Goal: Task Accomplishment & Management: Use online tool/utility

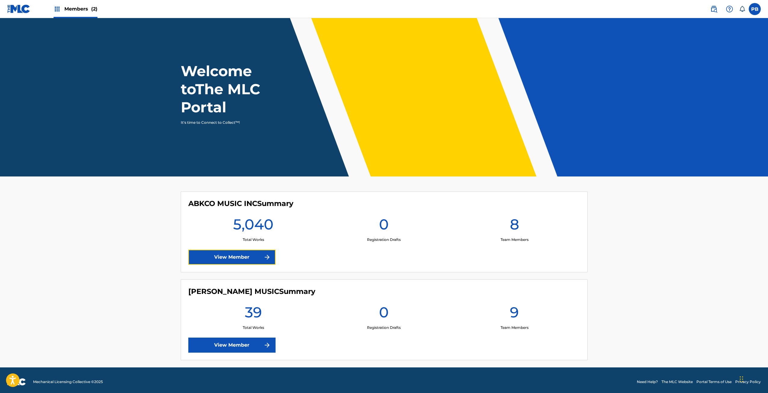
click at [238, 256] on link "View Member" at bounding box center [231, 256] width 87 height 15
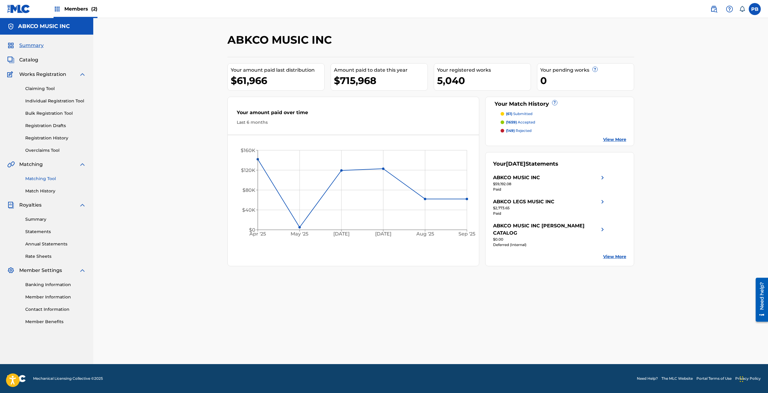
click at [44, 176] on link "Matching Tool" at bounding box center [55, 178] width 61 height 6
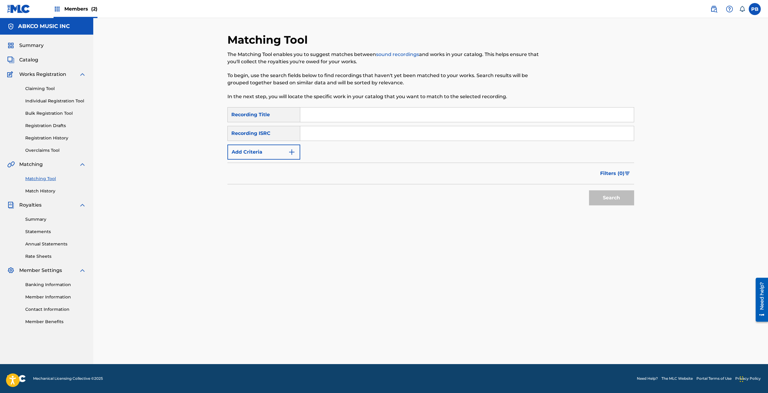
click at [336, 119] on input "Search Form" at bounding box center [467, 114] width 334 height 14
click at [530, 176] on div "Filters ( 0 )" at bounding box center [430, 173] width 407 height 22
click at [342, 116] on input "Search Form" at bounding box center [467, 114] width 334 height 14
type input "win your love for me"
click at [589, 190] on button "Search" at bounding box center [611, 197] width 45 height 15
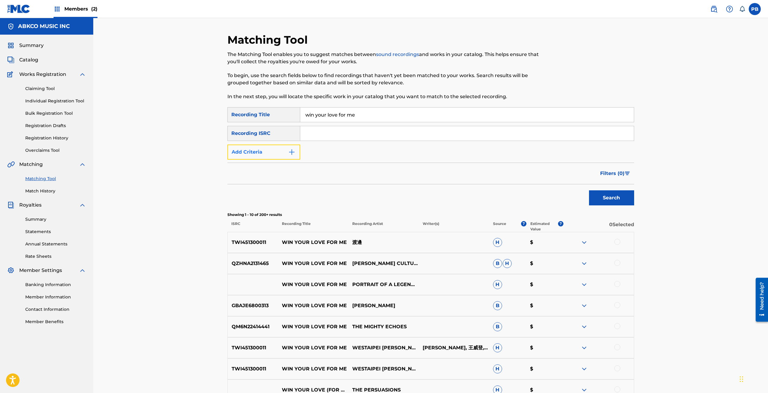
click at [270, 155] on button "Add Criteria" at bounding box center [263, 151] width 73 height 15
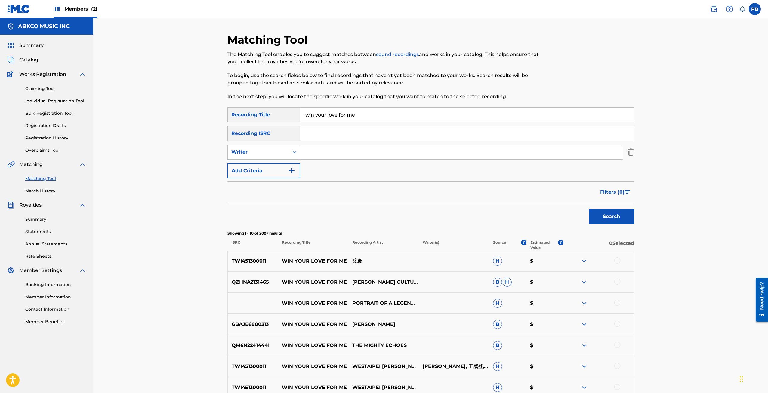
click at [329, 147] on input "Search Form" at bounding box center [461, 152] width 322 height 14
type input "sam cooke"
click at [589, 209] on button "Search" at bounding box center [611, 216] width 45 height 15
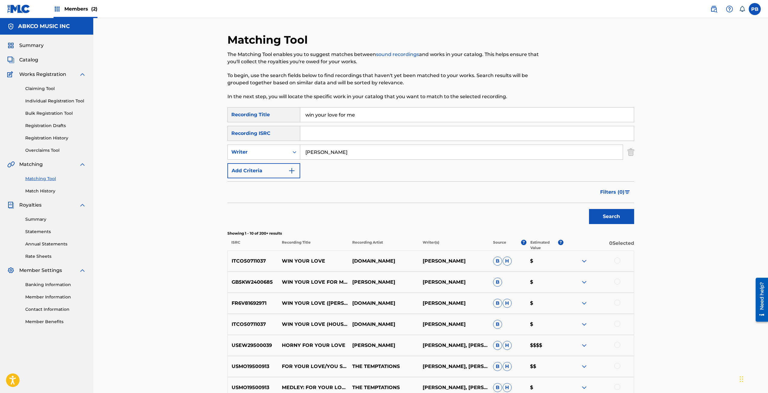
click at [618, 260] on div at bounding box center [617, 260] width 6 height 6
click at [618, 323] on div at bounding box center [617, 323] width 6 height 6
click at [617, 299] on div at bounding box center [617, 302] width 6 height 6
click at [617, 301] on div at bounding box center [598, 302] width 70 height 7
click at [616, 281] on div at bounding box center [617, 281] width 6 height 6
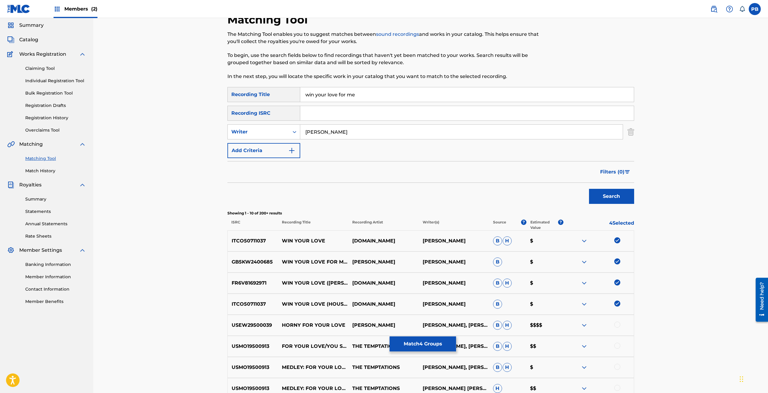
scroll to position [30, 0]
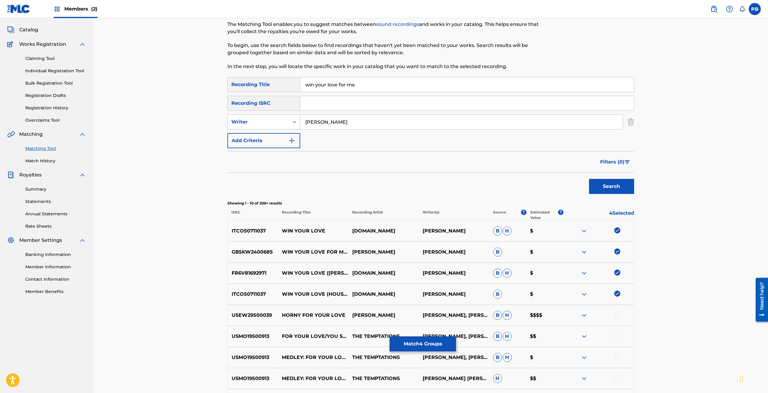
click at [374, 250] on p "DOBBY DOBSON" at bounding box center [383, 251] width 70 height 7
copy p "DOBBY DOBSON"
drag, startPoint x: 282, startPoint y: 120, endPoint x: 279, endPoint y: 125, distance: 5.8
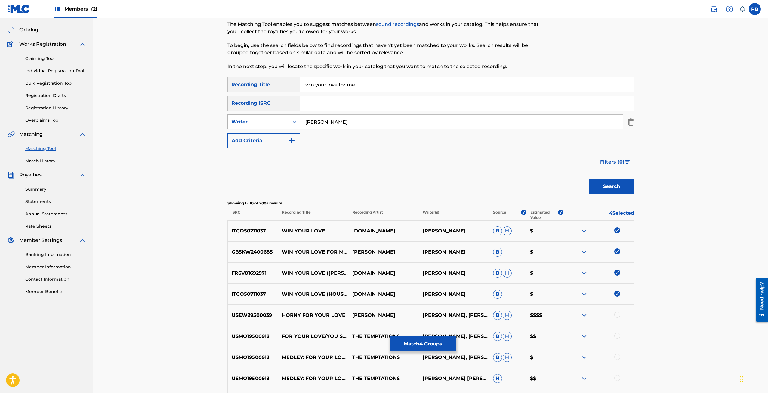
click at [282, 120] on div "Writer" at bounding box center [258, 121] width 54 height 7
click at [273, 136] on div "Recording Artist" at bounding box center [264, 136] width 72 height 15
click at [347, 124] on input "Search Form" at bounding box center [461, 122] width 322 height 14
paste input "DOBBY DOBSON"
type input "DOBBY DOBSON"
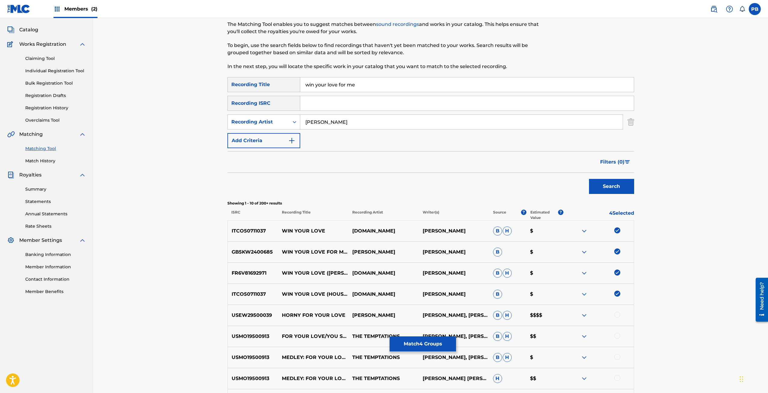
click at [589, 179] on button "Search" at bounding box center [611, 186] width 45 height 15
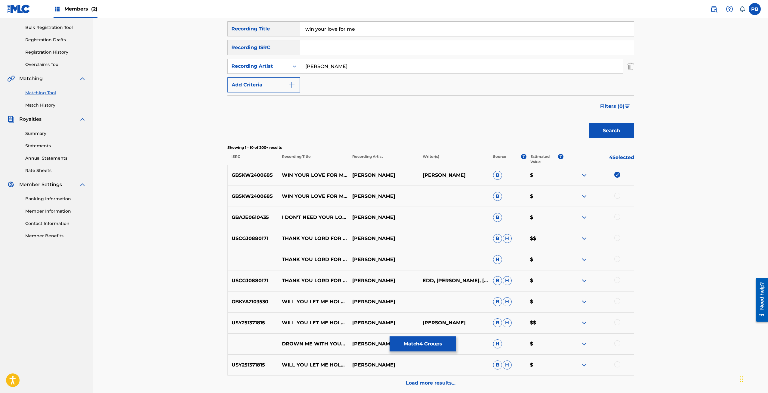
scroll to position [90, 0]
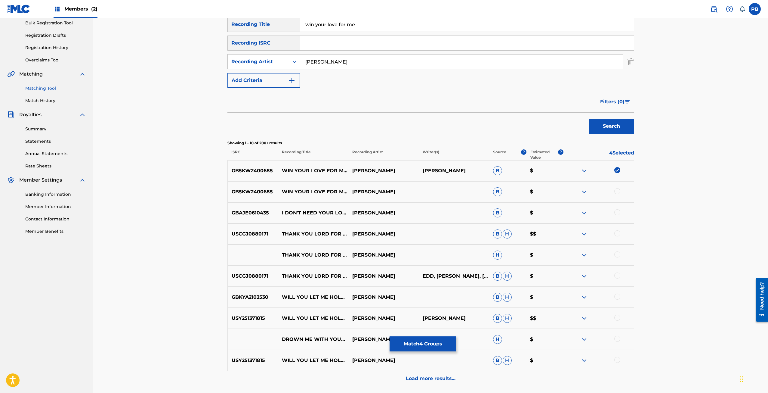
click at [617, 190] on div at bounding box center [617, 191] width 6 height 6
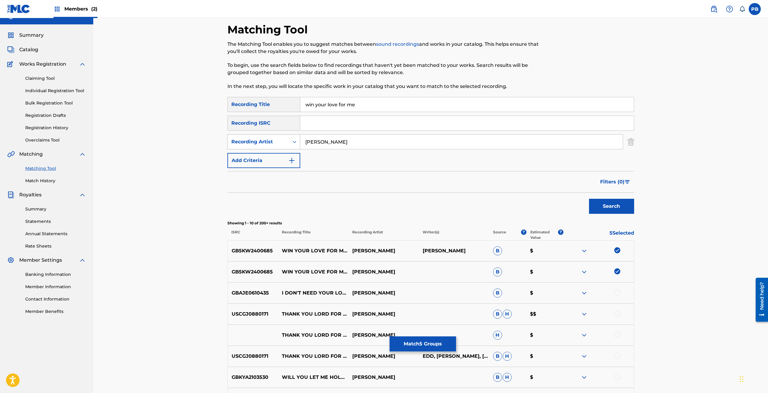
scroll to position [0, 0]
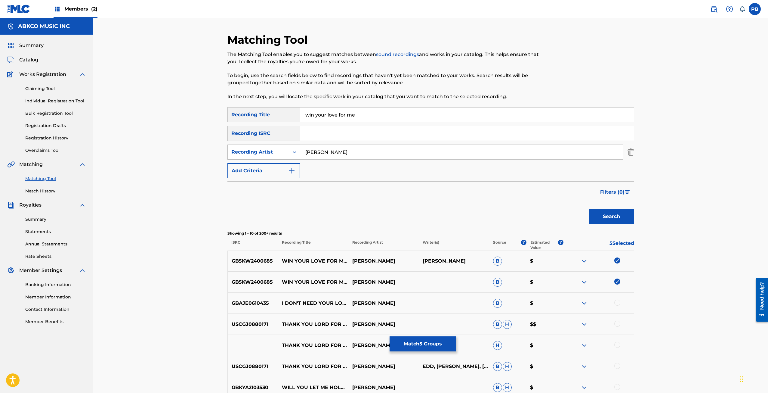
click at [278, 153] on div "Recording Artist" at bounding box center [258, 151] width 54 height 7
click at [279, 167] on div "Writer" at bounding box center [264, 166] width 72 height 15
click at [445, 153] on input "Search Form" at bounding box center [461, 152] width 322 height 14
type input "sam cooke"
click at [589, 209] on button "Search" at bounding box center [611, 216] width 45 height 15
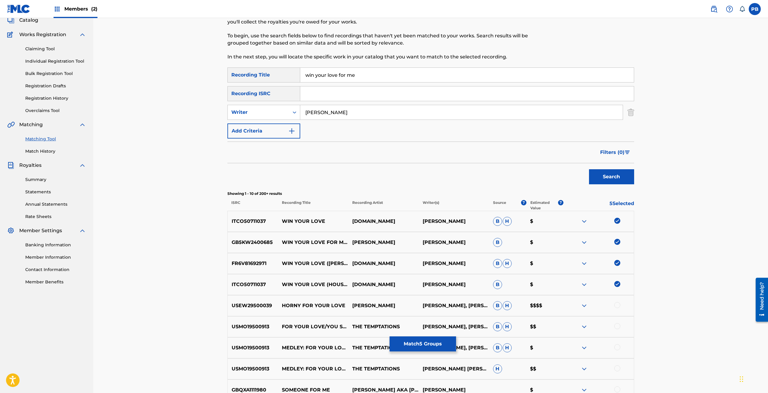
scroll to position [60, 0]
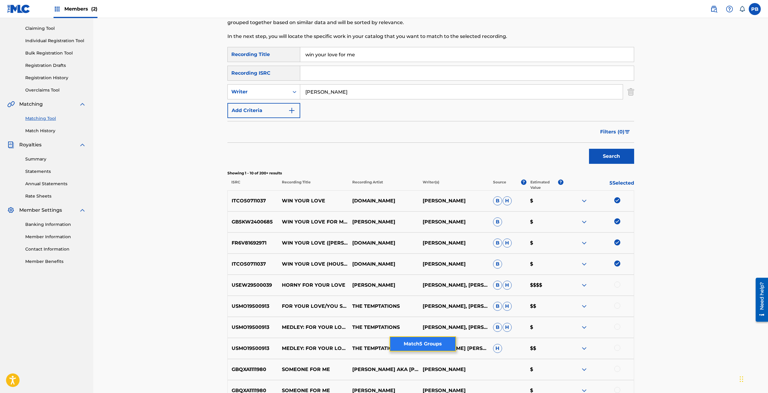
click at [435, 338] on button "Match 5 Groups" at bounding box center [423, 343] width 66 height 15
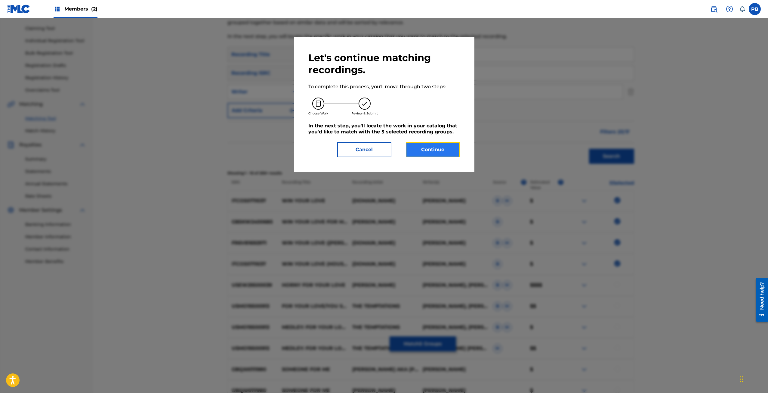
click at [436, 148] on button "Continue" at bounding box center [433, 149] width 54 height 15
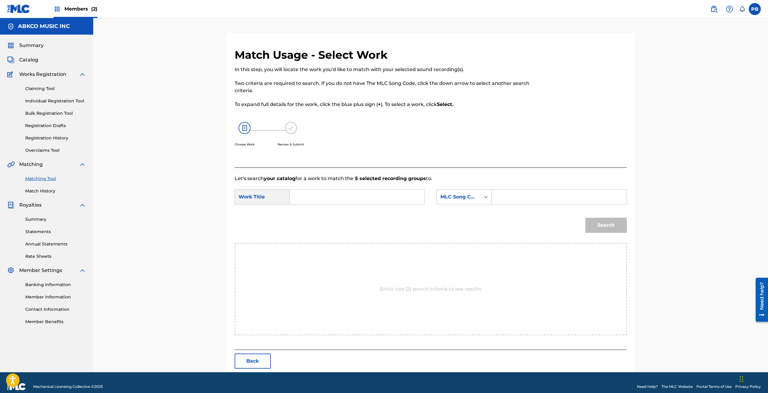
click at [338, 194] on input "Search Form" at bounding box center [357, 197] width 125 height 14
click at [314, 219] on span "love for me" at bounding box center [310, 220] width 21 height 13
type input "win your love for me"
click at [472, 193] on div "MLC Song Code" at bounding box center [458, 196] width 36 height 7
click at [472, 207] on div "Writer Name" at bounding box center [464, 211] width 54 height 15
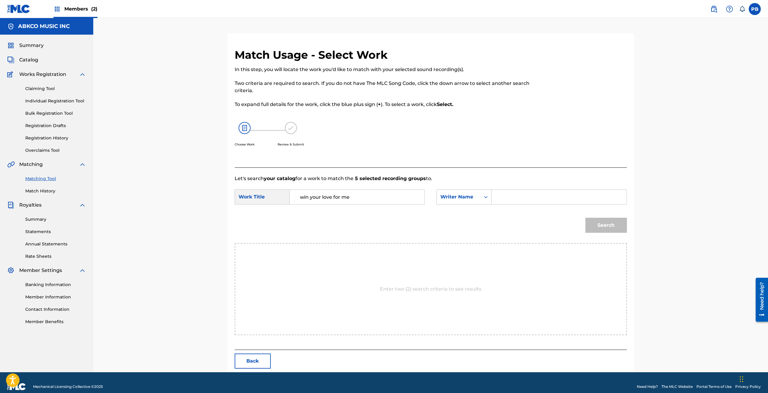
click at [504, 196] on input "Search Form" at bounding box center [559, 197] width 125 height 14
type input "cooke"
click at [597, 221] on button "Search" at bounding box center [606, 224] width 42 height 15
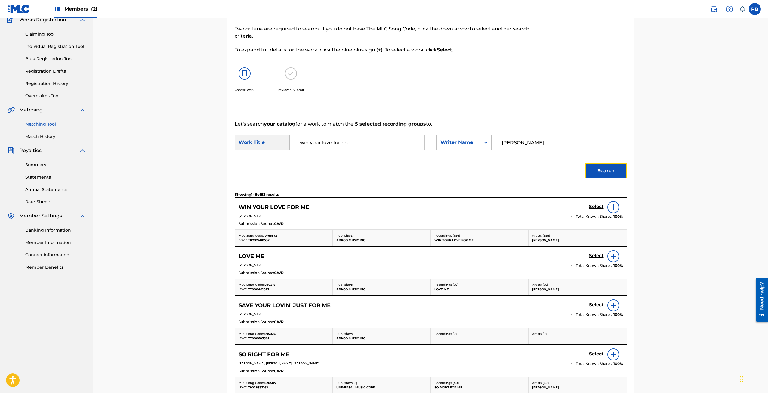
scroll to position [60, 0]
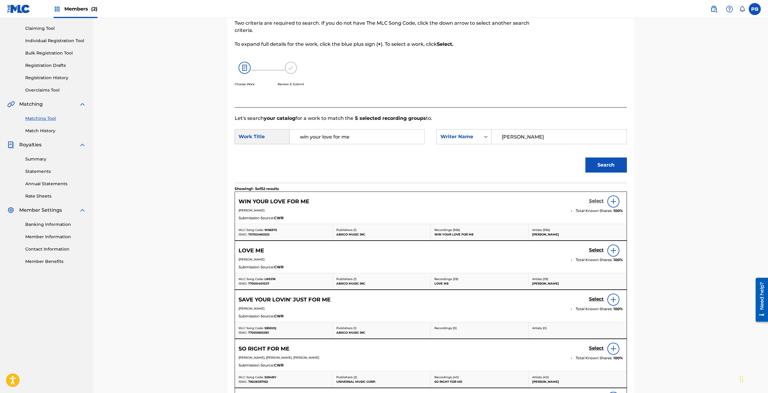
click at [598, 202] on h5 "Select" at bounding box center [596, 201] width 15 height 6
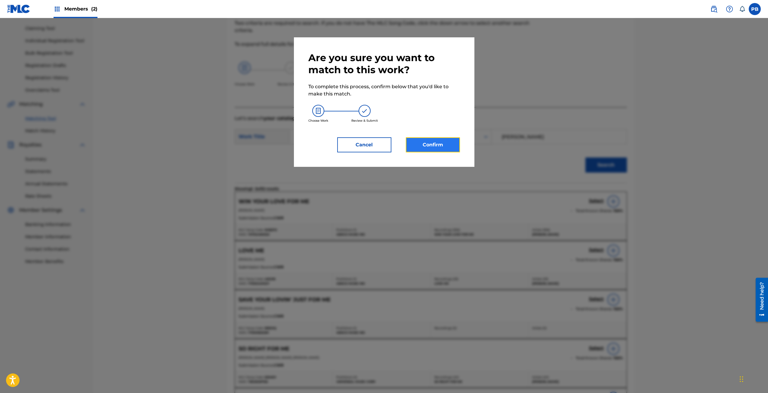
click at [451, 141] on button "Confirm" at bounding box center [433, 144] width 54 height 15
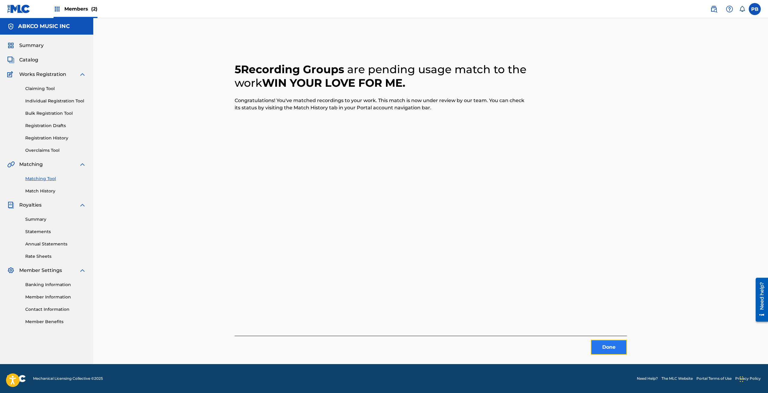
click at [597, 341] on button "Done" at bounding box center [609, 346] width 36 height 15
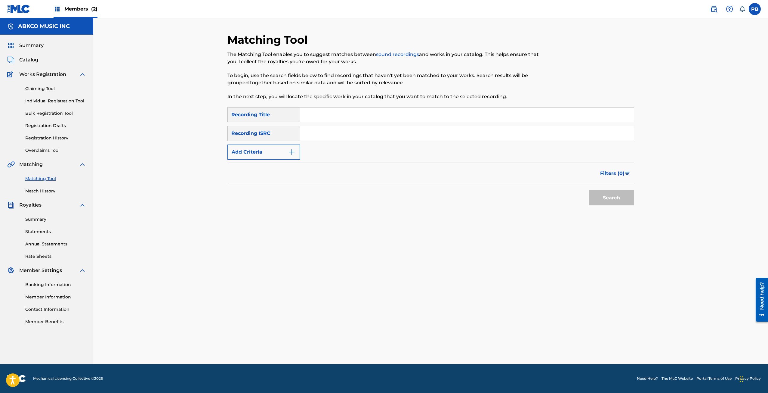
click at [375, 111] on input "Search Form" at bounding box center [467, 114] width 334 height 14
paste input "Everybody Loves To Cha Cha Cha"
type input "Everybody Loves To Cha Cha Cha"
click at [589, 190] on button "Search" at bounding box center [611, 197] width 45 height 15
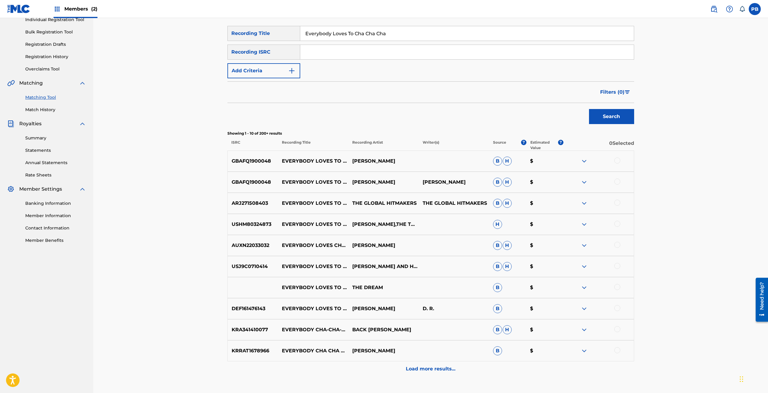
scroll to position [90, 0]
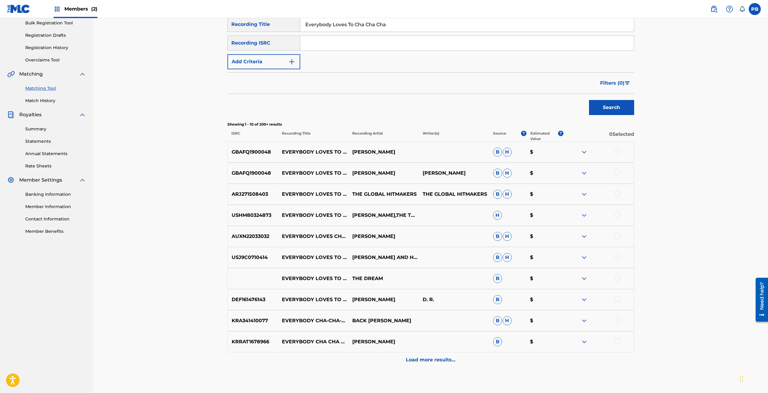
click at [617, 172] on div at bounding box center [617, 172] width 6 height 6
click at [619, 150] on div at bounding box center [617, 151] width 6 height 6
click at [616, 235] on div at bounding box center [617, 236] width 6 height 6
click at [613, 298] on div at bounding box center [598, 299] width 70 height 7
click at [616, 298] on div at bounding box center [617, 299] width 6 height 6
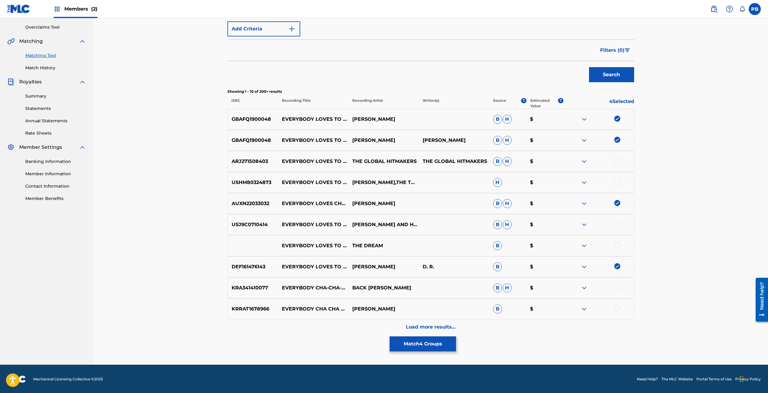
scroll to position [124, 0]
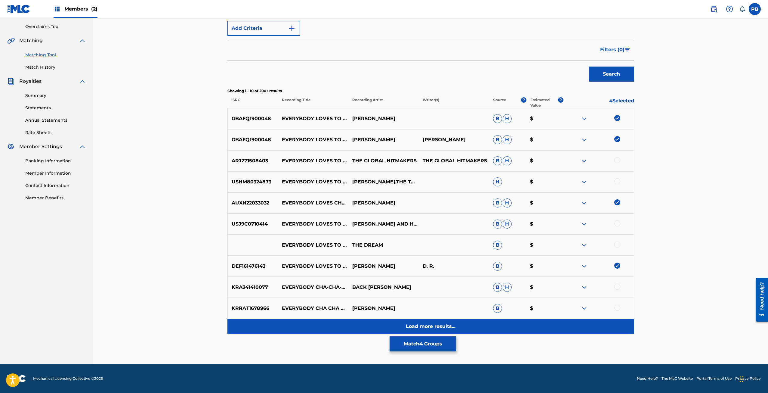
click at [427, 322] on div "Load more results..." at bounding box center [430, 326] width 407 height 15
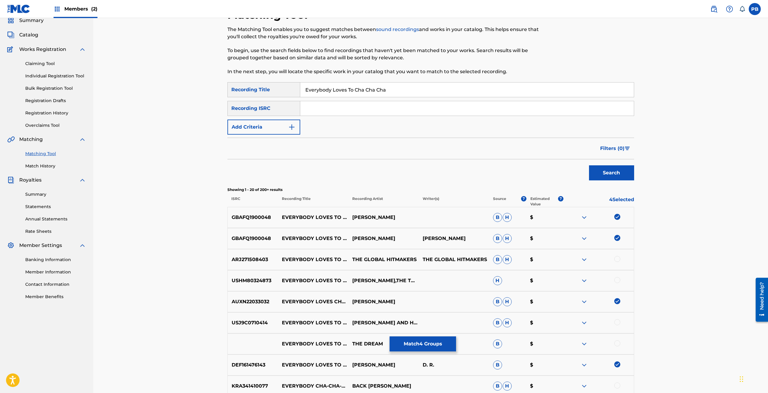
scroll to position [0, 0]
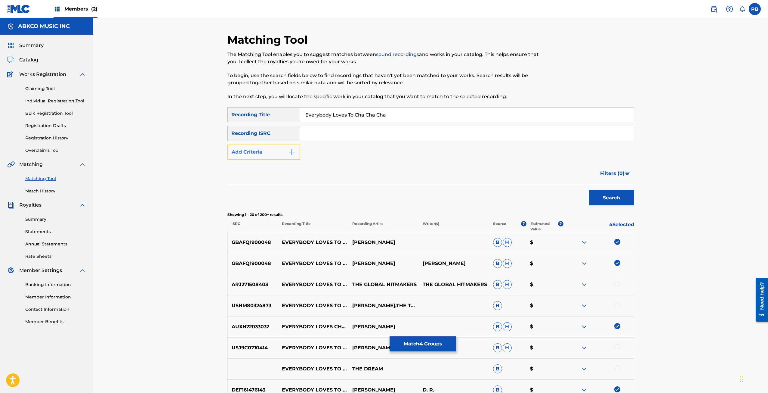
click at [281, 153] on button "Add Criteria" at bounding box center [263, 151] width 73 height 15
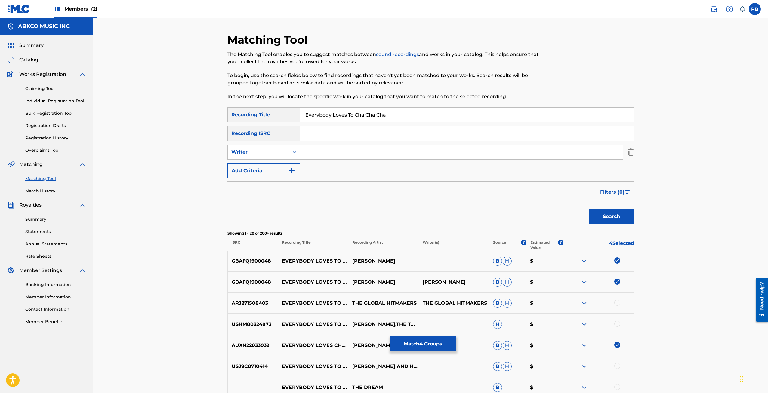
drag, startPoint x: 327, startPoint y: 155, endPoint x: 331, endPoint y: 157, distance: 4.6
click at [327, 155] on input "Search Form" at bounding box center [461, 152] width 322 height 14
type input "cooke"
click at [589, 209] on button "Search" at bounding box center [611, 216] width 45 height 15
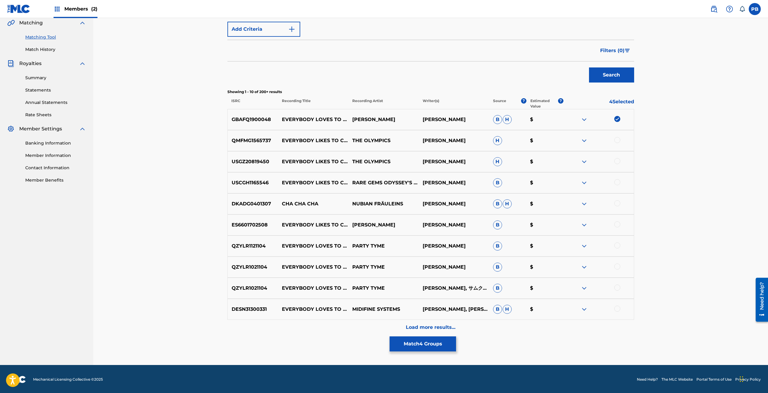
scroll to position [142, 0]
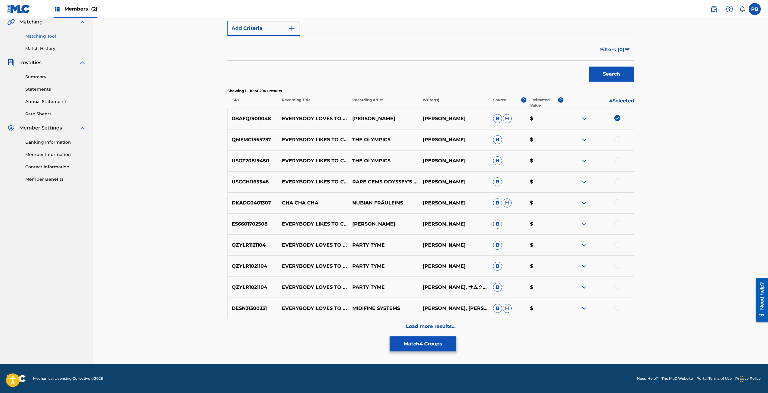
drag, startPoint x: 618, startPoint y: 182, endPoint x: 617, endPoint y: 177, distance: 4.9
click at [618, 182] on div at bounding box center [617, 181] width 6 height 6
click at [617, 163] on div at bounding box center [617, 160] width 6 height 6
click at [616, 139] on div at bounding box center [617, 139] width 6 height 6
click at [583, 138] on img at bounding box center [584, 139] width 7 height 7
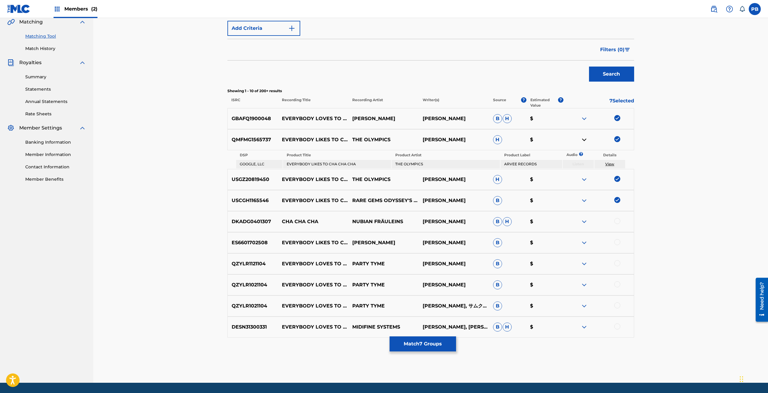
click at [583, 138] on img at bounding box center [584, 139] width 7 height 7
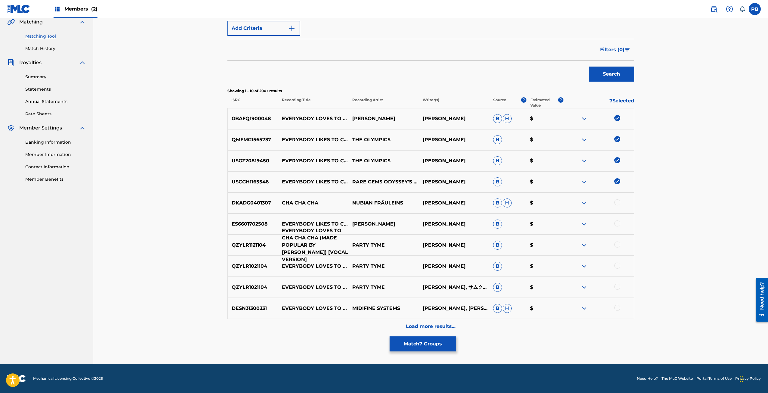
click at [331, 242] on p "EVERYBODY LOVES TO CHA CHA CHA (MADE POPULAR BY JAMES TAYLOR) [VOCAL VERSION]" at bounding box center [313, 245] width 70 height 36
click at [331, 240] on p "EVERYBODY LOVES TO CHA CHA CHA (MADE POPULAR BY JAMES TAYLOR) [VOCAL VERSION]" at bounding box center [313, 245] width 70 height 36
click at [330, 239] on p "EVERYBODY LOVES TO CHA CHA CHA (MADE POPULAR BY JAMES TAYLOR) [VOCAL VERSION]" at bounding box center [313, 245] width 70 height 36
click at [325, 240] on p "EVERYBODY LOVES TO CHA CHA CHA (MADE POPULAR BY JAMES TAYLOR) [VOCAL VERSION]" at bounding box center [313, 245] width 70 height 36
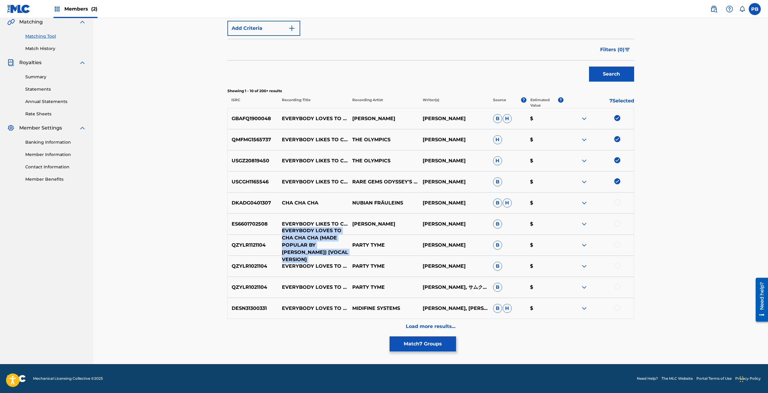
click at [325, 240] on p "EVERYBODY LOVES TO CHA CHA CHA (MADE POPULAR BY JAMES TAYLOR) [VOCAL VERSION]" at bounding box center [313, 245] width 70 height 36
click at [349, 247] on p "PARTY TYME" at bounding box center [383, 244] width 70 height 7
click at [617, 308] on div at bounding box center [617, 307] width 6 height 6
click at [619, 287] on div at bounding box center [617, 286] width 6 height 6
click at [618, 223] on div at bounding box center [617, 223] width 6 height 6
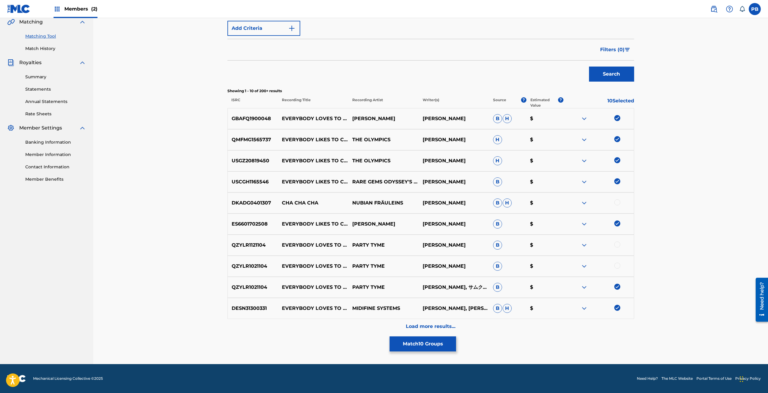
click at [617, 244] on div at bounding box center [617, 244] width 6 height 6
drag, startPoint x: 618, startPoint y: 265, endPoint x: 594, endPoint y: 278, distance: 27.2
click at [618, 265] on div at bounding box center [617, 265] width 6 height 6
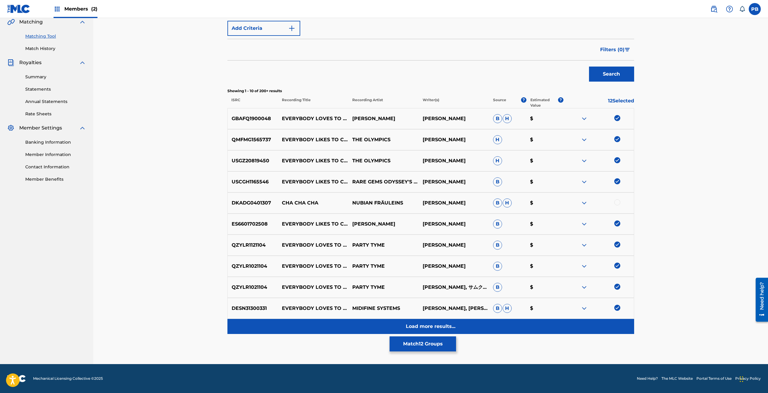
click at [418, 324] on p "Load more results..." at bounding box center [431, 325] width 50 height 7
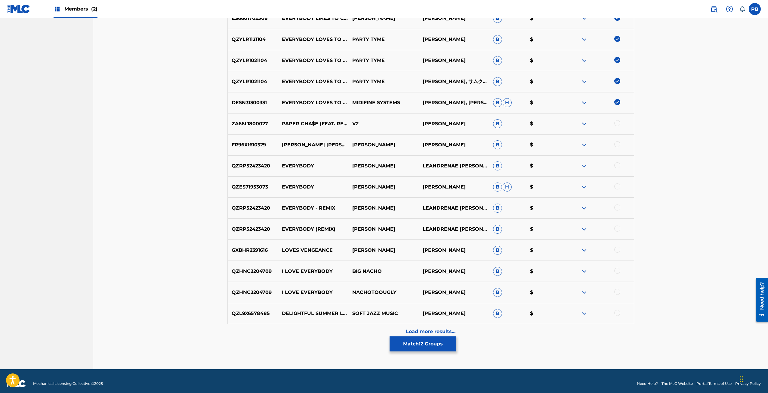
scroll to position [353, 0]
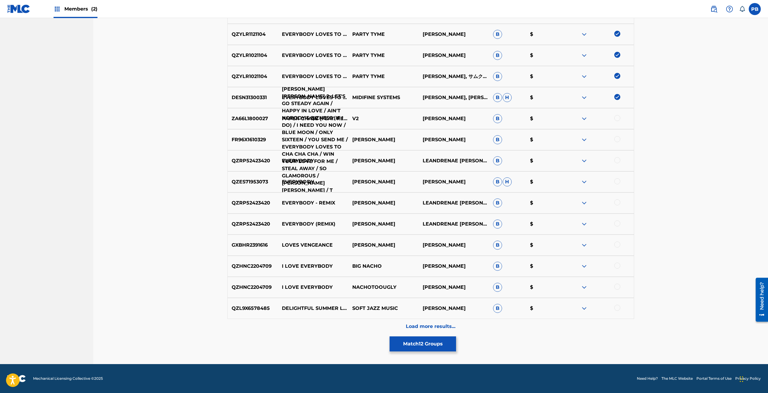
click at [301, 139] on p "SAM COOKE MEDLEY 2: LET'S GO STEADY AGAIN / HAPPY IN LOVE / AIN'T NOBODY'S BIZN…" at bounding box center [313, 139] width 70 height 108
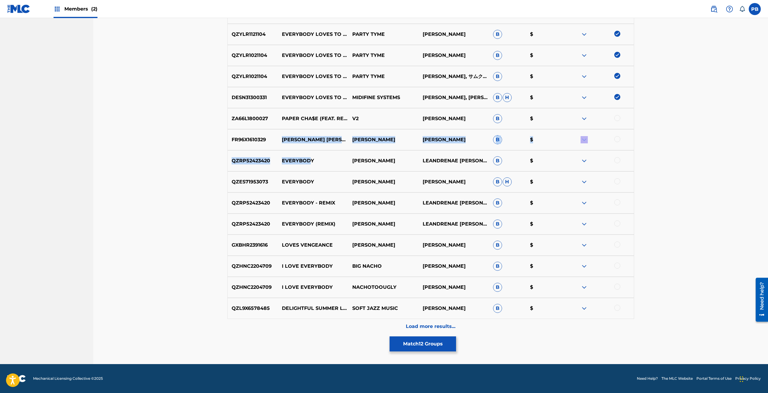
drag, startPoint x: 283, startPoint y: 99, endPoint x: 310, endPoint y: 158, distance: 65.4
click at [310, 158] on div "GBAFQ1900048 EVERYBODY LOVES TO CHA CHA (CHA-CHA-CHA) ROSS MITCHELL SAM COOKE B…" at bounding box center [430, 115] width 407 height 436
click at [323, 158] on p "EVERYBODY" at bounding box center [313, 160] width 70 height 7
click at [616, 139] on div at bounding box center [617, 139] width 6 height 6
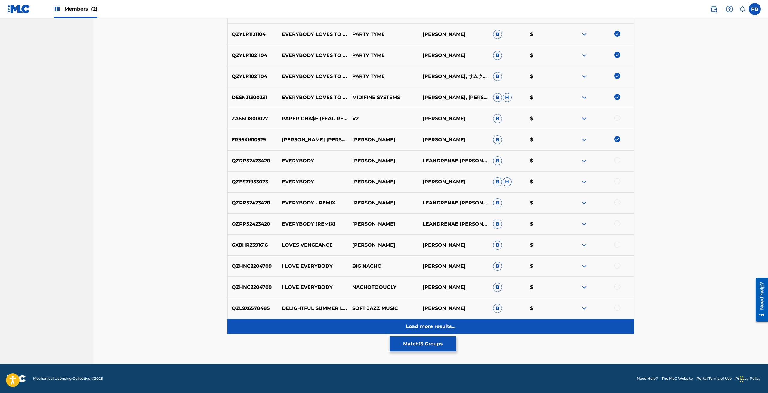
click at [413, 320] on div "Load more results..." at bounding box center [430, 326] width 407 height 15
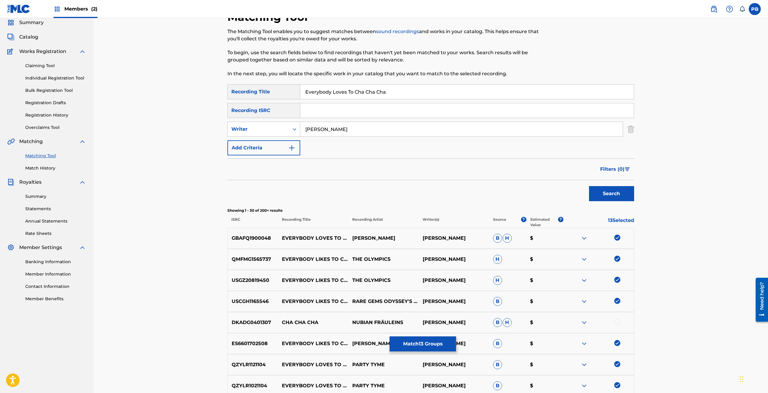
scroll to position [0, 0]
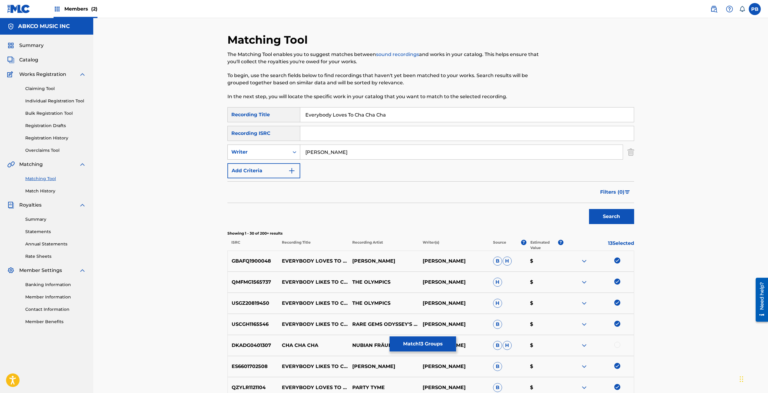
click at [261, 145] on div "Writer" at bounding box center [263, 151] width 73 height 15
click at [260, 164] on div "Recording Artist" at bounding box center [264, 166] width 72 height 15
click at [402, 156] on input "Search Form" at bounding box center [461, 152] width 322 height 14
type input "cooke"
click at [589, 209] on button "Search" at bounding box center [611, 216] width 45 height 15
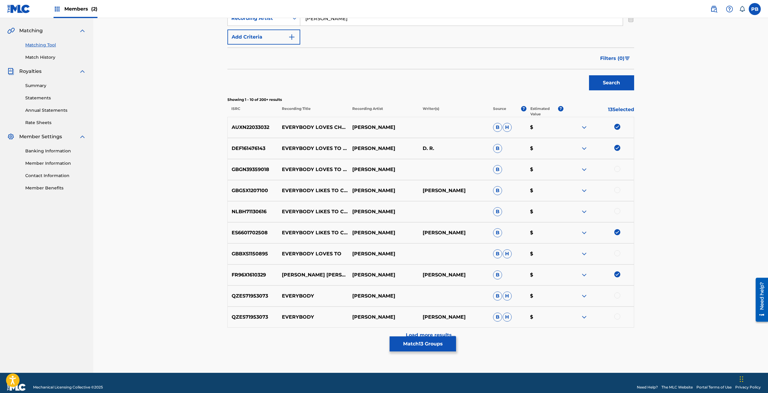
scroll to position [142, 0]
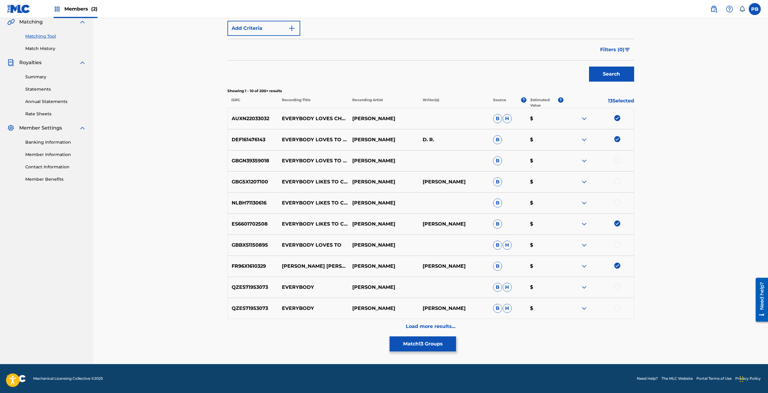
click at [618, 201] on div at bounding box center [617, 202] width 6 height 6
click at [617, 178] on div "GBG5X1207100 EVERYBODY LIKES TO CHA CHA SAM COOKE BARBARA CAMPBELL B $" at bounding box center [430, 181] width 407 height 21
click at [617, 178] on div at bounding box center [617, 181] width 6 height 6
click at [617, 161] on div at bounding box center [617, 160] width 6 height 6
click at [643, 175] on div "Matching Tool The Matching Tool enables you to suggest matches between sound re…" at bounding box center [430, 120] width 675 height 488
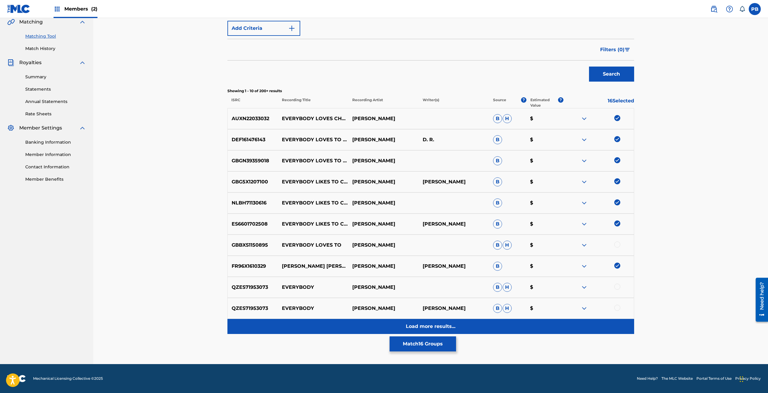
click at [418, 324] on p "Load more results..." at bounding box center [431, 325] width 50 height 7
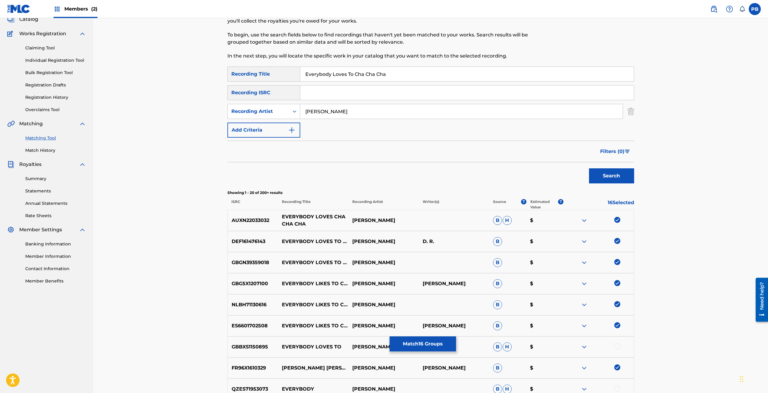
scroll to position [30, 0]
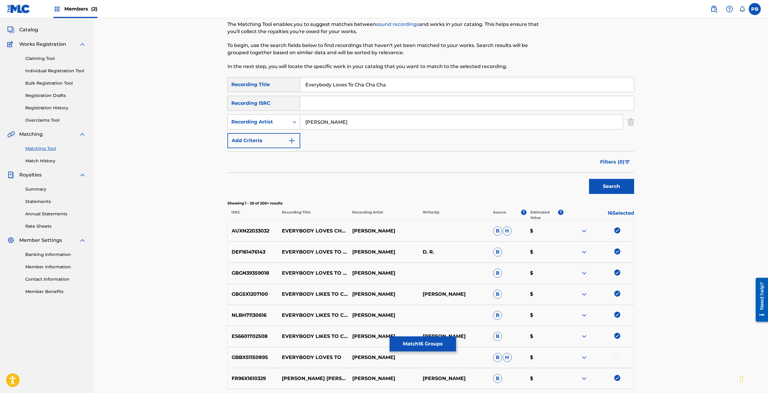
click at [256, 232] on p "AUXN22033032" at bounding box center [253, 230] width 51 height 7
click at [255, 231] on p "AUXN22033032" at bounding box center [253, 230] width 51 height 7
copy p "AUXN22033032"
click at [323, 104] on input "Search Form" at bounding box center [467, 103] width 334 height 14
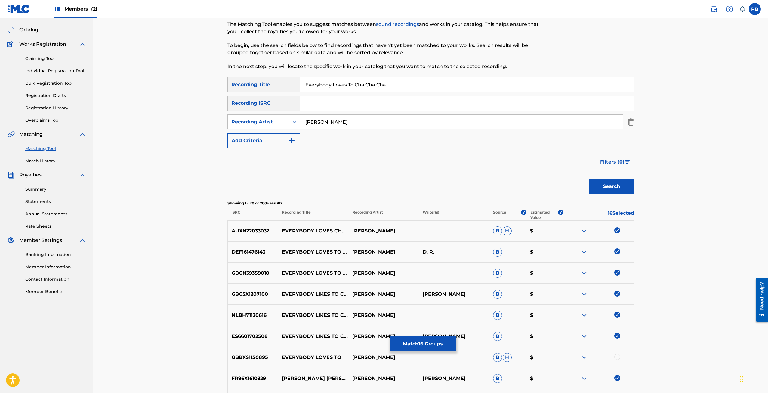
paste input "AUXN22033032"
type input "AUXN22033032"
drag, startPoint x: 329, startPoint y: 120, endPoint x: 292, endPoint y: 115, distance: 37.9
click at [291, 116] on div "SearchWithCriteria5ecda9d3-2288-4e3a-8c41-81d365c25f41 Recording Artist cooke" at bounding box center [430, 121] width 407 height 15
click at [589, 179] on button "Search" at bounding box center [611, 186] width 45 height 15
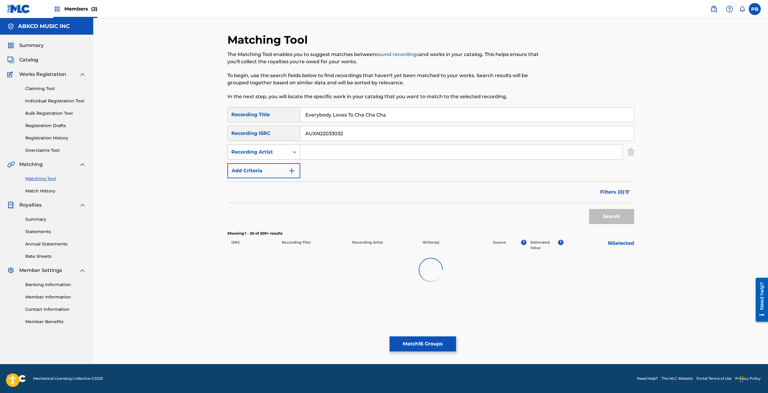
scroll to position [0, 0]
drag, startPoint x: 364, startPoint y: 134, endPoint x: 284, endPoint y: 137, distance: 80.1
click at [284, 137] on div "SearchWithCriteriac0f523f7-28d2-41e9-a94f-a72fb7a38185 Recording ISRC AUXN22033…" at bounding box center [430, 133] width 407 height 15
click at [351, 156] on input "Search Form" at bounding box center [461, 152] width 322 height 14
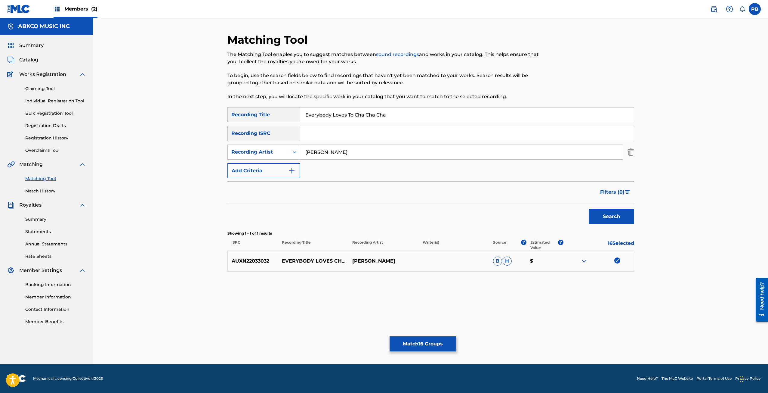
type input "cooke"
click at [589, 209] on button "Search" at bounding box center [611, 216] width 45 height 15
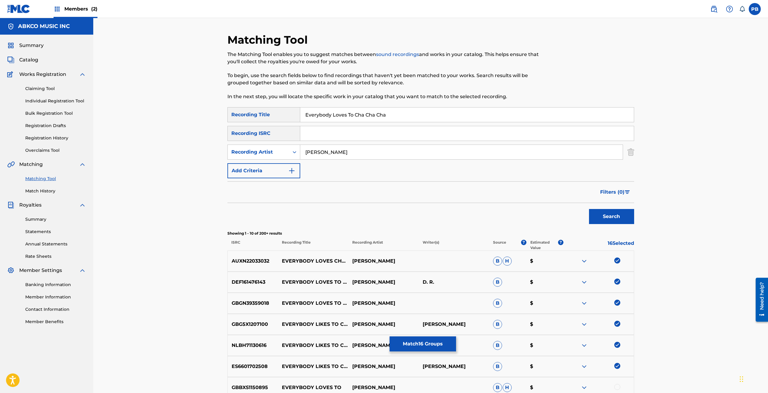
click at [257, 279] on p "DEF161476143" at bounding box center [253, 281] width 51 height 7
click at [257, 278] on div "DEF161476143 EVERYBODY LOVES TO CHA CHA SAM COOKE D. R. B $" at bounding box center [430, 281] width 407 height 21
copy p "DEF161476143"
click at [344, 130] on input "Search Form" at bounding box center [467, 133] width 334 height 14
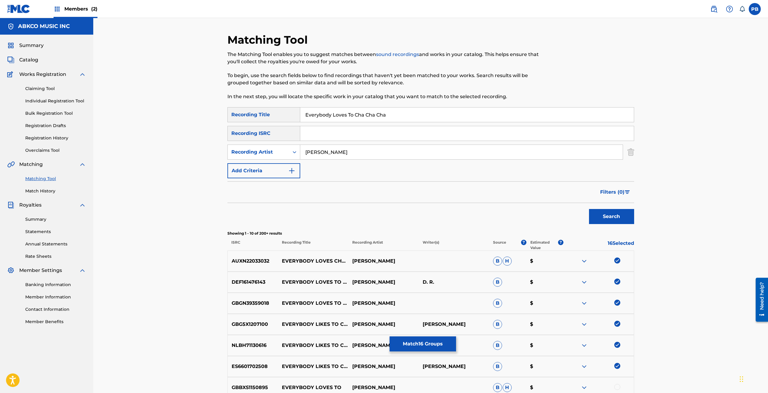
paste input "DEF161476143"
type input "DEF161476143"
drag, startPoint x: 332, startPoint y: 149, endPoint x: 297, endPoint y: 146, distance: 34.7
click at [297, 146] on div "SearchWithCriteria5ecda9d3-2288-4e3a-8c41-81d365c25f41 Recording Artist cooke" at bounding box center [430, 151] width 407 height 15
click at [589, 209] on button "Search" at bounding box center [611, 216] width 45 height 15
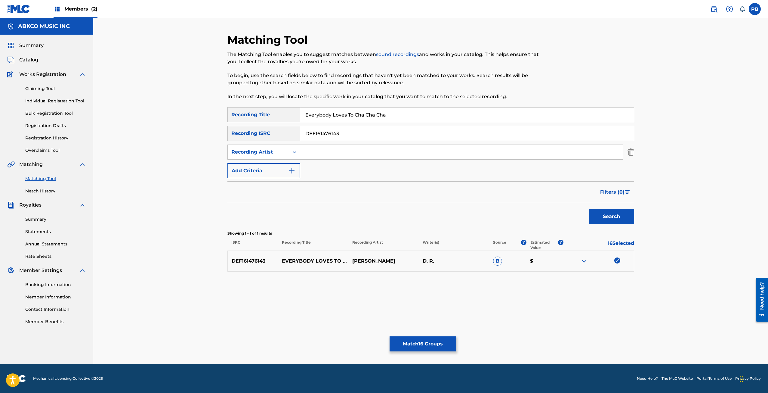
click at [329, 137] on input "DEF161476143" at bounding box center [467, 133] width 334 height 14
click at [325, 150] on input "Search Form" at bounding box center [461, 152] width 322 height 14
type input "cooke"
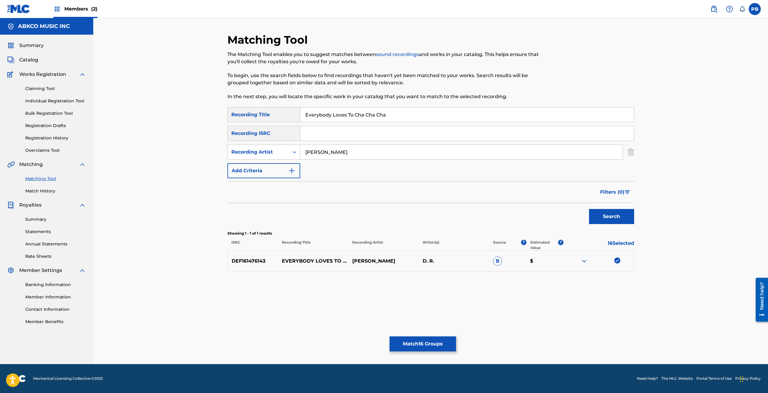
click at [589, 209] on button "Search" at bounding box center [611, 216] width 45 height 15
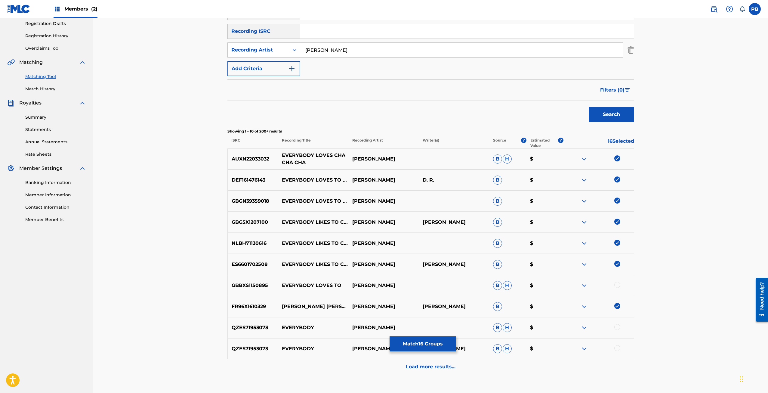
scroll to position [120, 0]
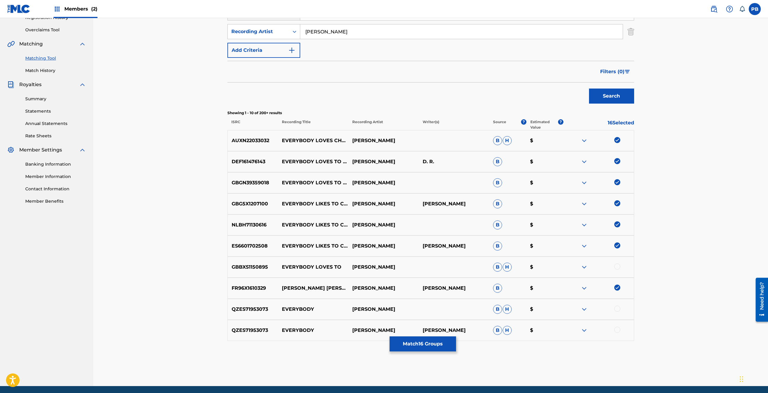
click at [269, 181] on p "GBGN39359018" at bounding box center [253, 182] width 51 height 7
click at [269, 180] on p "GBGN39359018" at bounding box center [253, 182] width 51 height 7
click at [268, 180] on p "GBGN39359018" at bounding box center [253, 182] width 51 height 7
click at [268, 179] on div "GBGN39359018 EVERYBODY LOVES TO CHA CHA (REMASTERED 2014) SAM COOKE B $" at bounding box center [430, 182] width 407 height 21
click at [267, 177] on div "GBGN39359018 EVERYBODY LOVES TO CHA CHA (REMASTERED 2014) SAM COOKE B $" at bounding box center [430, 182] width 407 height 21
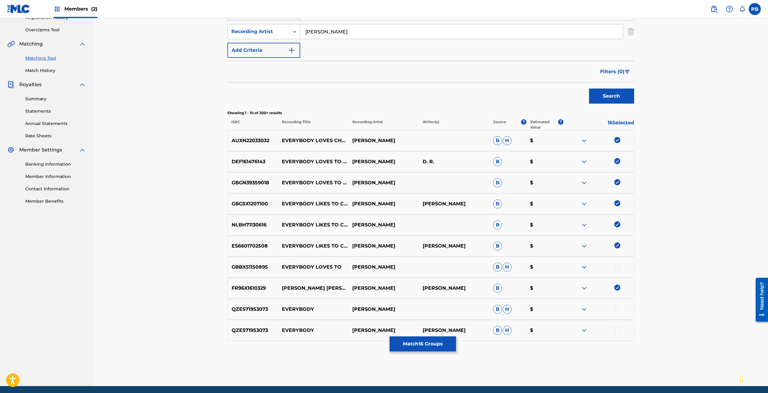
click at [264, 179] on div "GBGN39359018 EVERYBODY LOVES TO CHA CHA (REMASTERED 2014) SAM COOKE B $" at bounding box center [430, 182] width 407 height 21
copy p "GBGN39359018"
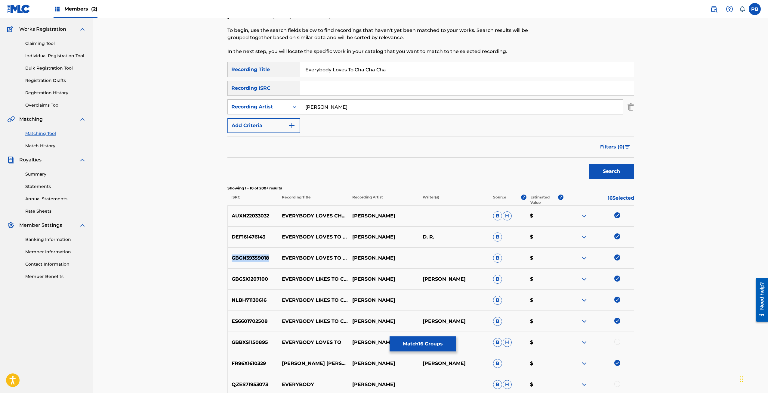
scroll to position [30, 0]
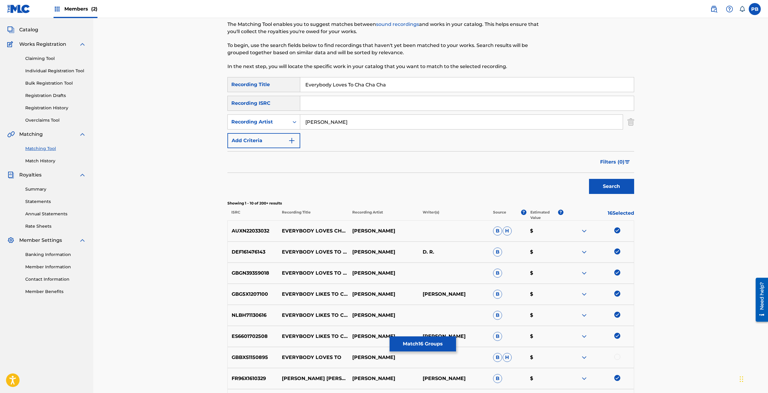
click at [330, 100] on input "Search Form" at bounding box center [467, 103] width 334 height 14
paste input "GBGN39359018"
type input "GBGN39359018"
drag, startPoint x: 321, startPoint y: 118, endPoint x: 308, endPoint y: 118, distance: 12.9
click at [308, 118] on input "cooke" at bounding box center [461, 122] width 322 height 14
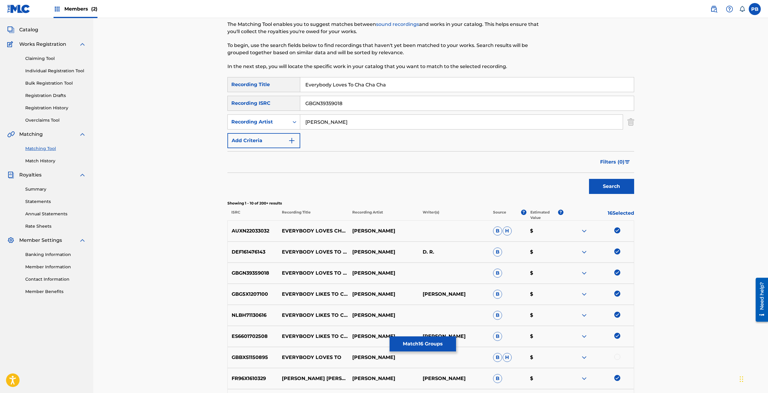
type input "c"
click at [589, 179] on button "Search" at bounding box center [611, 186] width 45 height 15
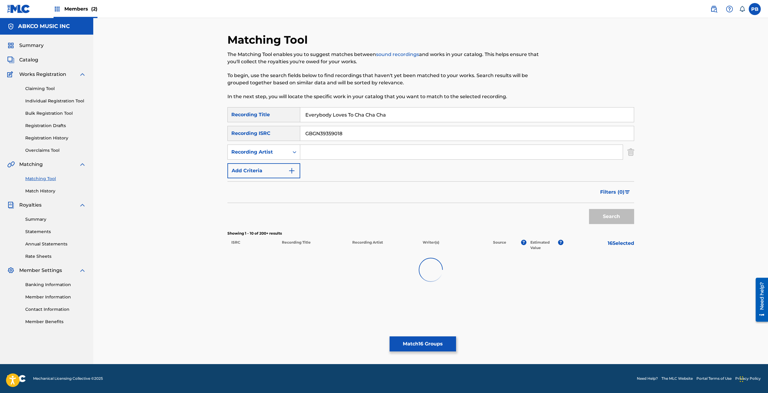
scroll to position [0, 0]
click at [316, 110] on input "Everybody Loves To Cha Cha Cha" at bounding box center [467, 114] width 334 height 14
click at [589, 209] on button "Search" at bounding box center [611, 216] width 45 height 15
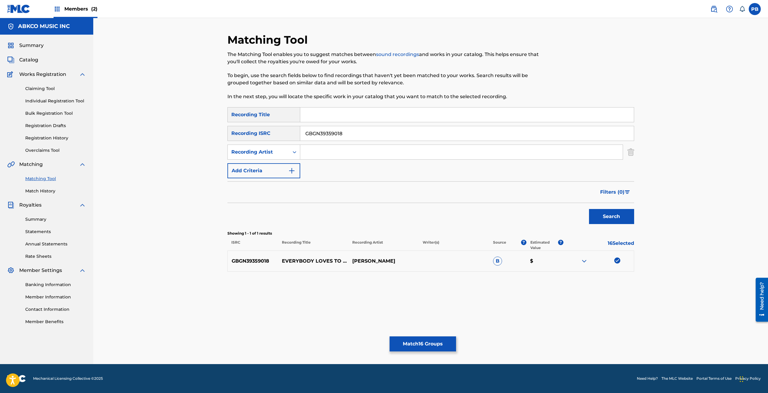
type input "\"
click at [316, 110] on input "\" at bounding box center [467, 114] width 334 height 14
click at [589, 209] on button "Search" at bounding box center [611, 216] width 45 height 15
click at [417, 338] on button "Match 16 Groups" at bounding box center [423, 343] width 66 height 15
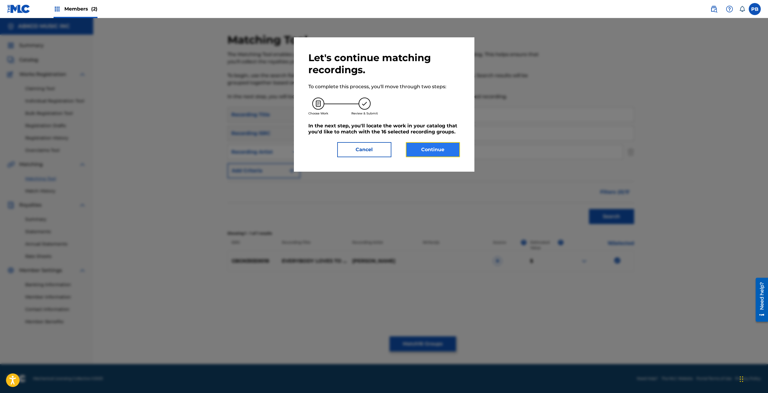
click at [424, 154] on button "Continue" at bounding box center [433, 149] width 54 height 15
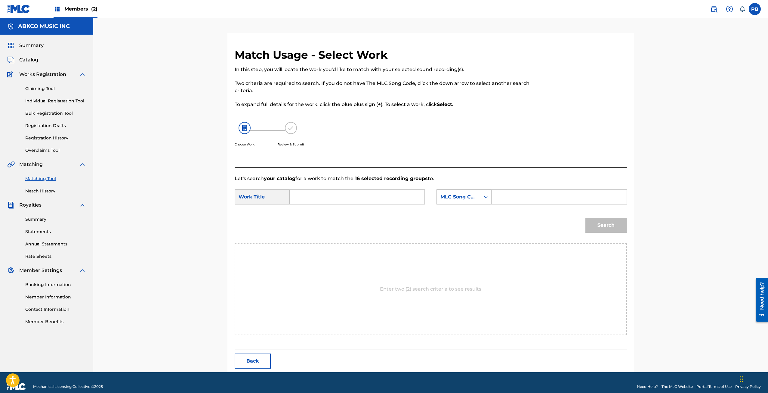
click at [375, 191] on input "Search Form" at bounding box center [357, 197] width 125 height 14
click at [313, 216] on span "es to cha cha cha" at bounding box center [309, 224] width 19 height 20
type input "everybody loves to cha cha cha"
drag, startPoint x: 487, startPoint y: 200, endPoint x: 487, endPoint y: 196, distance: 3.6
click at [486, 199] on div "Search Form" at bounding box center [485, 196] width 11 height 11
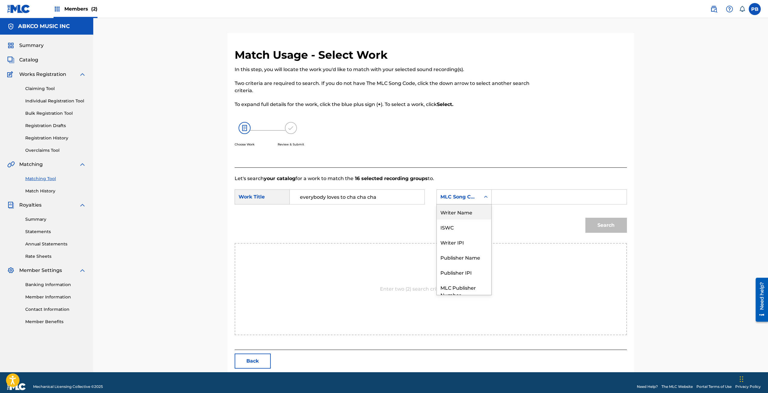
click at [475, 214] on div "Writer Name" at bounding box center [464, 211] width 54 height 15
drag, startPoint x: 509, startPoint y: 196, endPoint x: 513, endPoint y: 192, distance: 5.5
click at [510, 195] on input "Search Form" at bounding box center [559, 197] width 125 height 14
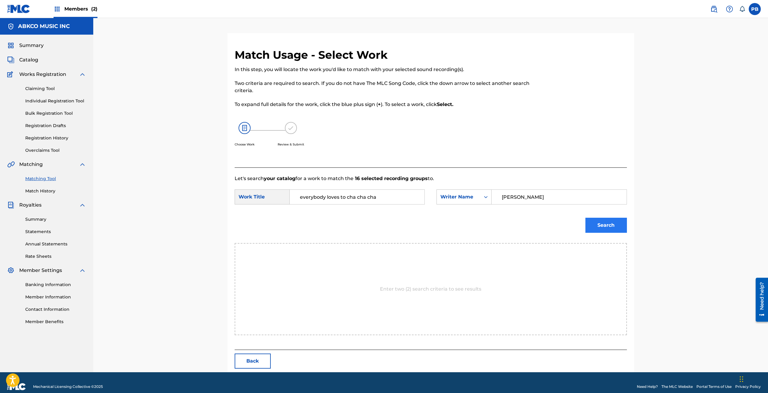
type input "cooke"
click at [589, 222] on button "Search" at bounding box center [606, 224] width 42 height 15
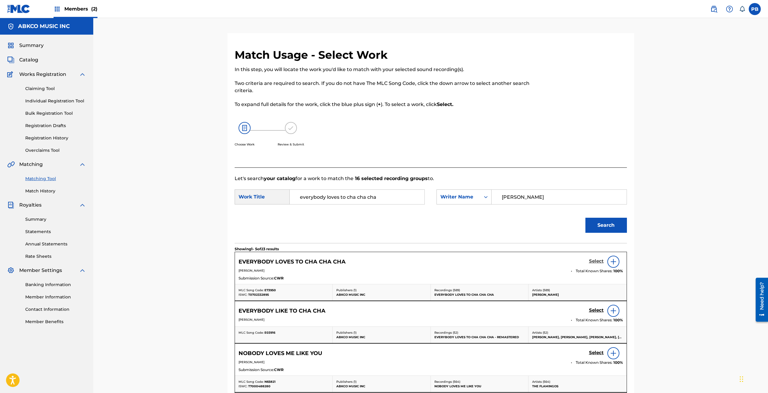
click at [596, 259] on h5 "Select" at bounding box center [596, 261] width 15 height 6
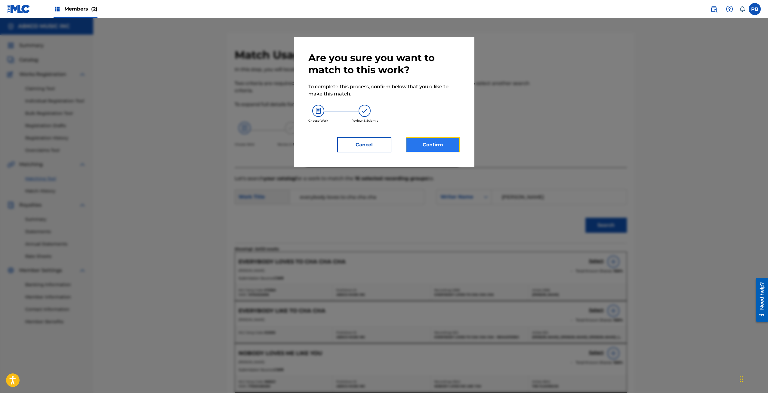
click at [448, 143] on button "Confirm" at bounding box center [433, 144] width 54 height 15
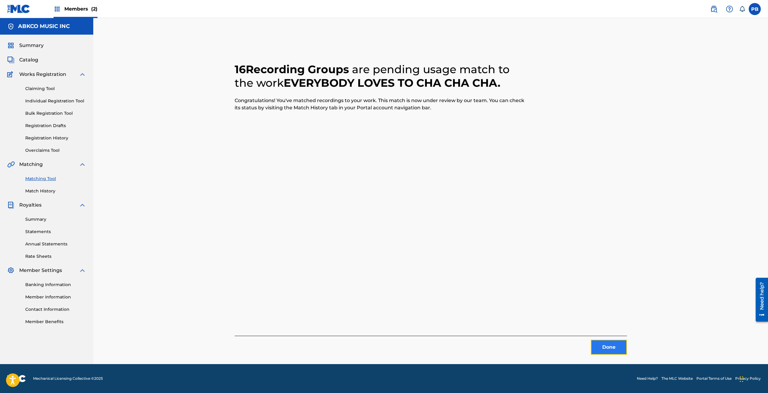
click at [612, 345] on button "Done" at bounding box center [609, 346] width 36 height 15
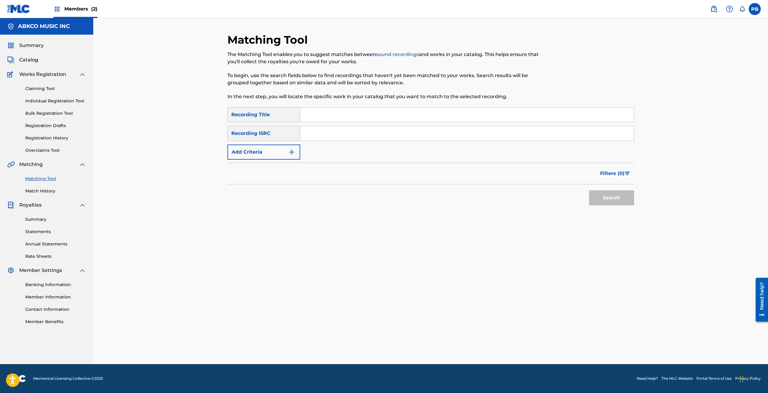
click at [382, 115] on input "Search Form" at bounding box center [467, 114] width 334 height 14
paste input "Soldaten 2.0"
type input "Soldaten 2.0"
click at [589, 190] on button "Search" at bounding box center [611, 197] width 45 height 15
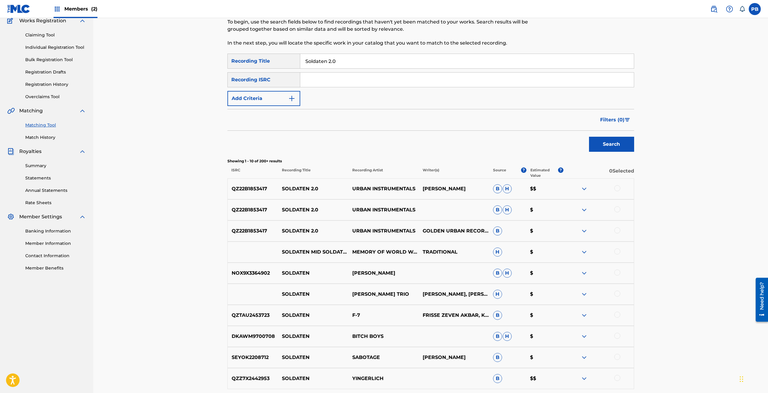
scroll to position [60, 0]
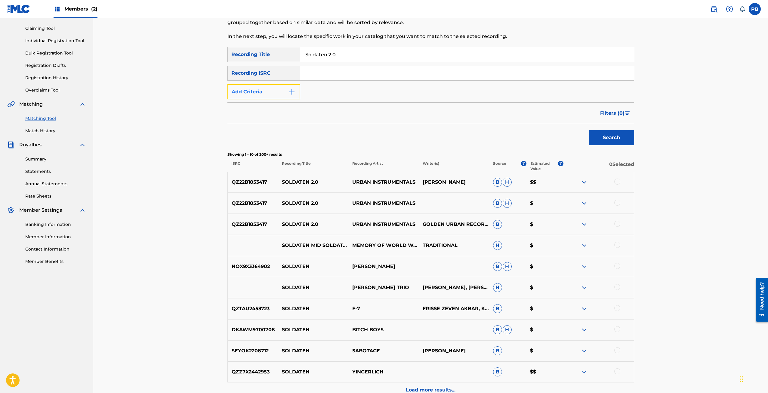
click at [275, 88] on button "Add Criteria" at bounding box center [263, 91] width 73 height 15
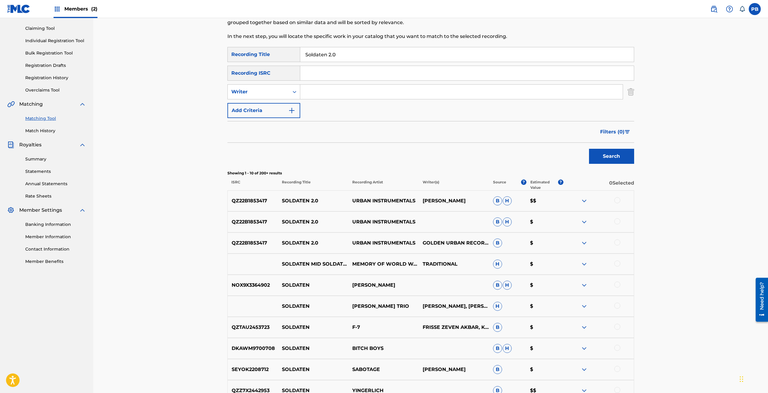
click at [312, 88] on input "Search Form" at bounding box center [461, 92] width 322 height 14
type input "m"
type input "j"
click at [589, 149] on button "Search" at bounding box center [611, 156] width 45 height 15
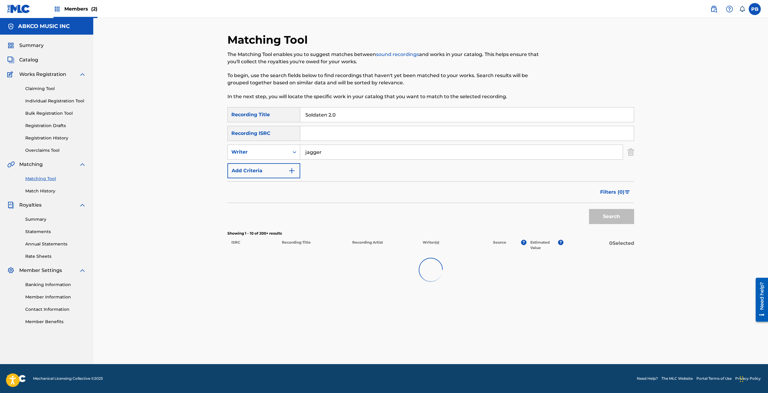
scroll to position [0, 0]
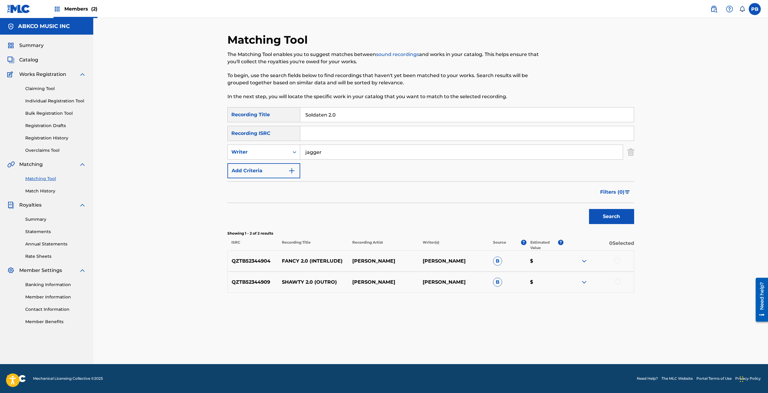
click at [324, 151] on input "jagger" at bounding box center [461, 152] width 322 height 14
click at [325, 151] on input "jagger" at bounding box center [461, 152] width 322 height 14
click at [589, 209] on button "Search" at bounding box center [611, 216] width 45 height 15
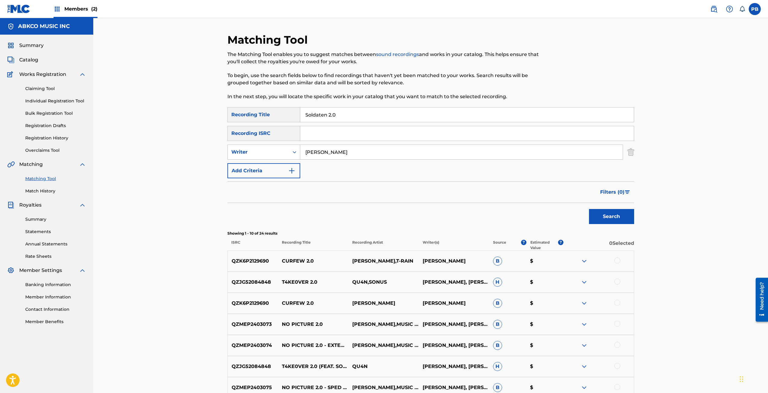
click at [305, 150] on input "richards" at bounding box center [461, 152] width 322 height 14
type input "jagger richards"
click at [589, 209] on button "Search" at bounding box center [611, 216] width 45 height 15
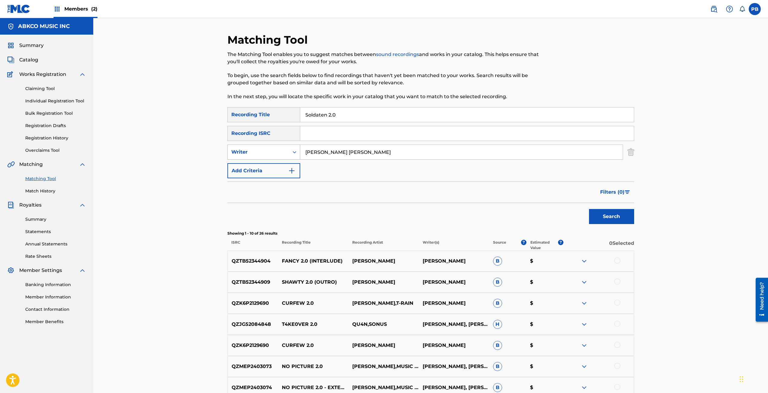
drag, startPoint x: 348, startPoint y: 154, endPoint x: 300, endPoint y: 154, distance: 48.4
click at [300, 154] on div "SearchWithCriteriaa85a7b20-3a7e-485b-9da1-ccf876979038 Writer jagger richards" at bounding box center [430, 151] width 407 height 15
click at [286, 148] on div "Writer" at bounding box center [258, 151] width 61 height 11
click at [273, 170] on div "Recording Artist" at bounding box center [264, 166] width 72 height 15
click at [322, 150] on input "Search Form" at bounding box center [461, 152] width 322 height 14
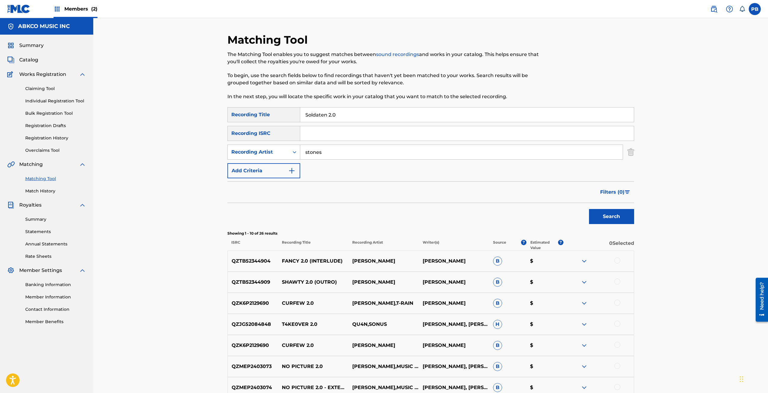
click at [589, 209] on button "Search" at bounding box center [611, 216] width 45 height 15
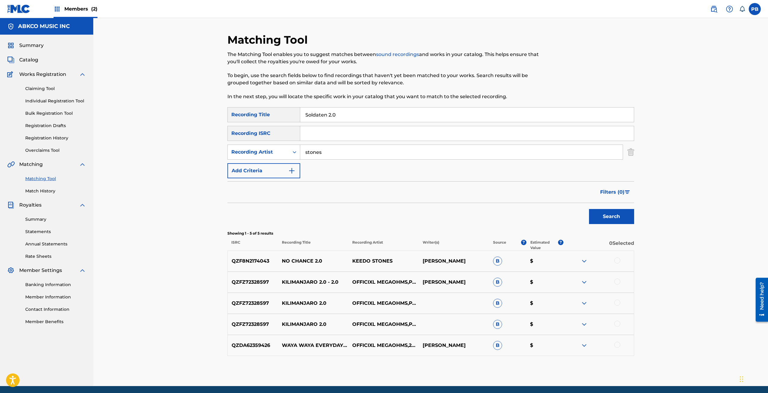
click at [302, 147] on input "stones" at bounding box center [461, 152] width 322 height 14
type input "rolling stones"
click at [589, 209] on button "Search" at bounding box center [611, 216] width 45 height 15
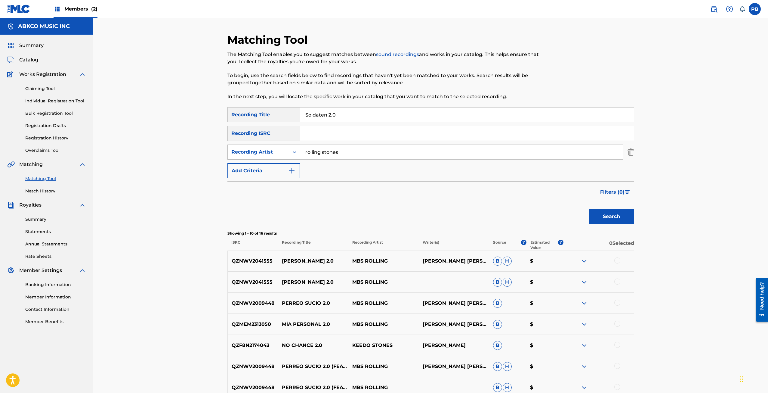
click at [259, 147] on div "Recording Artist" at bounding box center [258, 151] width 61 height 11
click at [254, 166] on div "Writer" at bounding box center [264, 166] width 72 height 15
click at [324, 152] on input "Search Form" at bounding box center [461, 152] width 322 height 14
click at [589, 209] on button "Search" at bounding box center [611, 216] width 45 height 15
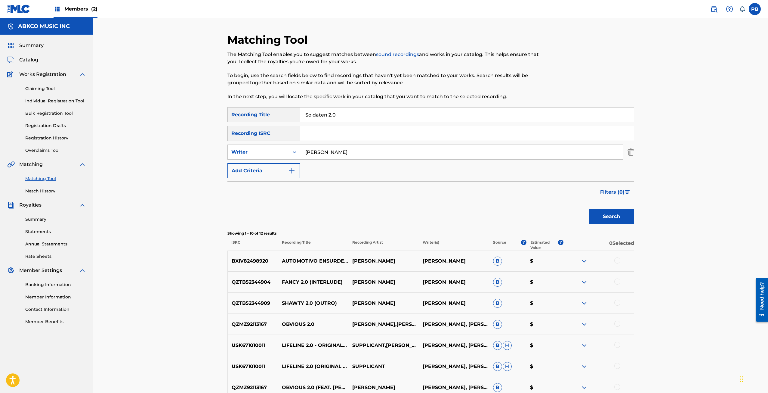
click at [315, 153] on input "mick jagger" at bounding box center [461, 152] width 322 height 14
click at [589, 209] on button "Search" at bounding box center [611, 216] width 45 height 15
click at [325, 153] on input "michael jagger" at bounding box center [461, 152] width 322 height 14
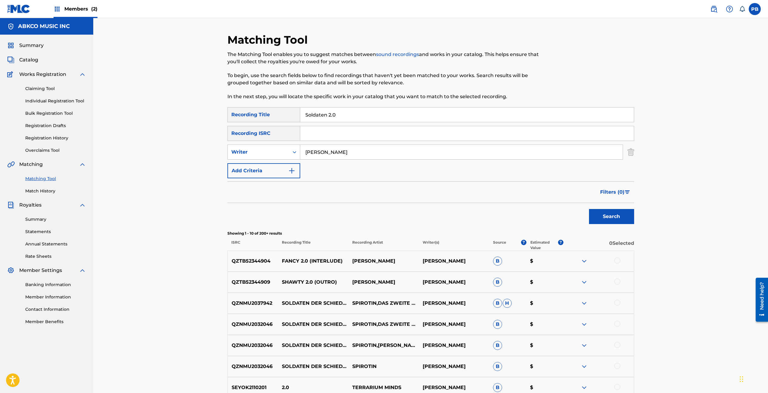
click at [325, 153] on input "michael jagger" at bounding box center [461, 152] width 322 height 14
type input "keith richards"
click at [589, 209] on button "Search" at bounding box center [611, 216] width 45 height 15
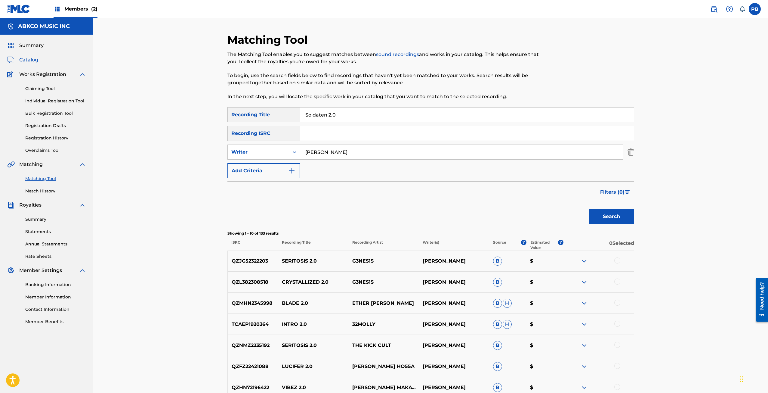
click at [23, 57] on span "Catalog" at bounding box center [28, 59] width 19 height 7
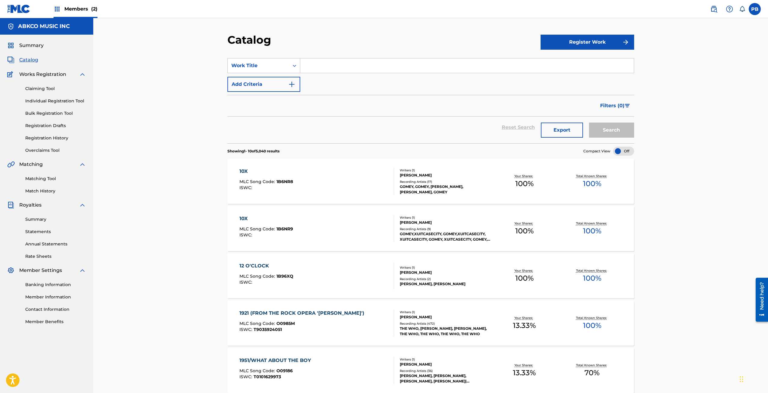
click at [334, 64] on input "Search Form" at bounding box center [467, 65] width 334 height 14
paste input "Soldaten 2.0"
click at [406, 79] on div "soldaten 2.0" at bounding box center [421, 79] width 243 height 11
type input "soldaten 2.0"
click at [589, 122] on button "Search" at bounding box center [611, 129] width 45 height 15
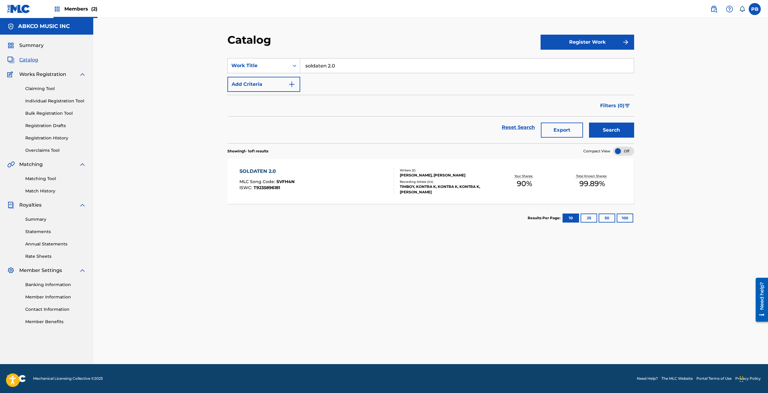
click at [391, 176] on div at bounding box center [391, 181] width 5 height 27
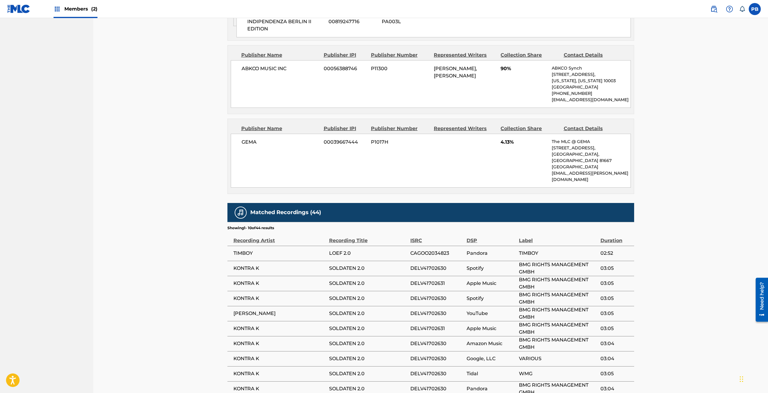
scroll to position [541, 0]
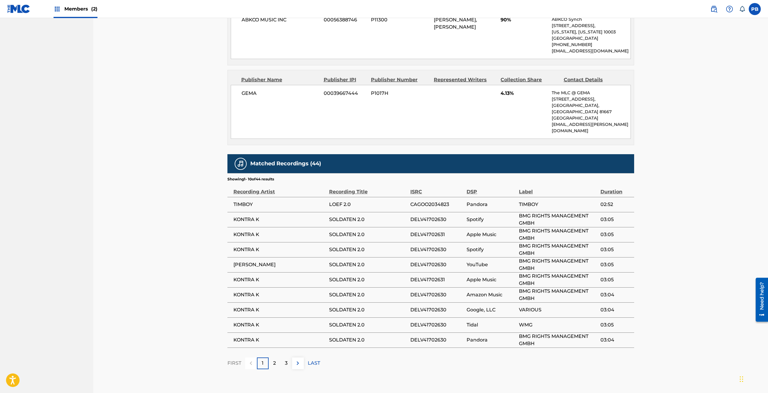
click at [427, 216] on span "DELV41702630" at bounding box center [436, 219] width 53 height 7
copy span "DELV41702630"
click at [410, 201] on span "CAGOO2034823" at bounding box center [436, 204] width 53 height 7
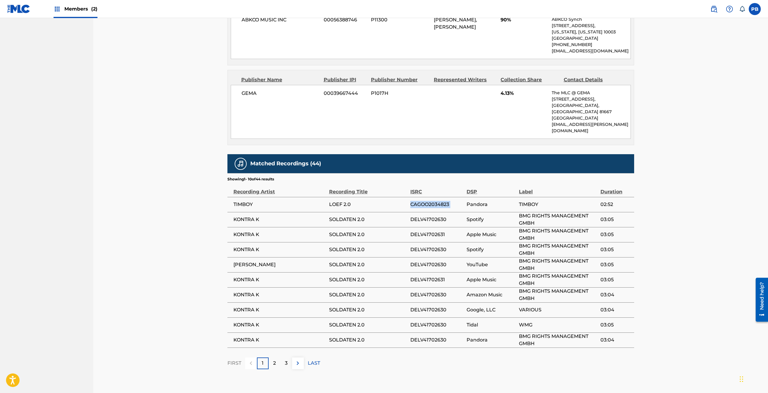
click at [410, 201] on span "CAGOO2034823" at bounding box center [436, 204] width 53 height 7
copy div "CAGOO2034823"
click at [418, 231] on span "DELV41702631" at bounding box center [436, 234] width 53 height 7
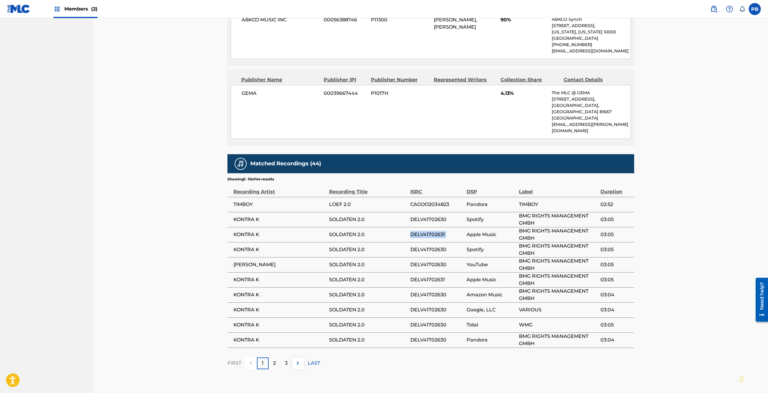
copy div "DELV41702631"
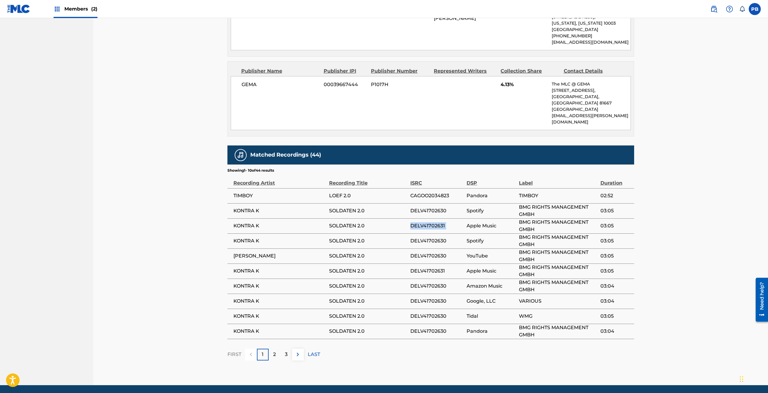
scroll to position [559, 0]
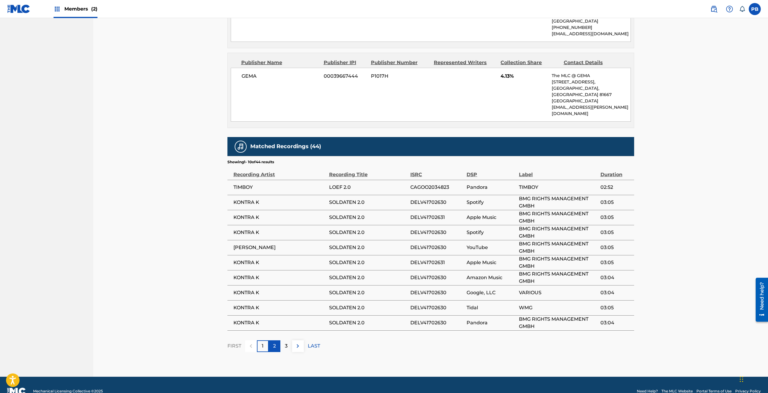
click at [273, 342] on p "2" at bounding box center [274, 345] width 3 height 7
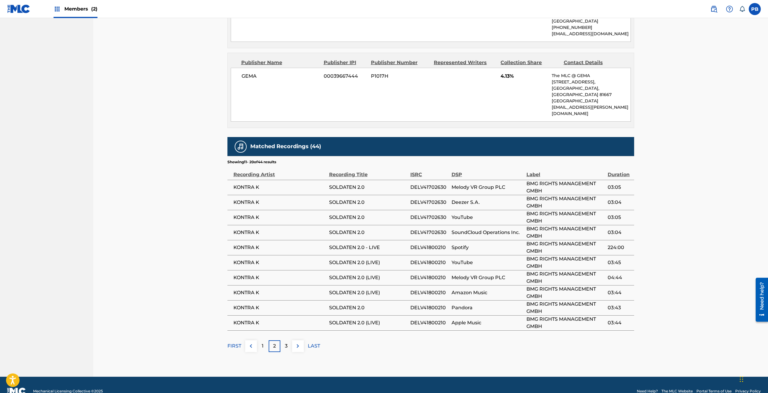
click at [258, 180] on td "KONTRA K" at bounding box center [278, 187] width 102 height 15
click at [256, 184] on span "KONTRA K" at bounding box center [279, 187] width 93 height 7
click at [255, 184] on span "KONTRA K" at bounding box center [279, 187] width 93 height 7
click at [254, 184] on span "KONTRA K" at bounding box center [279, 187] width 93 height 7
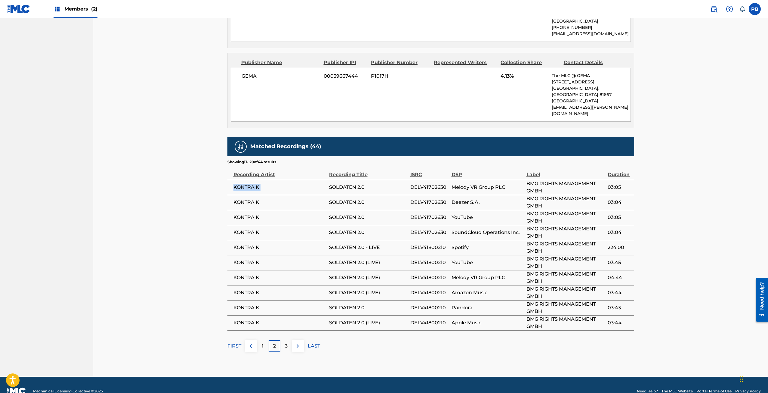
click at [255, 184] on span "KONTRA K" at bounding box center [279, 187] width 93 height 7
drag, startPoint x: 263, startPoint y: 173, endPoint x: 230, endPoint y: 179, distance: 33.3
click at [230, 180] on td "KONTRA K" at bounding box center [278, 187] width 102 height 15
copy span "KONTRA K"
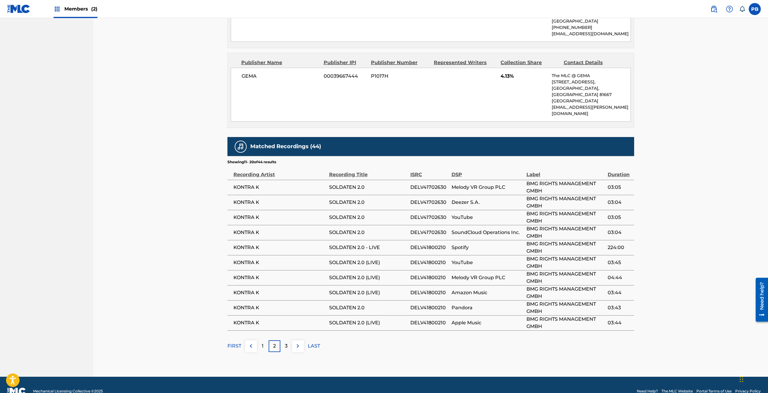
click at [348, 315] on td "SOLDATEN 2.0 (LIVE)" at bounding box center [369, 322] width 81 height 15
click at [284, 340] on div "3" at bounding box center [286, 346] width 12 height 12
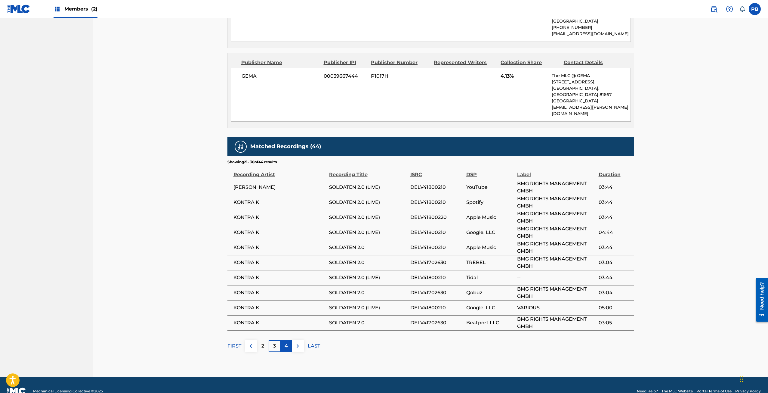
click at [288, 340] on div "4" at bounding box center [286, 346] width 12 height 12
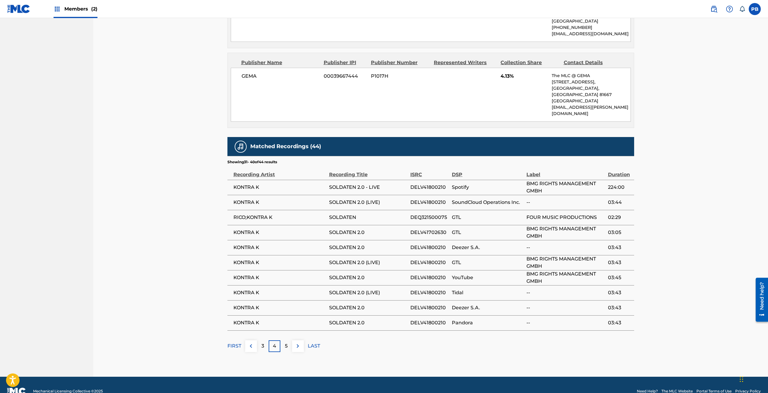
click at [347, 199] on span "SOLDATEN 2.0 (LIVE)" at bounding box center [368, 202] width 78 height 7
drag, startPoint x: 369, startPoint y: 217, endPoint x: 322, endPoint y: 223, distance: 47.6
click at [322, 225] on tr "KONTRA K SOLDATEN 2.0 DELV41702630 GTL BMG RIGHTS MANAGEMENT GMBH 03:05" at bounding box center [430, 232] width 407 height 15
copy tr "SOLDATEN 2.0"
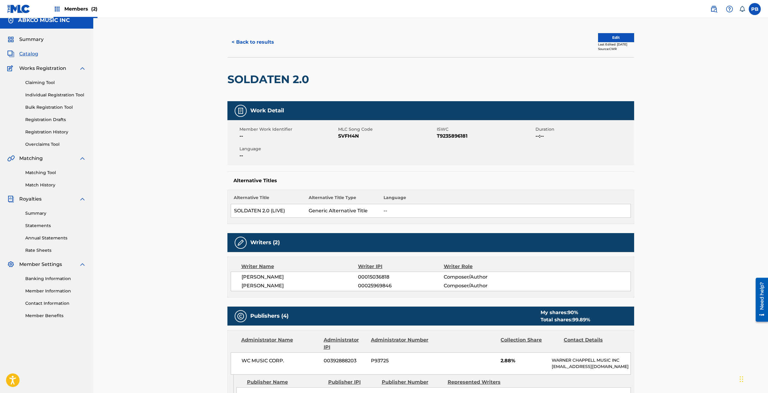
scroll to position [0, 0]
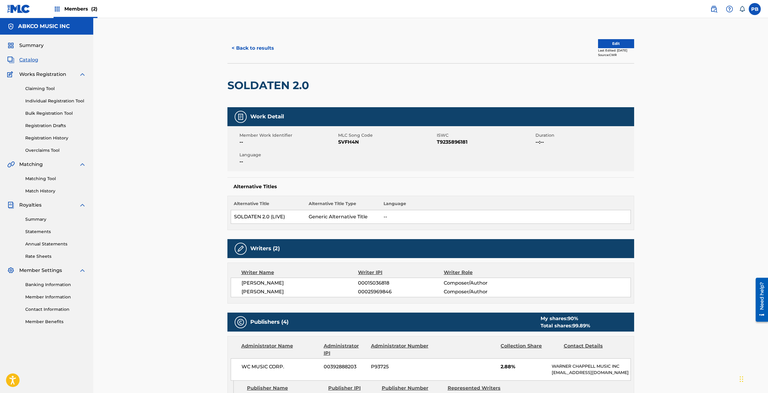
click at [20, 60] on span "Catalog" at bounding box center [28, 59] width 19 height 7
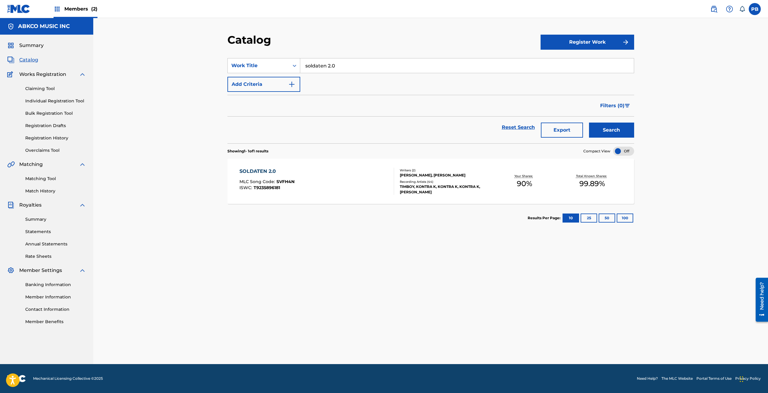
click at [322, 68] on input "soldaten 2.0" at bounding box center [467, 65] width 334 height 14
type input "then i kissed her"
click at [589, 122] on button "Search" at bounding box center [611, 129] width 45 height 15
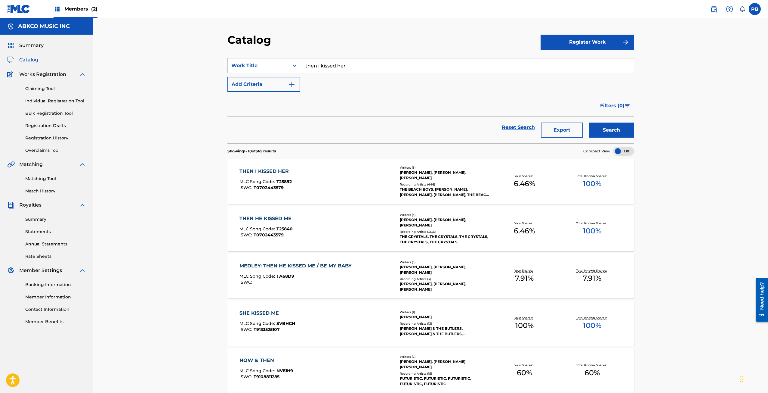
click at [343, 172] on div "THEN I KISSED HER MLC Song Code : T25892 ISWC : T0702443579" at bounding box center [316, 181] width 155 height 27
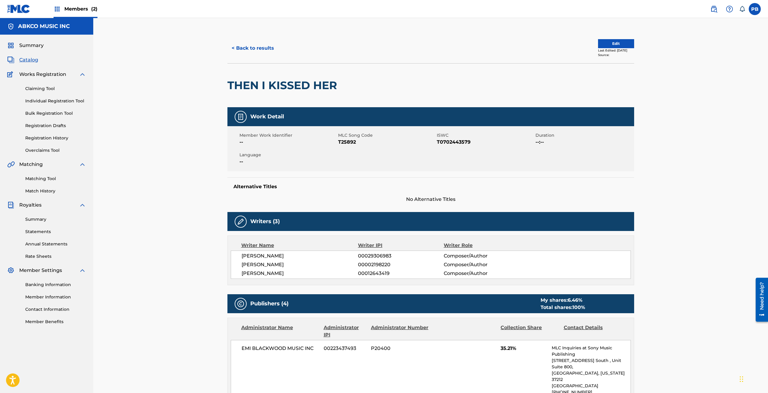
click at [33, 60] on span "Catalog" at bounding box center [28, 59] width 19 height 7
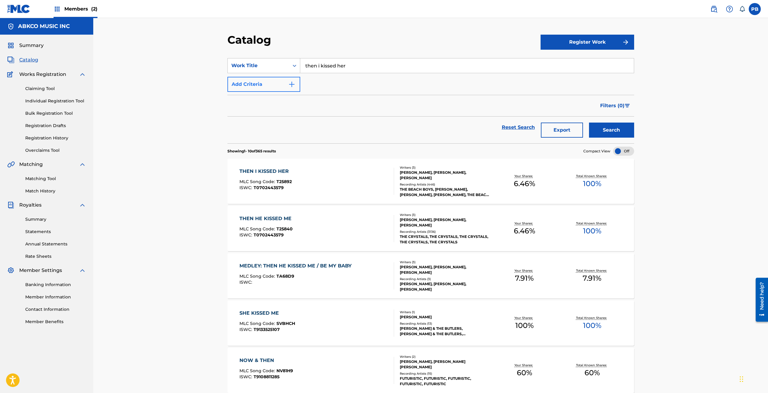
drag, startPoint x: 386, startPoint y: 67, endPoint x: 252, endPoint y: 78, distance: 134.0
click at [252, 78] on div "SearchWithCriteria15994595-48a0-4325-90c0-d4c2957bc9da Work Title then i kissed…" at bounding box center [430, 75] width 407 height 34
type input "n"
type input "spanish harlem"
click at [589, 122] on button "Search" at bounding box center [611, 129] width 45 height 15
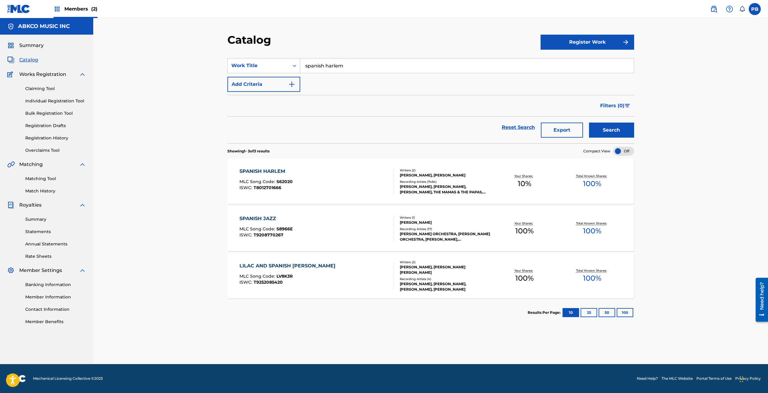
click at [343, 181] on div "SPANISH HARLEM MLC Song Code : S62020 ISWC : T8012701666" at bounding box center [316, 181] width 155 height 27
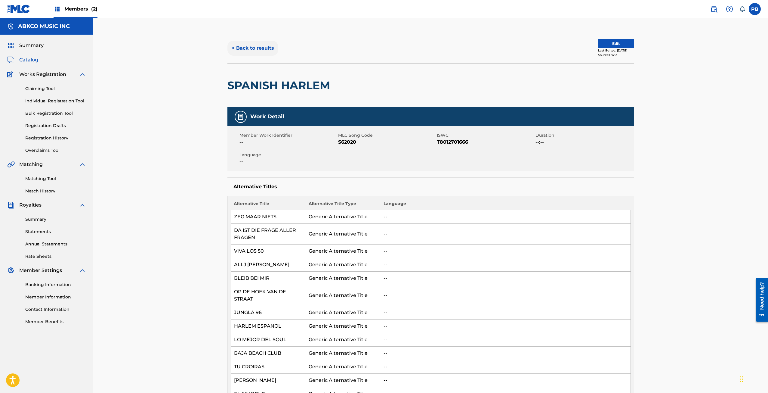
click at [240, 44] on button "< Back to results" at bounding box center [252, 48] width 51 height 15
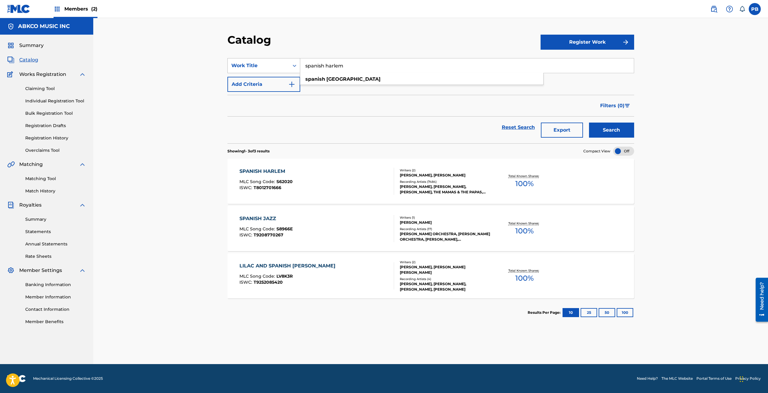
drag, startPoint x: 356, startPoint y: 62, endPoint x: 259, endPoint y: 61, distance: 96.9
click at [261, 61] on div "SearchWithCriteria15994595-48a0-4325-90c0-d4c2957bc9da Work Title spanish harle…" at bounding box center [430, 65] width 407 height 15
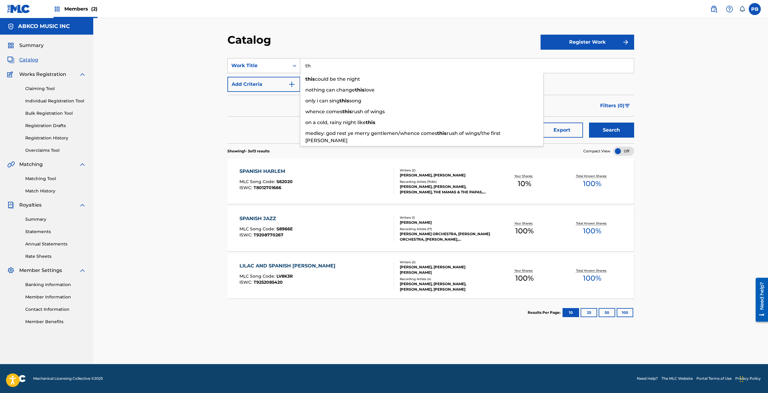
type input "t"
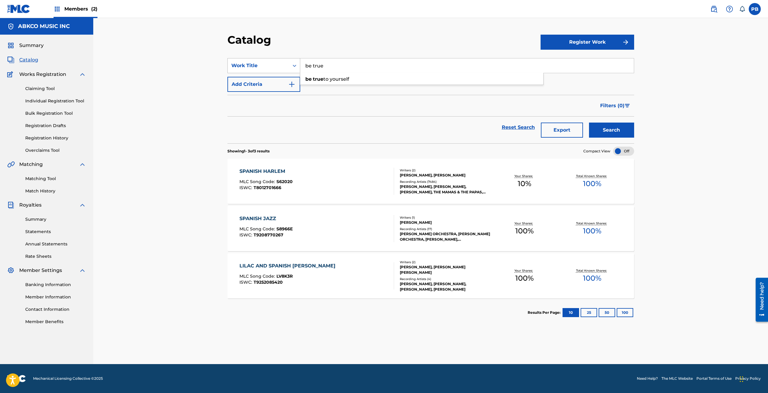
click at [589, 122] on button "Search" at bounding box center [611, 129] width 45 height 15
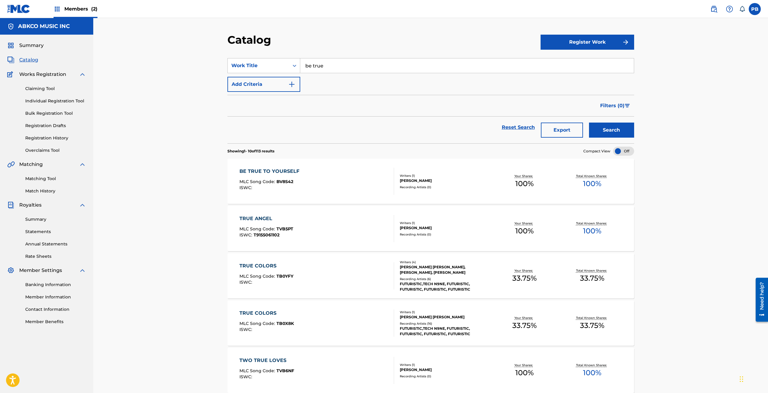
drag, startPoint x: 325, startPoint y: 62, endPoint x: 298, endPoint y: 57, distance: 28.4
click at [298, 57] on section "SearchWithCriteria15994595-48a0-4325-90c0-d4c2957bc9da Work Title be true Add C…" at bounding box center [430, 97] width 407 height 92
click at [589, 122] on button "Search" at bounding box center [611, 129] width 45 height 15
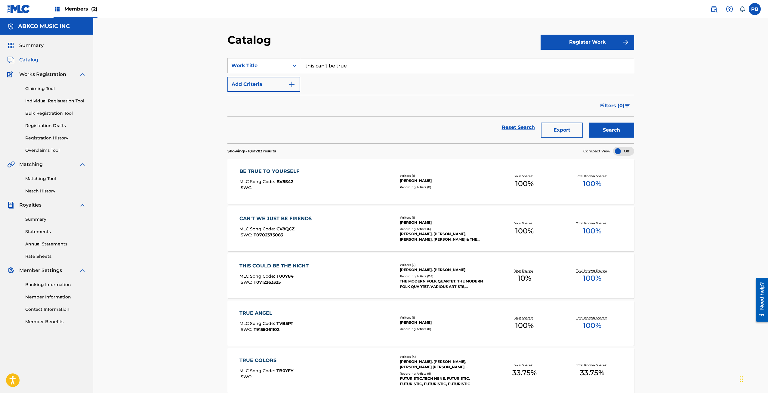
drag, startPoint x: 364, startPoint y: 62, endPoint x: 325, endPoint y: 66, distance: 39.6
click at [325, 66] on input "this can't be true" at bounding box center [467, 65] width 334 height 14
type input "this cannot be true"
click at [589, 122] on button "Search" at bounding box center [611, 129] width 45 height 15
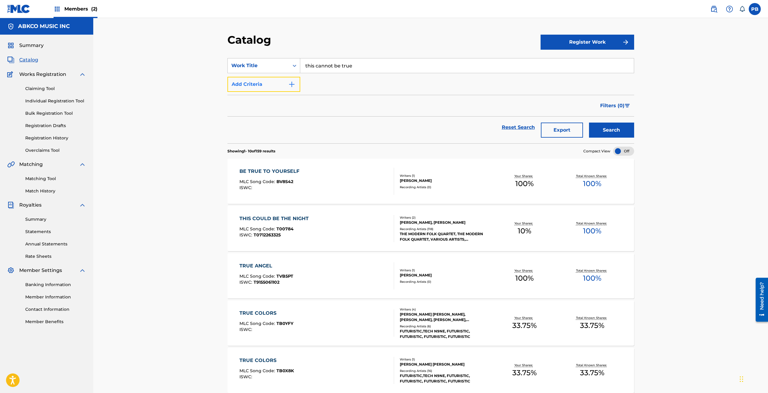
click at [247, 86] on button "Add Criteria" at bounding box center [263, 84] width 73 height 15
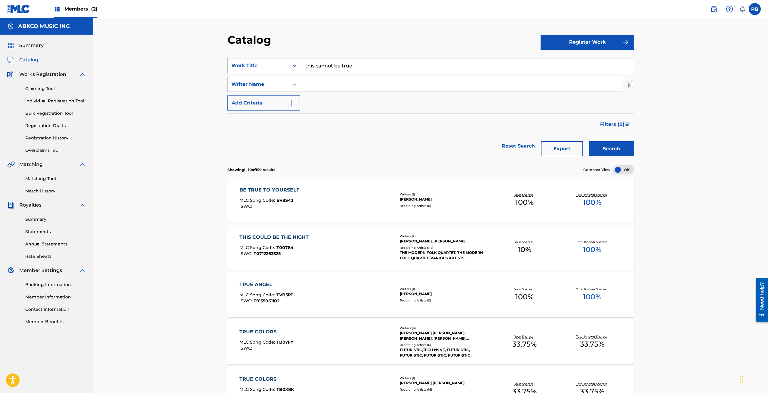
drag, startPoint x: 363, startPoint y: 63, endPoint x: 230, endPoint y: 68, distance: 133.0
click at [229, 69] on div "SearchWithCriteria15994595-48a0-4325-90c0-d4c2957bc9da Work Title this cannot b…" at bounding box center [430, 65] width 407 height 15
click at [418, 89] on input "Search Form" at bounding box center [461, 84] width 322 height 14
click at [589, 141] on button "Search" at bounding box center [611, 148] width 45 height 15
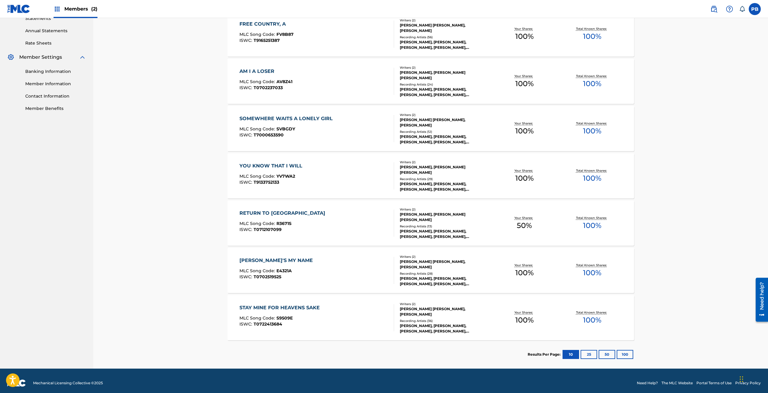
scroll to position [217, 0]
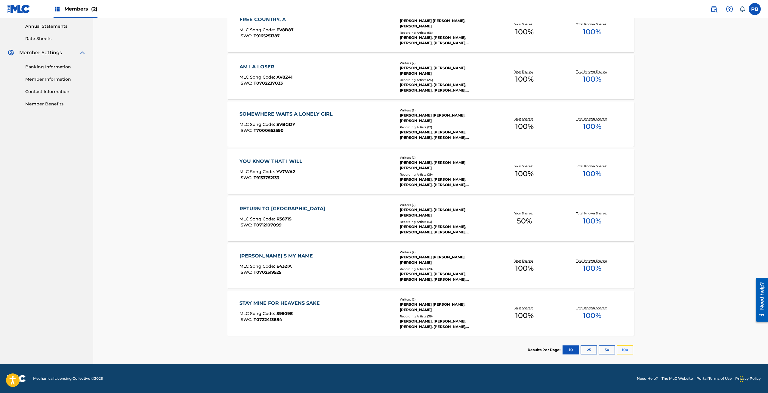
click at [625, 349] on button "100" at bounding box center [625, 349] width 17 height 9
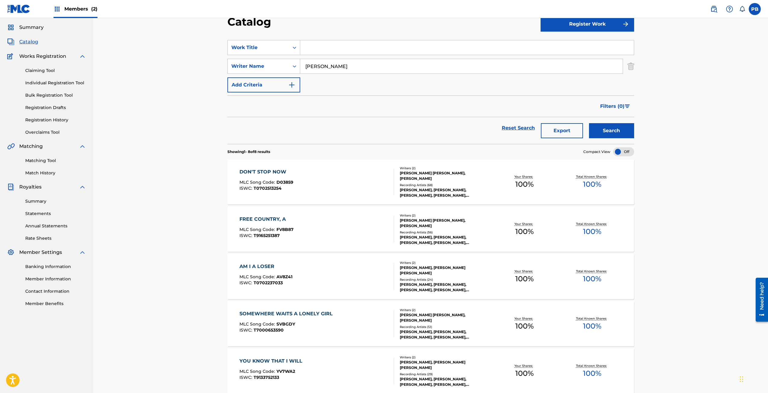
scroll to position [0, 0]
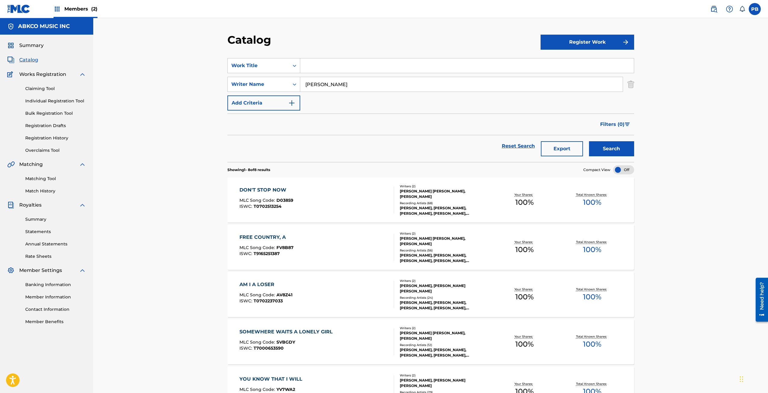
click at [327, 83] on input "james solomon" at bounding box center [461, 84] width 322 height 14
click at [589, 141] on button "Search" at bounding box center [611, 148] width 45 height 15
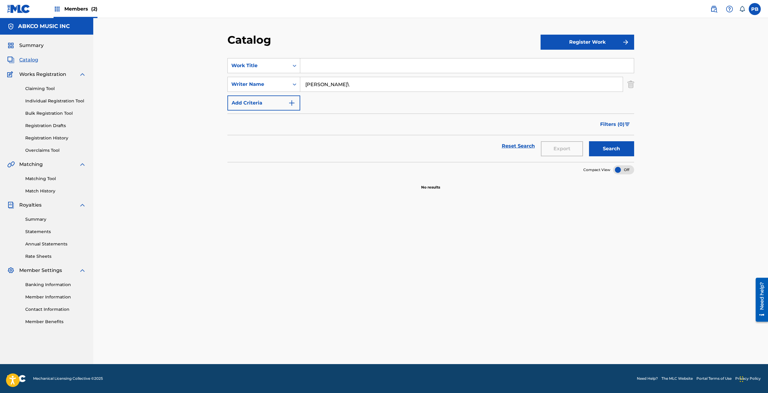
click at [345, 83] on input "eddit holman\" at bounding box center [461, 84] width 322 height 14
click at [589, 141] on button "Search" at bounding box center [611, 148] width 45 height 15
click at [347, 85] on input "eddit holman" at bounding box center [461, 84] width 322 height 14
drag, startPoint x: 316, startPoint y: 85, endPoint x: 327, endPoint y: 76, distance: 14.6
click at [316, 84] on input "eddit holman" at bounding box center [461, 84] width 322 height 14
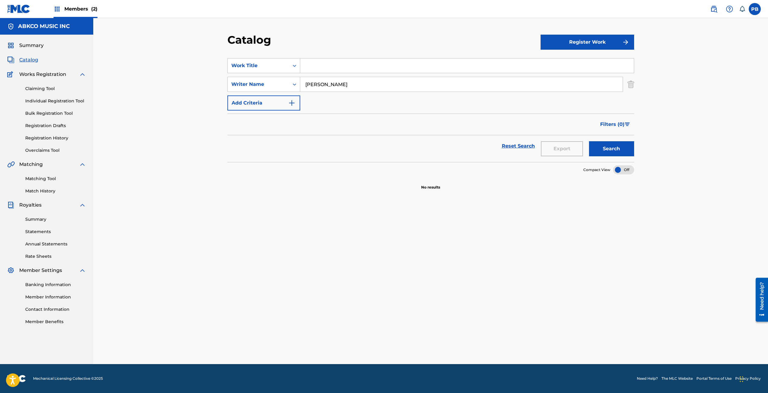
type input "eddie holman"
click at [589, 141] on button "Search" at bounding box center [611, 148] width 45 height 15
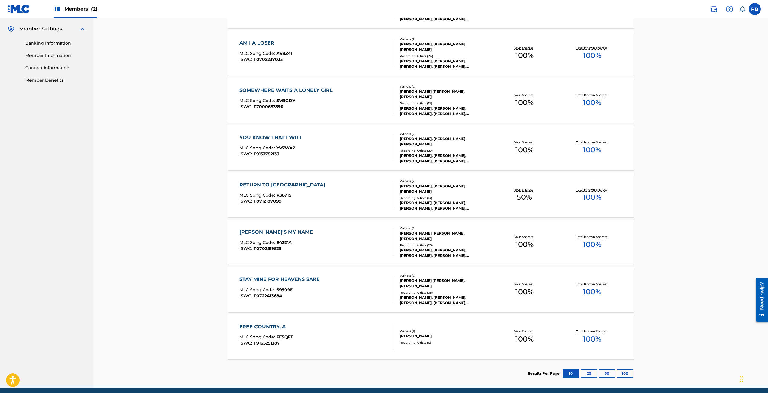
scroll to position [265, 0]
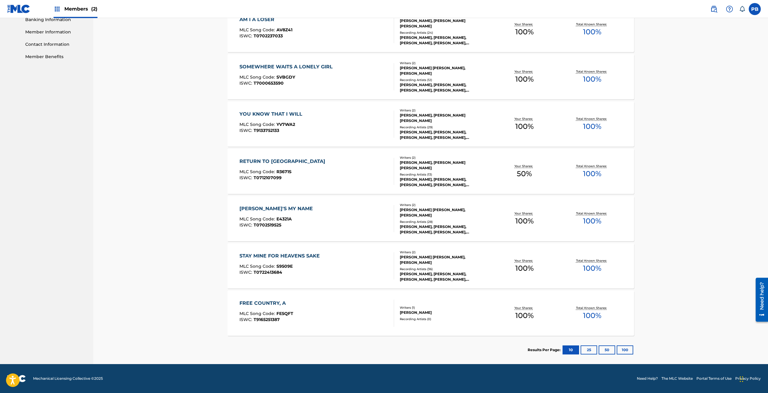
click at [628, 344] on div "Results Per Page: 10 25 50 100" at bounding box center [581, 349] width 106 height 28
click at [624, 348] on button "100" at bounding box center [625, 349] width 17 height 9
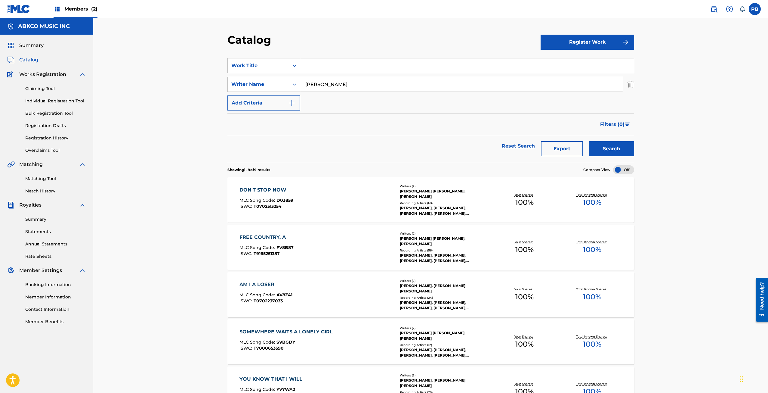
click at [367, 68] on input "Search Form" at bounding box center [467, 65] width 334 height 14
type input "midnight mover"
click at [589, 141] on button "Search" at bounding box center [611, 148] width 45 height 15
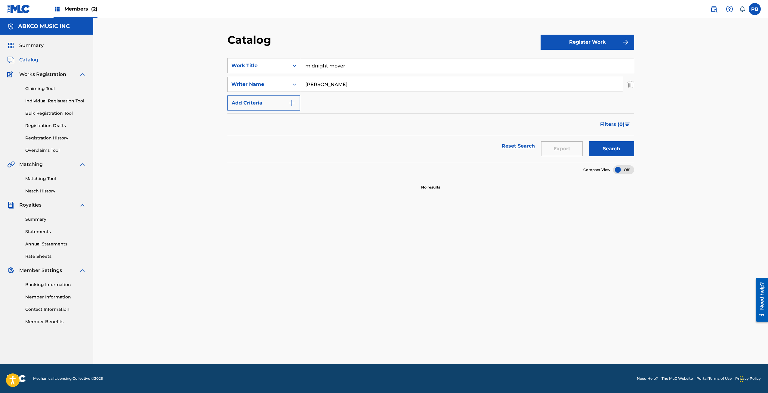
drag, startPoint x: 371, startPoint y: 80, endPoint x: 321, endPoint y: 85, distance: 49.9
click at [322, 85] on input "eddie holman" at bounding box center [461, 84] width 322 height 14
type input "e"
click at [589, 141] on button "Search" at bounding box center [611, 148] width 45 height 15
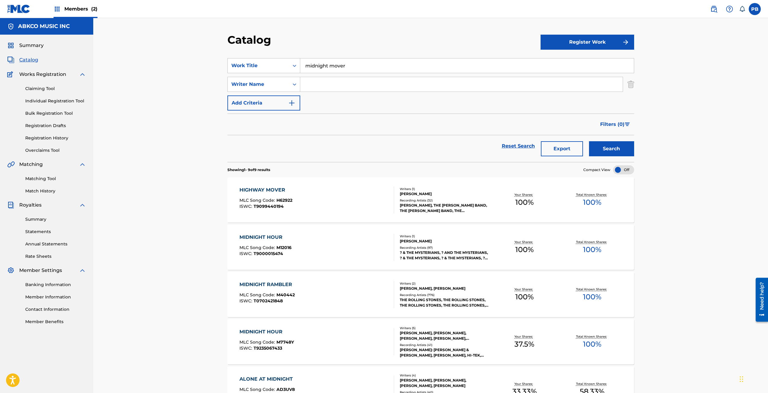
click at [23, 13] on img at bounding box center [18, 9] width 23 height 9
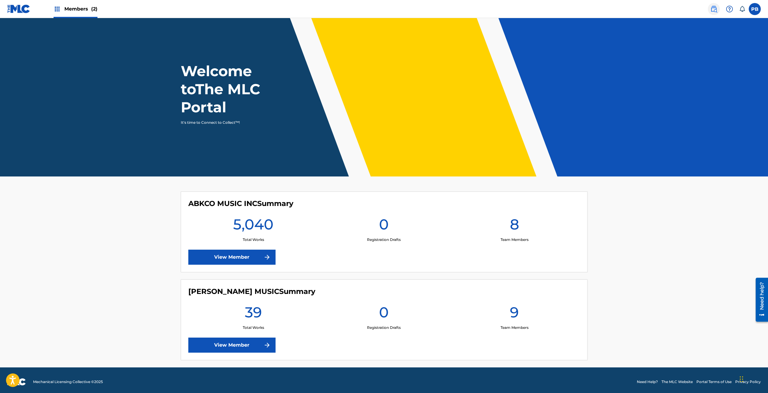
click at [714, 8] on img at bounding box center [713, 8] width 7 height 7
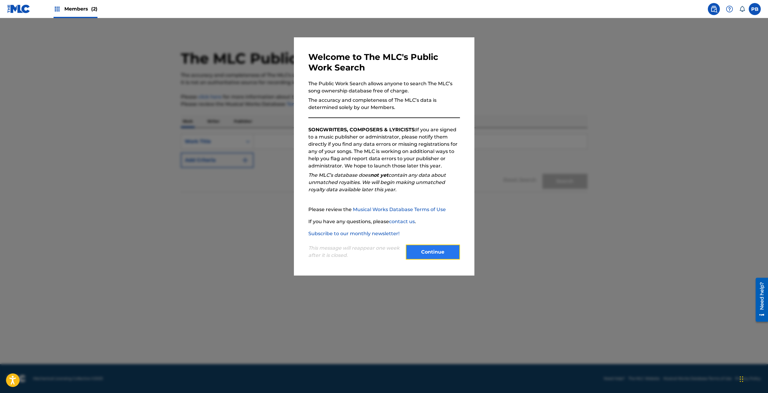
click at [429, 258] on button "Continue" at bounding box center [433, 251] width 54 height 15
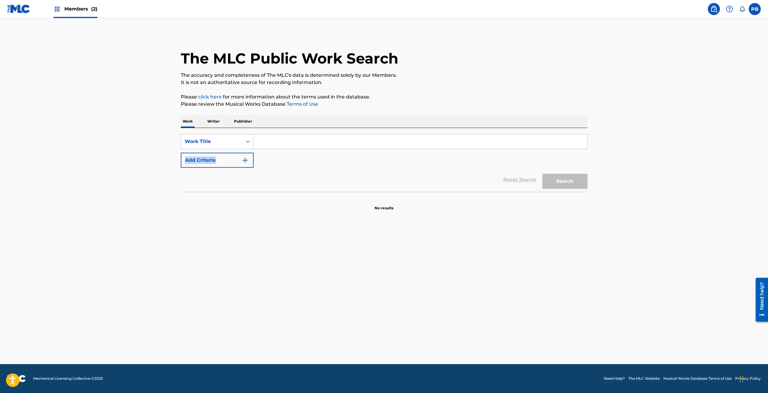
click at [325, 145] on div "SearchWithCriteriafee0d337-4052-422d-9c4e-43c75be1f846 Work Title Add Criteria" at bounding box center [384, 151] width 407 height 34
click at [325, 143] on input "Search Form" at bounding box center [421, 141] width 334 height 14
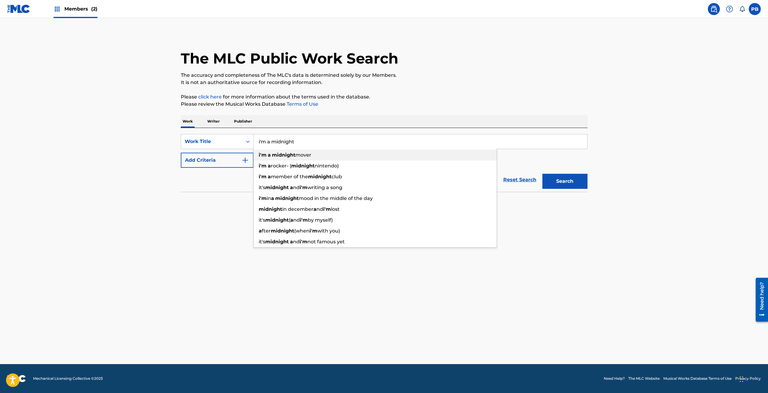
click at [316, 153] on div "i'm a midnight mover" at bounding box center [375, 155] width 243 height 11
type input "i'm a midnight mover"
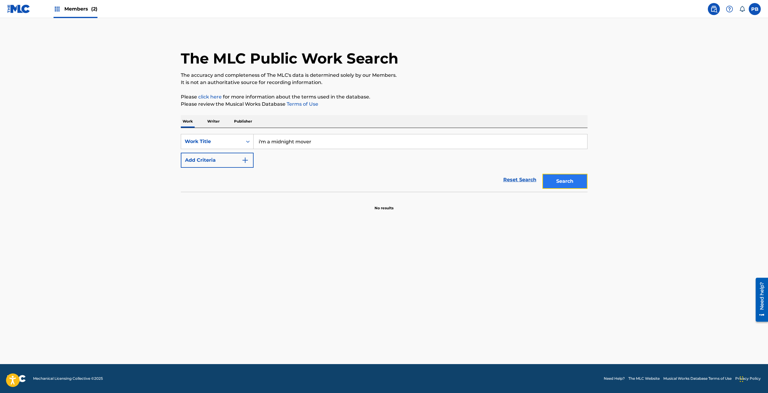
click at [577, 177] on button "Search" at bounding box center [564, 181] width 45 height 15
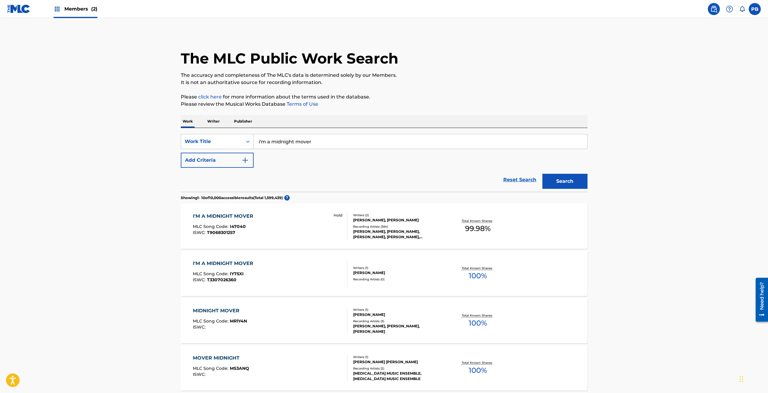
click at [333, 219] on div "Hold" at bounding box center [337, 225] width 19 height 27
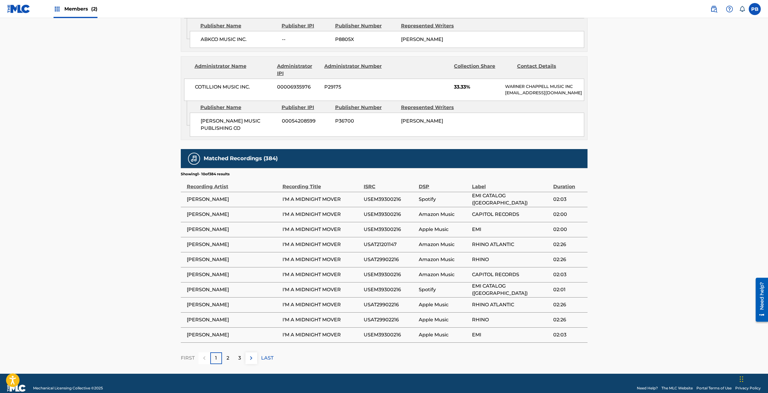
scroll to position [451, 0]
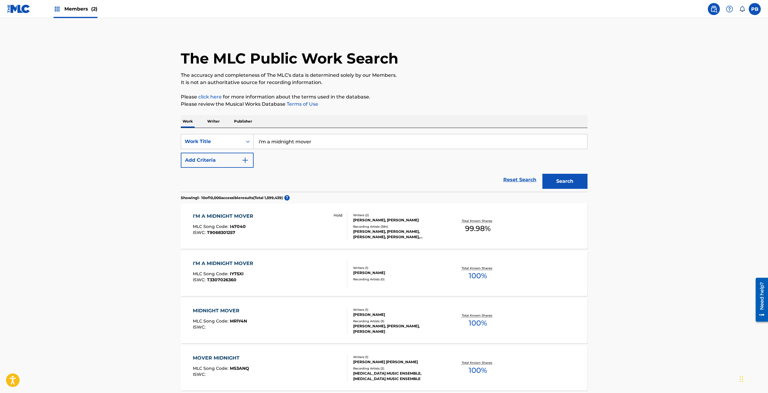
click at [251, 212] on div "I'M A MIDNIGHT MOVER MLC Song Code : I47040 ISWC : T9068301257 Hold Writers ( 2…" at bounding box center [384, 225] width 407 height 45
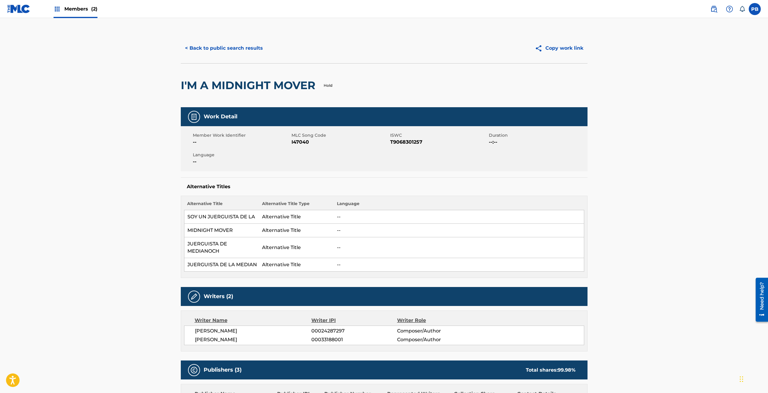
click at [330, 84] on p "Hold" at bounding box center [328, 85] width 9 height 5
click at [338, 84] on div "I'M A MIDNIGHT MOVER Hold" at bounding box center [384, 85] width 407 height 44
drag, startPoint x: 338, startPoint y: 84, endPoint x: 325, endPoint y: 85, distance: 13.9
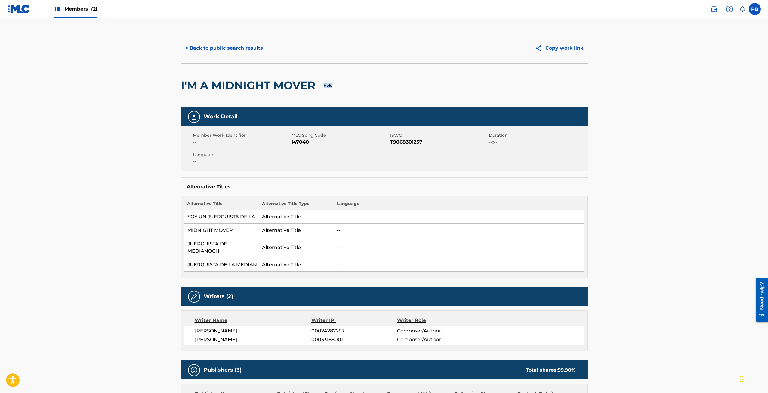
click at [325, 85] on div "I'M A MIDNIGHT MOVER Hold" at bounding box center [384, 85] width 407 height 44
click at [346, 85] on div "I'M A MIDNIGHT MOVER Hold" at bounding box center [384, 85] width 407 height 44
click at [554, 51] on button "Copy work link" at bounding box center [559, 48] width 57 height 15
click at [200, 46] on button "< Back to public search results" at bounding box center [224, 48] width 86 height 15
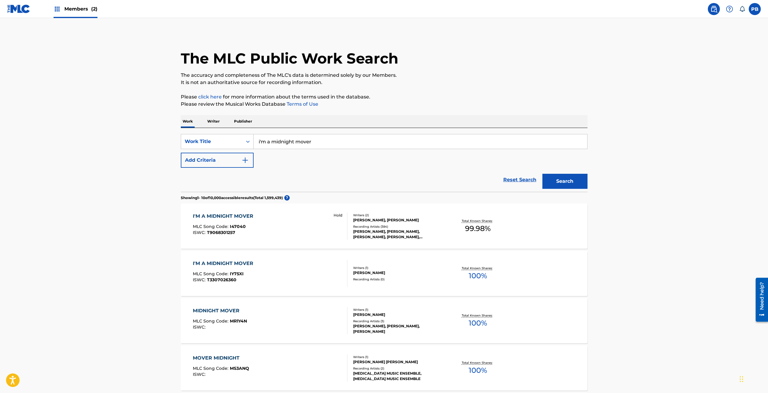
click at [22, 8] on img at bounding box center [18, 9] width 23 height 9
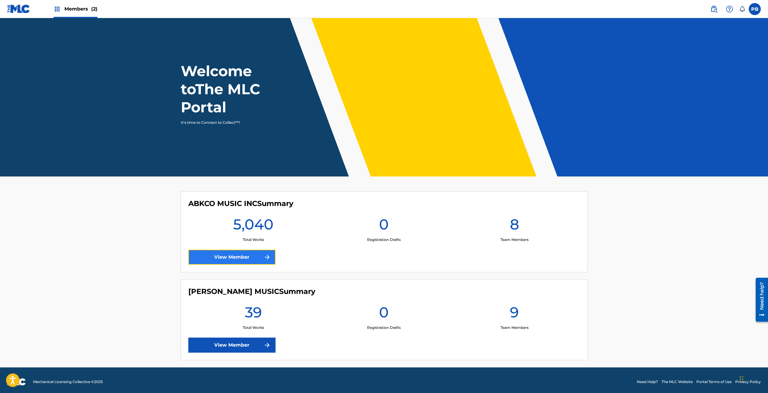
click at [208, 249] on link "View Member" at bounding box center [231, 256] width 87 height 15
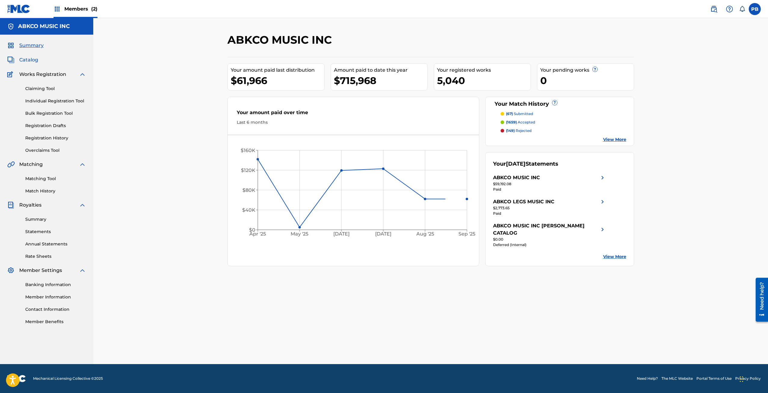
click at [37, 62] on span "Catalog" at bounding box center [28, 59] width 19 height 7
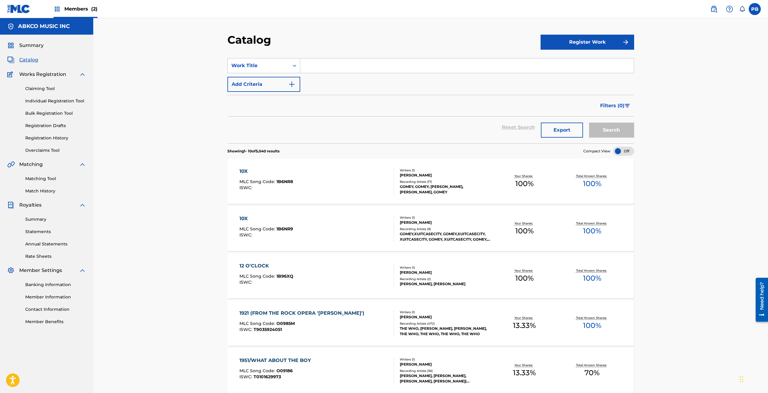
click at [323, 69] on input "Search Form" at bounding box center [467, 65] width 334 height 14
type input "you were made for me"
click at [589, 122] on button "Search" at bounding box center [611, 129] width 45 height 15
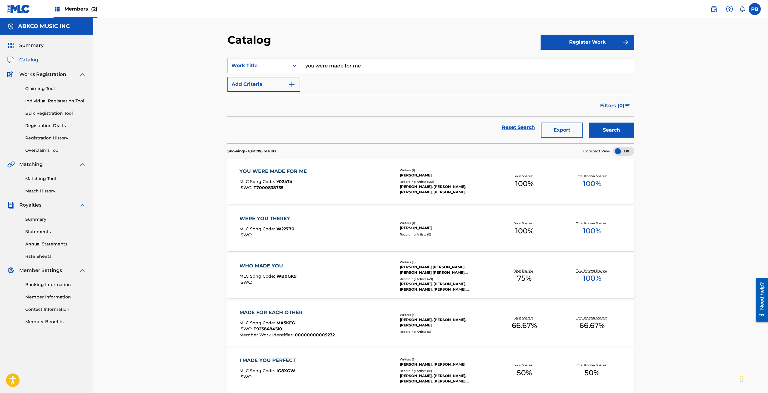
click at [484, 176] on div "SAM COOKE" at bounding box center [445, 174] width 91 height 5
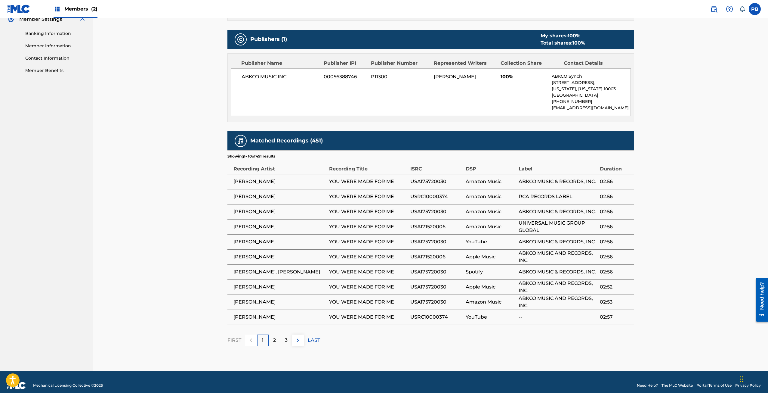
scroll to position [258, 0]
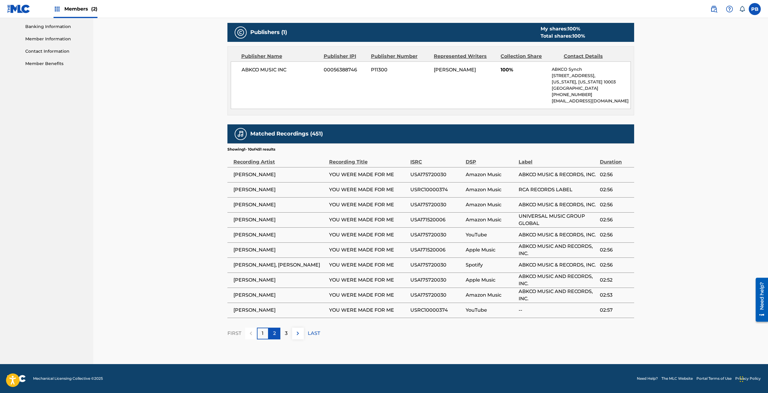
click at [273, 330] on p "2" at bounding box center [274, 332] width 3 height 7
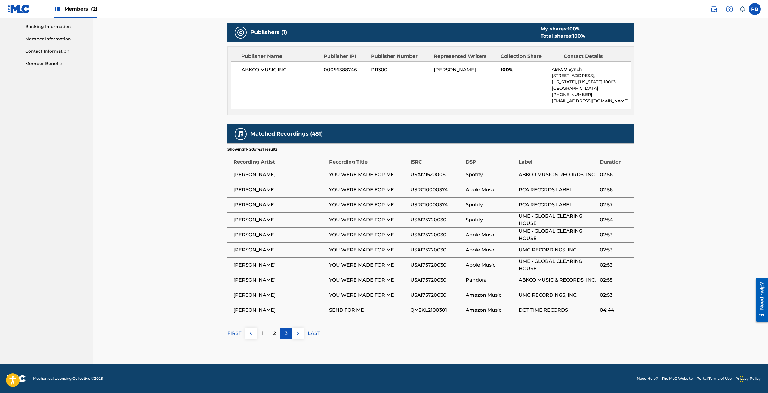
click at [286, 332] on p "3" at bounding box center [286, 332] width 3 height 7
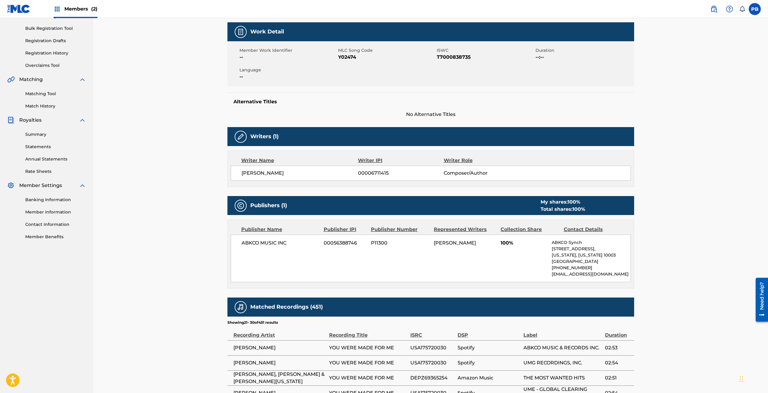
scroll to position [0, 0]
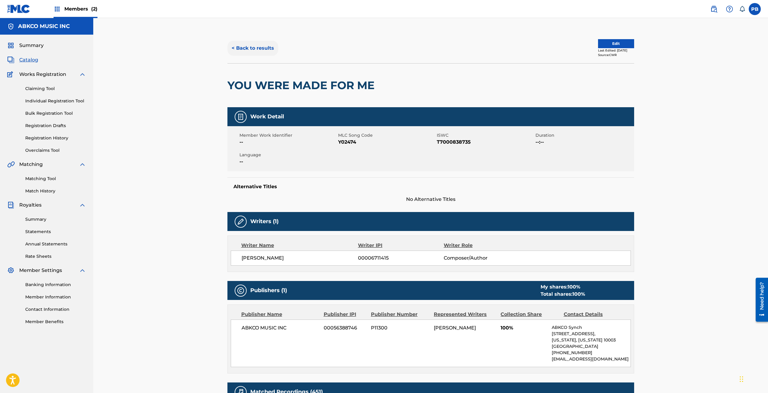
click at [260, 49] on button "< Back to results" at bounding box center [252, 48] width 51 height 15
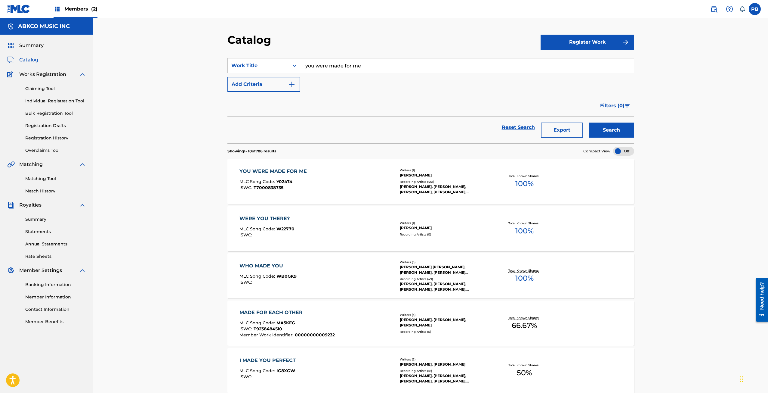
click at [354, 65] on input "you were made for me" at bounding box center [467, 65] width 334 height 14
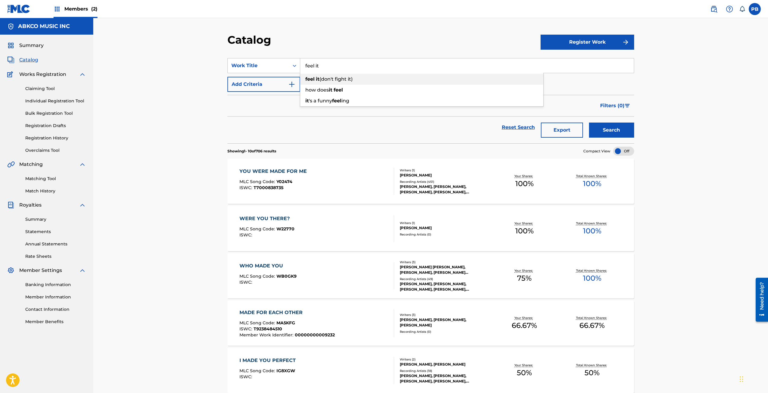
click at [359, 80] on div "feel it (don't fight it)" at bounding box center [421, 79] width 243 height 11
type input "feel it(don't fight it)"
click at [589, 122] on button "Search" at bounding box center [611, 129] width 45 height 15
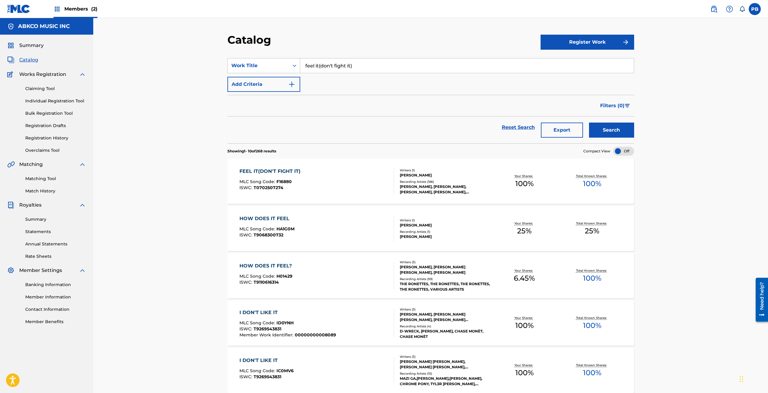
click at [458, 170] on div "Writers ( 1 )" at bounding box center [445, 170] width 91 height 5
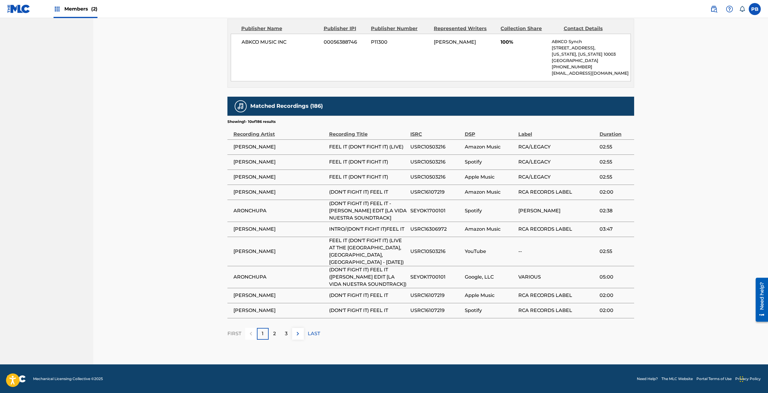
scroll to position [353, 0]
click at [270, 334] on div "2" at bounding box center [275, 333] width 12 height 12
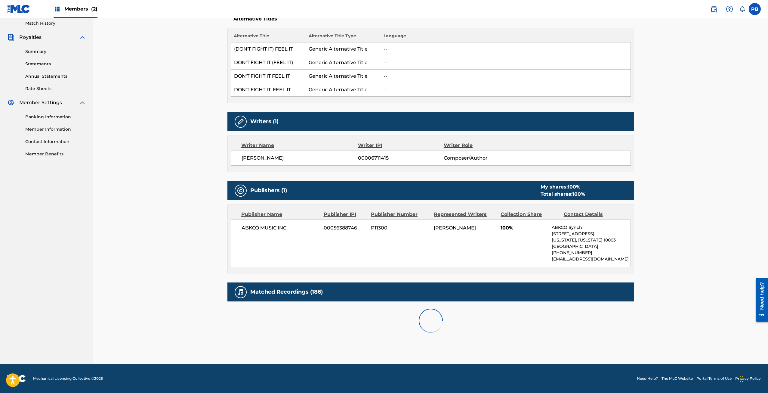
scroll to position [339, 0]
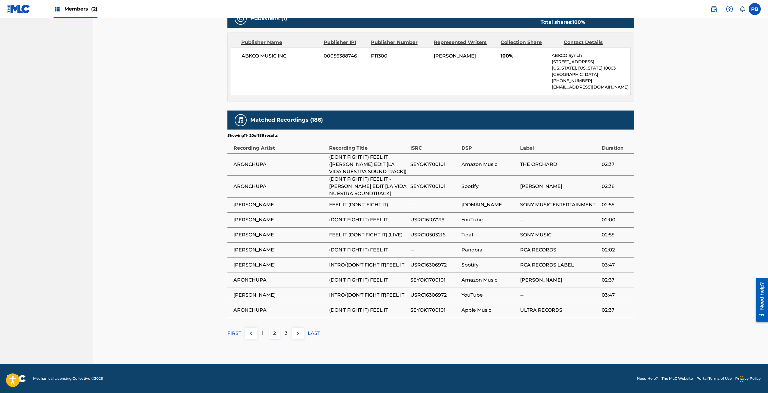
click at [263, 307] on span "ARONCHUPA" at bounding box center [279, 309] width 93 height 7
copy span "ARONCHUPA"
click at [299, 201] on td "SAM COOKE" at bounding box center [278, 204] width 102 height 15
click at [283, 332] on div "3" at bounding box center [286, 333] width 12 height 12
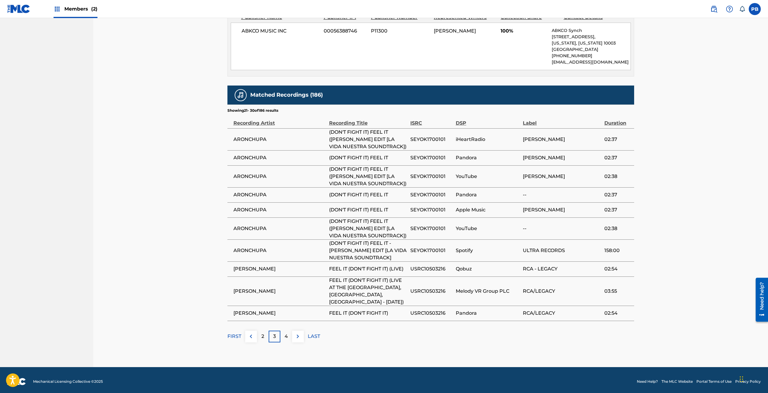
scroll to position [367, 0]
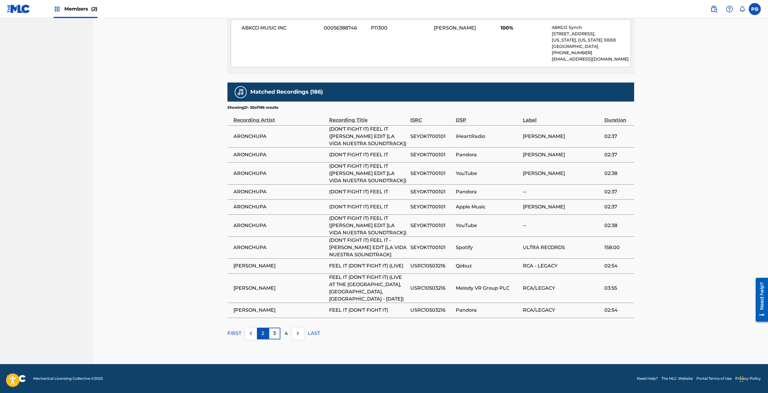
click at [261, 337] on div "2" at bounding box center [263, 333] width 12 height 12
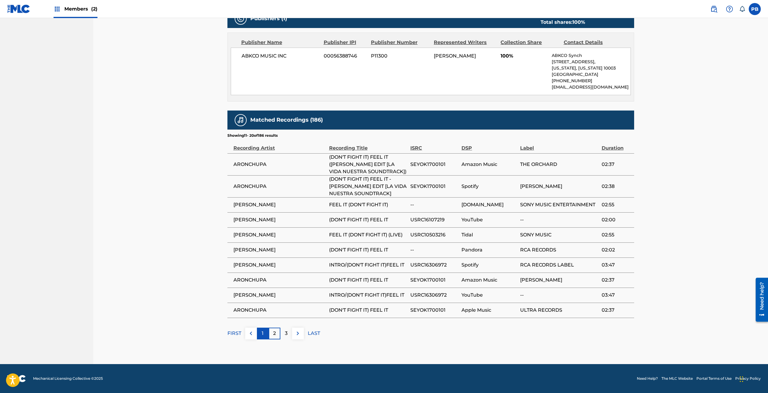
click at [258, 335] on div "1" at bounding box center [263, 333] width 12 height 12
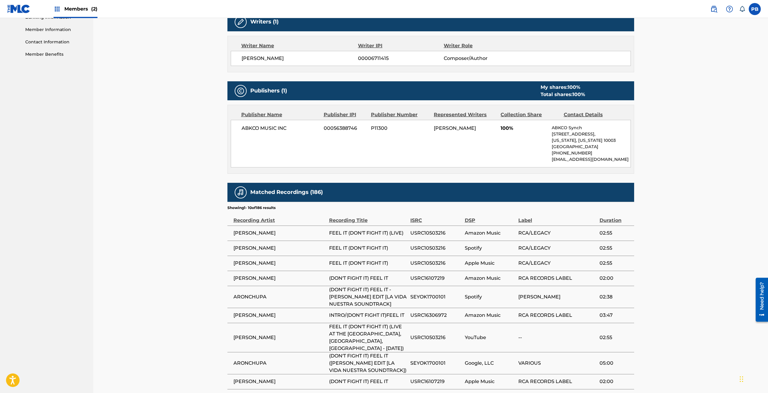
scroll to position [263, 0]
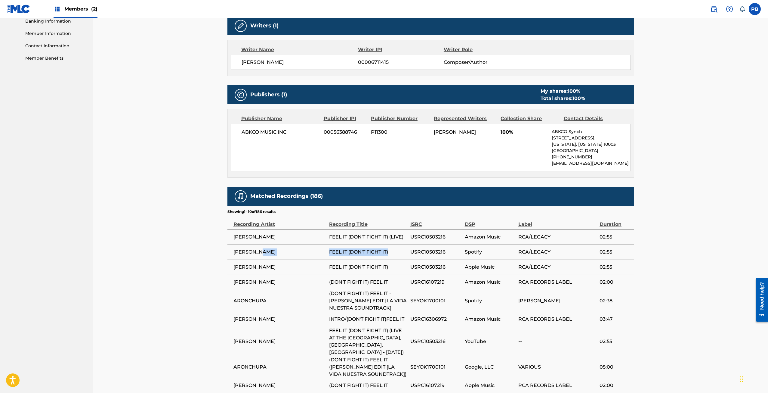
drag, startPoint x: 392, startPoint y: 249, endPoint x: 322, endPoint y: 254, distance: 69.9
click at [322, 254] on tr "SAM COOKE FEEL IT (DON'T FIGHT IT) USRC10503216 Spotify RCA/LEGACY 02:55" at bounding box center [430, 251] width 407 height 15
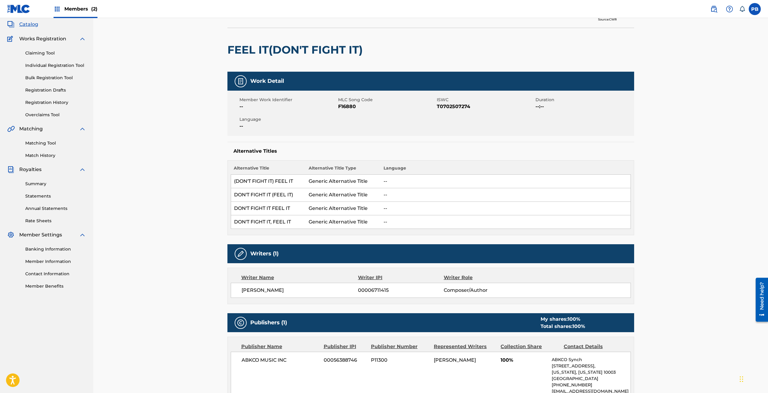
scroll to position [0, 0]
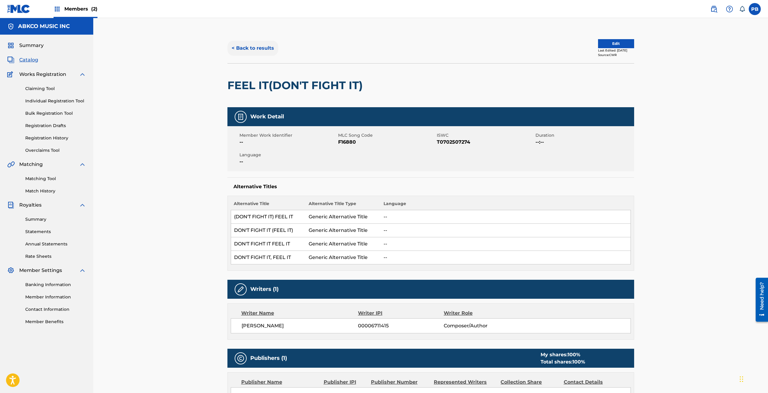
click at [248, 45] on button "< Back to results" at bounding box center [252, 48] width 51 height 15
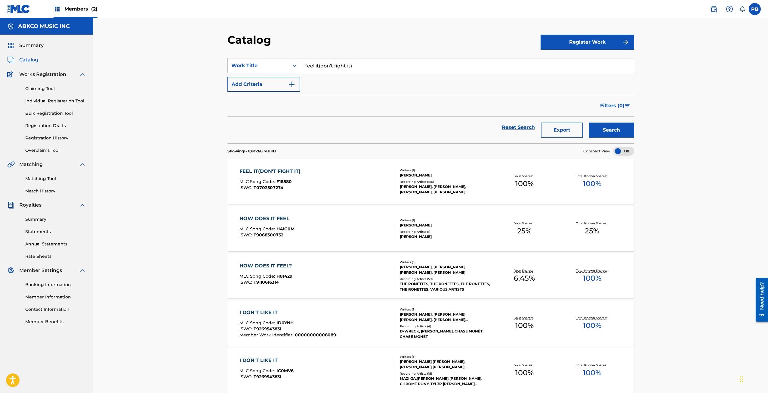
drag, startPoint x: 387, startPoint y: 64, endPoint x: 223, endPoint y: 43, distance: 165.6
click at [223, 43] on div "Catalog Register Work SearchWithCriteria15994595-48a0-4325-90c0-d4c2957bc9da Wo…" at bounding box center [430, 346] width 421 height 627
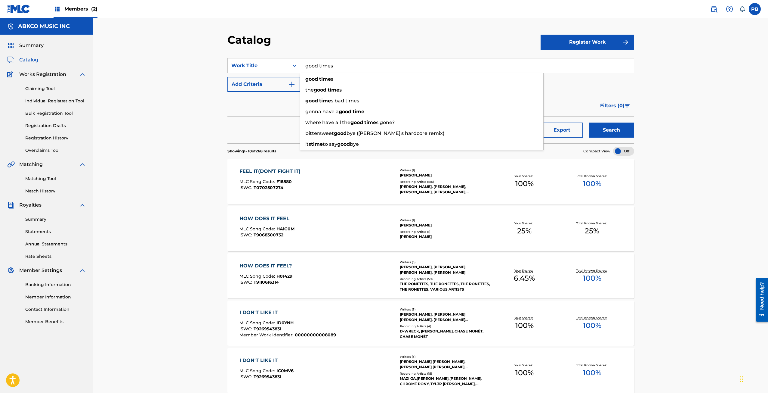
type input "good times"
click at [589, 122] on button "Search" at bounding box center [611, 129] width 45 height 15
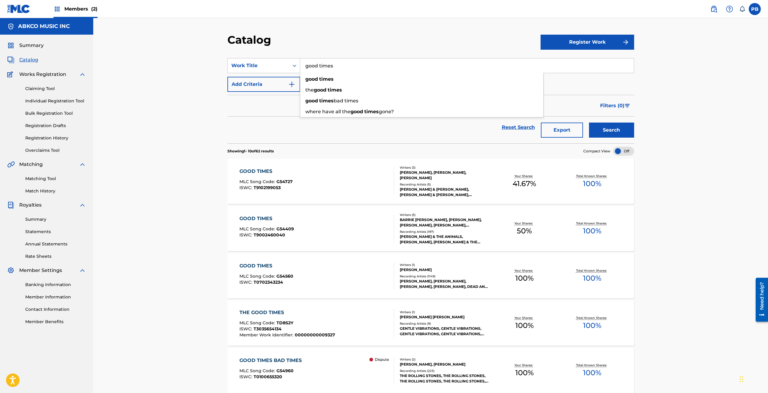
click at [386, 145] on section "Showing 1 - 10 of 62 results Compact View" at bounding box center [430, 149] width 407 height 12
click at [375, 224] on div "GOOD TIMES MLC Song Code : G54409 ISWC : T9002460040" at bounding box center [316, 228] width 155 height 27
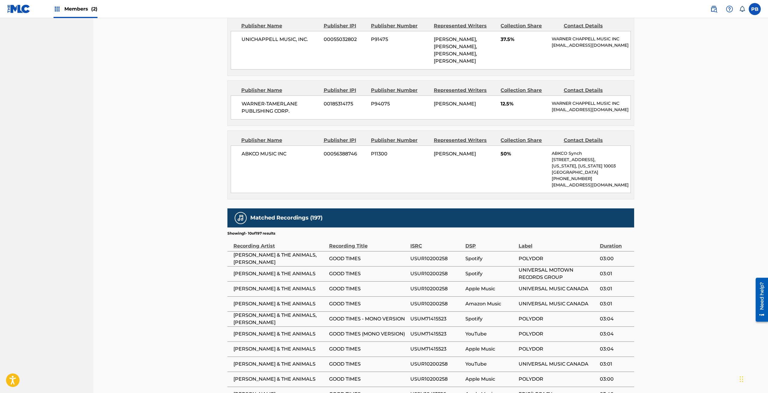
scroll to position [391, 0]
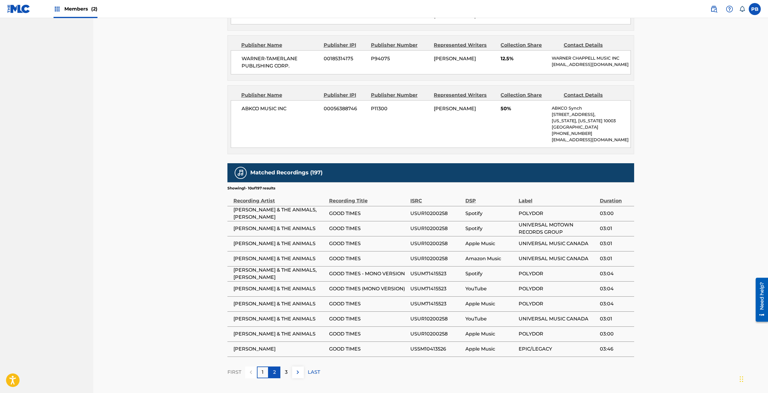
click at [275, 372] on div "2" at bounding box center [275, 372] width 12 height 12
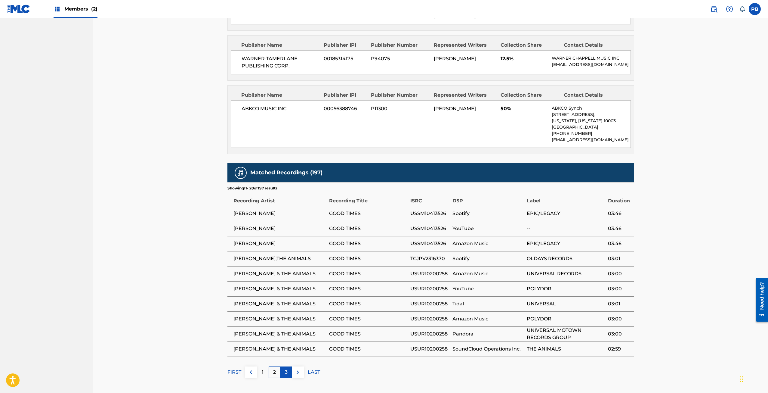
click at [289, 372] on div "3" at bounding box center [286, 372] width 12 height 12
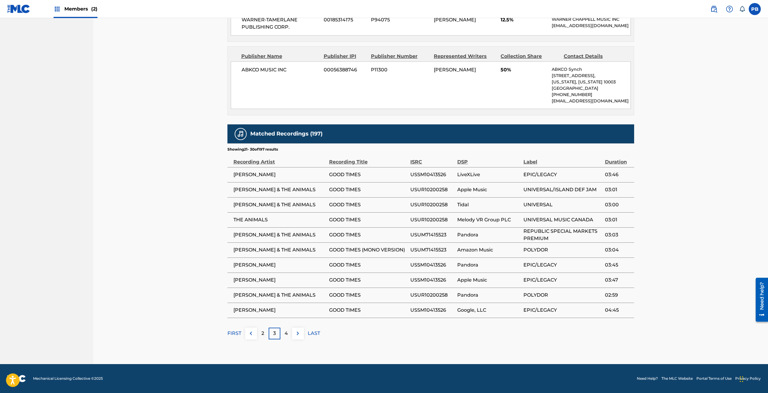
scroll to position [434, 0]
click at [259, 331] on div "2" at bounding box center [263, 333] width 12 height 12
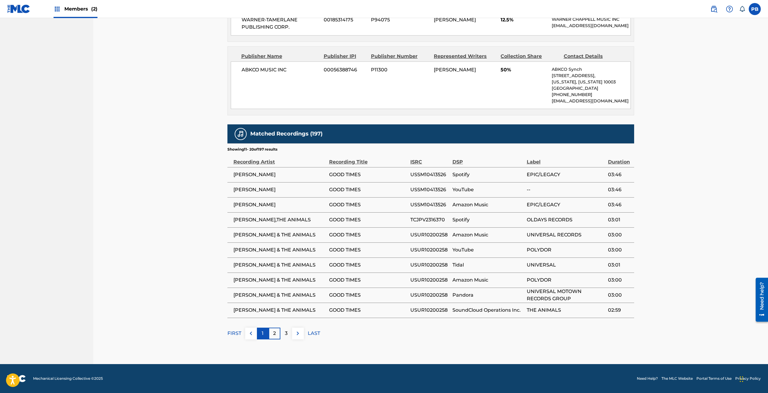
click at [262, 332] on p "1" at bounding box center [263, 332] width 2 height 7
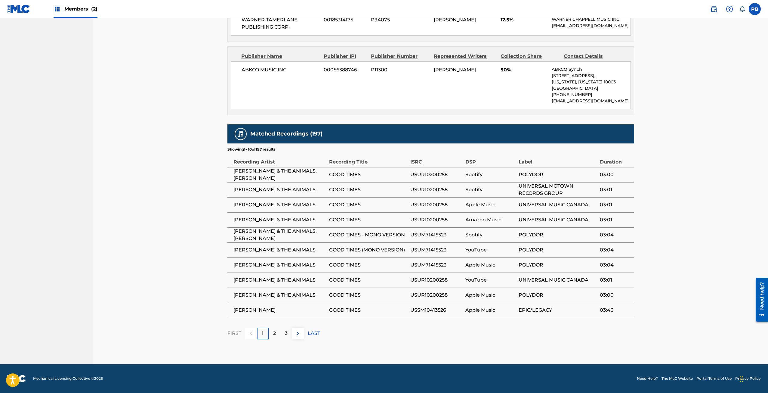
click at [418, 175] on span "USUR10200258" at bounding box center [436, 174] width 52 height 7
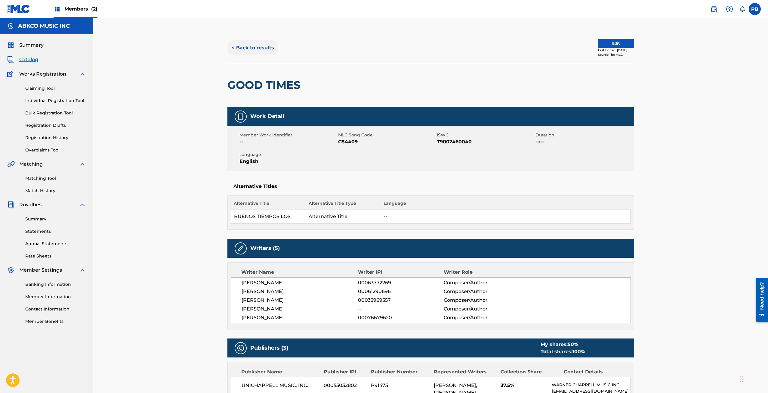
scroll to position [0, 0]
click at [254, 45] on button "< Back to results" at bounding box center [252, 48] width 51 height 15
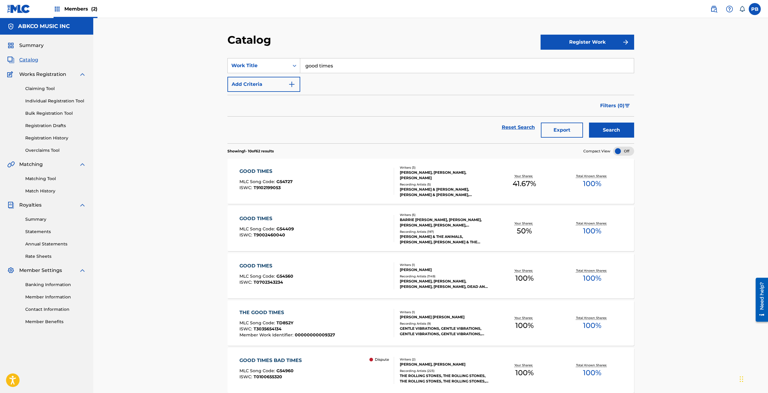
drag, startPoint x: 353, startPoint y: 57, endPoint x: 307, endPoint y: 49, distance: 46.1
click at [305, 49] on div "Catalog Register Work SearchWithCriteria15994595-48a0-4325-90c0-d4c2957bc9da Wo…" at bounding box center [430, 346] width 421 height 627
click at [328, 70] on input "good times" at bounding box center [467, 65] width 334 height 14
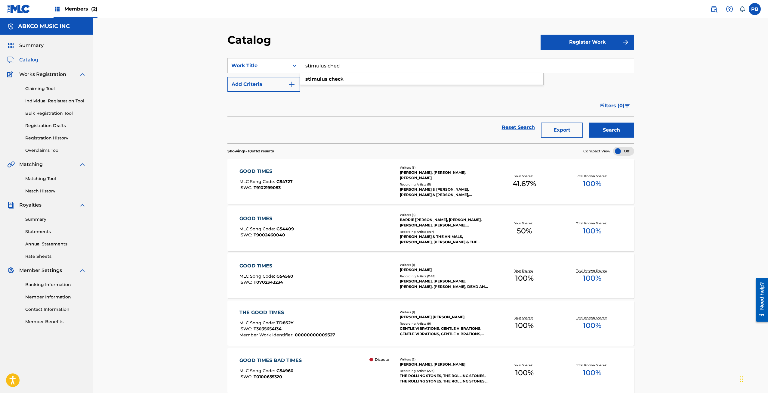
click at [589, 122] on button "Search" at bounding box center [611, 129] width 45 height 15
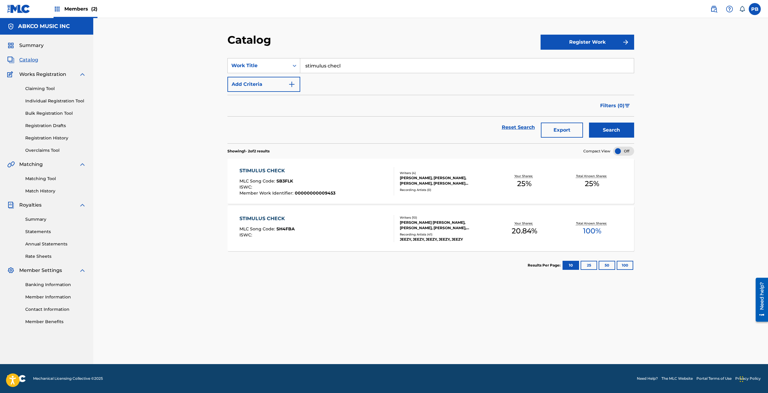
click at [348, 58] on input "stimulus checl" at bounding box center [467, 65] width 334 height 14
type input "stimulus check"
click at [589, 122] on button "Search" at bounding box center [611, 129] width 45 height 15
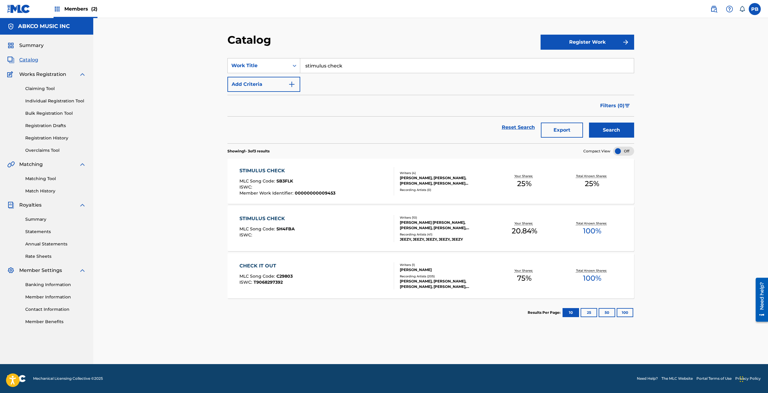
click at [281, 166] on div "STIMULUS CHECK MLC Song Code : SB3FLK ISWC : Member Work Identifier : 000000000…" at bounding box center [430, 181] width 407 height 45
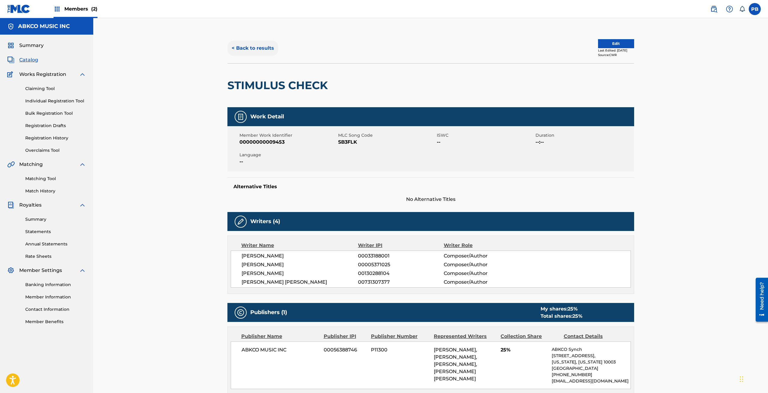
click at [241, 50] on button "< Back to results" at bounding box center [252, 48] width 51 height 15
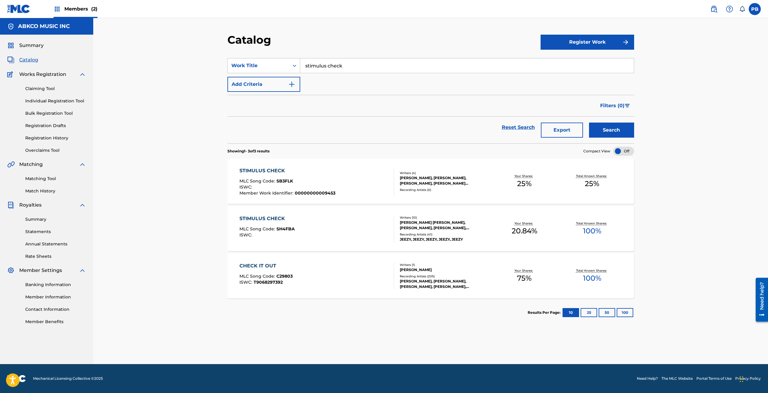
click at [345, 67] on input "stimulus check" at bounding box center [467, 65] width 334 height 14
type input "mean old world"
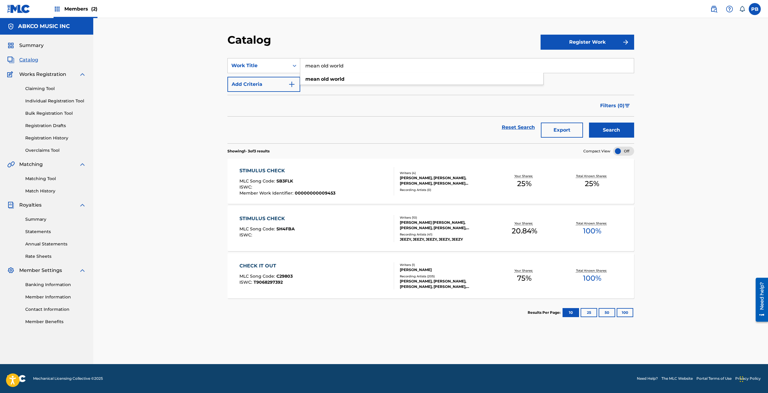
click at [589, 122] on button "Search" at bounding box center [611, 129] width 45 height 15
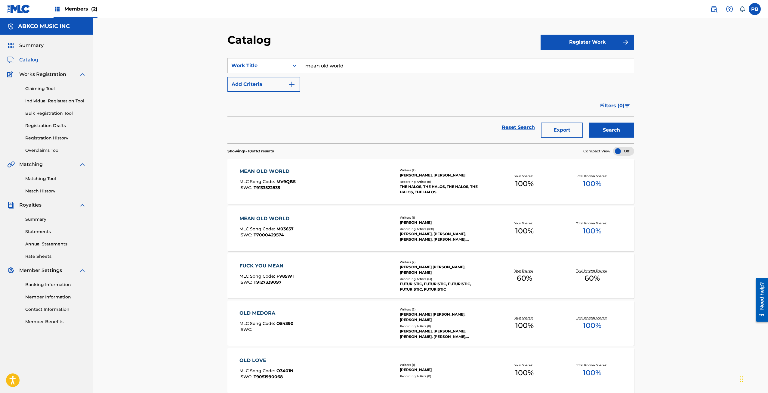
click at [343, 210] on div "MEAN OLD WORLD MLC Song Code : M03657 ISWC : T7000429574 Writers ( 1 ) SAM COOK…" at bounding box center [430, 228] width 407 height 45
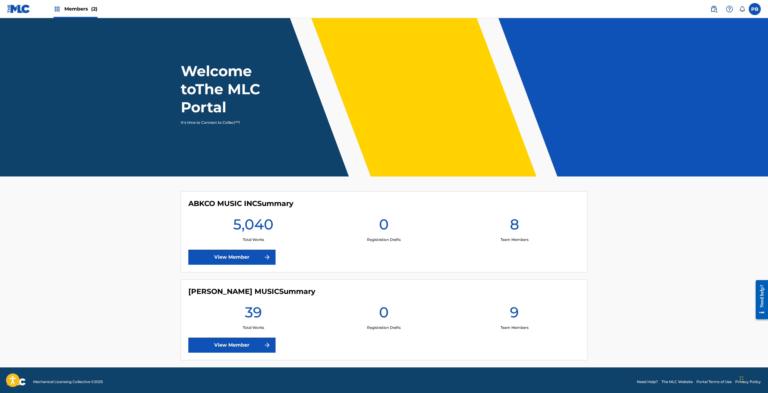
scroll to position [3, 0]
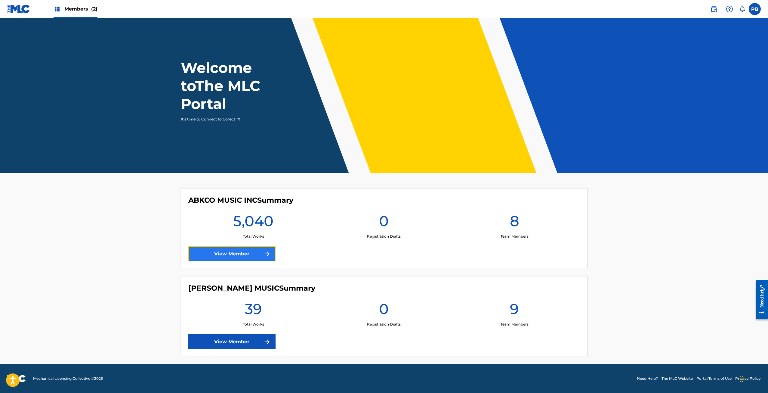
click at [252, 249] on link "View Member" at bounding box center [231, 253] width 87 height 15
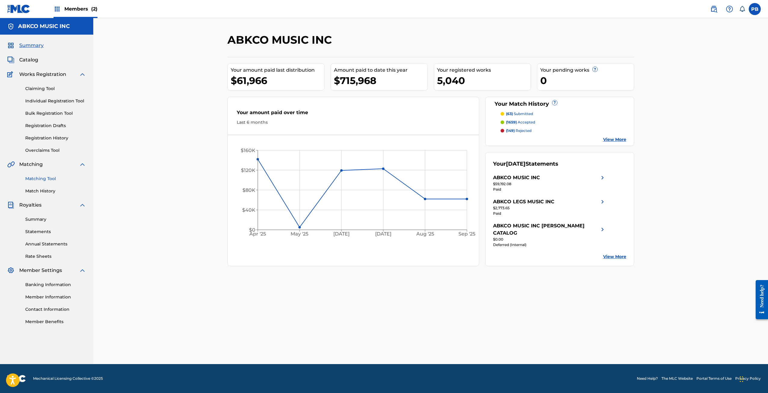
click at [45, 180] on link "Matching Tool" at bounding box center [55, 178] width 61 height 6
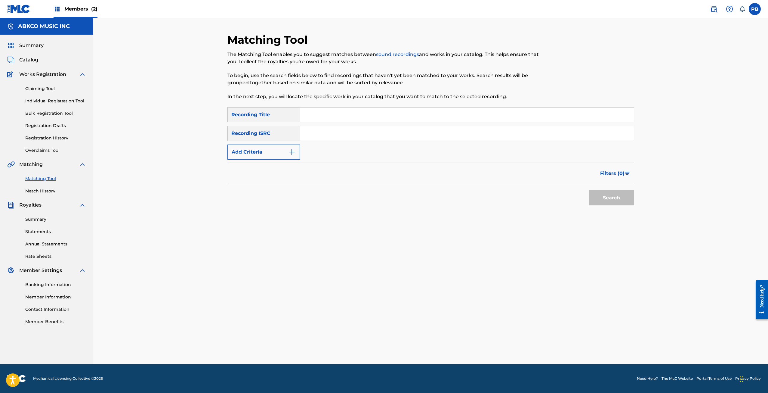
drag, startPoint x: 303, startPoint y: 131, endPoint x: 307, endPoint y: 129, distance: 4.4
click at [305, 131] on input "Search Form" at bounding box center [467, 133] width 334 height 14
paste input "DELV41702630"
click at [589, 190] on button "Search" at bounding box center [611, 197] width 45 height 15
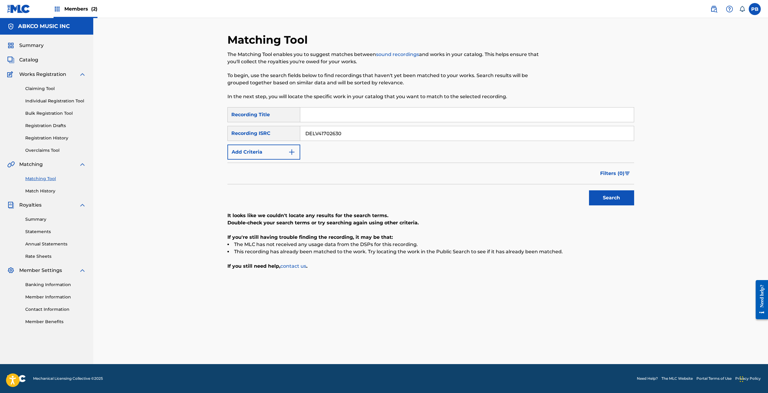
drag, startPoint x: 347, startPoint y: 130, endPoint x: 285, endPoint y: 140, distance: 63.2
click at [285, 142] on div "SearchWithCriteria96a47f62-a491-40b7-8731-76be21a521df Recording Title SearchWi…" at bounding box center [430, 133] width 407 height 52
paste input "CAGOO2034823"
click at [589, 190] on button "Search" at bounding box center [611, 197] width 45 height 15
click at [315, 122] on div "SearchWithCriteria96a47f62-a491-40b7-8731-76be21a521df Recording Title SearchWi…" at bounding box center [430, 133] width 407 height 52
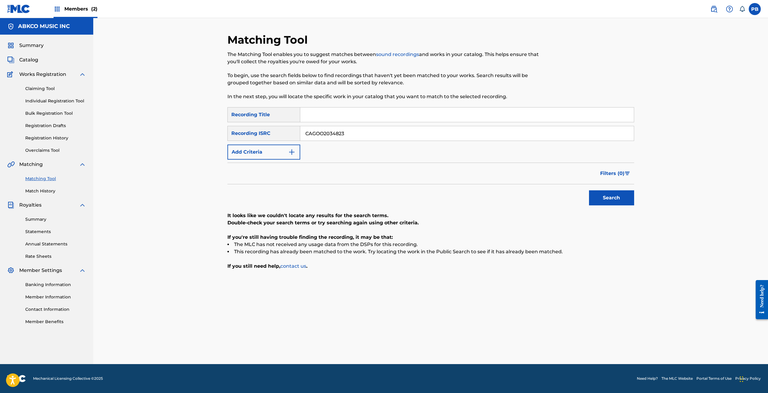
drag, startPoint x: 315, startPoint y: 122, endPoint x: 314, endPoint y: 128, distance: 5.4
click at [314, 127] on div "SearchWithCriteria96a47f62-a491-40b7-8731-76be21a521df Recording Title SearchWi…" at bounding box center [430, 133] width 407 height 52
click at [314, 128] on input "CAGOO2034823" at bounding box center [467, 133] width 334 height 14
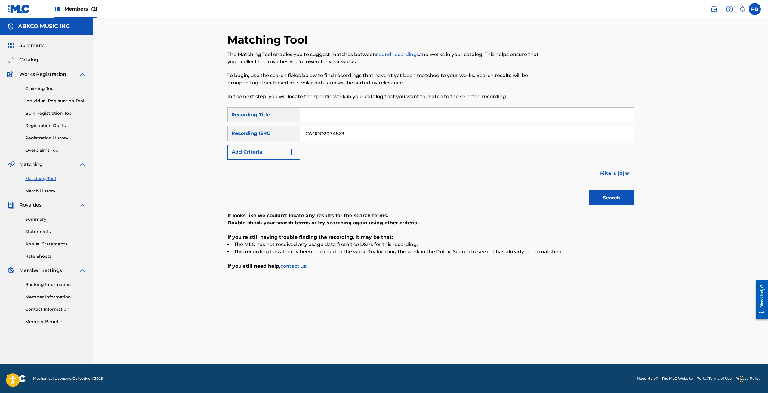
paste input "DELV41702631"
type input "DELV41702631"
click at [589, 190] on button "Search" at bounding box center [611, 197] width 45 height 15
drag, startPoint x: 348, startPoint y: 133, endPoint x: 282, endPoint y: 136, distance: 66.6
click at [282, 137] on div "SearchWithCriteriacab4e7d4-2e8e-4f45-8f9e-97935235ca61 Recording ISRC DELV41702…" at bounding box center [430, 133] width 407 height 15
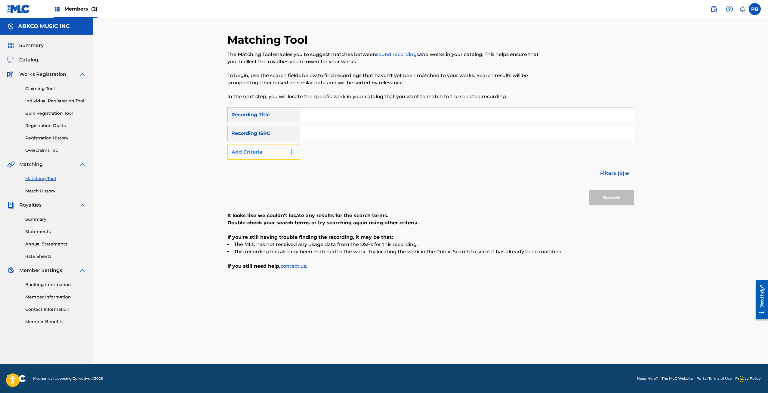
click at [273, 155] on button "Add Criteria" at bounding box center [263, 151] width 73 height 15
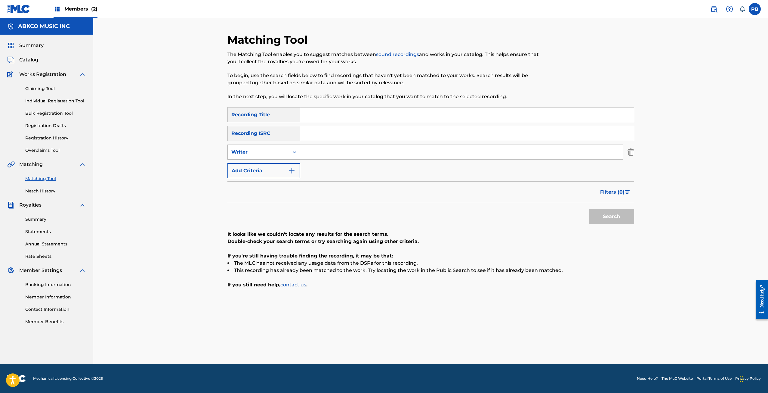
click at [287, 155] on div "Writer" at bounding box center [258, 151] width 61 height 11
click at [285, 165] on div "Recording Artist" at bounding box center [264, 166] width 72 height 15
click at [326, 146] on input "Search Form" at bounding box center [461, 152] width 322 height 14
paste input "KONTRA K"
type input "KONTRA K"
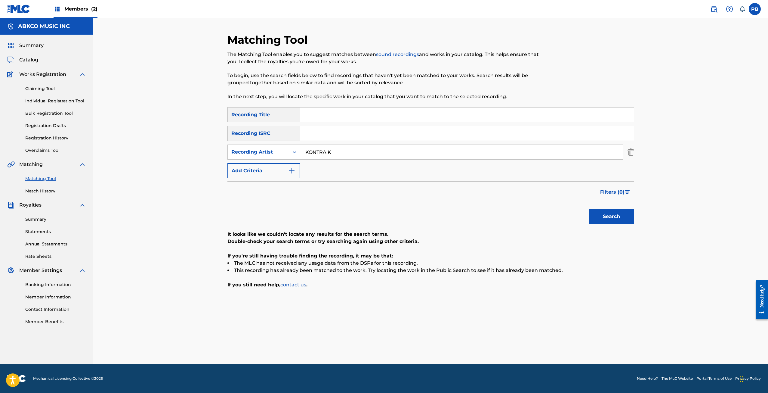
click at [589, 209] on button "Search" at bounding box center [611, 216] width 45 height 15
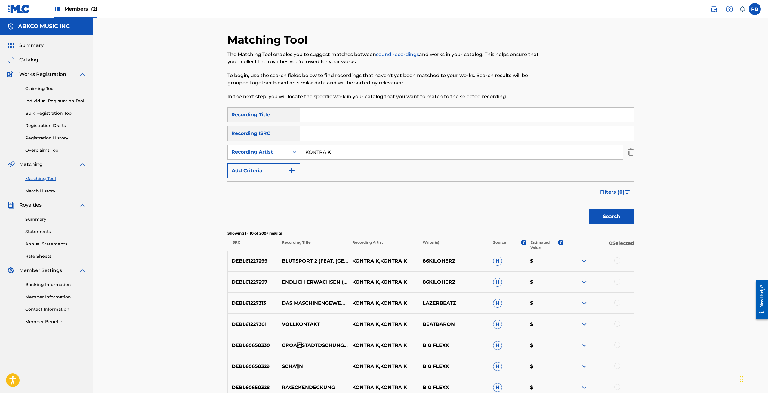
click at [318, 118] on input "Search Form" at bounding box center [467, 114] width 334 height 14
click at [589, 209] on button "Search" at bounding box center [611, 216] width 45 height 15
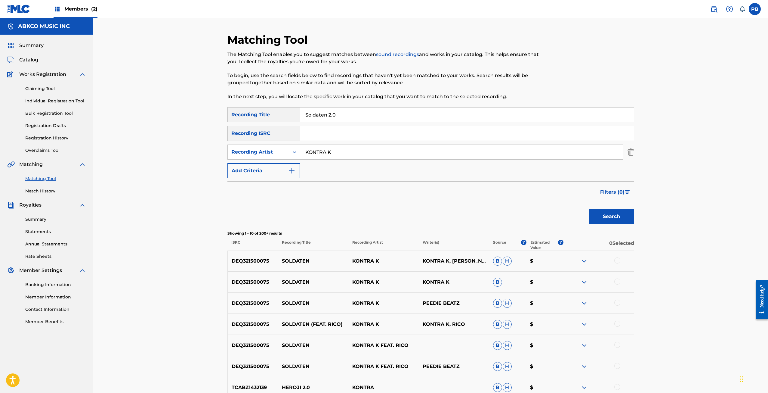
click at [588, 261] on img at bounding box center [584, 260] width 7 height 7
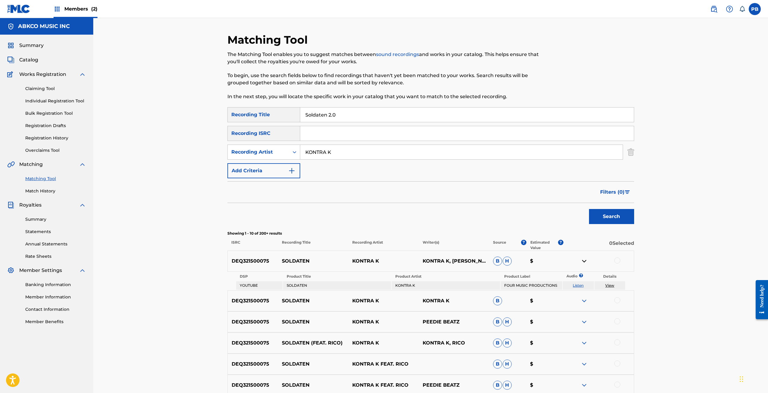
drag, startPoint x: 585, startPoint y: 261, endPoint x: 582, endPoint y: 259, distance: 3.4
click at [585, 260] on img at bounding box center [584, 260] width 7 height 7
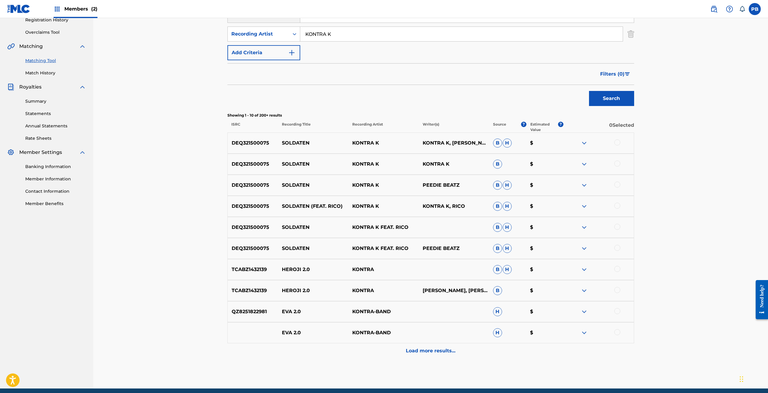
scroll to position [120, 0]
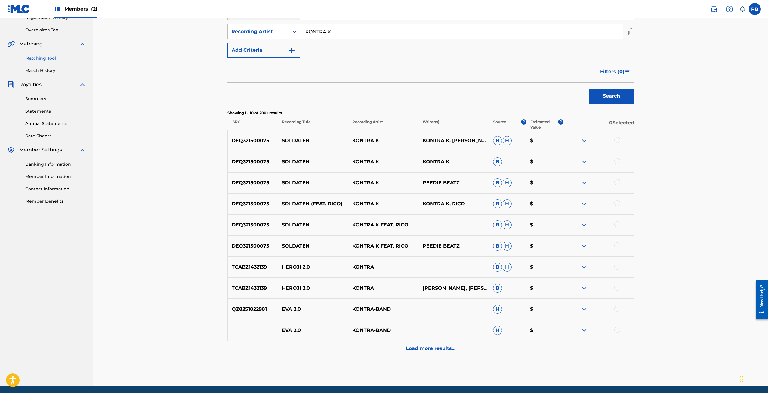
drag, startPoint x: 615, startPoint y: 203, endPoint x: 617, endPoint y: 194, distance: 9.0
click at [615, 202] on div at bounding box center [617, 203] width 6 height 6
click at [615, 181] on div at bounding box center [617, 182] width 6 height 6
click at [618, 163] on div at bounding box center [617, 161] width 6 height 6
click at [616, 141] on div at bounding box center [617, 140] width 6 height 6
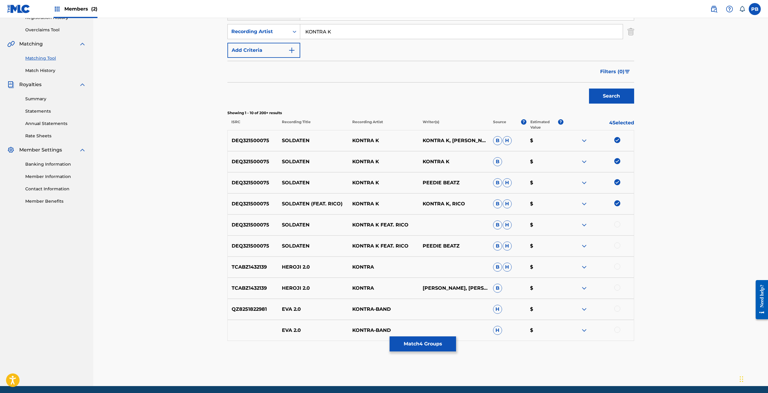
click at [616, 247] on div at bounding box center [617, 245] width 6 height 6
click at [618, 222] on div at bounding box center [617, 224] width 6 height 6
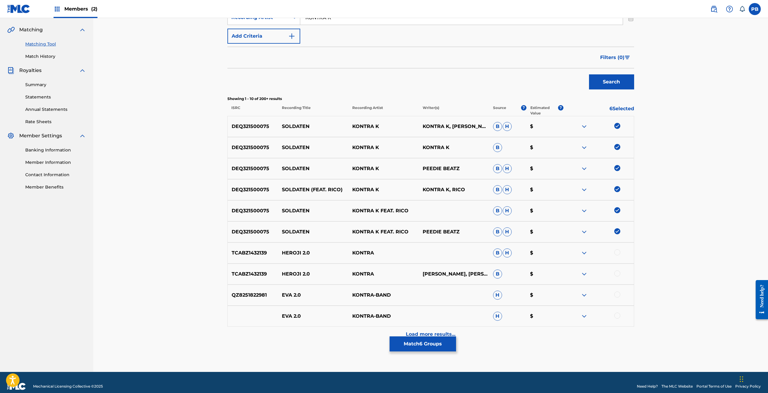
scroll to position [142, 0]
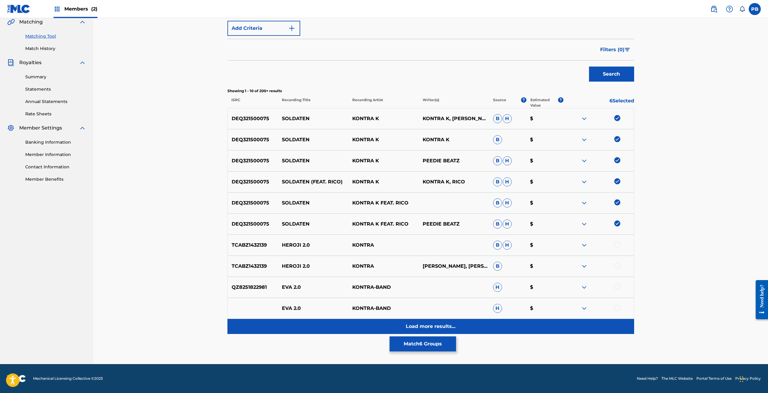
click at [424, 326] on p "Load more results..." at bounding box center [431, 325] width 50 height 7
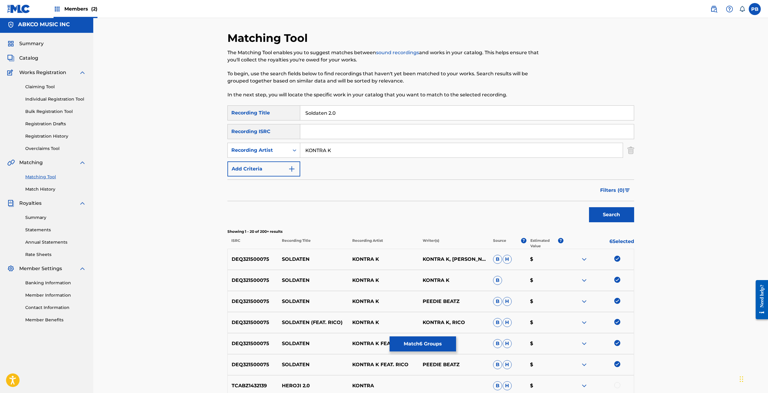
scroll to position [0, 0]
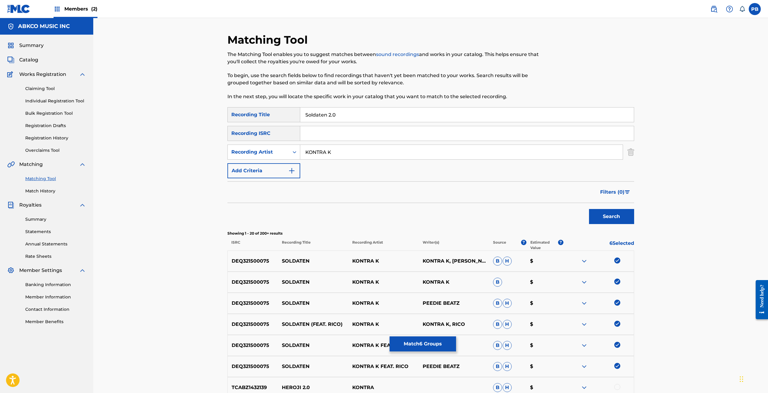
click at [339, 116] on input "Soldaten 2.0" at bounding box center [467, 114] width 334 height 14
type input "Soldaten 2"
click at [589, 209] on button "Search" at bounding box center [611, 216] width 45 height 15
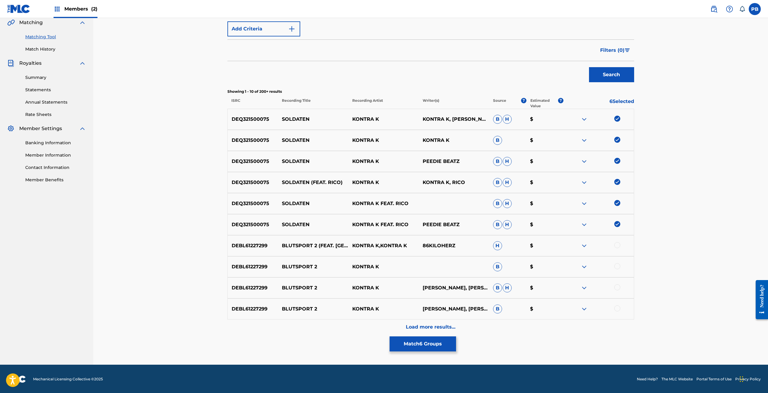
scroll to position [142, 0]
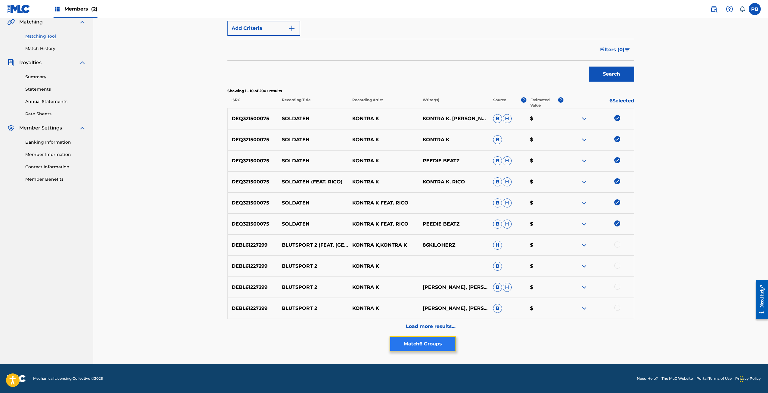
click at [438, 342] on button "Match 6 Groups" at bounding box center [423, 343] width 66 height 15
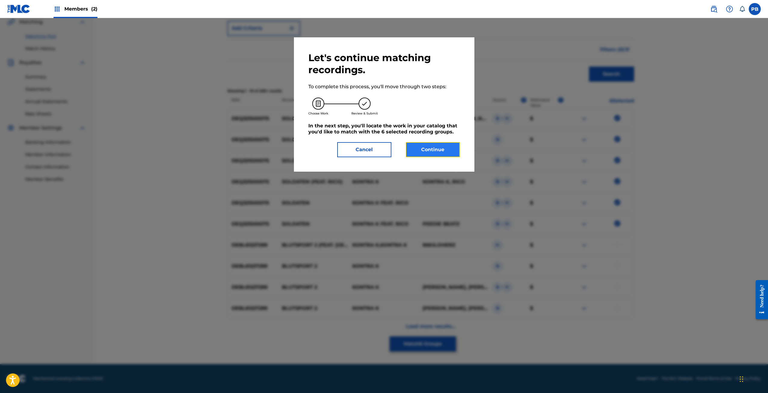
click at [415, 151] on button "Continue" at bounding box center [433, 149] width 54 height 15
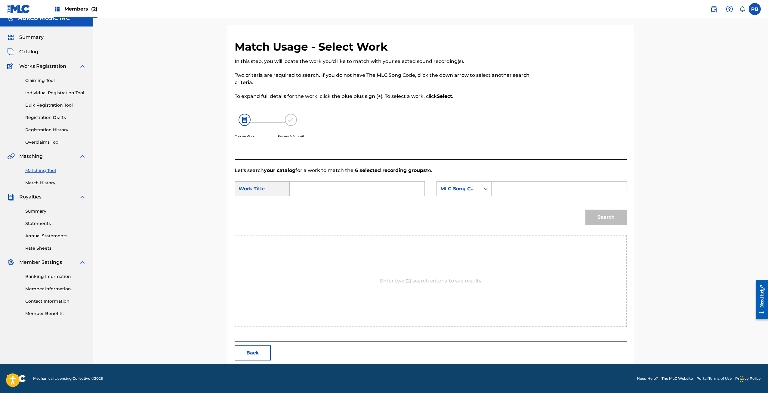
scroll to position [0, 0]
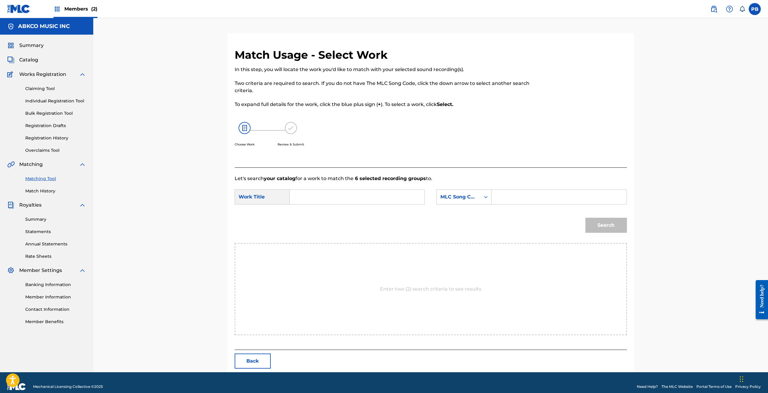
click at [339, 195] on input "Search Form" at bounding box center [357, 197] width 125 height 14
click at [320, 213] on strong "soldaten" at bounding box center [311, 210] width 22 height 6
type input "soldaten 2.0"
click at [454, 196] on div "MLC Song Code" at bounding box center [458, 196] width 36 height 7
click at [460, 209] on div "Writer Name" at bounding box center [464, 211] width 54 height 15
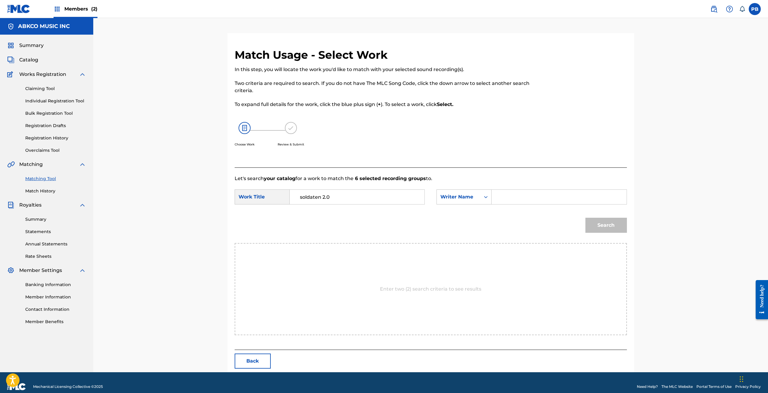
click at [511, 198] on input "Search Form" at bounding box center [559, 197] width 125 height 14
type input "jagger"
click at [585, 217] on button "Search" at bounding box center [606, 224] width 42 height 15
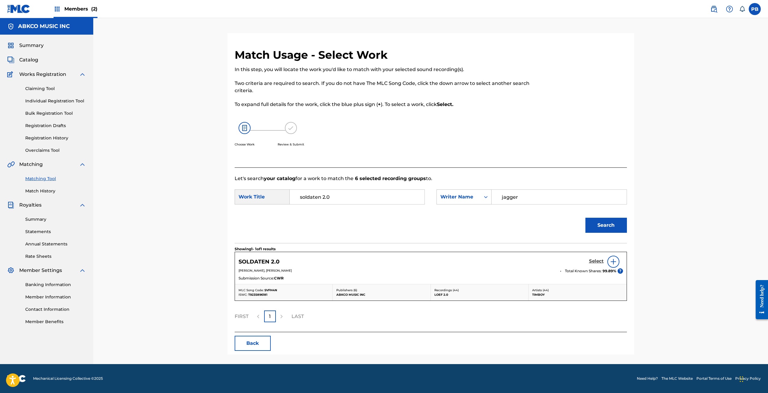
click at [596, 261] on h5 "Select" at bounding box center [596, 261] width 15 height 6
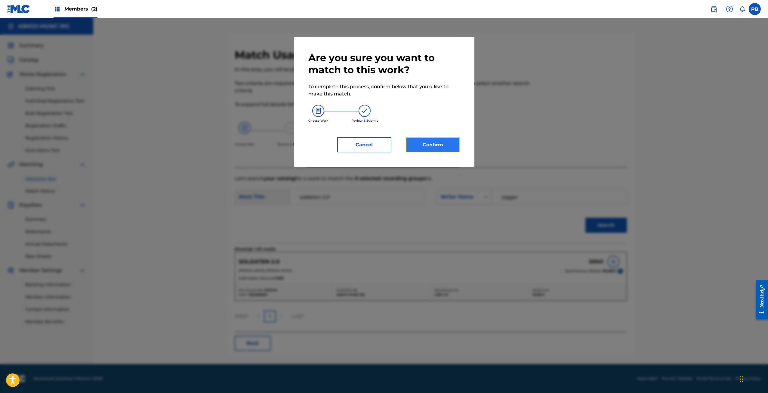
click at [449, 147] on button "Confirm" at bounding box center [433, 144] width 54 height 15
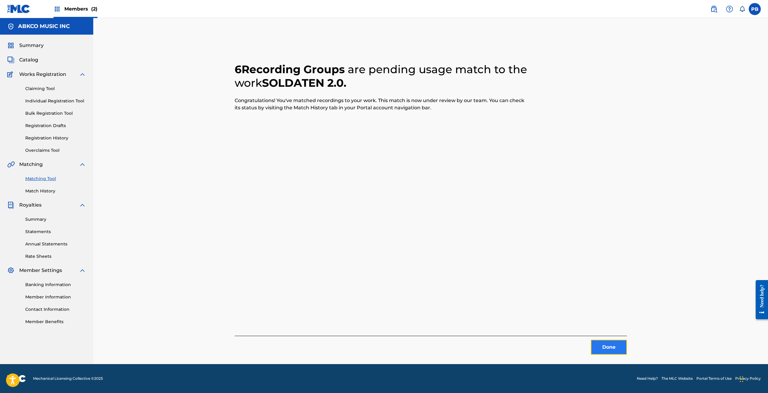
click at [602, 348] on button "Done" at bounding box center [609, 346] width 36 height 15
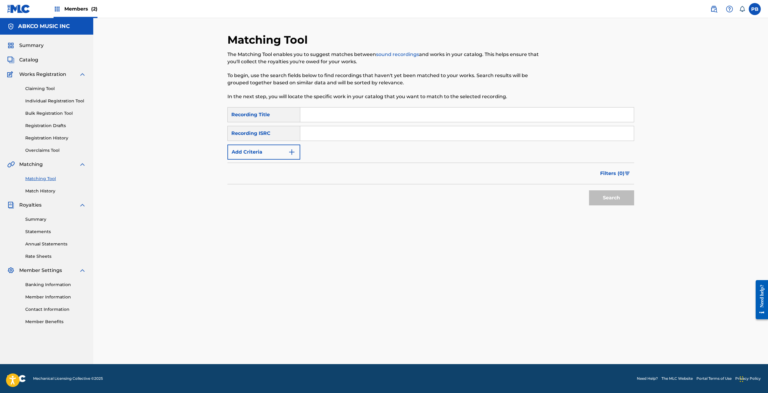
click at [337, 111] on input "Search Form" at bounding box center [467, 114] width 334 height 14
type input "sad mood"
click at [279, 148] on button "Add Criteria" at bounding box center [263, 151] width 73 height 15
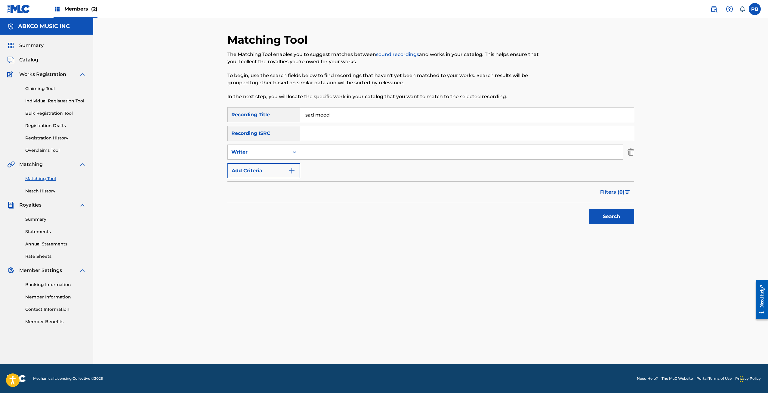
click at [353, 144] on div "Search Form" at bounding box center [461, 151] width 323 height 15
click at [362, 149] on input "Search Form" at bounding box center [461, 152] width 322 height 14
click at [589, 209] on button "Search" at bounding box center [611, 216] width 45 height 15
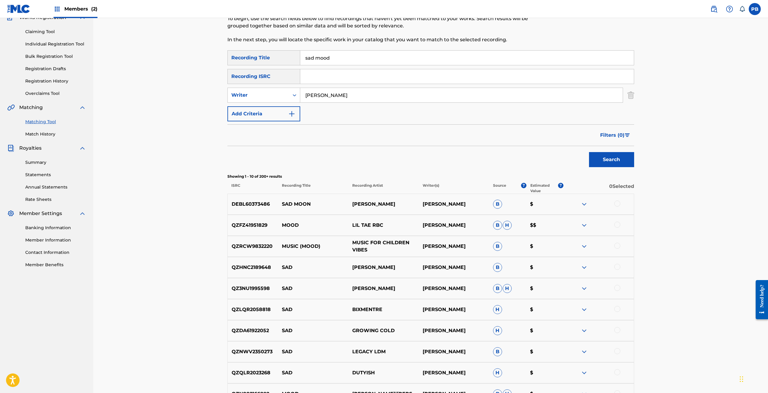
scroll to position [60, 0]
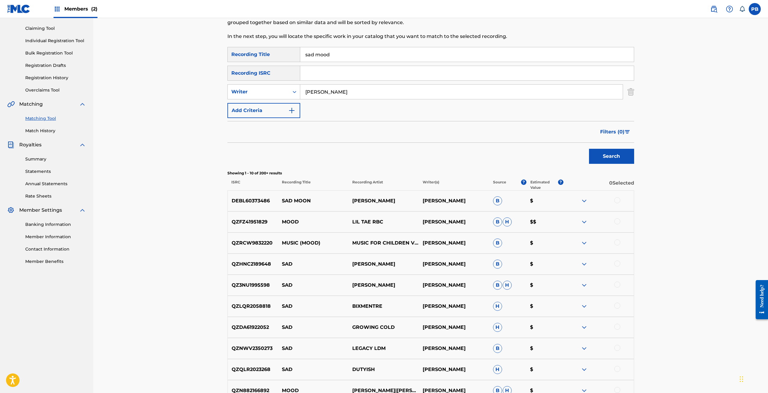
click at [309, 95] on input "sam cooke" at bounding box center [461, 92] width 322 height 14
type input "cooke"
click at [589, 149] on button "Search" at bounding box center [611, 156] width 45 height 15
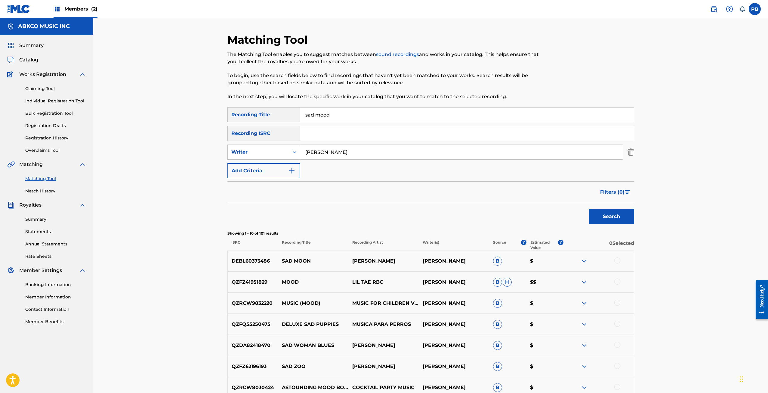
click at [584, 258] on img at bounding box center [584, 260] width 7 height 7
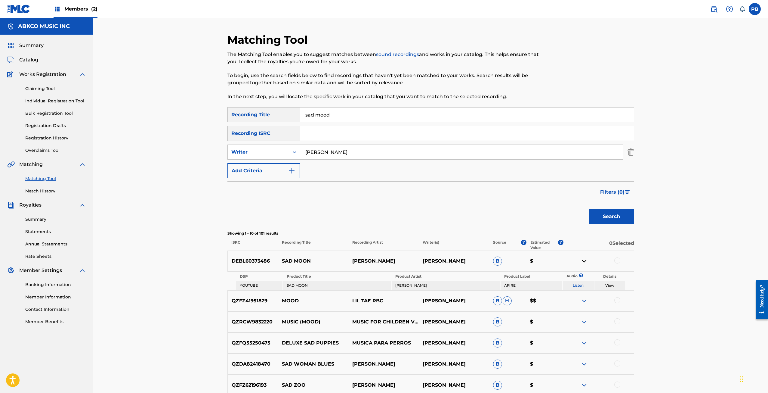
click at [575, 285] on link "Listen" at bounding box center [578, 285] width 11 height 5
click at [585, 262] on img at bounding box center [584, 260] width 7 height 7
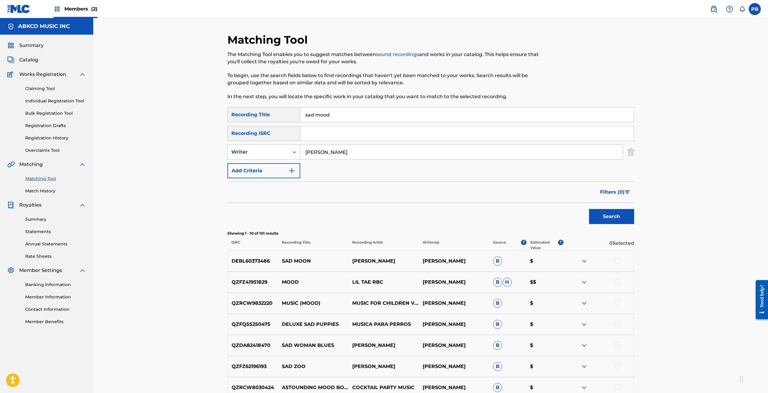
click at [618, 259] on div at bounding box center [617, 260] width 6 height 6
click at [586, 260] on img at bounding box center [584, 260] width 7 height 7
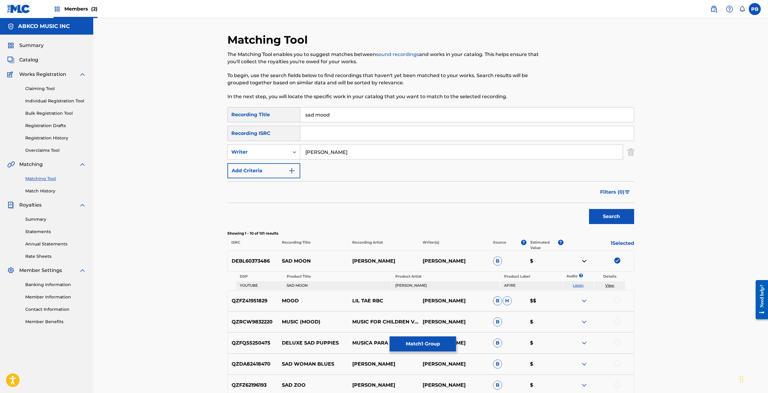
click at [586, 260] on img at bounding box center [584, 260] width 7 height 7
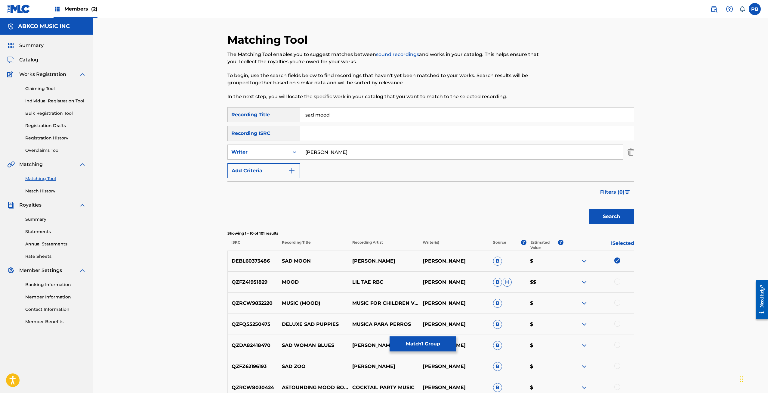
click at [272, 260] on p "DEBL60373486" at bounding box center [253, 260] width 51 height 7
copy p "DEBL60373486"
click at [344, 134] on input "Search Form" at bounding box center [467, 133] width 334 height 14
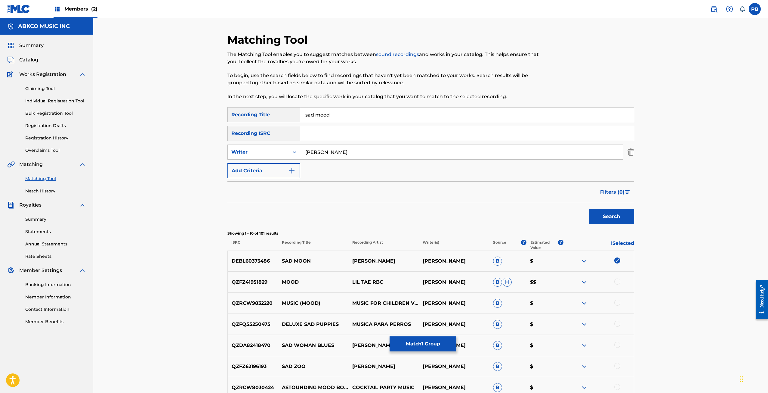
paste input "DEBL60373486"
type input "DEBL60373486"
drag, startPoint x: 336, startPoint y: 152, endPoint x: 263, endPoint y: 151, distance: 73.1
click at [264, 151] on div "SearchWithCriteria1e79185a-a65e-490b-b6fe-c4182b4f2679 Writer cooke" at bounding box center [430, 151] width 407 height 15
click at [596, 216] on button "Search" at bounding box center [611, 216] width 45 height 15
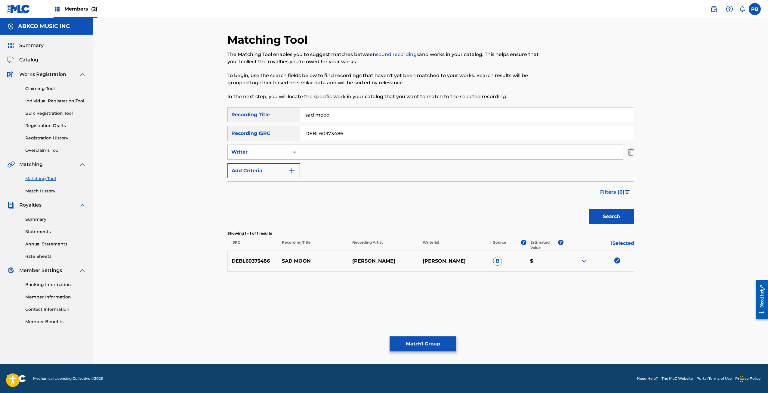
drag, startPoint x: 393, startPoint y: 114, endPoint x: 226, endPoint y: 134, distance: 168.1
click at [226, 134] on div "Matching Tool The Matching Tool enables you to suggest matches between sound re…" at bounding box center [430, 198] width 421 height 331
click at [589, 209] on button "Search" at bounding box center [611, 216] width 45 height 15
type input "sad mood"
click at [326, 134] on input "DEBL60373486" at bounding box center [467, 133] width 334 height 14
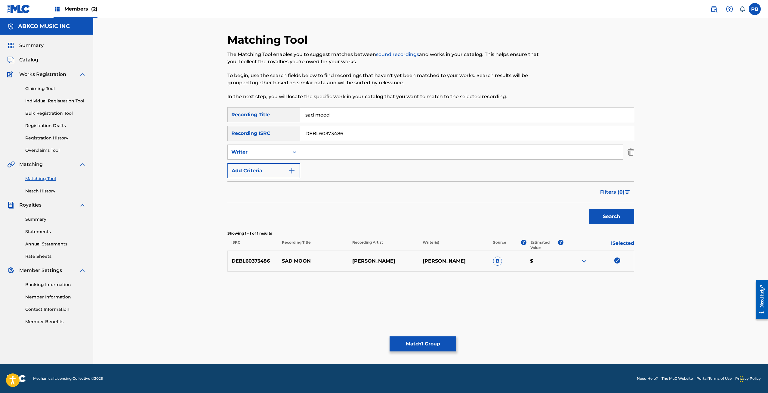
click at [326, 134] on input "DEBL60373486" at bounding box center [467, 133] width 334 height 14
click at [354, 162] on div "SearchWithCriteria96a47f62-a491-40b7-8731-76be21a521df Recording Title sad mood…" at bounding box center [430, 142] width 407 height 71
click at [361, 153] on input "Search Form" at bounding box center [461, 152] width 322 height 14
type input "cooke"
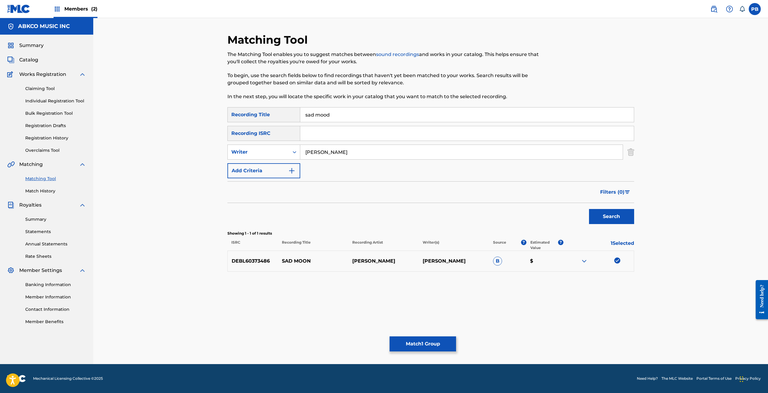
click at [589, 209] on button "Search" at bounding box center [611, 216] width 45 height 15
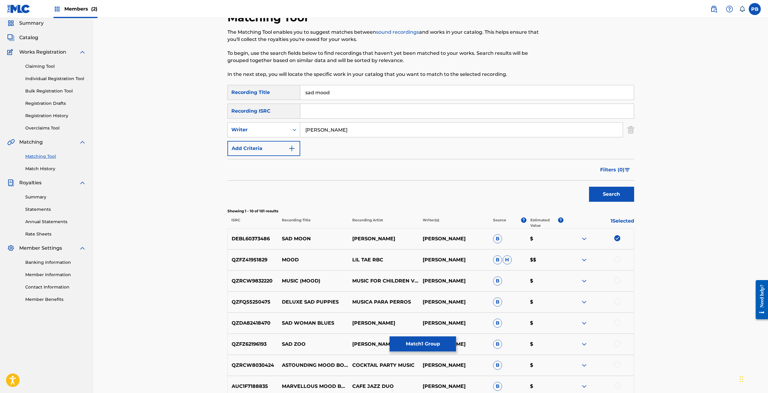
scroll to position [22, 0]
drag, startPoint x: 329, startPoint y: 131, endPoint x: 276, endPoint y: 131, distance: 52.4
click at [276, 131] on div "SearchWithCriteria1e79185a-a65e-490b-b6fe-c4182b4f2679 Writer cooke" at bounding box center [430, 129] width 407 height 15
click at [276, 131] on div "Writer" at bounding box center [258, 129] width 54 height 7
click at [272, 145] on div "Recording Artist" at bounding box center [264, 144] width 72 height 15
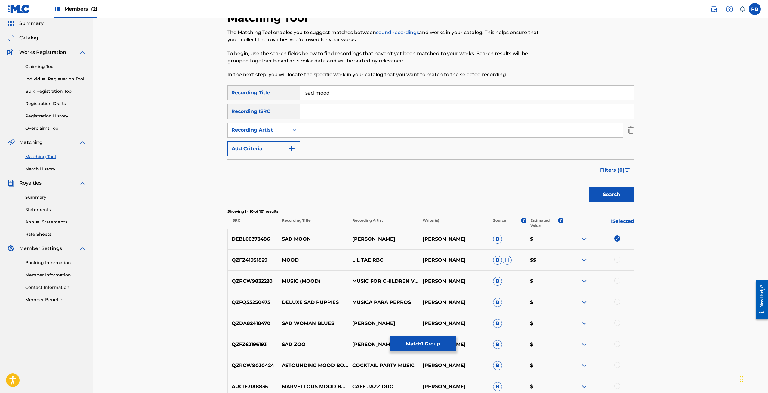
drag, startPoint x: 490, startPoint y: 139, endPoint x: 489, endPoint y: 130, distance: 9.6
click at [490, 137] on div "SearchWithCriteria96a47f62-a491-40b7-8731-76be21a521df Recording Title sad mood…" at bounding box center [430, 120] width 407 height 71
click at [489, 125] on input "Search Form" at bounding box center [461, 130] width 322 height 14
type input "cooke"
click at [589, 187] on button "Search" at bounding box center [611, 194] width 45 height 15
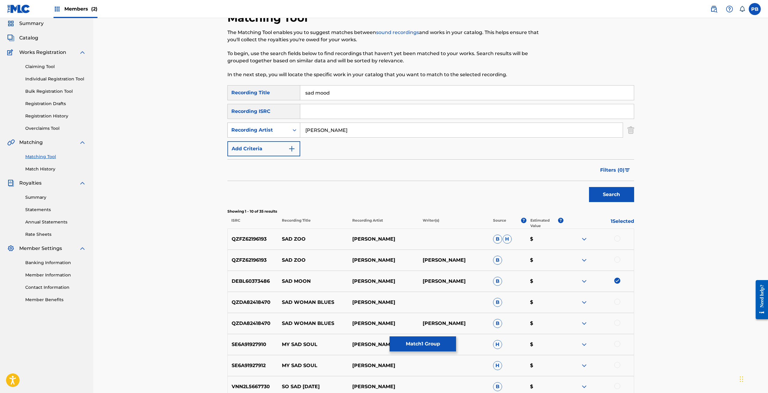
drag, startPoint x: 338, startPoint y: 128, endPoint x: 285, endPoint y: 127, distance: 53.6
click at [285, 127] on div "SearchWithCriteria2987c596-bccb-40cb-aa16-7bf5def44fa2 Recording Artist cooke" at bounding box center [430, 129] width 407 height 15
click at [589, 187] on button "Search" at bounding box center [611, 194] width 45 height 15
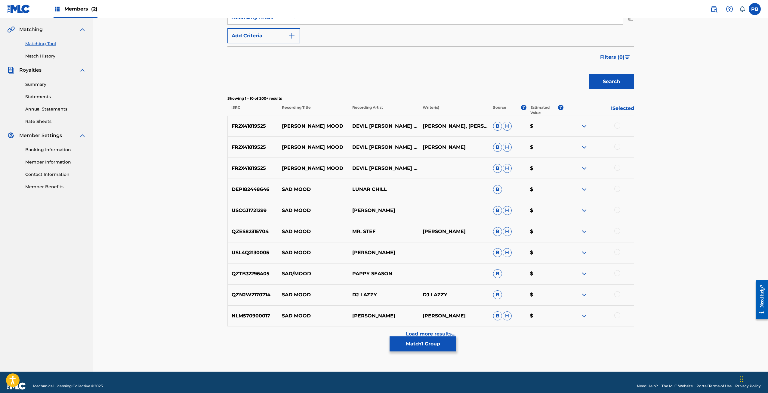
scroll to position [142, 0]
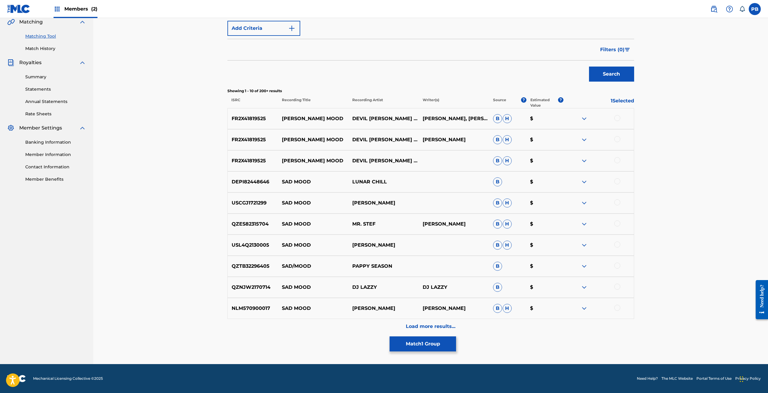
click at [582, 160] on img at bounding box center [584, 160] width 7 height 7
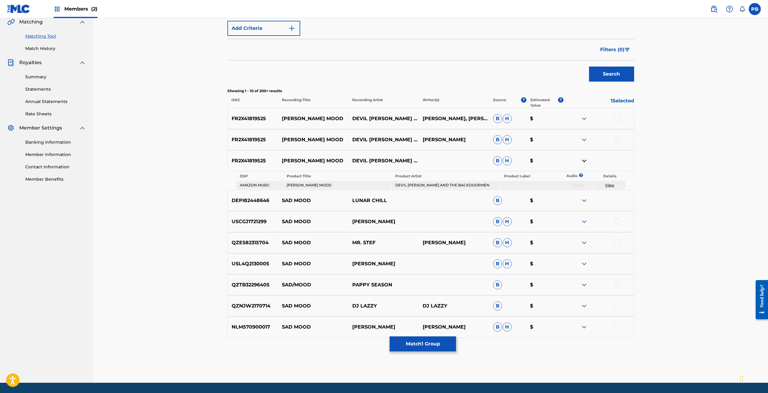
click at [583, 198] on img at bounding box center [584, 200] width 7 height 7
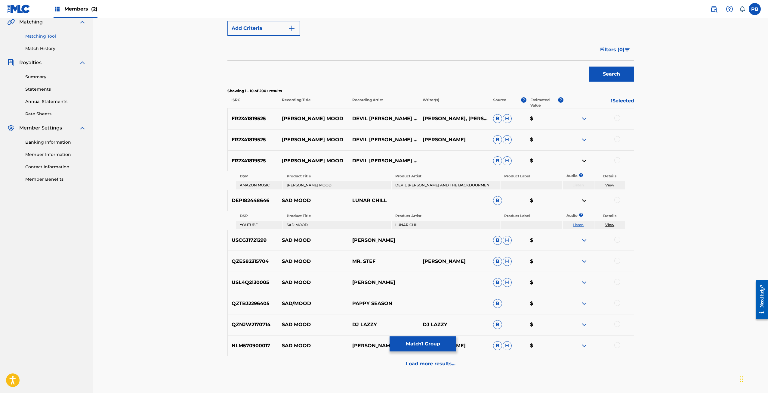
click at [581, 160] on img at bounding box center [584, 160] width 7 height 7
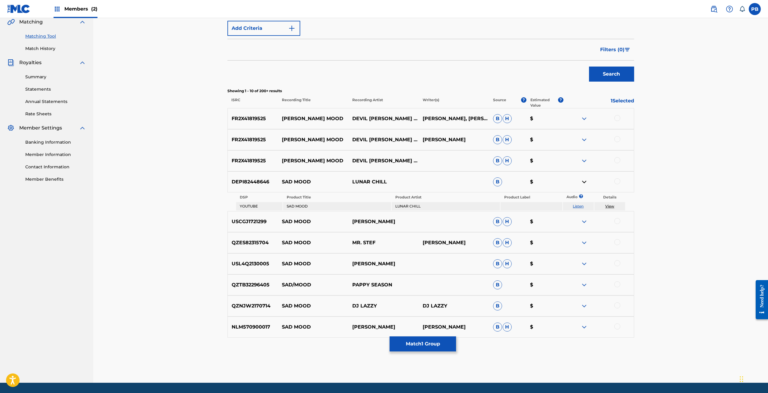
click at [578, 204] on link "Listen" at bounding box center [578, 206] width 11 height 5
click at [584, 178] on img at bounding box center [584, 181] width 7 height 7
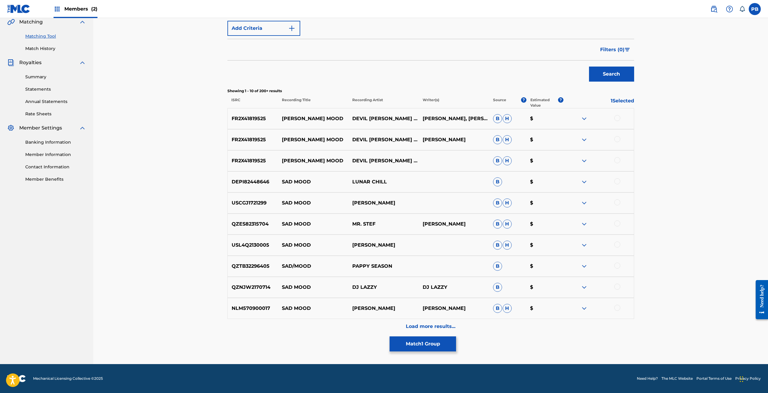
click at [581, 241] on img at bounding box center [584, 244] width 7 height 7
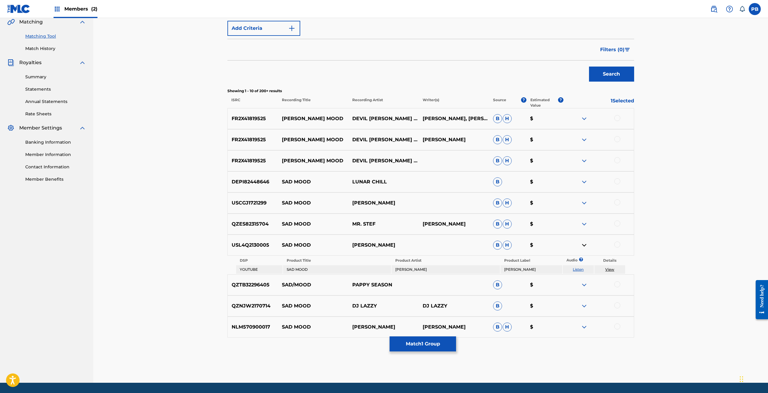
click at [571, 267] on td "Listen" at bounding box center [578, 269] width 31 height 8
click at [574, 269] on link "Listen" at bounding box center [578, 269] width 11 height 5
click at [413, 352] on div "Matching Tool The Matching Tool enables you to suggest matches between sound re…" at bounding box center [430, 137] width 407 height 492
click at [413, 347] on button "Match 1 Group" at bounding box center [423, 343] width 66 height 15
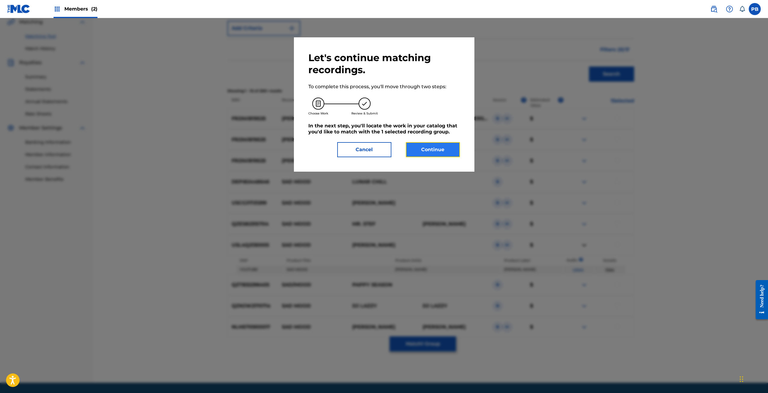
click at [433, 147] on button "Continue" at bounding box center [433, 149] width 54 height 15
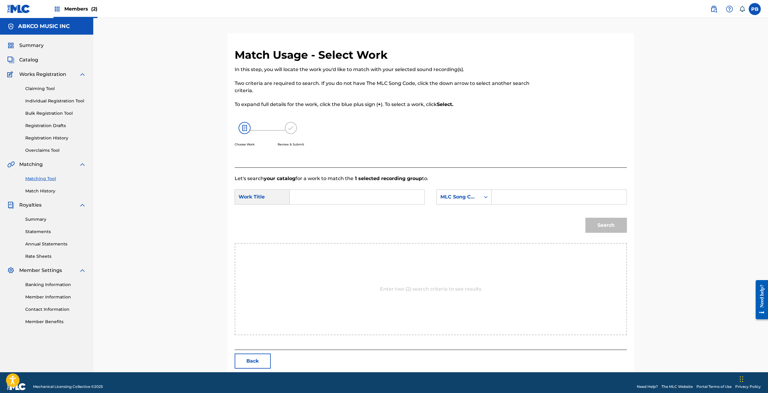
click at [349, 197] on input "Search Form" at bounding box center [357, 197] width 125 height 14
type input "sad mood"
drag, startPoint x: 493, startPoint y: 199, endPoint x: 486, endPoint y: 200, distance: 7.3
click at [491, 199] on div "SearchWithCriteria04ff92f4-47ac-4710-bb3c-22bbf0954f83 MLC Song Code" at bounding box center [531, 196] width 190 height 15
click at [484, 201] on div "Search Form" at bounding box center [485, 196] width 11 height 11
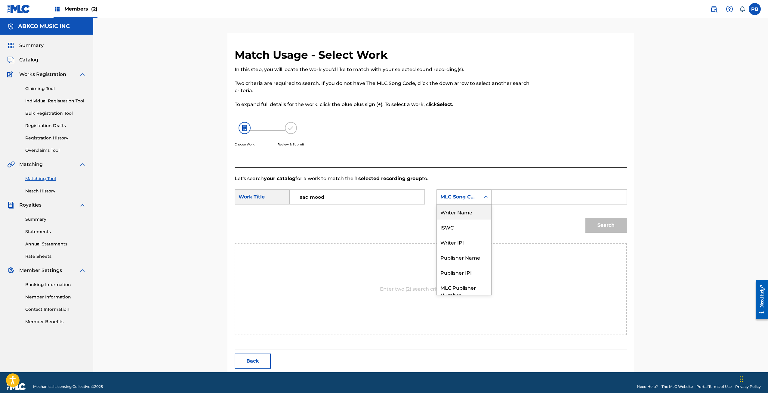
click at [476, 213] on div "Writer Name" at bounding box center [464, 211] width 54 height 15
click at [503, 197] on input "Search Form" at bounding box center [559, 197] width 125 height 14
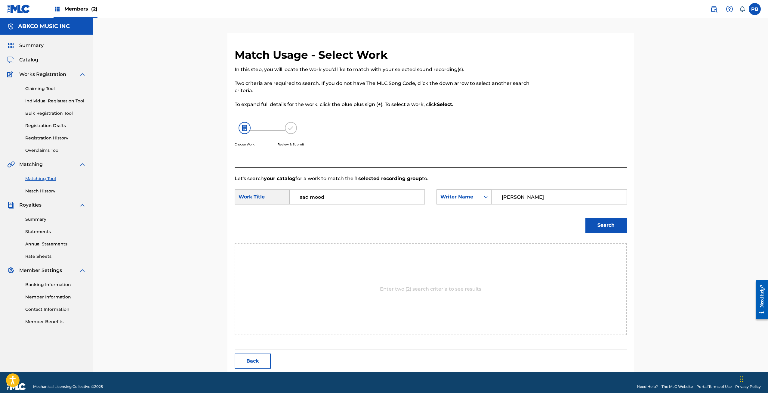
type input "cooke"
click at [585, 217] on button "Search" at bounding box center [606, 224] width 42 height 15
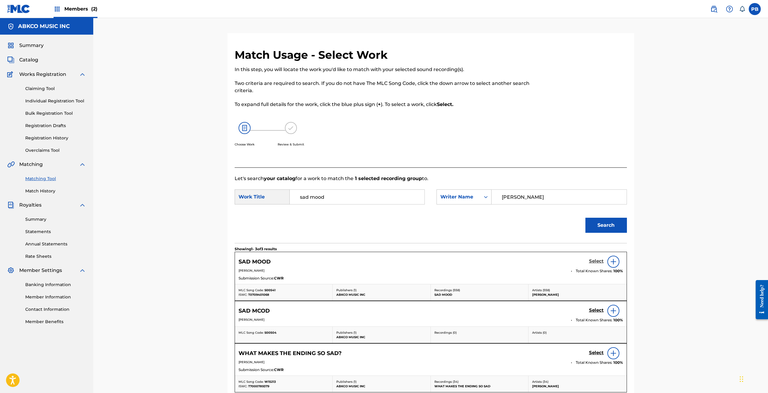
click at [594, 261] on h5 "Select" at bounding box center [596, 261] width 15 height 6
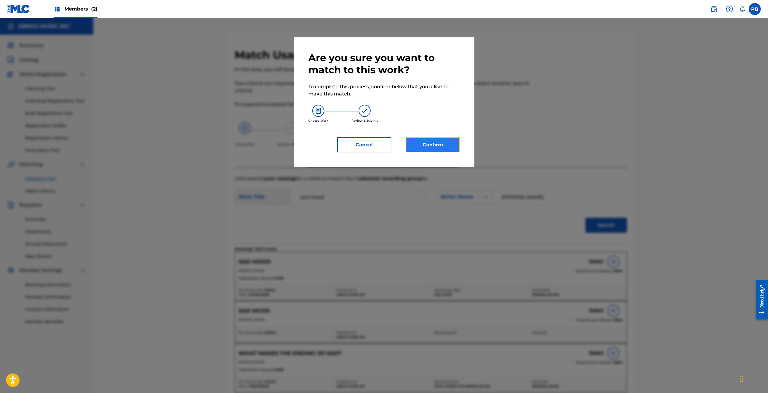
click at [449, 144] on button "Confirm" at bounding box center [433, 144] width 54 height 15
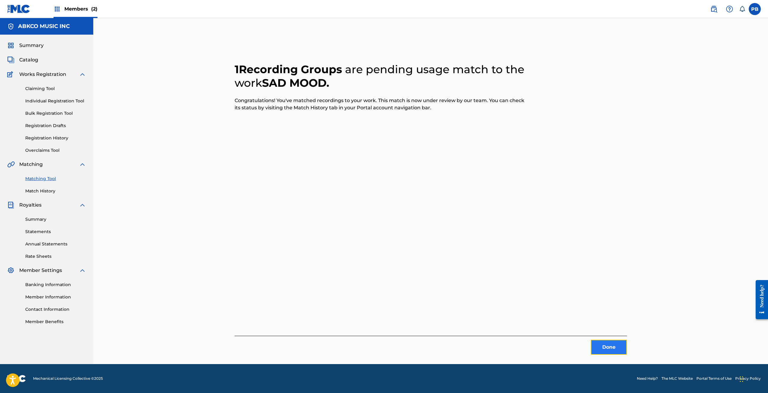
click at [603, 347] on button "Done" at bounding box center [609, 346] width 36 height 15
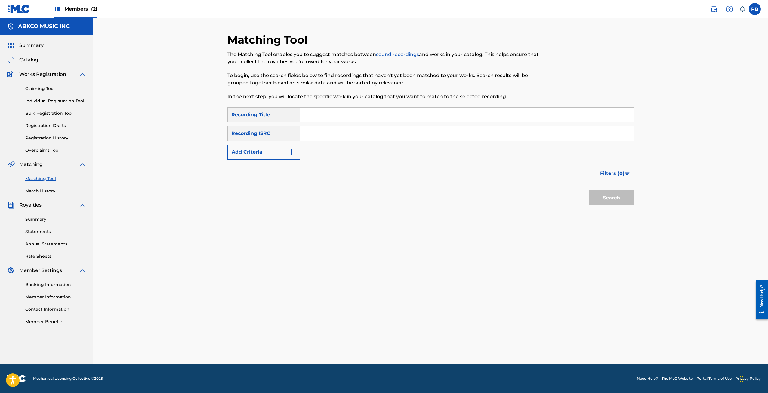
click at [349, 111] on input "Search Form" at bounding box center [467, 114] width 334 height 14
type input "then he kissed me"
click at [589, 190] on button "Search" at bounding box center [611, 197] width 45 height 15
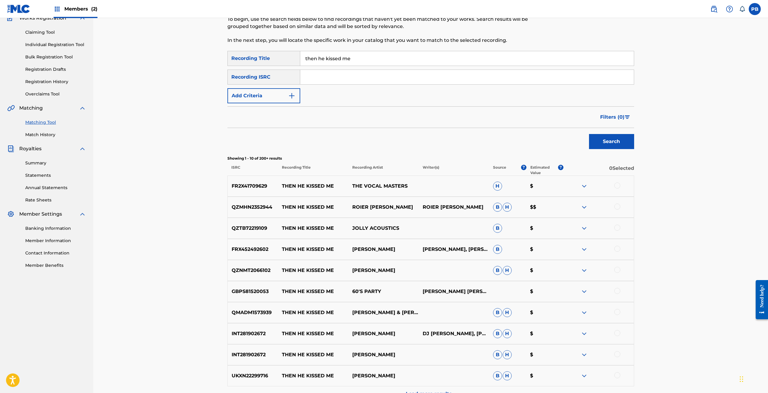
scroll to position [60, 0]
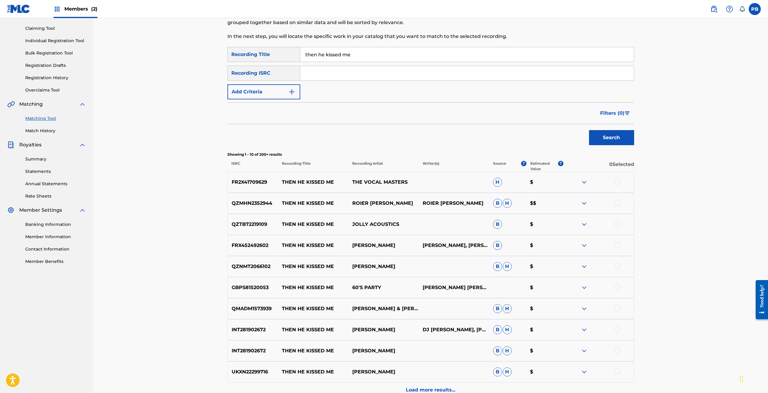
click at [618, 289] on div at bounding box center [617, 287] width 6 height 6
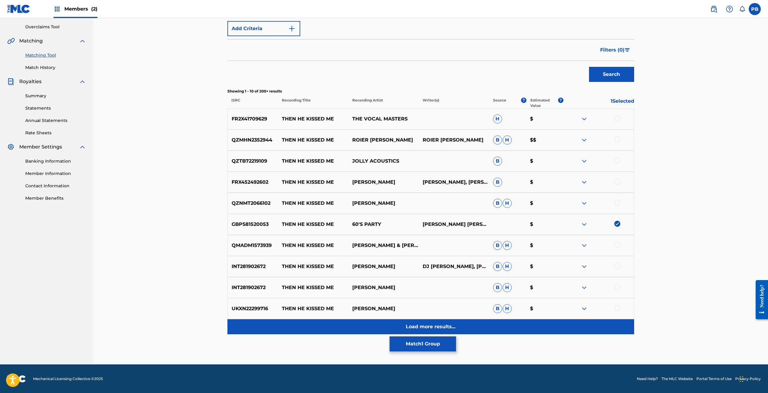
scroll to position [124, 0]
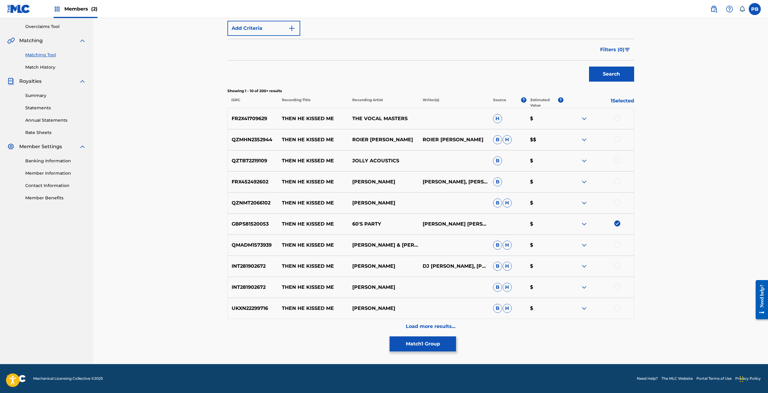
click at [417, 324] on p "Load more results..." at bounding box center [431, 325] width 50 height 7
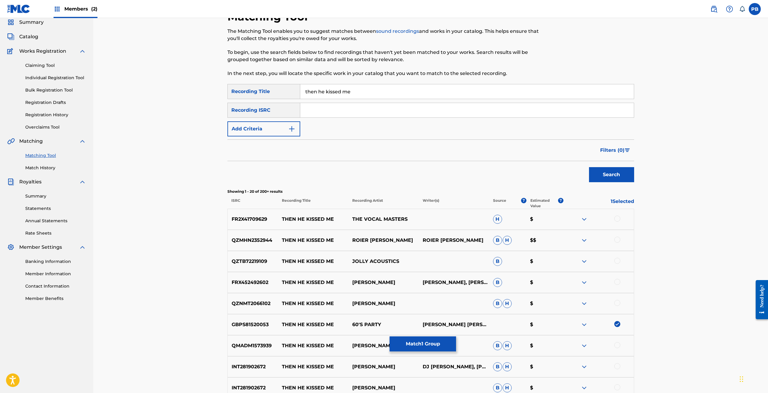
scroll to position [30, 0]
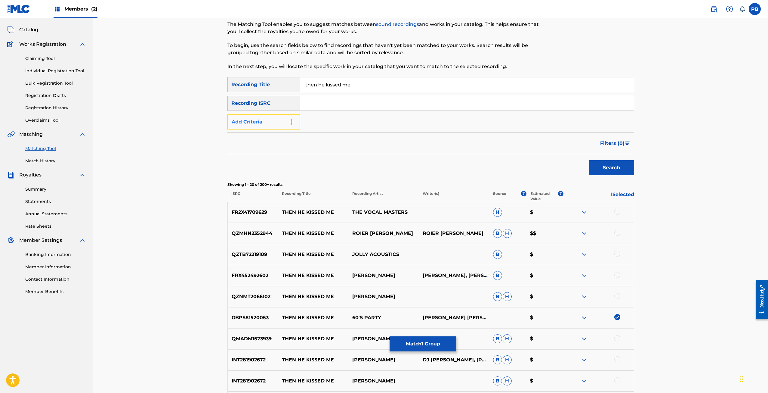
click at [287, 122] on button "Add Criteria" at bounding box center [263, 121] width 73 height 15
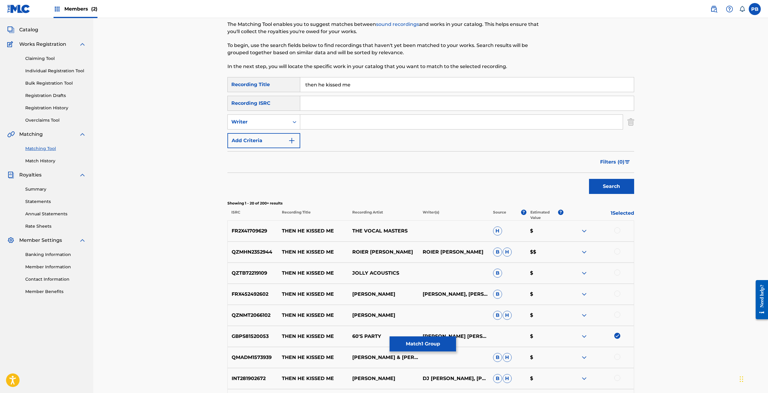
drag, startPoint x: 314, startPoint y: 122, endPoint x: 314, endPoint y: 127, distance: 4.5
click at [314, 122] on input "Search Form" at bounding box center [461, 122] width 322 height 14
click at [589, 179] on button "Search" at bounding box center [611, 186] width 45 height 15
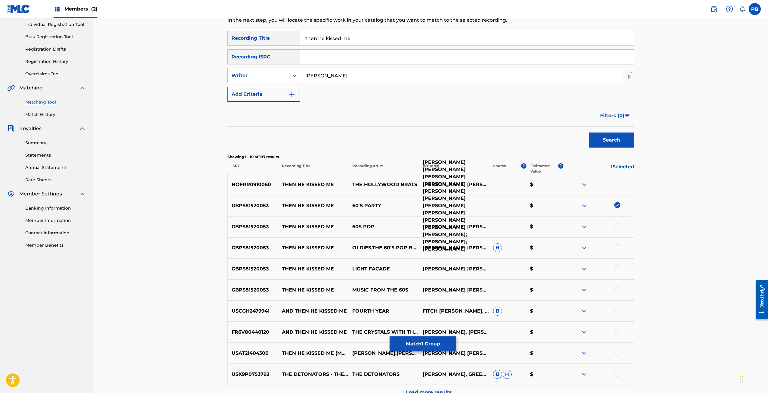
scroll to position [90, 0]
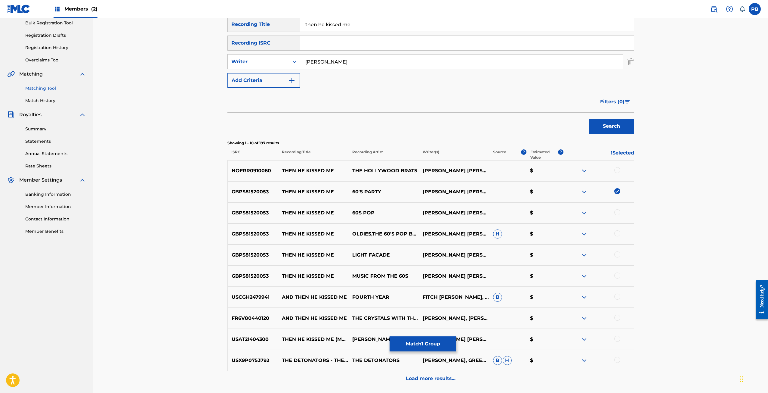
click at [618, 170] on div at bounding box center [617, 170] width 6 height 6
click at [615, 210] on div at bounding box center [617, 212] width 6 height 6
click at [621, 235] on div at bounding box center [598, 233] width 70 height 7
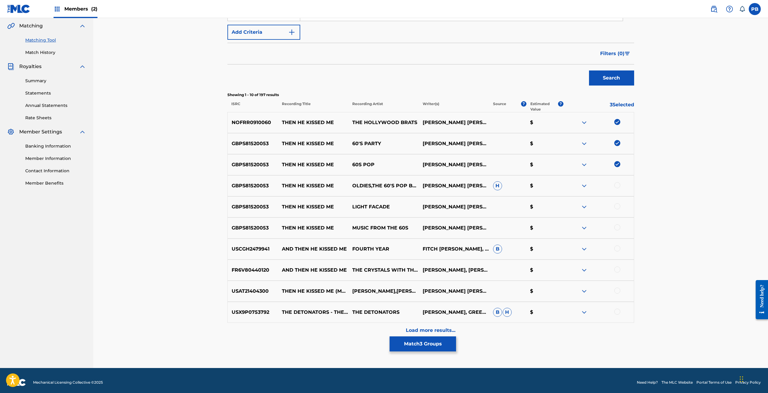
scroll to position [142, 0]
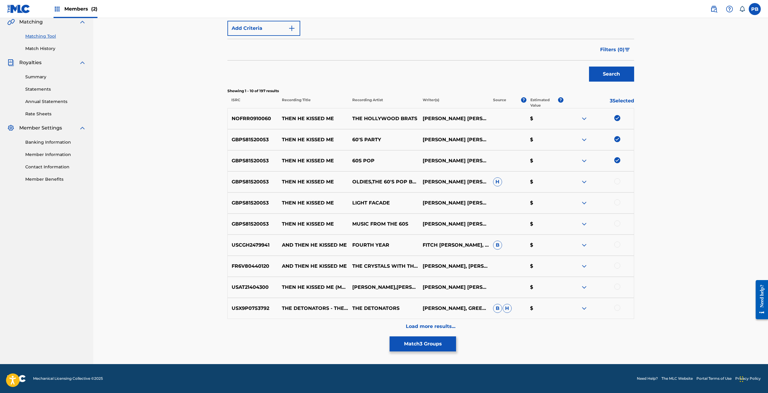
click at [619, 201] on div at bounding box center [617, 202] width 6 height 6
click at [617, 182] on div at bounding box center [617, 181] width 6 height 6
click at [619, 221] on div at bounding box center [617, 223] width 6 height 6
click at [617, 242] on div at bounding box center [617, 244] width 6 height 6
click at [618, 264] on div at bounding box center [617, 265] width 6 height 6
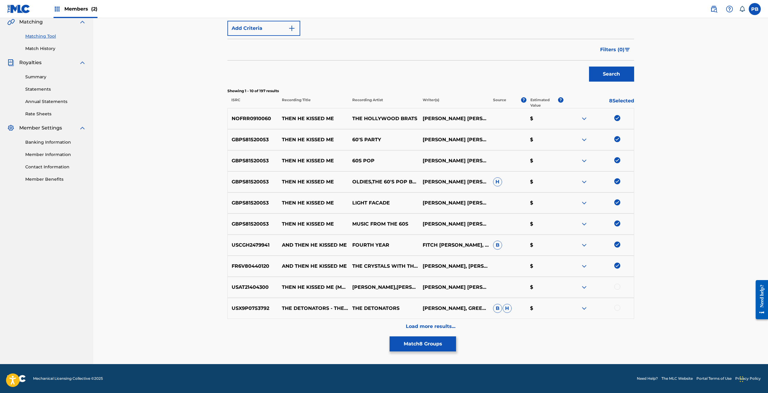
click at [618, 287] on div at bounding box center [617, 286] width 6 height 6
click at [621, 307] on div at bounding box center [598, 307] width 70 height 7
click at [617, 308] on div at bounding box center [617, 307] width 6 height 6
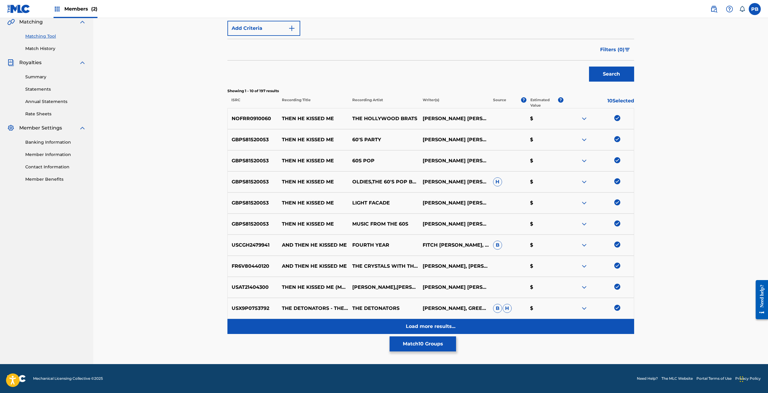
click at [451, 320] on div "Load more results..." at bounding box center [430, 326] width 407 height 15
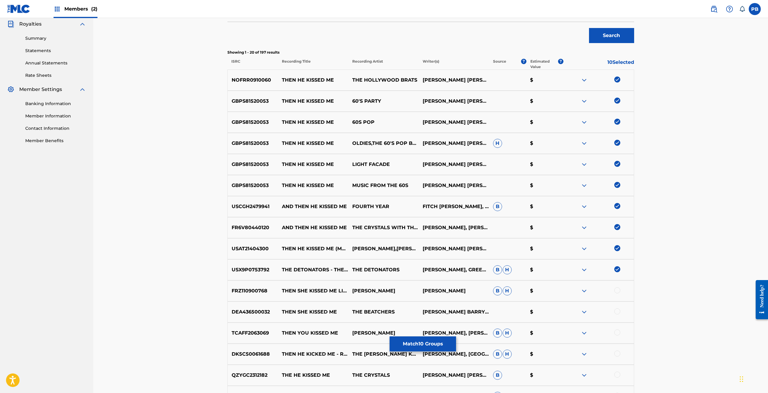
scroll to position [353, 0]
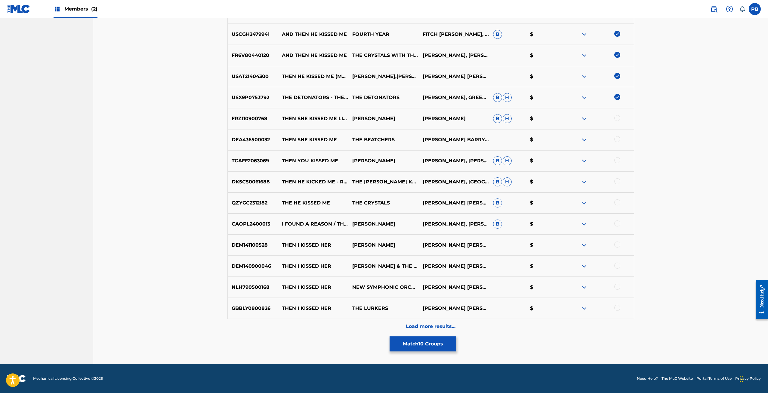
click at [621, 118] on div at bounding box center [598, 118] width 70 height 7
click at [618, 120] on div at bounding box center [617, 118] width 6 height 6
click at [616, 137] on div at bounding box center [617, 139] width 6 height 6
click at [619, 159] on div at bounding box center [617, 160] width 6 height 6
click at [617, 181] on div at bounding box center [617, 181] width 6 height 6
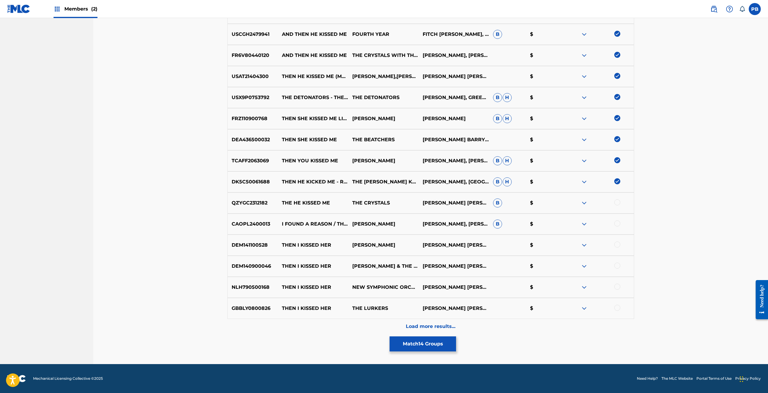
click at [618, 202] on div at bounding box center [617, 202] width 6 height 6
click at [618, 222] on div at bounding box center [617, 223] width 6 height 6
click at [619, 305] on div at bounding box center [617, 307] width 6 height 6
click at [618, 287] on div at bounding box center [617, 286] width 6 height 6
drag, startPoint x: 616, startPoint y: 266, endPoint x: 617, endPoint y: 260, distance: 5.8
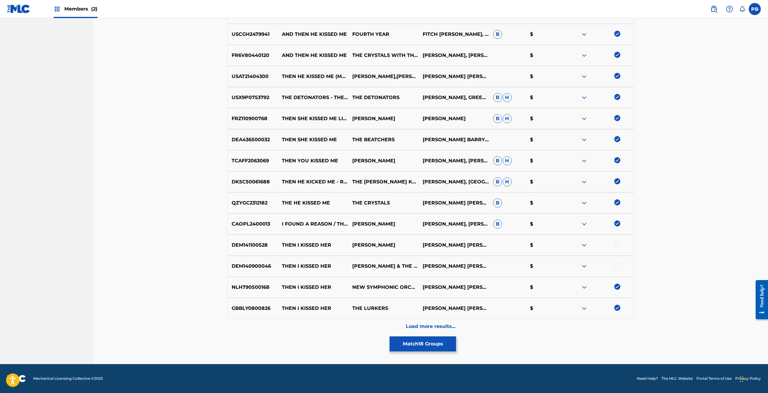
click at [616, 265] on div at bounding box center [617, 265] width 6 height 6
click at [619, 245] on div at bounding box center [617, 244] width 6 height 6
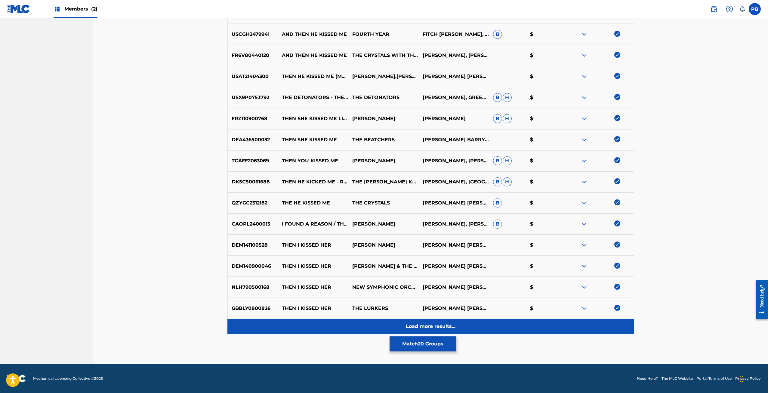
click at [457, 325] on div "Load more results..." at bounding box center [430, 326] width 407 height 15
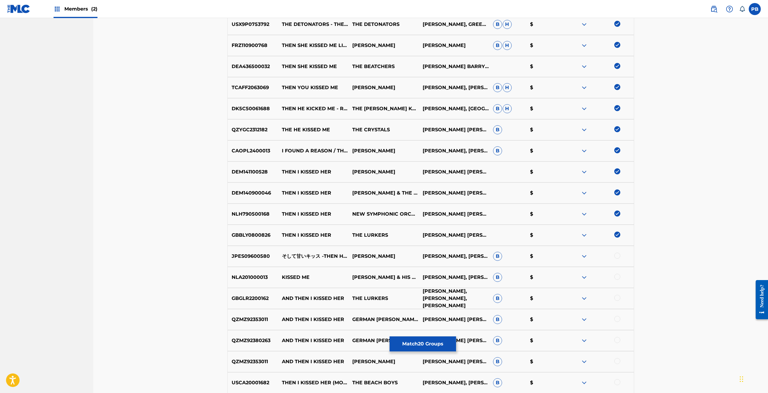
scroll to position [481, 0]
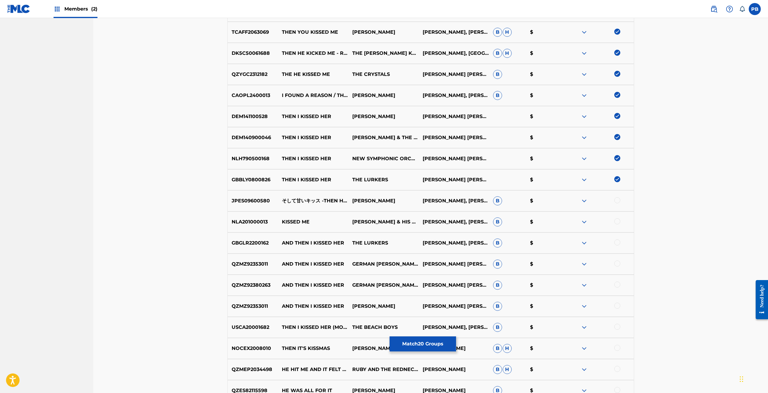
click at [616, 202] on div at bounding box center [617, 200] width 6 height 6
click at [615, 223] on div at bounding box center [617, 221] width 6 height 6
drag, startPoint x: 618, startPoint y: 241, endPoint x: 618, endPoint y: 248, distance: 7.2
click at [618, 241] on div at bounding box center [617, 242] width 6 height 6
click at [614, 265] on div at bounding box center [598, 263] width 70 height 7
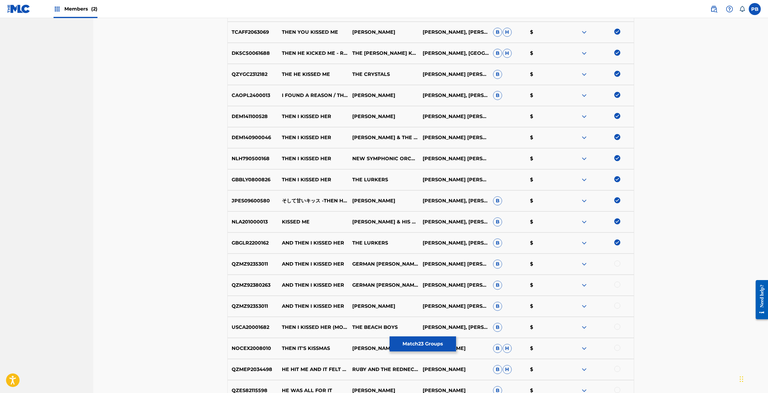
click at [616, 266] on div at bounding box center [617, 263] width 6 height 6
click at [622, 285] on div at bounding box center [598, 284] width 70 height 7
click at [621, 287] on div at bounding box center [598, 284] width 70 height 7
click at [619, 287] on div at bounding box center [598, 284] width 70 height 7
drag, startPoint x: 619, startPoint y: 283, endPoint x: 622, endPoint y: 295, distance: 12.9
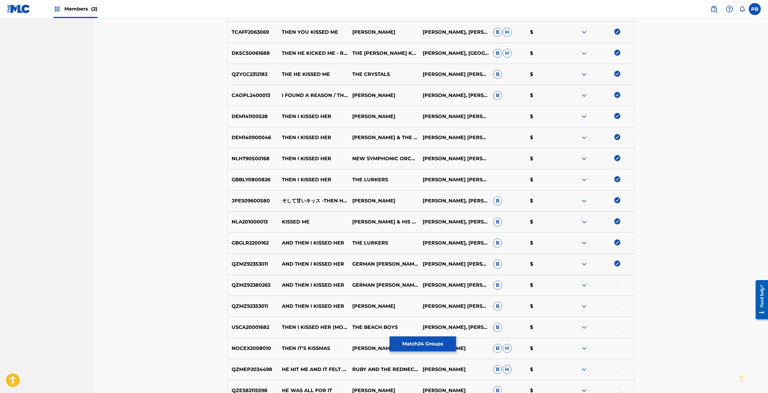
click at [619, 283] on div at bounding box center [617, 284] width 6 height 6
click at [618, 303] on div at bounding box center [617, 305] width 6 height 6
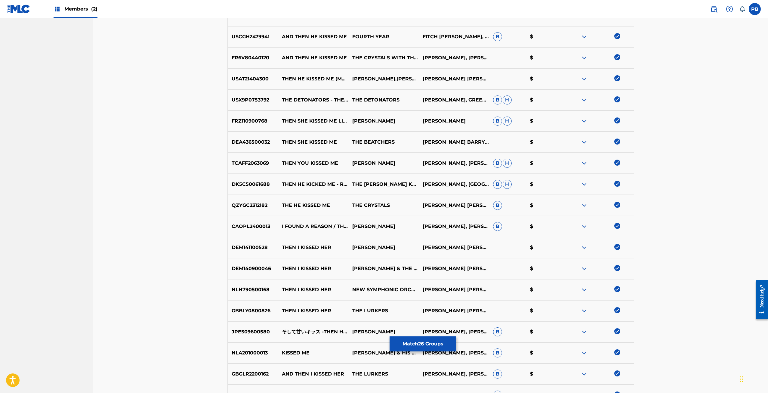
scroll to position [361, 0]
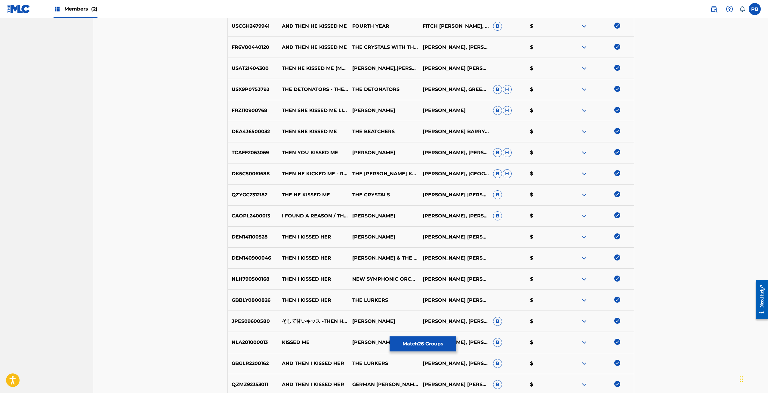
click at [618, 255] on img at bounding box center [617, 257] width 6 height 6
click at [619, 276] on img at bounding box center [617, 278] width 6 height 6
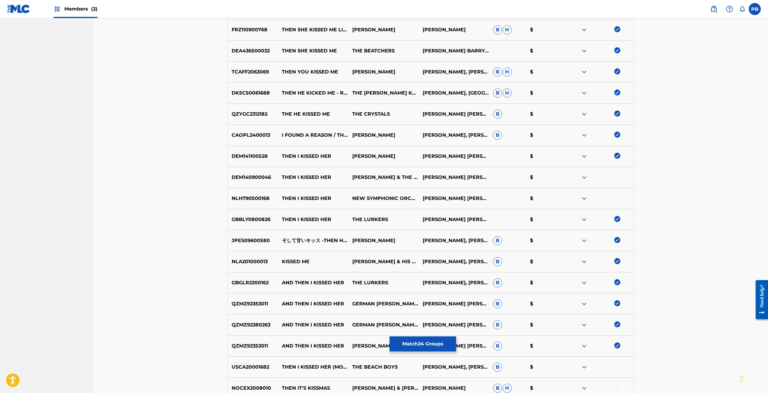
scroll to position [451, 0]
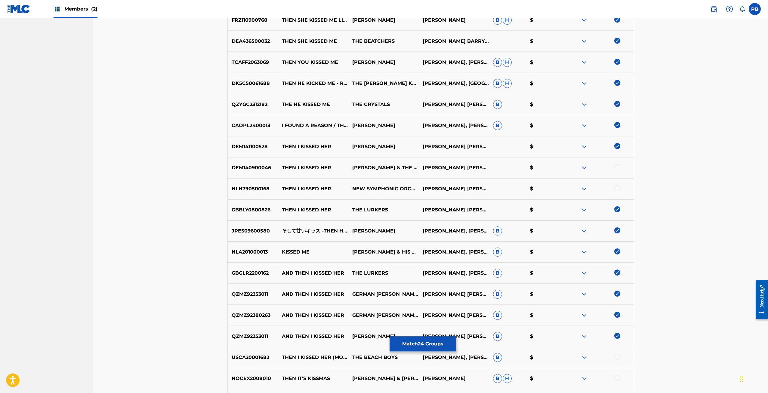
click at [615, 209] on img at bounding box center [617, 209] width 6 height 6
click at [619, 272] on img at bounding box center [617, 272] width 6 height 6
click at [617, 291] on img at bounding box center [617, 293] width 6 height 6
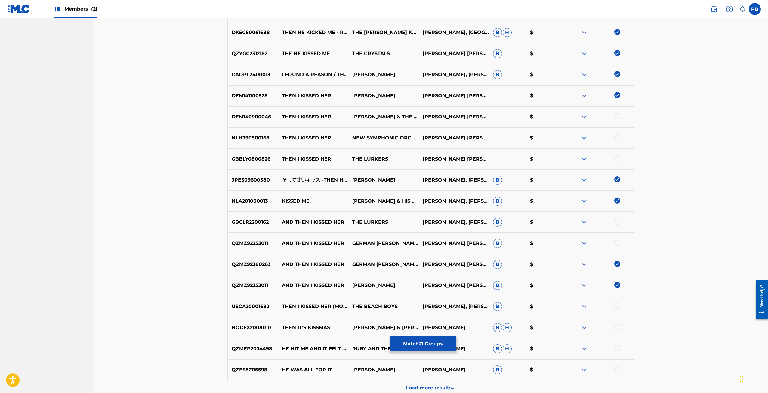
scroll to position [541, 0]
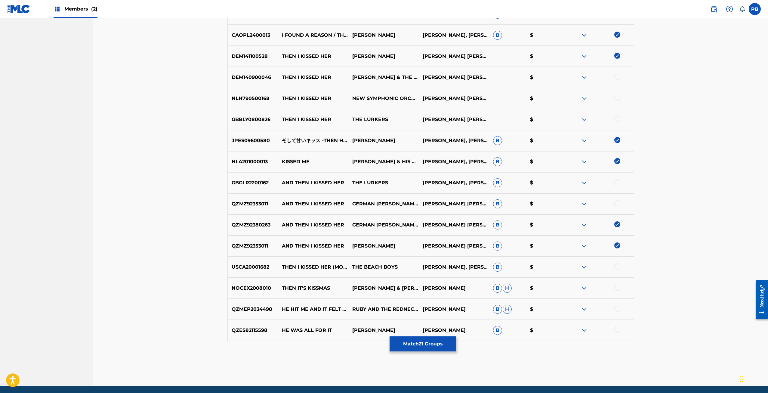
click at [616, 246] on img at bounding box center [617, 245] width 6 height 6
click at [616, 224] on img at bounding box center [617, 224] width 6 height 6
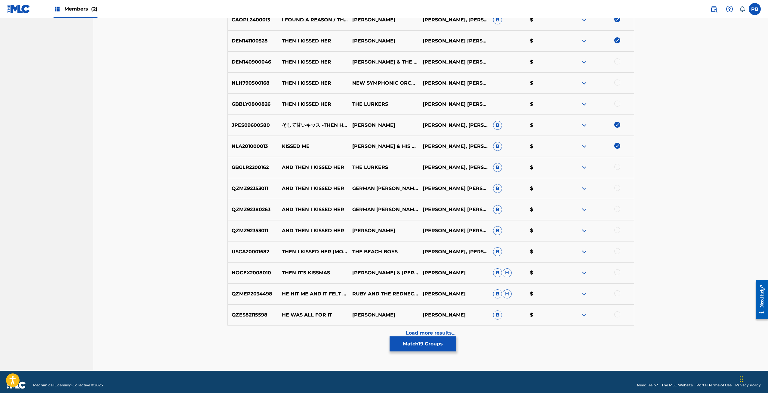
scroll to position [563, 0]
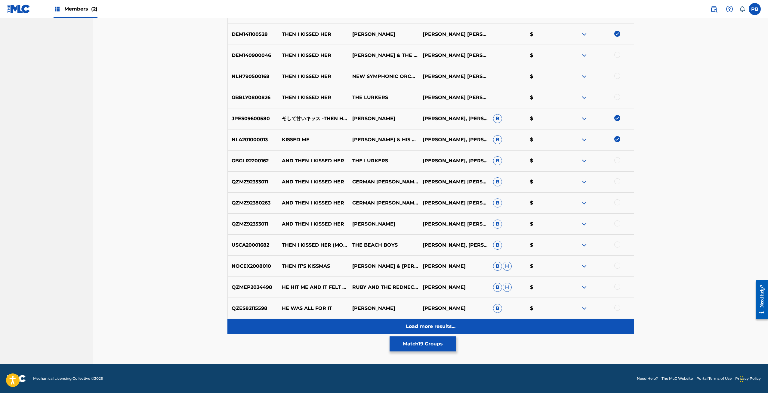
click at [430, 326] on p "Load more results..." at bounding box center [431, 325] width 50 height 7
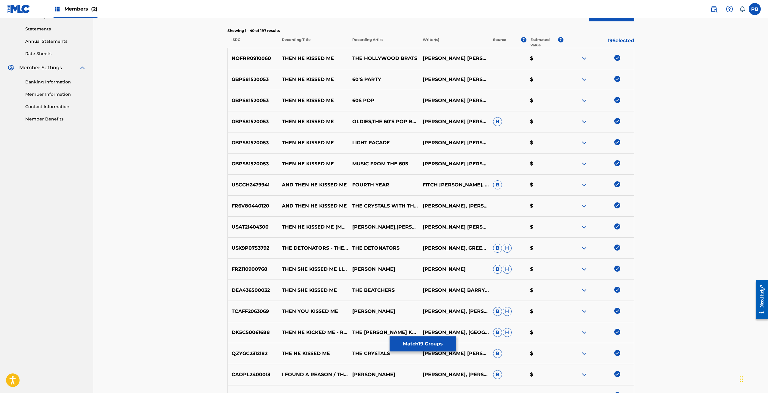
scroll to position [0, 0]
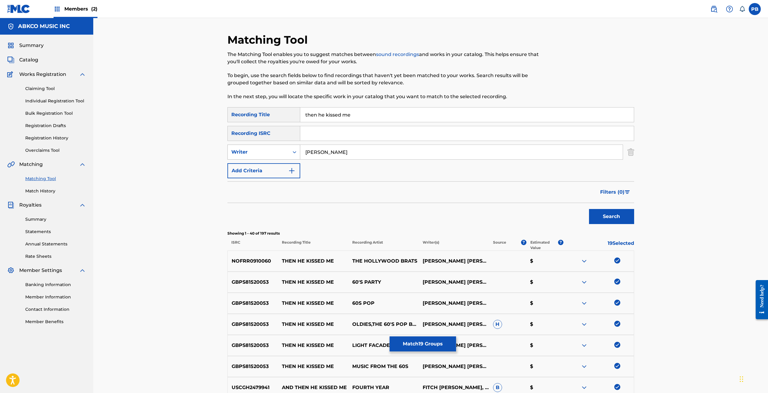
drag, startPoint x: 336, startPoint y: 153, endPoint x: 273, endPoint y: 155, distance: 62.9
click at [273, 155] on div "SearchWithCriteria1e79185a-a65e-490b-b6fe-c4182b4f2679 Writer spector" at bounding box center [430, 151] width 407 height 15
type input "ellie"
click at [589, 209] on button "Search" at bounding box center [611, 216] width 45 height 15
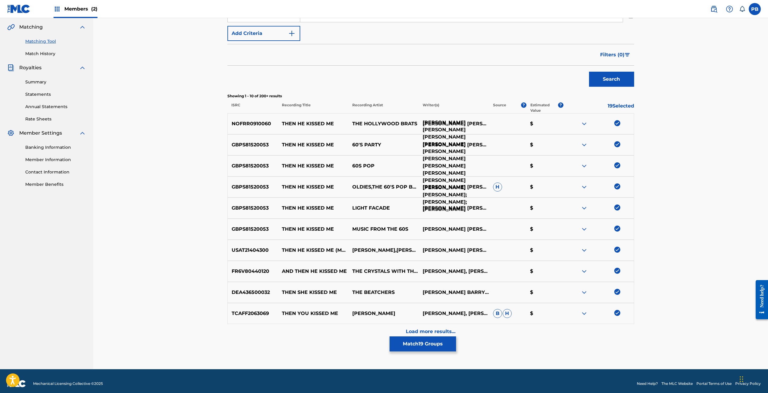
scroll to position [142, 0]
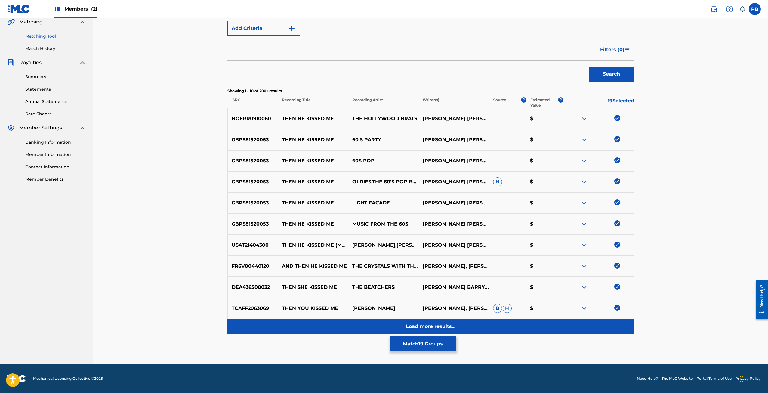
click at [461, 323] on div "Load more results..." at bounding box center [430, 326] width 407 height 15
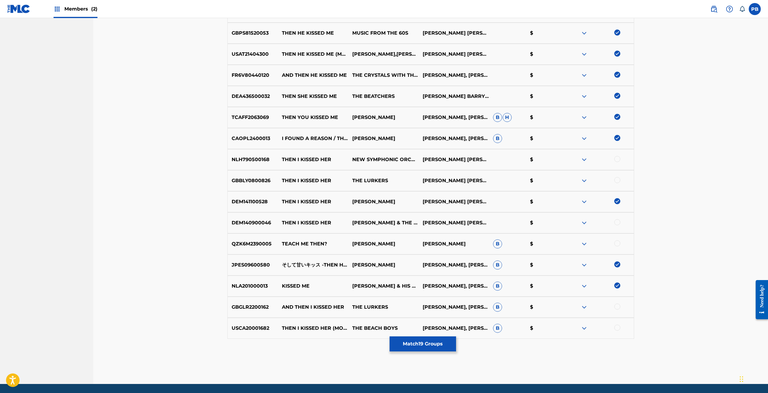
scroll to position [353, 0]
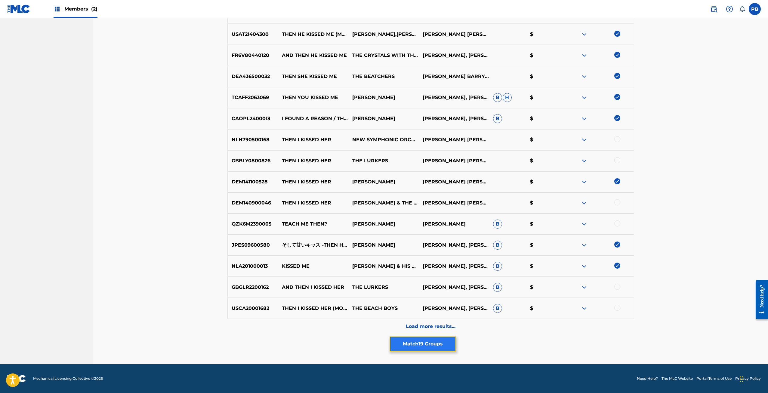
click at [418, 345] on button "Match 19 Groups" at bounding box center [423, 343] width 66 height 15
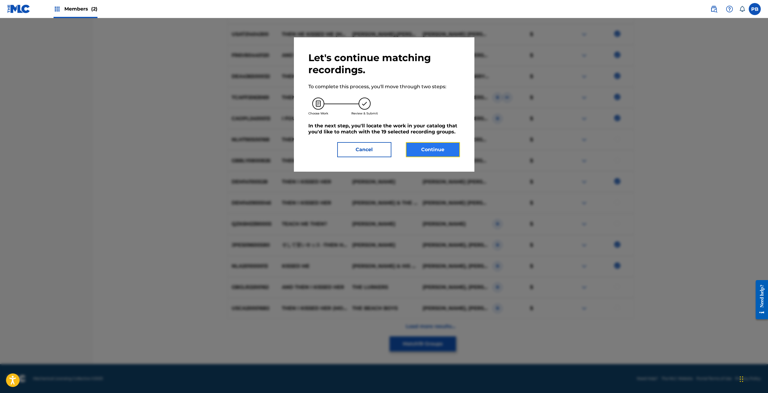
click at [435, 150] on button "Continue" at bounding box center [433, 149] width 54 height 15
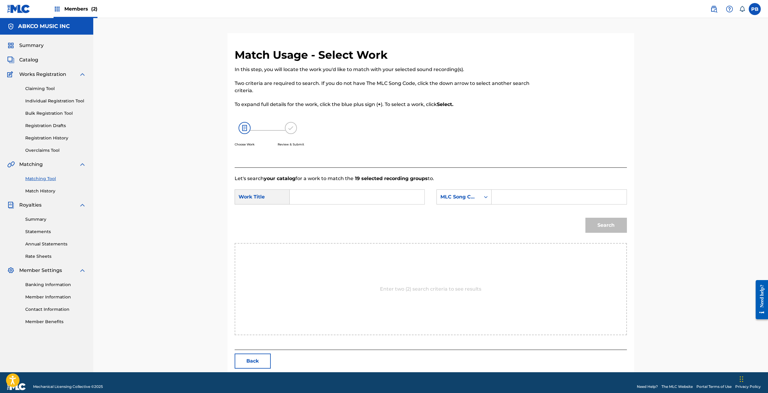
click at [387, 198] on input "Search Form" at bounding box center [357, 197] width 125 height 14
click at [312, 217] on span "kissed me" at bounding box center [311, 220] width 22 height 13
type input "then he kissed me"
click at [476, 202] on div "MLC Song Code" at bounding box center [459, 196] width 44 height 11
click at [474, 211] on div "Writer Name" at bounding box center [464, 211] width 54 height 15
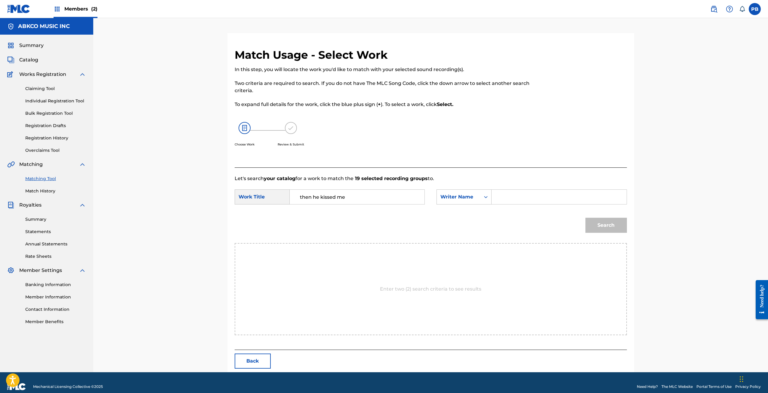
click at [506, 195] on input "Search Form" at bounding box center [559, 197] width 125 height 14
type input "spector"
click at [585, 217] on button "Search" at bounding box center [606, 224] width 42 height 15
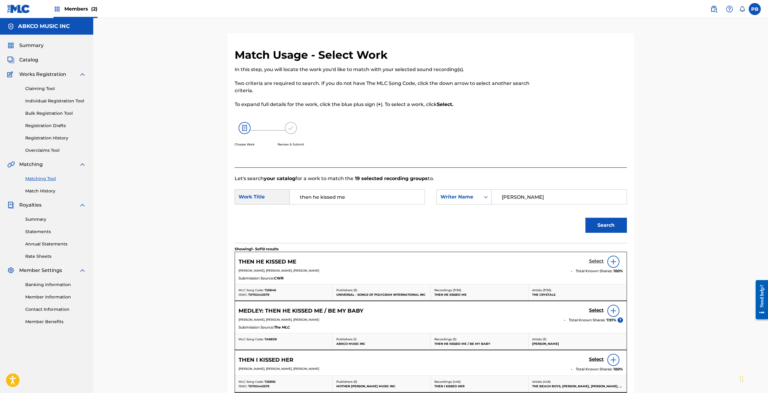
click at [602, 260] on h5 "Select" at bounding box center [596, 261] width 15 height 6
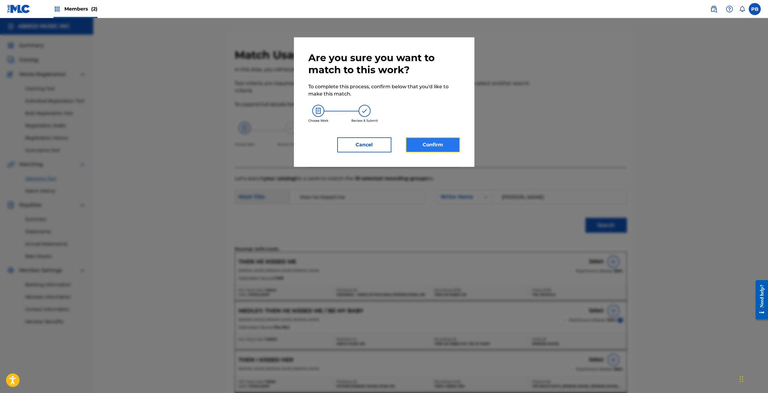
click at [427, 147] on button "Confirm" at bounding box center [433, 144] width 54 height 15
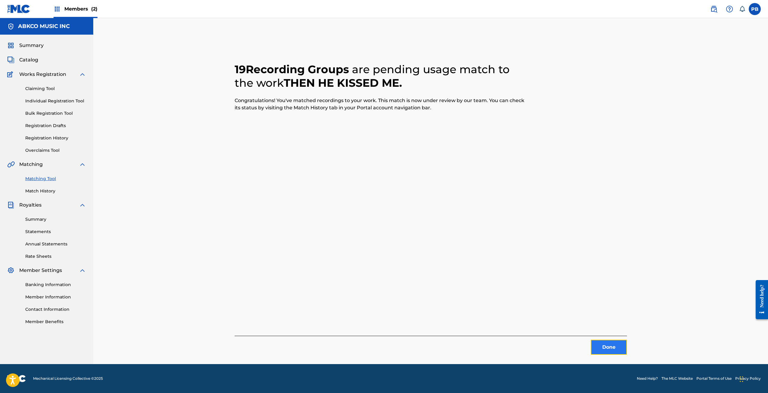
click at [606, 349] on button "Done" at bounding box center [609, 346] width 36 height 15
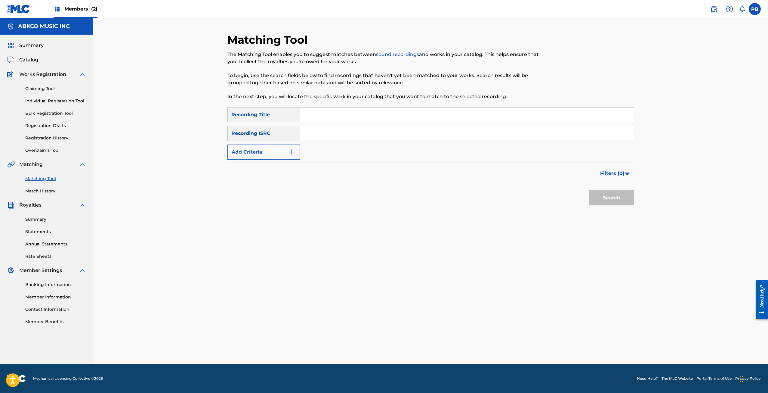
click at [388, 109] on input "Search Form" at bounding box center [467, 114] width 334 height 14
type input "spanish harlem"
click at [589, 190] on button "Search" at bounding box center [611, 197] width 45 height 15
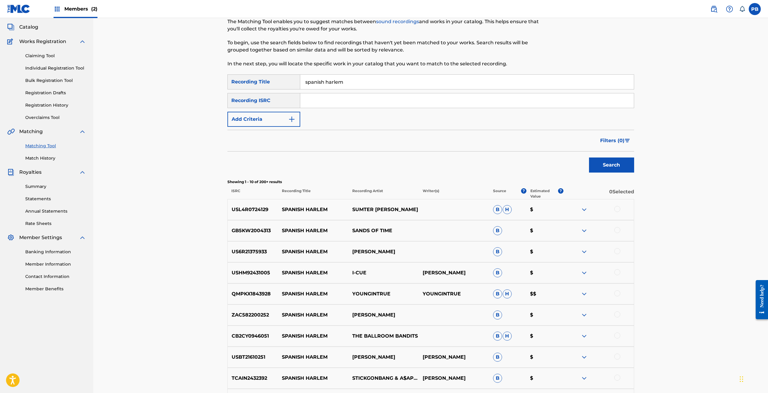
scroll to position [30, 0]
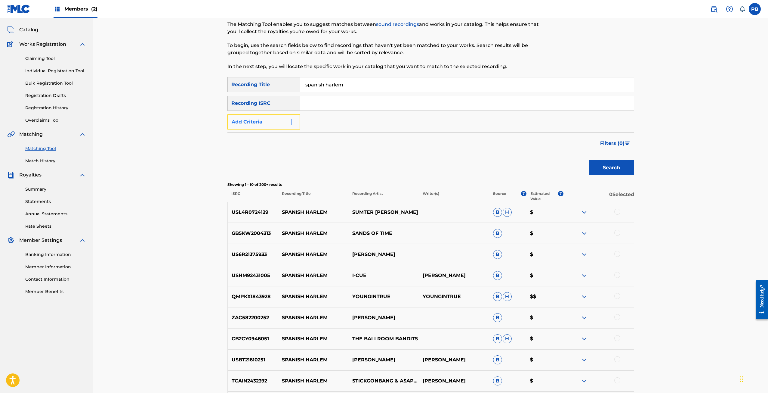
click at [256, 121] on button "Add Criteria" at bounding box center [263, 121] width 73 height 15
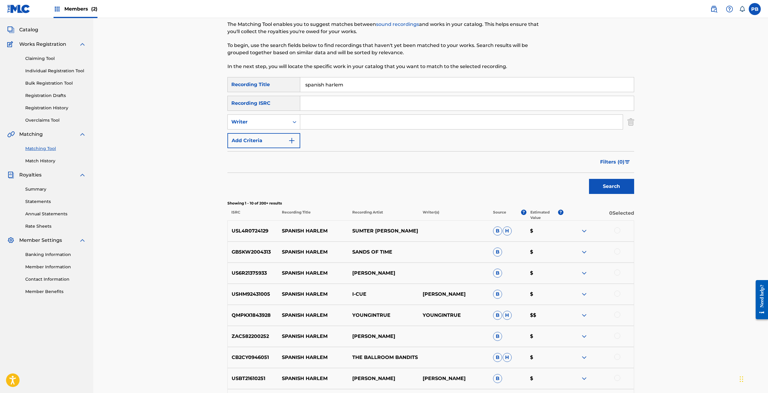
click at [309, 121] on input "Search Form" at bounding box center [461, 122] width 322 height 14
type input "spector"
click at [589, 179] on button "Search" at bounding box center [611, 186] width 45 height 15
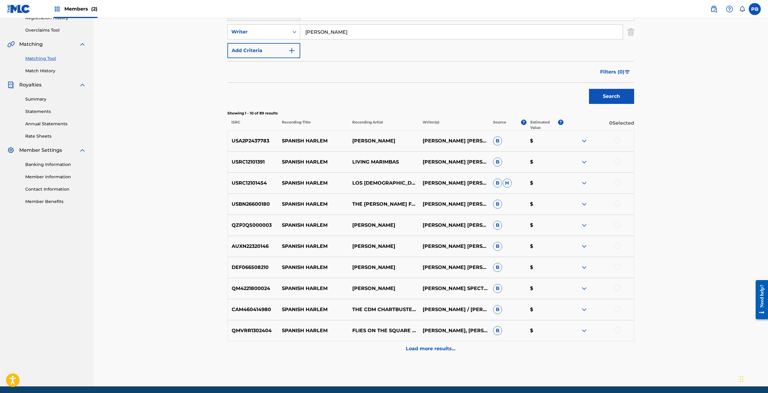
scroll to position [120, 0]
click at [618, 329] on div at bounding box center [617, 329] width 6 height 6
drag, startPoint x: 616, startPoint y: 309, endPoint x: 620, endPoint y: 298, distance: 11.6
click at [617, 308] on div at bounding box center [617, 308] width 6 height 6
click at [618, 285] on div at bounding box center [617, 287] width 6 height 6
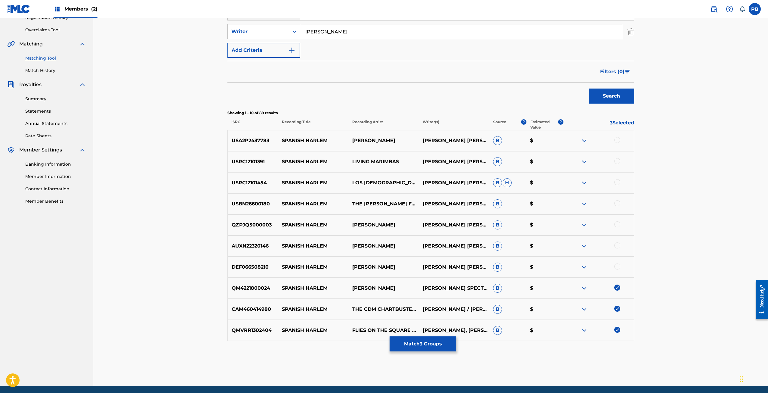
click at [616, 266] on div at bounding box center [617, 266] width 6 height 6
click at [617, 245] on div at bounding box center [617, 245] width 6 height 6
click at [614, 225] on div at bounding box center [617, 224] width 6 height 6
click at [616, 203] on div at bounding box center [617, 203] width 6 height 6
click at [614, 183] on div at bounding box center [598, 182] width 70 height 7
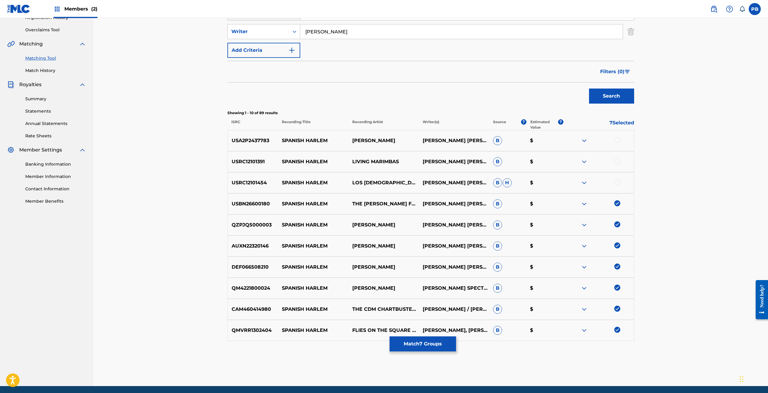
click at [615, 182] on div at bounding box center [617, 182] width 6 height 6
click at [618, 160] on div at bounding box center [617, 161] width 6 height 6
click at [616, 140] on div at bounding box center [617, 140] width 6 height 6
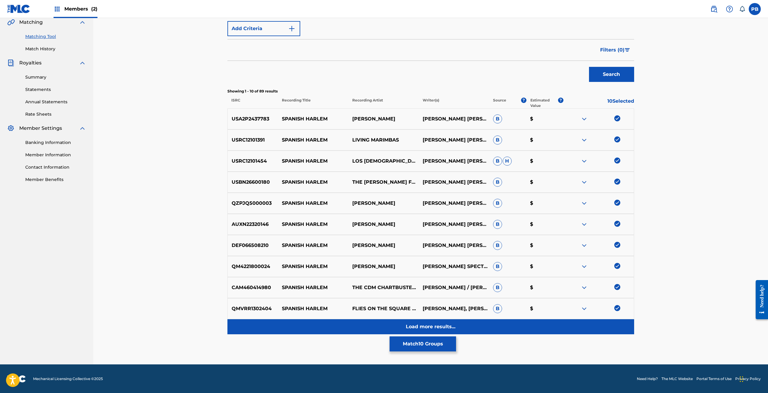
scroll to position [142, 0]
click at [465, 321] on div "Load more results..." at bounding box center [430, 326] width 407 height 15
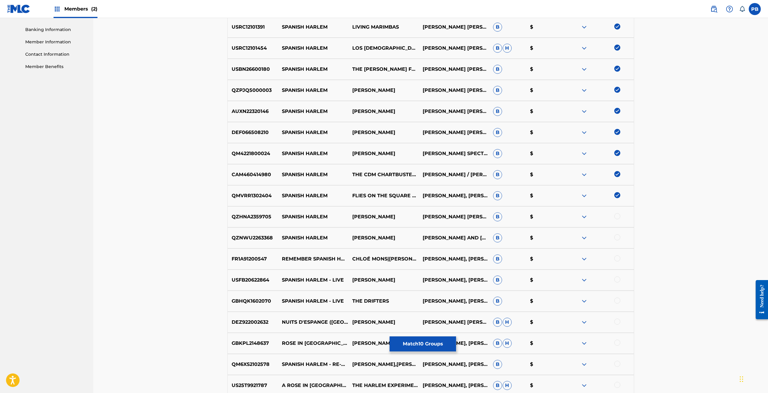
scroll to position [353, 0]
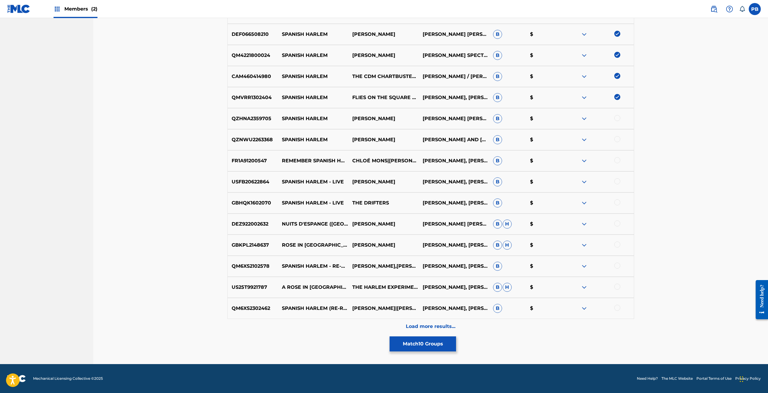
click at [618, 307] on div at bounding box center [617, 307] width 6 height 6
click at [618, 285] on div at bounding box center [617, 286] width 6 height 6
click at [619, 245] on div at bounding box center [617, 244] width 6 height 6
drag, startPoint x: 620, startPoint y: 264, endPoint x: 619, endPoint y: 248, distance: 15.3
click at [619, 264] on div at bounding box center [617, 265] width 6 height 6
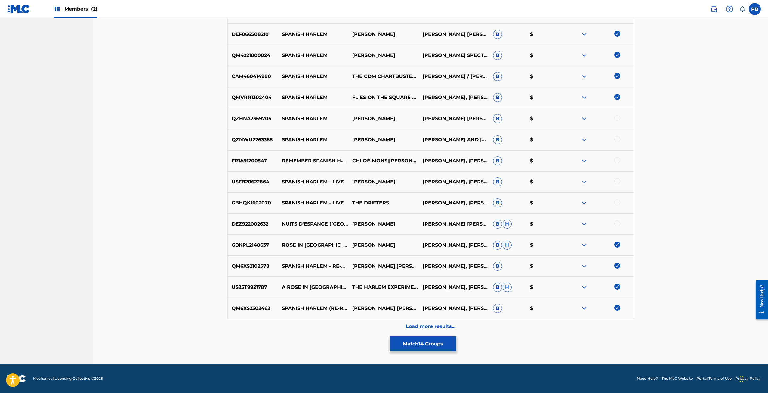
click at [618, 203] on div at bounding box center [617, 202] width 6 height 6
click at [619, 179] on div at bounding box center [617, 181] width 6 height 6
drag, startPoint x: 617, startPoint y: 161, endPoint x: 623, endPoint y: 136, distance: 25.5
click at [617, 160] on div at bounding box center [617, 160] width 6 height 6
click at [619, 138] on div at bounding box center [617, 139] width 6 height 6
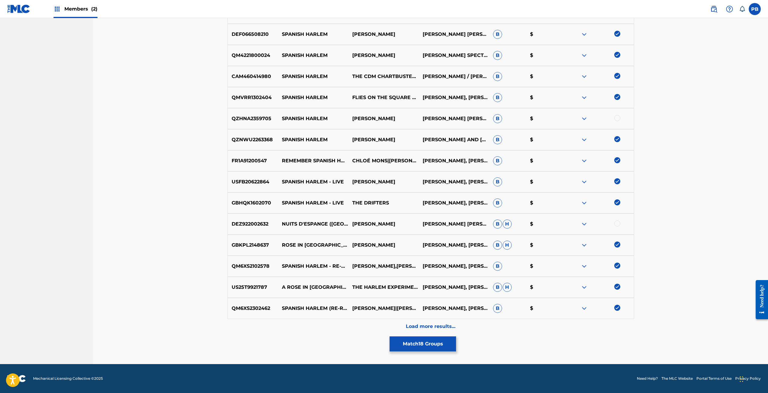
drag, startPoint x: 619, startPoint y: 116, endPoint x: 579, endPoint y: 106, distance: 41.2
click at [619, 116] on div at bounding box center [617, 118] width 6 height 6
click at [618, 222] on div at bounding box center [617, 223] width 6 height 6
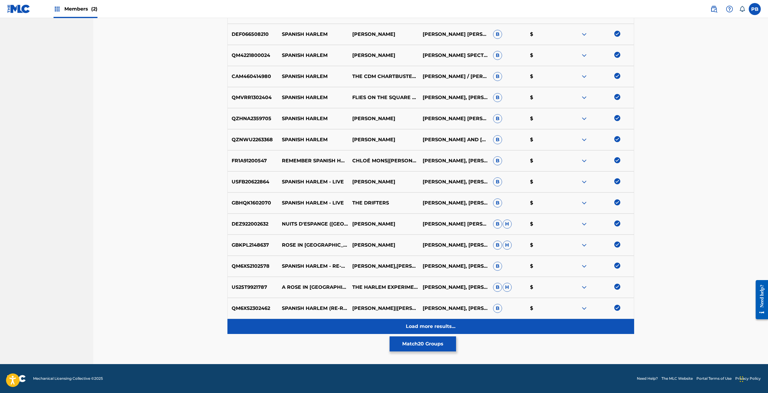
click at [457, 325] on div "Load more results..." at bounding box center [430, 326] width 407 height 15
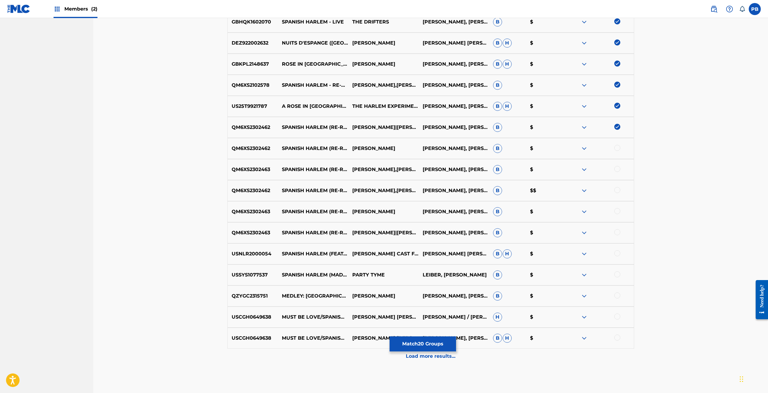
scroll to position [563, 0]
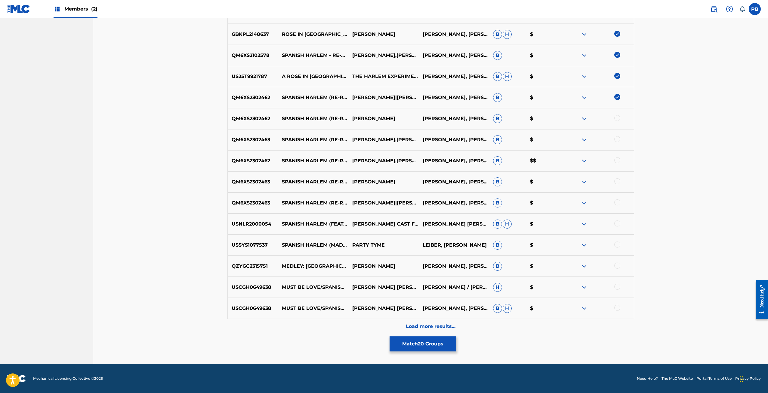
drag, startPoint x: 616, startPoint y: 244, endPoint x: 628, endPoint y: 224, distance: 22.6
click at [617, 244] on div at bounding box center [617, 244] width 6 height 6
click at [619, 223] on div at bounding box center [617, 223] width 6 height 6
click at [617, 202] on div at bounding box center [617, 202] width 6 height 6
drag, startPoint x: 617, startPoint y: 181, endPoint x: 617, endPoint y: 164, distance: 16.8
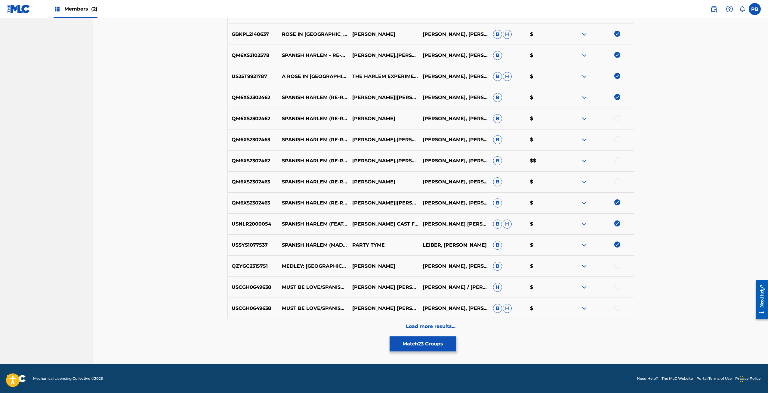
click at [617, 179] on div at bounding box center [617, 181] width 6 height 6
click at [618, 159] on div at bounding box center [617, 160] width 6 height 6
drag, startPoint x: 616, startPoint y: 140, endPoint x: 618, endPoint y: 128, distance: 12.2
click at [616, 138] on div at bounding box center [617, 139] width 6 height 6
click at [618, 117] on div at bounding box center [617, 118] width 6 height 6
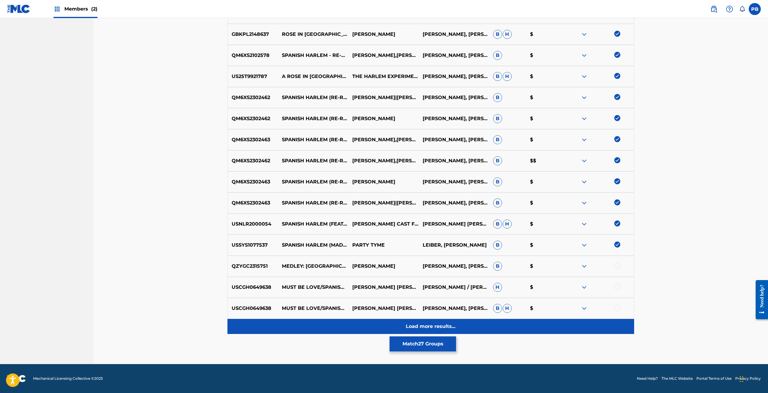
click at [423, 322] on div "Load more results..." at bounding box center [430, 326] width 407 height 15
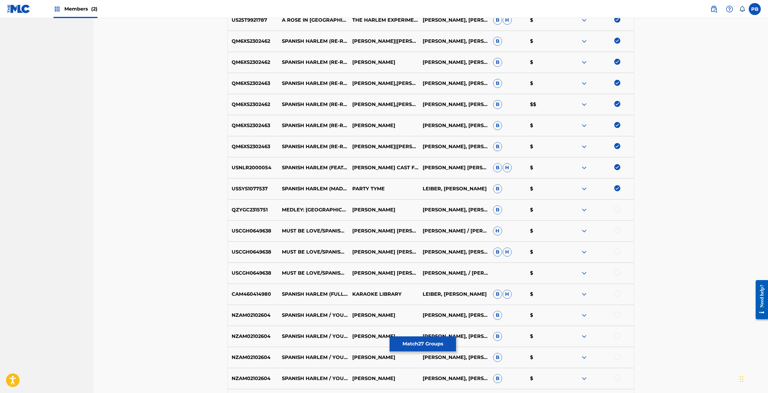
scroll to position [632, 0]
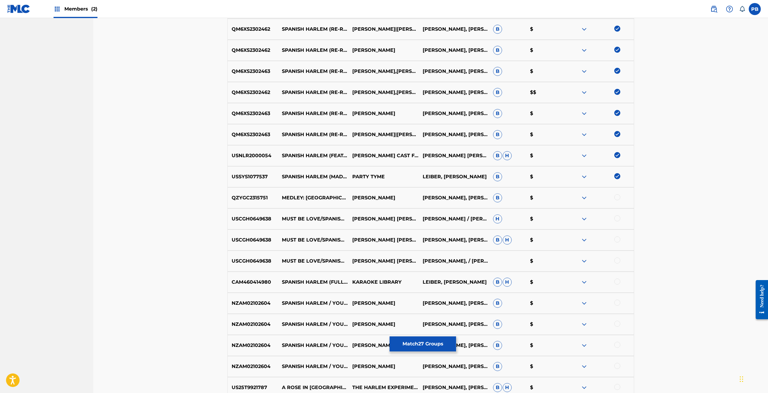
click at [619, 282] on div at bounding box center [617, 281] width 6 height 6
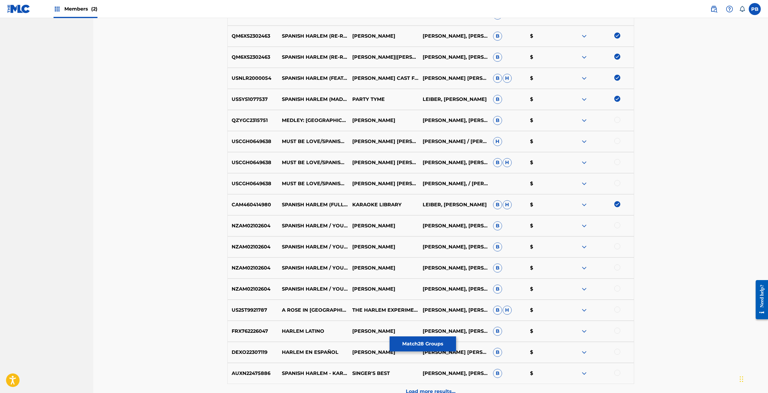
scroll to position [722, 0]
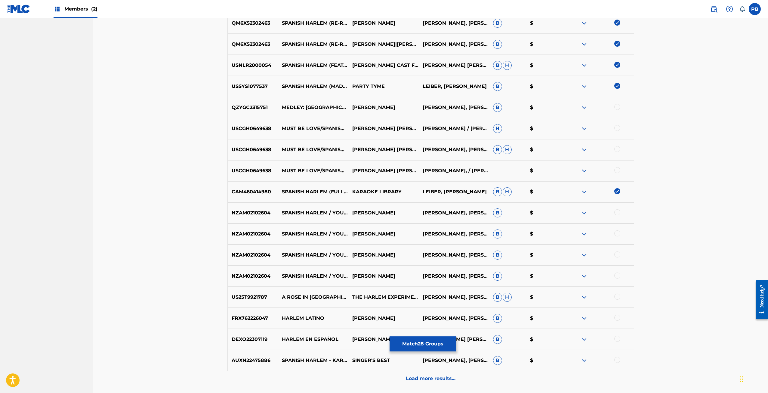
click at [618, 298] on div at bounding box center [617, 296] width 6 height 6
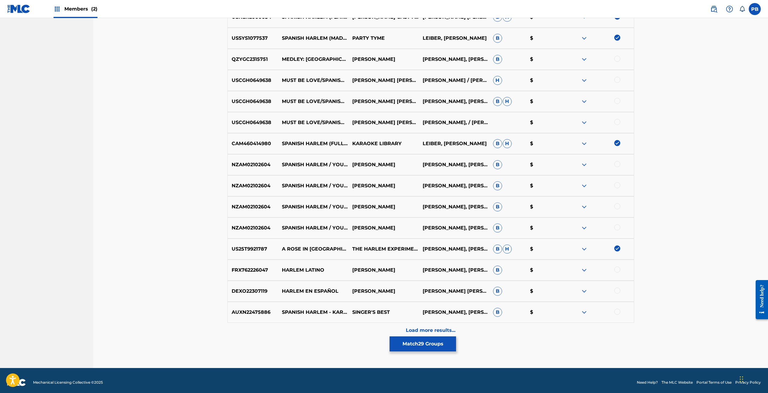
scroll to position [774, 0]
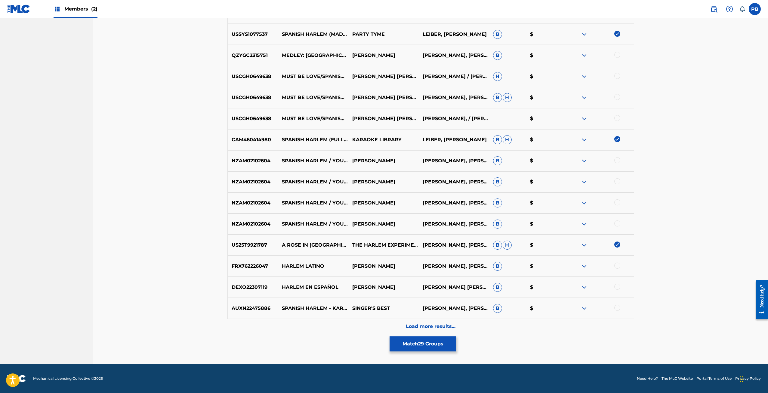
click at [616, 308] on div at bounding box center [617, 307] width 6 height 6
click at [618, 287] on div at bounding box center [617, 286] width 6 height 6
click at [617, 267] on div at bounding box center [617, 265] width 6 height 6
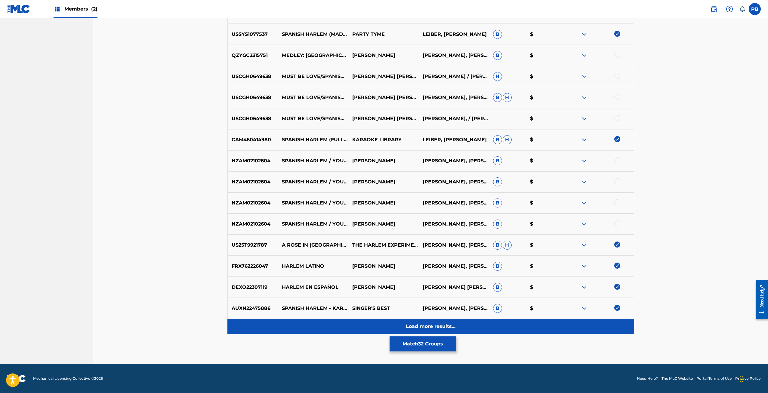
click at [426, 327] on p "Load more results..." at bounding box center [431, 325] width 50 height 7
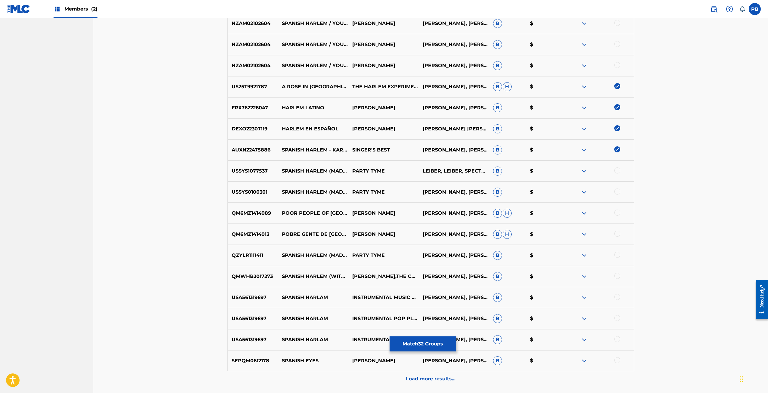
scroll to position [933, 0]
click at [618, 169] on div at bounding box center [617, 170] width 6 height 6
click at [618, 190] on div at bounding box center [617, 191] width 6 height 6
click at [616, 277] on div at bounding box center [617, 275] width 6 height 6
click at [618, 252] on div at bounding box center [617, 254] width 6 height 6
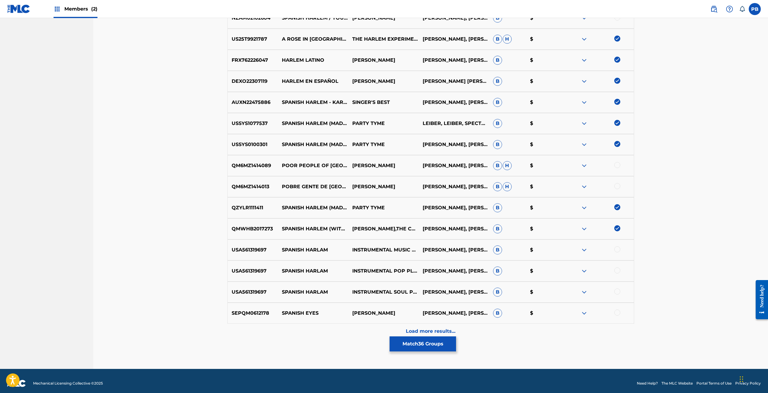
scroll to position [985, 0]
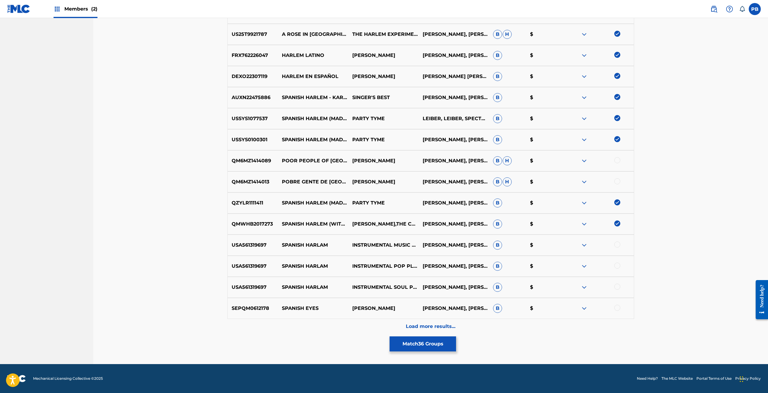
click at [617, 284] on div at bounding box center [617, 286] width 6 height 6
click at [618, 266] on div at bounding box center [617, 265] width 6 height 6
click at [618, 244] on div at bounding box center [617, 244] width 6 height 6
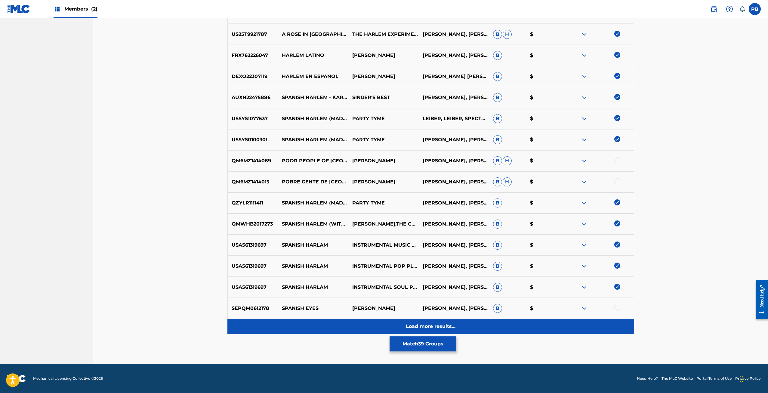
click at [449, 322] on div "Load more results..." at bounding box center [430, 326] width 407 height 15
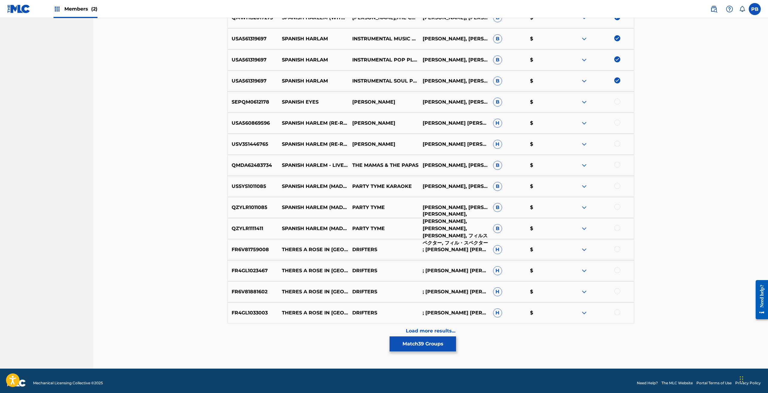
scroll to position [1195, 0]
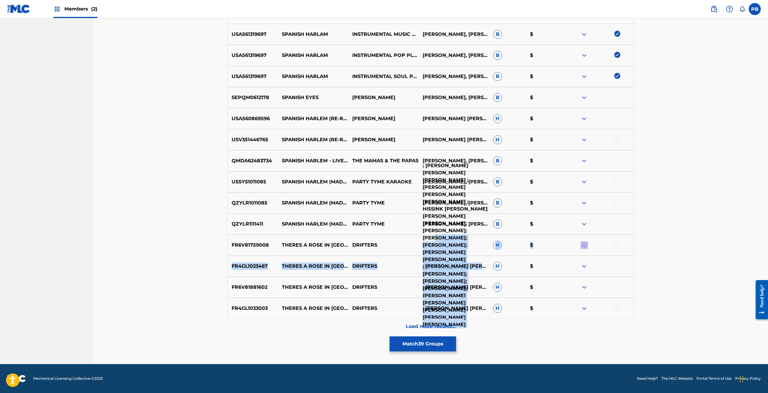
drag, startPoint x: 445, startPoint y: 264, endPoint x: 426, endPoint y: 245, distance: 27.0
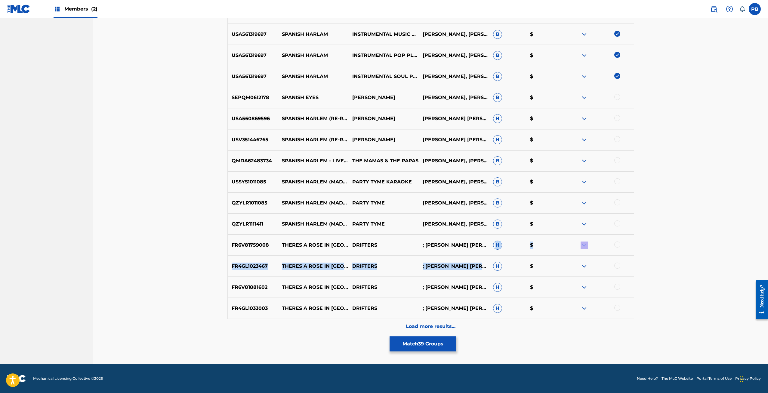
click at [239, 247] on p "FR6V81759008" at bounding box center [253, 244] width 51 height 7
click at [617, 224] on div at bounding box center [617, 223] width 6 height 6
click at [618, 202] on div at bounding box center [617, 202] width 6 height 6
click at [615, 179] on div at bounding box center [617, 181] width 6 height 6
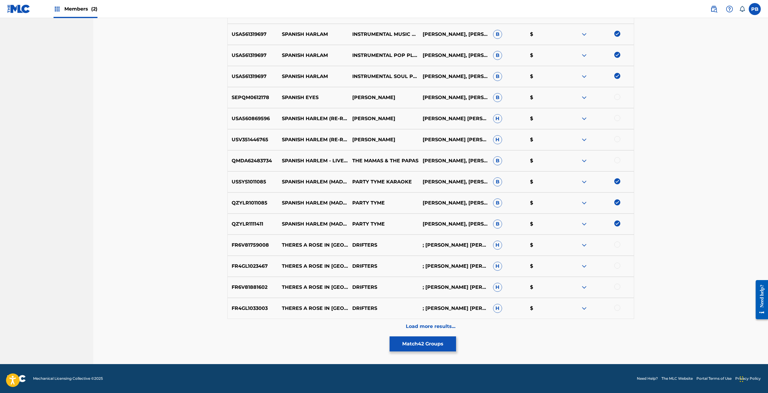
click at [619, 161] on div at bounding box center [617, 160] width 6 height 6
click at [615, 138] on div at bounding box center [617, 139] width 6 height 6
click at [616, 116] on div at bounding box center [617, 118] width 6 height 6
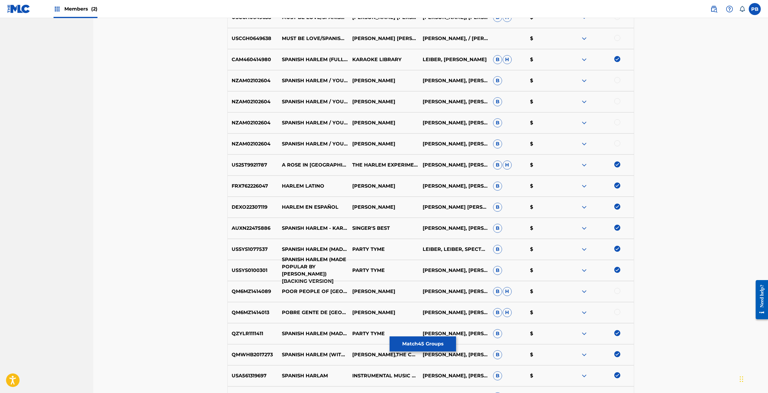
scroll to position [834, 0]
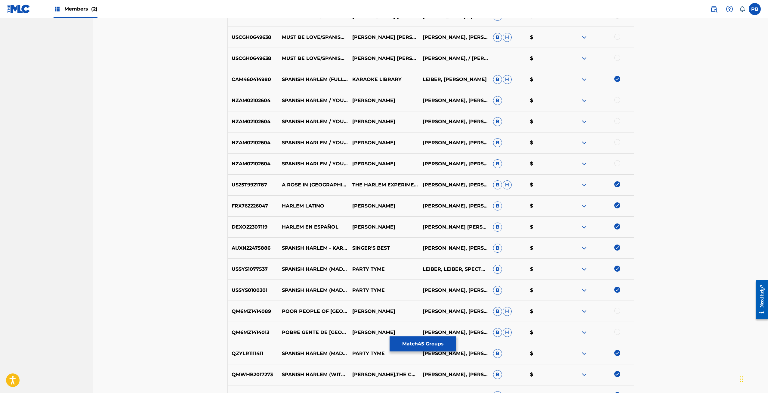
click at [617, 183] on img at bounding box center [617, 184] width 6 height 6
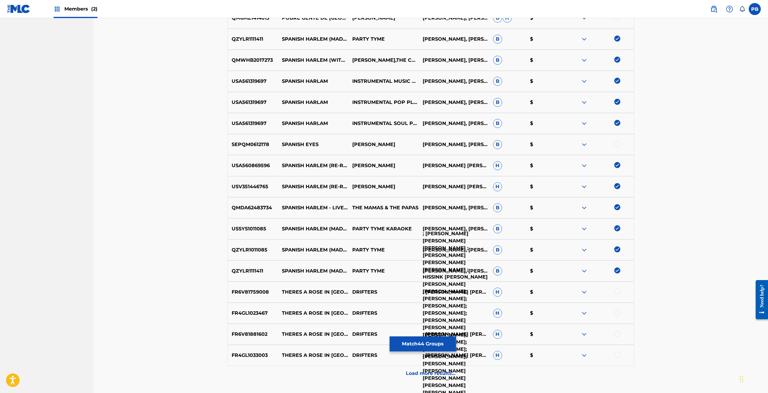
scroll to position [1195, 0]
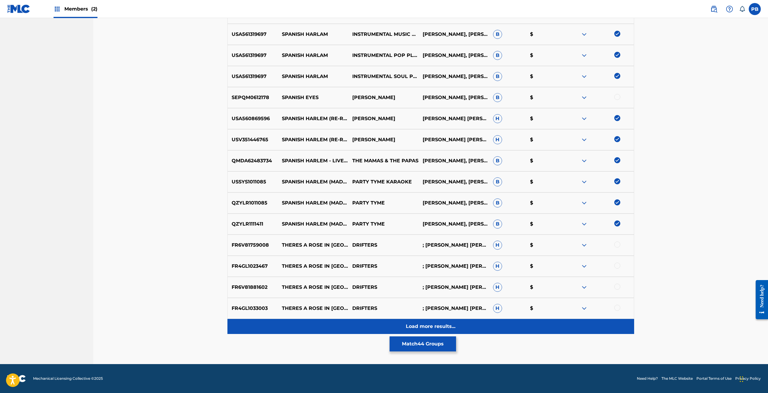
click at [466, 329] on div "Load more results..." at bounding box center [430, 326] width 407 height 15
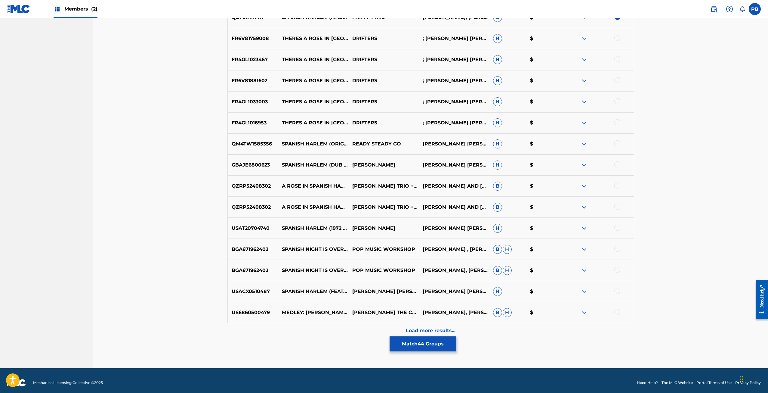
scroll to position [1406, 0]
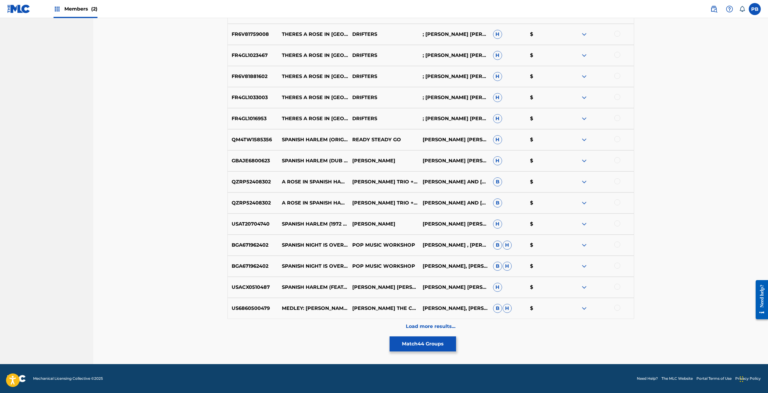
click at [615, 223] on div at bounding box center [617, 223] width 6 height 6
click at [619, 285] on div at bounding box center [617, 286] width 6 height 6
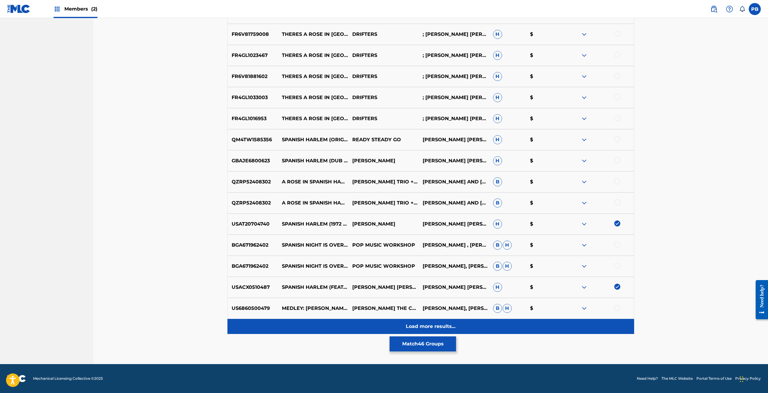
click at [413, 324] on p "Load more results..." at bounding box center [431, 325] width 50 height 7
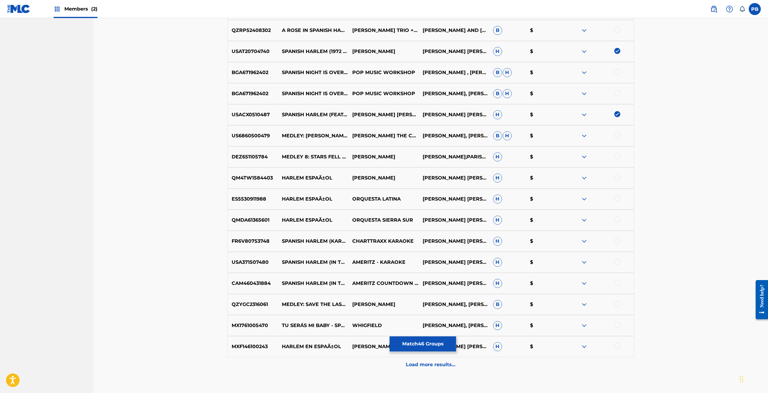
scroll to position [1616, 0]
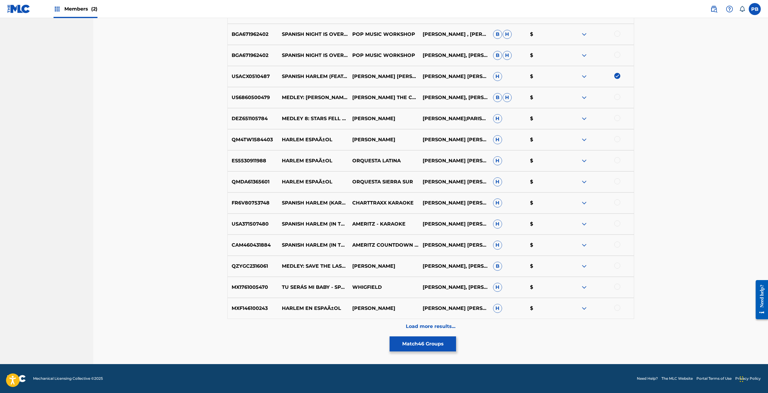
click at [618, 223] on div at bounding box center [617, 223] width 6 height 6
click at [412, 328] on p "Load more results..." at bounding box center [431, 325] width 50 height 7
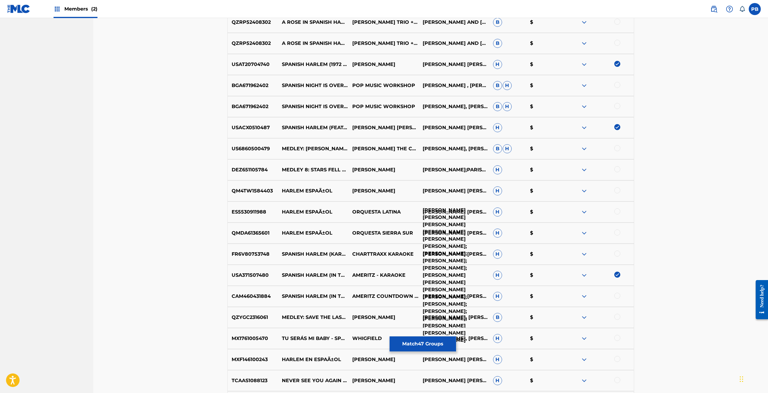
scroll to position [1550, 0]
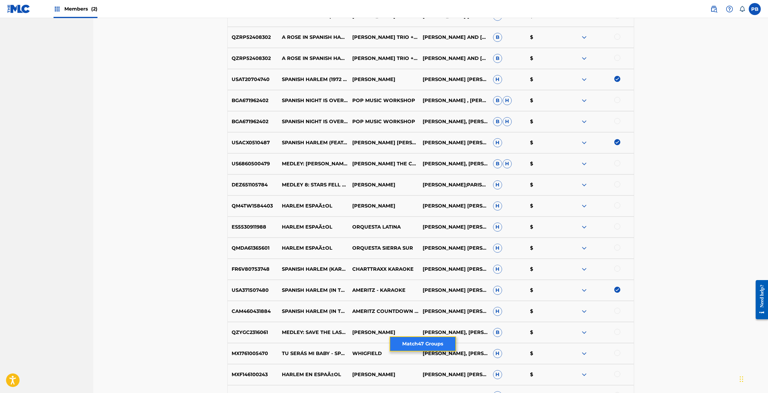
click at [413, 337] on button "Match 47 Groups" at bounding box center [423, 343] width 66 height 15
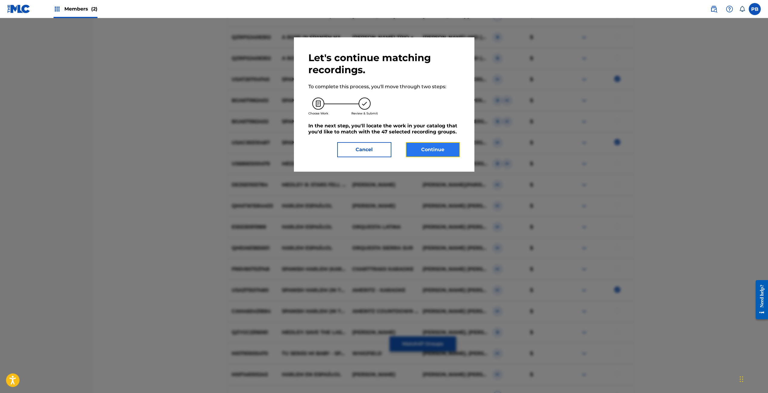
click at [430, 156] on button "Continue" at bounding box center [433, 149] width 54 height 15
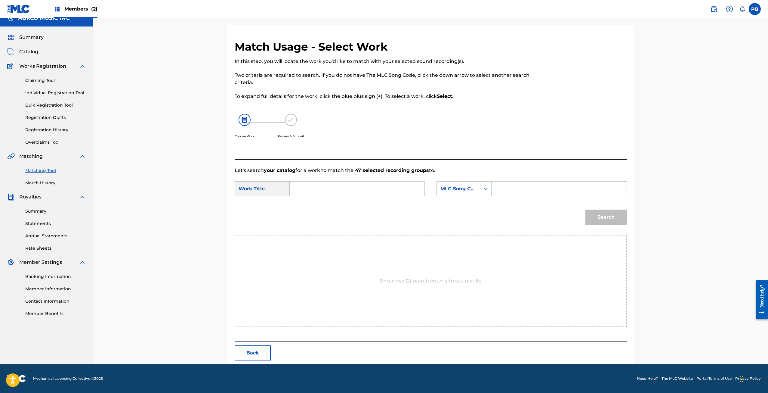
scroll to position [0, 0]
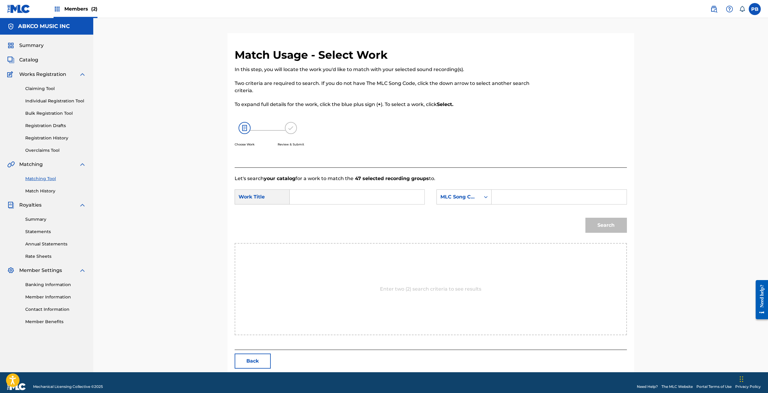
click at [389, 192] on input "Search Form" at bounding box center [357, 197] width 125 height 14
drag, startPoint x: 313, startPoint y: 218, endPoint x: 324, endPoint y: 211, distance: 12.4
click at [313, 217] on span "h harlem" at bounding box center [310, 213] width 20 height 13
type input "spanish harlem"
click at [472, 193] on div "MLC Song Code" at bounding box center [458, 196] width 36 height 7
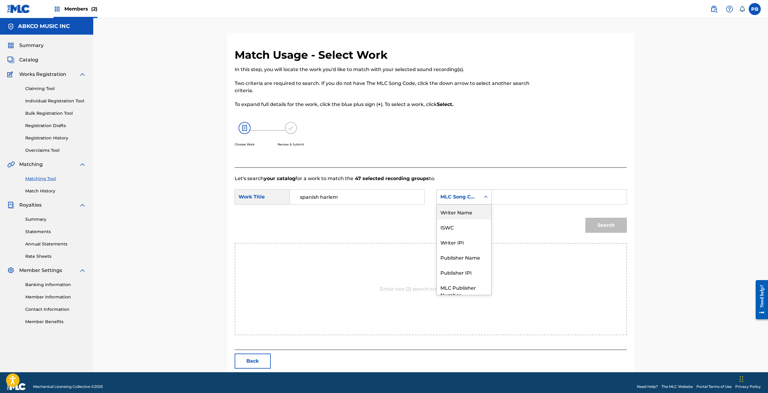
click at [466, 210] on div "Writer Name" at bounding box center [464, 211] width 54 height 15
click at [518, 191] on input "Search Form" at bounding box center [559, 197] width 125 height 14
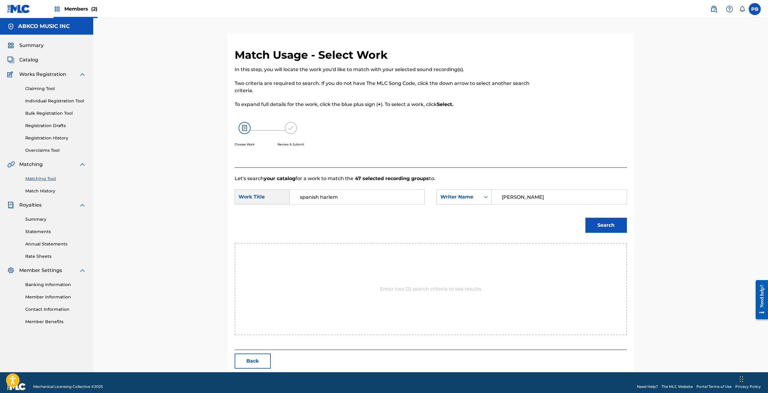
type input "spector"
click at [585, 217] on button "Search" at bounding box center [606, 224] width 42 height 15
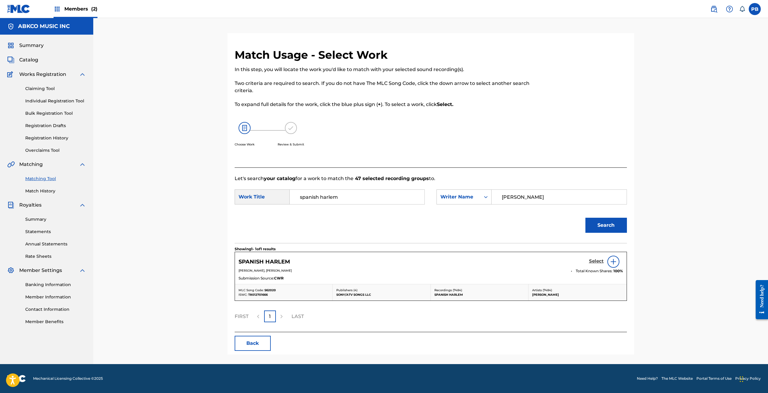
click at [596, 259] on h5 "Select" at bounding box center [596, 261] width 15 height 6
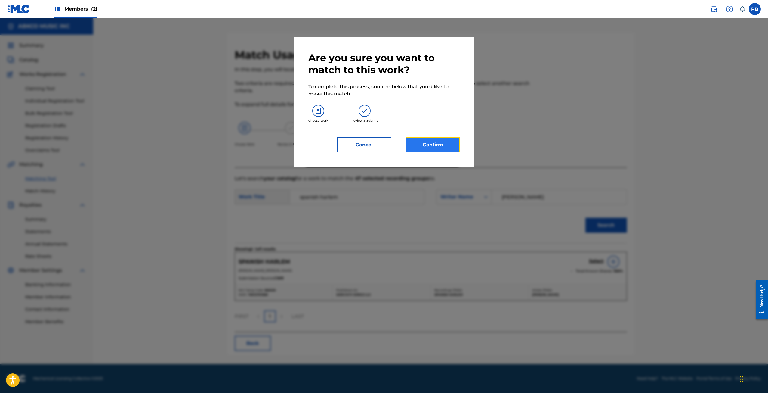
click at [444, 149] on button "Confirm" at bounding box center [433, 144] width 54 height 15
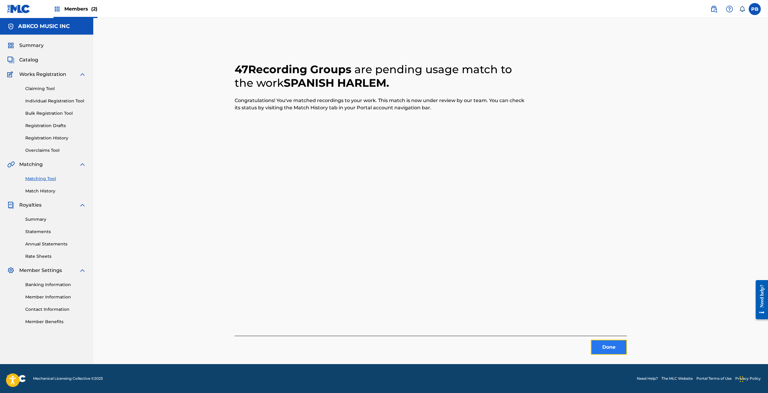
click at [614, 339] on button "Done" at bounding box center [609, 346] width 36 height 15
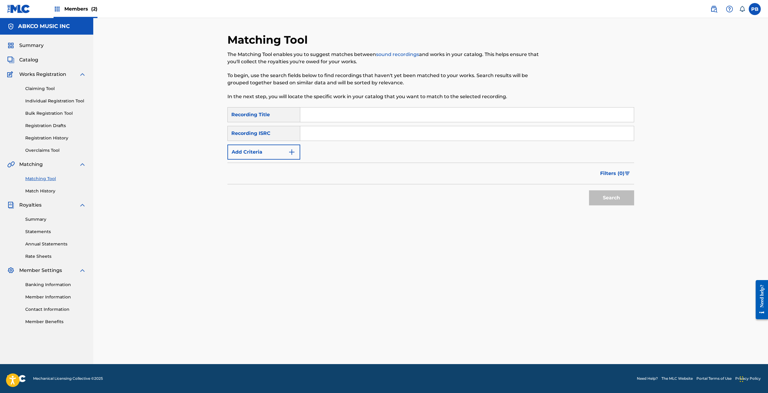
click at [615, 343] on div "Matching Tool The Matching Tool enables you to suggest matches between sound re…" at bounding box center [430, 198] width 407 height 331
click at [55, 193] on link "Match History" at bounding box center [55, 191] width 61 height 6
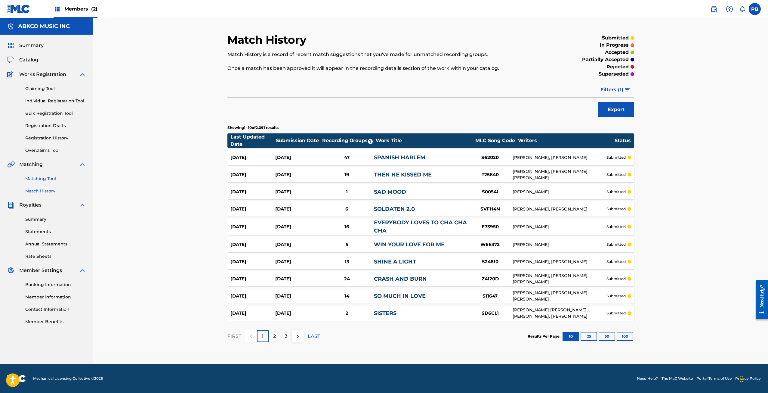
click at [43, 180] on link "Matching Tool" at bounding box center [55, 178] width 61 height 6
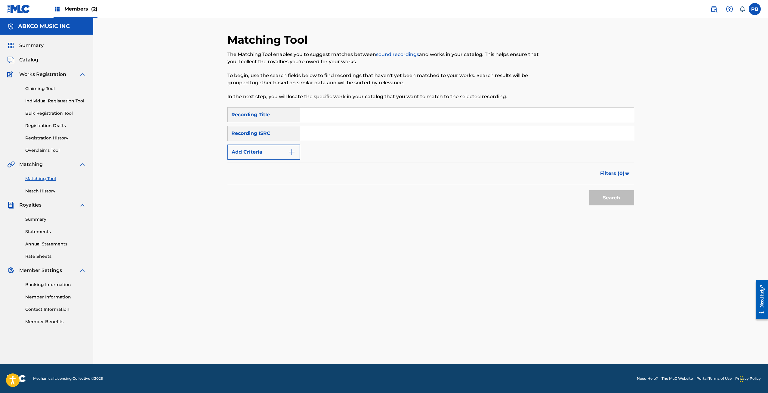
click at [344, 113] on input "Search Form" at bounding box center [467, 114] width 334 height 14
paste input "This Can't Be True"
type input "This Can't Be True"
click at [589, 190] on button "Search" at bounding box center [611, 197] width 45 height 15
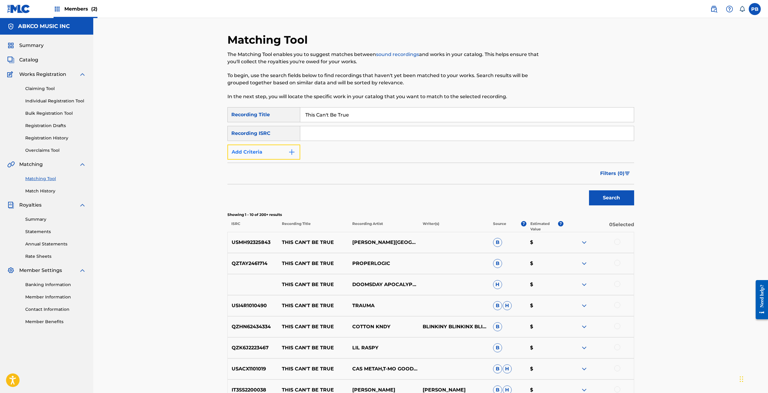
click at [293, 150] on img "Search Form" at bounding box center [291, 151] width 7 height 7
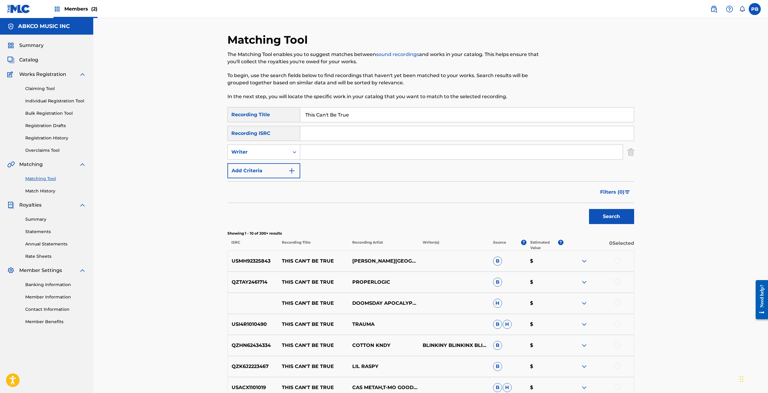
click at [309, 152] on input "Search Form" at bounding box center [461, 152] width 322 height 14
click at [589, 209] on button "Search" at bounding box center [611, 216] width 45 height 15
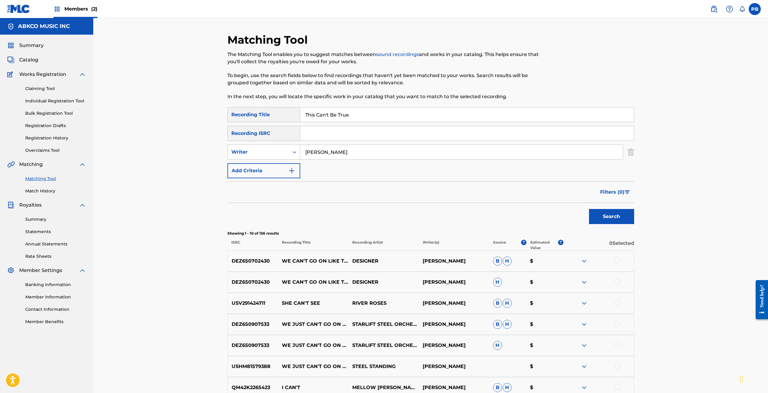
click at [304, 154] on input "holman" at bounding box center [461, 152] width 322 height 14
type input "eddie holman"
click at [589, 209] on button "Search" at bounding box center [611, 216] width 45 height 15
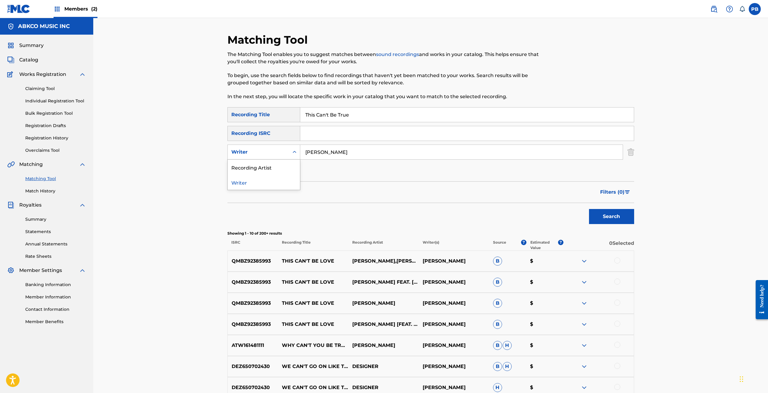
click at [289, 155] on div "Search Form" at bounding box center [294, 152] width 11 height 11
click at [277, 167] on div "Recording Artist" at bounding box center [264, 166] width 72 height 15
click at [544, 157] on input "Search Form" at bounding box center [461, 152] width 322 height 14
type input "holman"
click at [589, 209] on button "Search" at bounding box center [611, 216] width 45 height 15
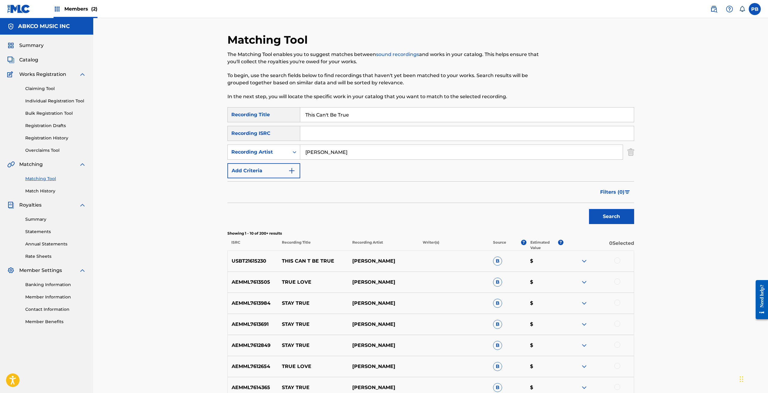
click at [618, 261] on div at bounding box center [617, 260] width 6 height 6
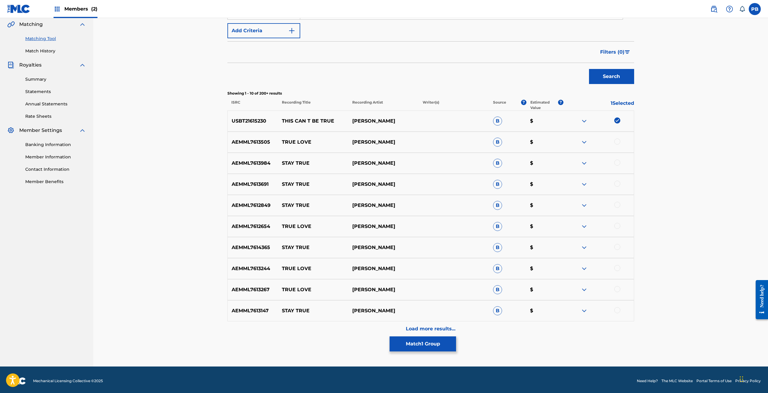
scroll to position [142, 0]
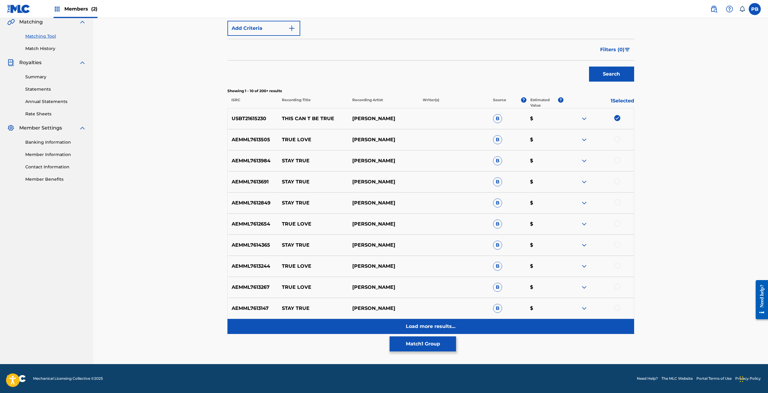
click at [419, 323] on p "Load more results..." at bounding box center [431, 325] width 50 height 7
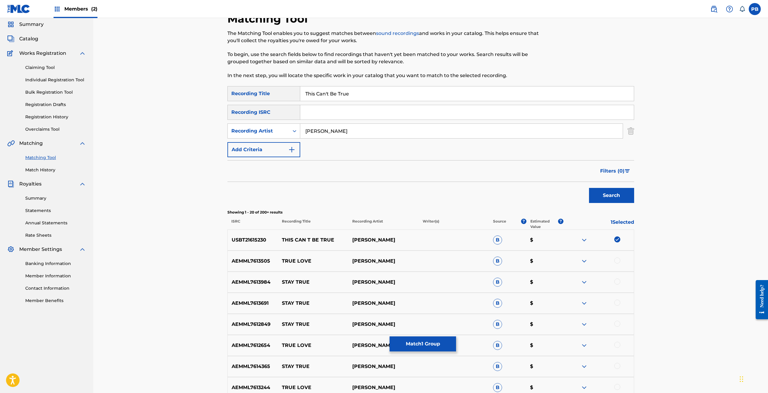
scroll to position [0, 0]
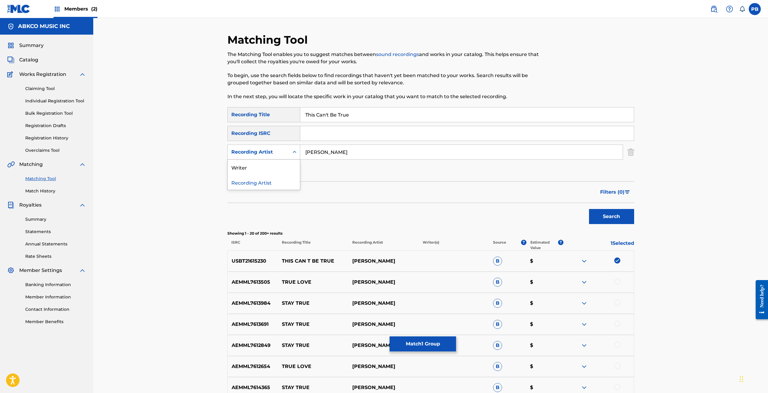
click at [283, 156] on div "Recording Artist" at bounding box center [258, 151] width 61 height 11
click at [284, 165] on div "Writer" at bounding box center [264, 166] width 72 height 15
drag, startPoint x: 328, startPoint y: 155, endPoint x: 332, endPoint y: 154, distance: 3.0
click at [329, 155] on input "Search Form" at bounding box center [461, 152] width 322 height 14
click at [344, 150] on input "Search Form" at bounding box center [461, 152] width 322 height 14
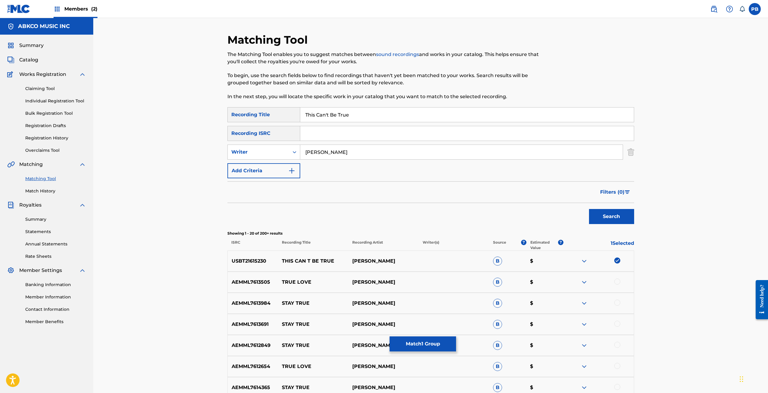
type input "solomon"
click at [589, 209] on button "Search" at bounding box center [611, 216] width 45 height 15
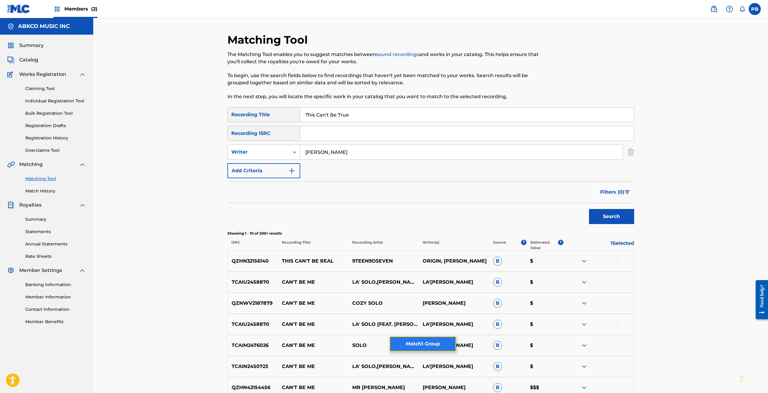
click at [415, 347] on button "Match 1 Group" at bounding box center [423, 343] width 66 height 15
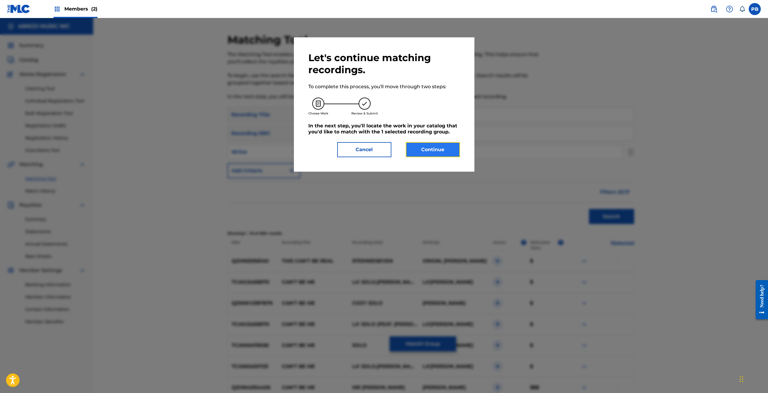
click at [444, 143] on button "Continue" at bounding box center [433, 149] width 54 height 15
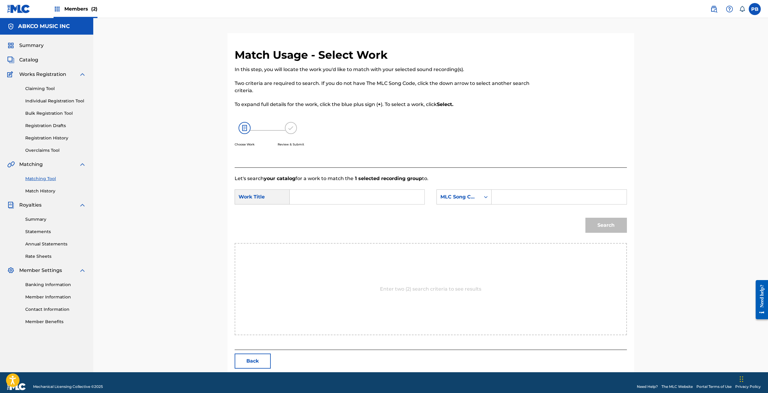
click at [302, 204] on div "SearchWithCriteria2992a4fd-e4cb-4b2d-a0c3-9735e97a97ff Work Title SearchWithCri…" at bounding box center [431, 198] width 392 height 19
click at [302, 201] on input "Search Form" at bounding box center [357, 197] width 125 height 14
drag, startPoint x: 358, startPoint y: 199, endPoint x: 259, endPoint y: 204, distance: 98.8
click at [259, 204] on div "SearchWithCriteria2992a4fd-e4cb-4b2d-a0c3-9735e97a97ff Work Title this can't be…" at bounding box center [330, 196] width 190 height 15
type input "b"
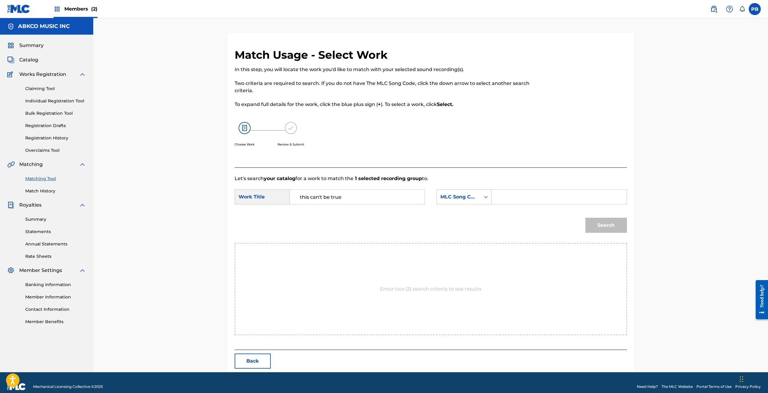
type input "this can't be true"
click at [43, 179] on link "Matching Tool" at bounding box center [55, 178] width 61 height 6
click at [53, 188] on link "Match History" at bounding box center [55, 191] width 61 height 6
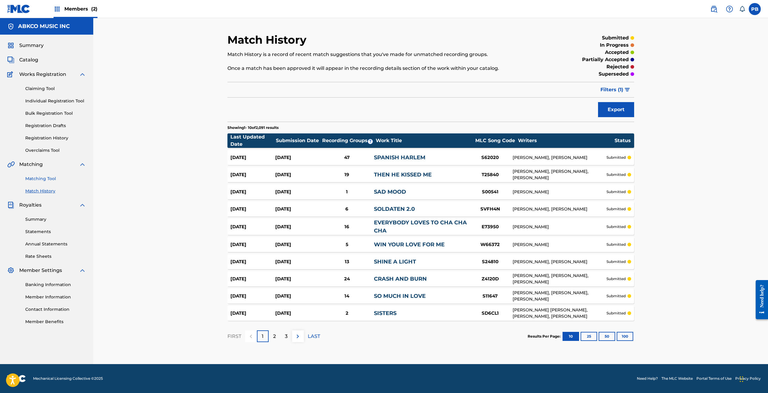
click at [50, 180] on link "Matching Tool" at bounding box center [55, 178] width 61 height 6
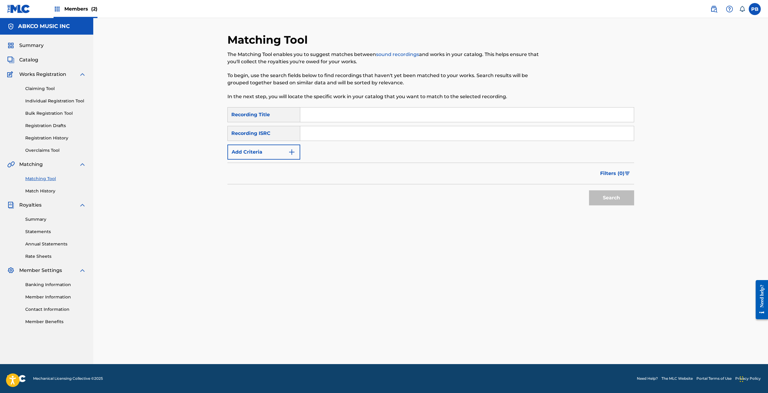
click at [371, 111] on input "Search Form" at bounding box center [467, 114] width 334 height 14
type input "midnight mover"
click at [589, 190] on button "Search" at bounding box center [611, 197] width 45 height 15
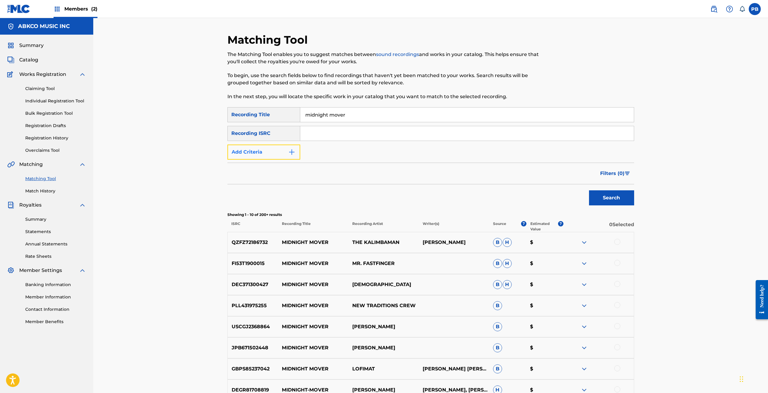
click at [255, 150] on button "Add Criteria" at bounding box center [263, 151] width 73 height 15
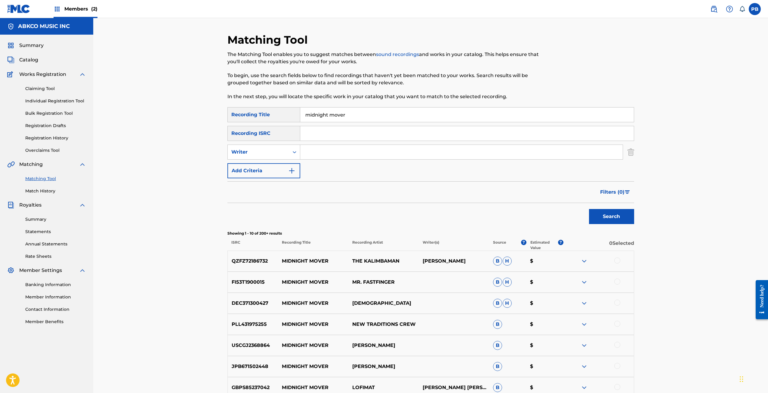
click at [307, 147] on input "Search Form" at bounding box center [461, 152] width 322 height 14
click at [589, 209] on button "Search" at bounding box center [611, 216] width 45 height 15
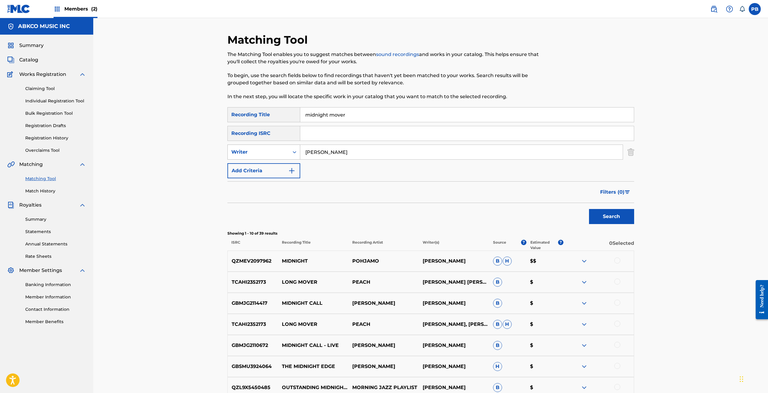
drag, startPoint x: 335, startPoint y: 150, endPoint x: 236, endPoint y: 158, distance: 99.3
click at [236, 158] on div "SearchWithCriteria1e79185a-a65e-490b-b6fe-c4182b4f2679 Writer cooke" at bounding box center [430, 151] width 407 height 15
click at [589, 209] on button "Search" at bounding box center [611, 216] width 45 height 15
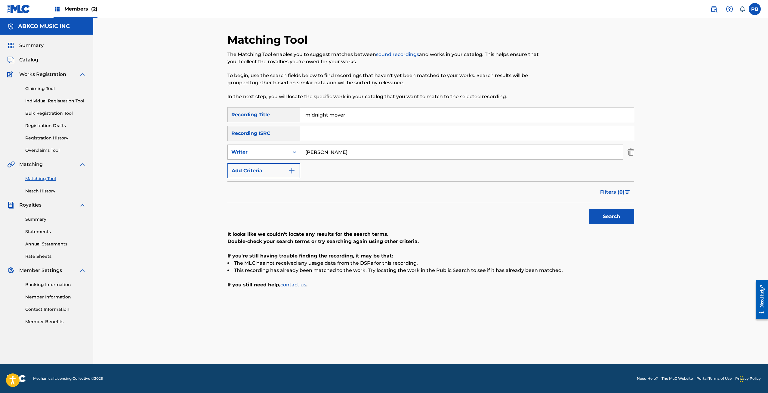
click at [589, 209] on button "Search" at bounding box center [611, 216] width 45 height 15
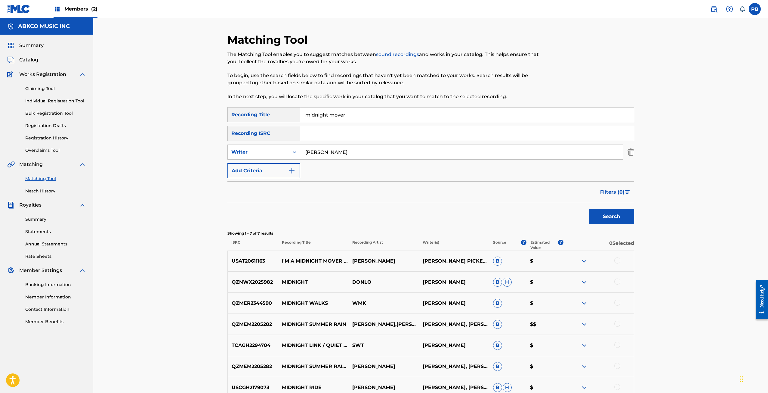
click at [614, 258] on div at bounding box center [598, 260] width 70 height 7
click at [617, 258] on div at bounding box center [617, 260] width 6 height 6
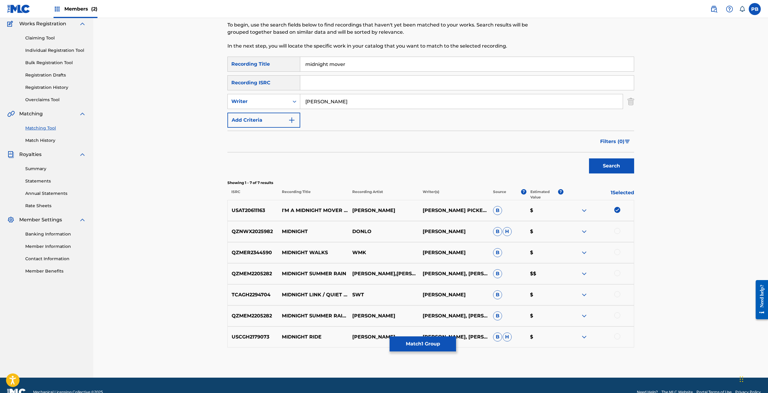
scroll to position [60, 0]
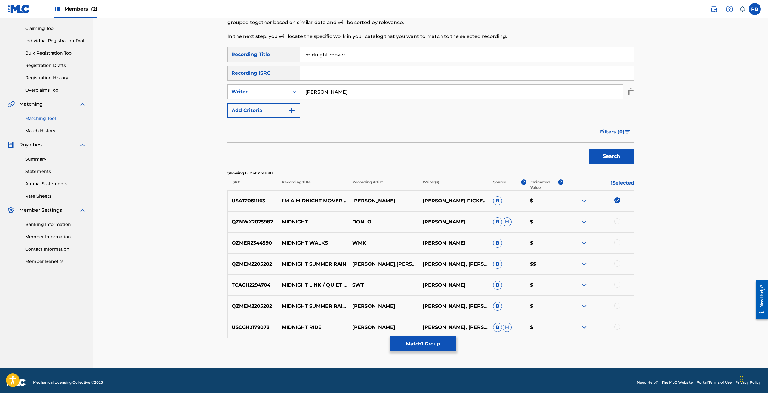
click at [302, 93] on input "womack" at bounding box center [461, 92] width 322 height 14
type input "bobby womack"
click at [589, 149] on button "Search" at bounding box center [611, 156] width 45 height 15
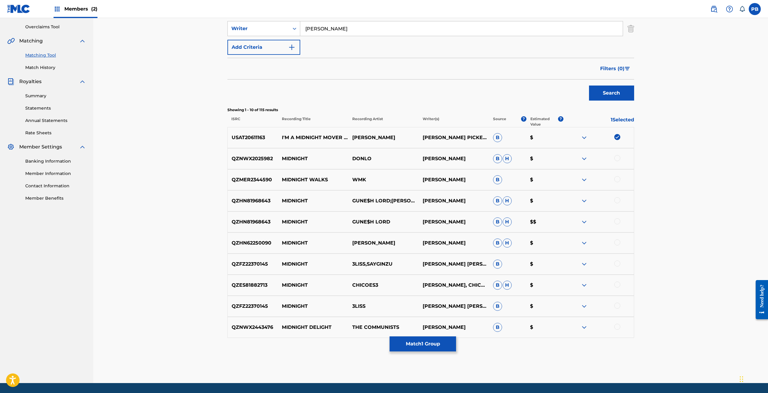
scroll to position [142, 0]
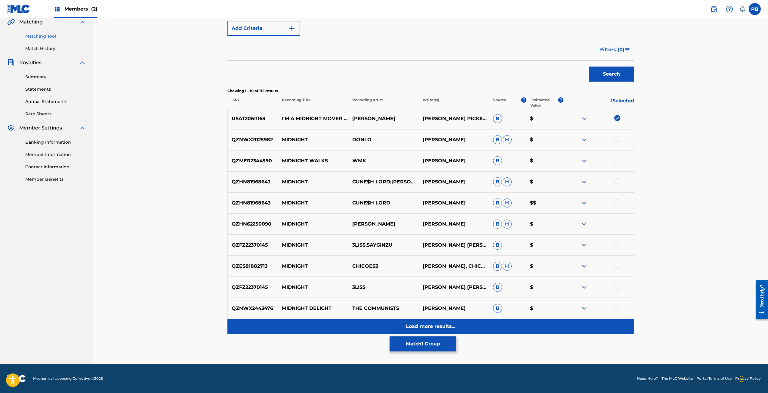
click at [428, 328] on p "Load more results..." at bounding box center [431, 325] width 50 height 7
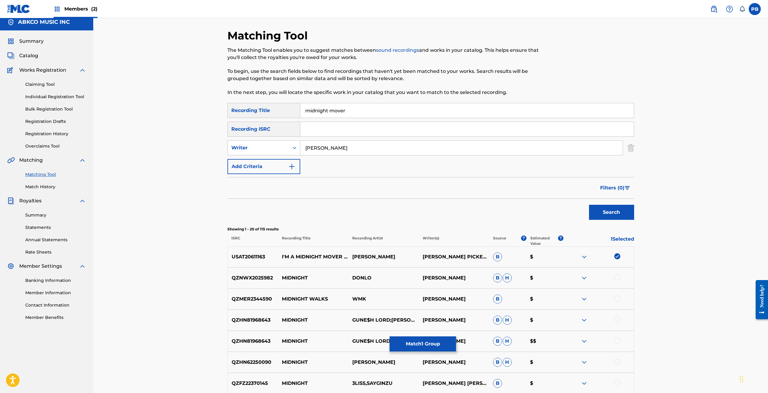
scroll to position [0, 0]
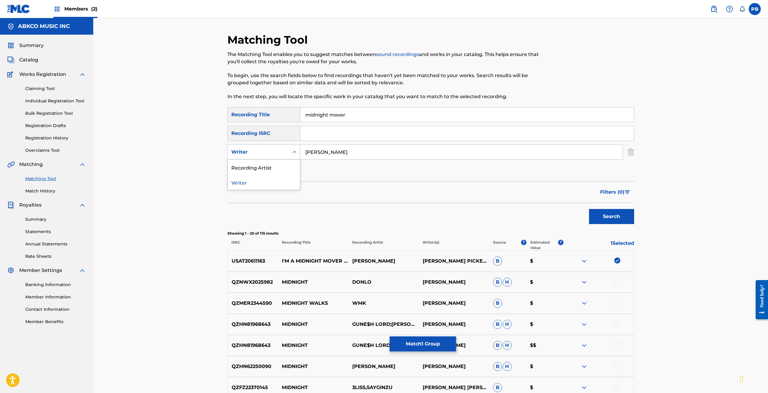
click at [294, 154] on icon "Search Form" at bounding box center [294, 152] width 6 height 6
click at [280, 170] on div "Recording Artist" at bounding box center [264, 166] width 72 height 15
click at [314, 151] on input "Search Form" at bounding box center [461, 152] width 322 height 14
type input "pickett"
click at [589, 209] on button "Search" at bounding box center [611, 216] width 45 height 15
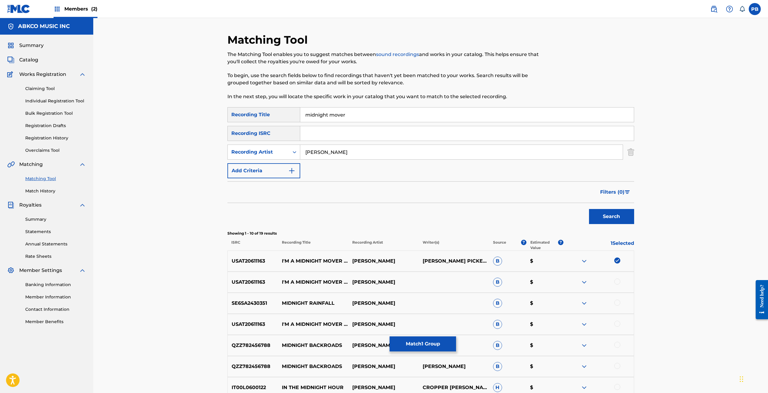
click at [617, 281] on div at bounding box center [617, 281] width 6 height 6
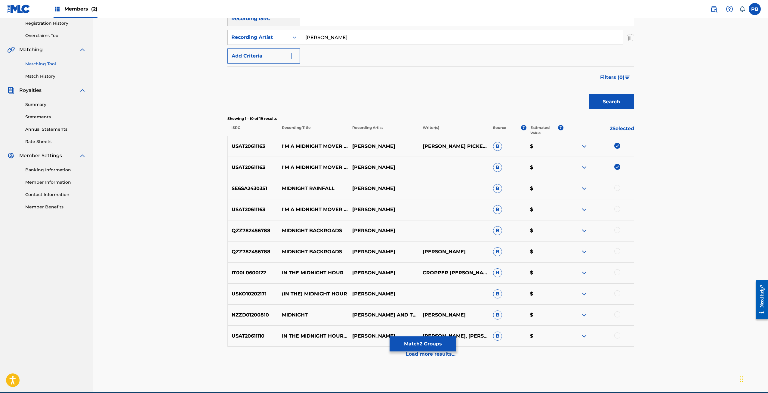
scroll to position [120, 0]
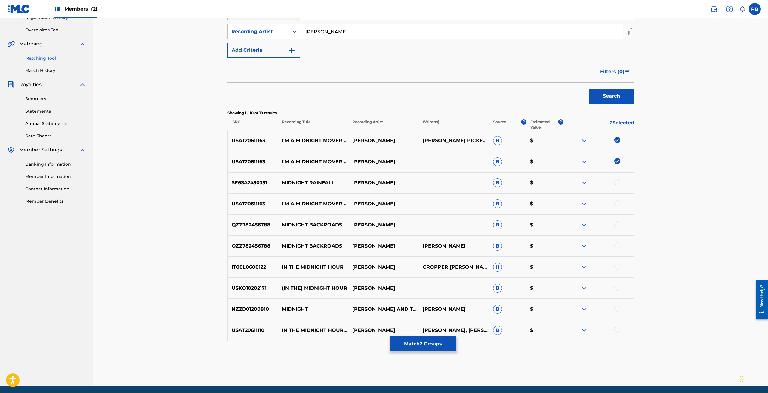
click at [616, 201] on div at bounding box center [617, 203] width 6 height 6
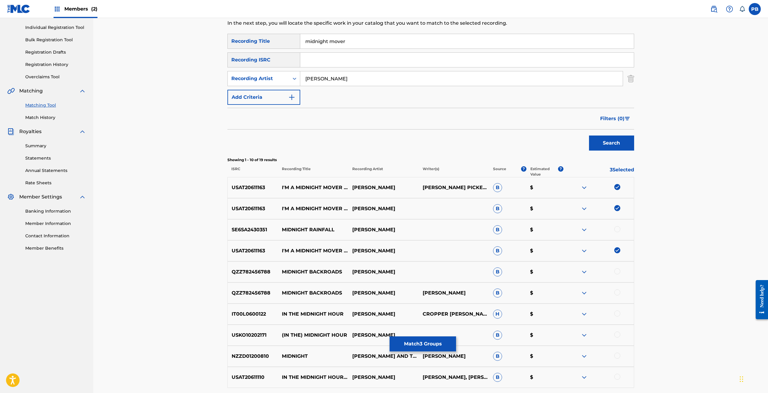
scroll to position [60, 0]
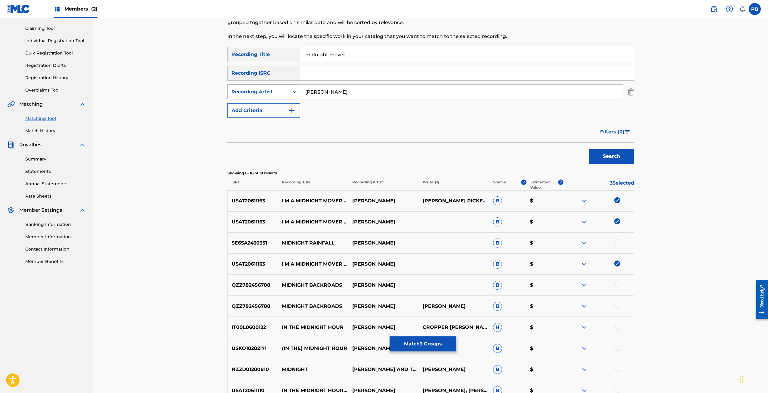
click at [284, 85] on div "Recording Artist" at bounding box center [263, 91] width 73 height 15
click at [277, 104] on div "Writer" at bounding box center [264, 106] width 72 height 15
click at [324, 89] on input "Search Form" at bounding box center [461, 92] width 322 height 14
type input "pickett"
click at [589, 149] on button "Search" at bounding box center [611, 156] width 45 height 15
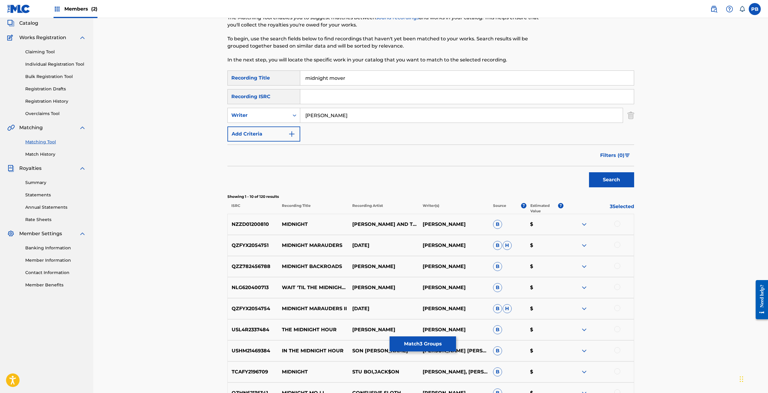
scroll to position [22, 0]
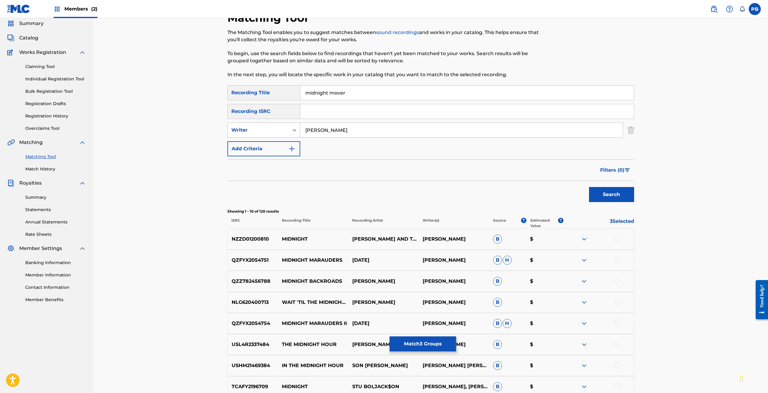
click at [295, 133] on icon "Search Form" at bounding box center [294, 130] width 6 height 6
click at [282, 143] on div "Recording Artist" at bounding box center [264, 144] width 72 height 15
click at [324, 131] on input "Search Form" at bounding box center [461, 130] width 322 height 14
type input "pickett"
click at [589, 187] on button "Search" at bounding box center [611, 194] width 45 height 15
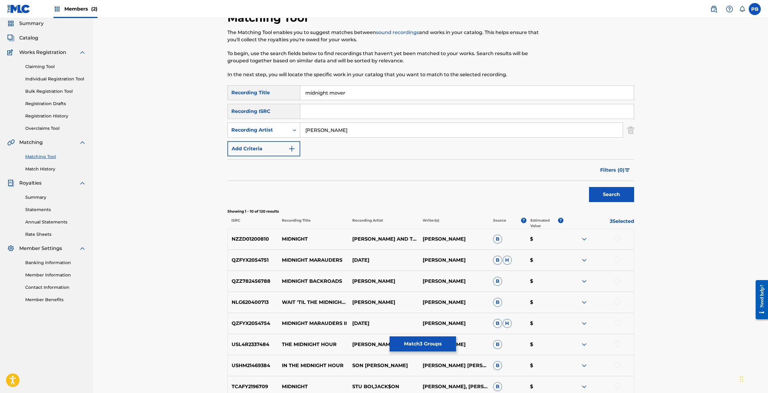
scroll to position [0, 0]
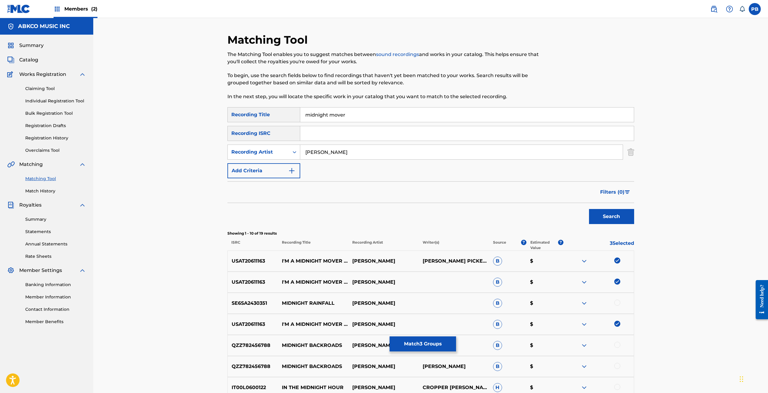
click at [251, 261] on p "USAT20611163" at bounding box center [253, 260] width 51 height 7
click at [251, 262] on p "USAT20611163" at bounding box center [253, 260] width 51 height 7
copy p "USAT20611163"
click at [339, 133] on input "Search Form" at bounding box center [467, 133] width 334 height 14
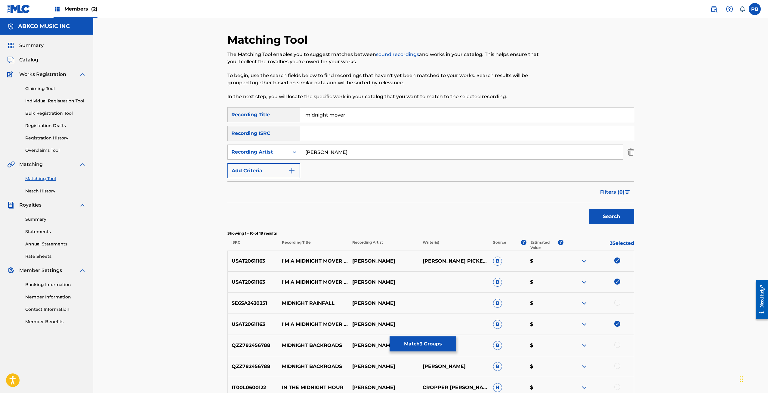
paste input "USAT20611163"
type input "USAT20611163"
drag, startPoint x: 331, startPoint y: 151, endPoint x: 295, endPoint y: 150, distance: 36.4
click at [295, 150] on div "SearchWithCriteria142cf369-8ae6-488f-a646-b9fc4c0e207e Recording Artist pickett" at bounding box center [430, 151] width 407 height 15
click at [589, 209] on button "Search" at bounding box center [611, 216] width 45 height 15
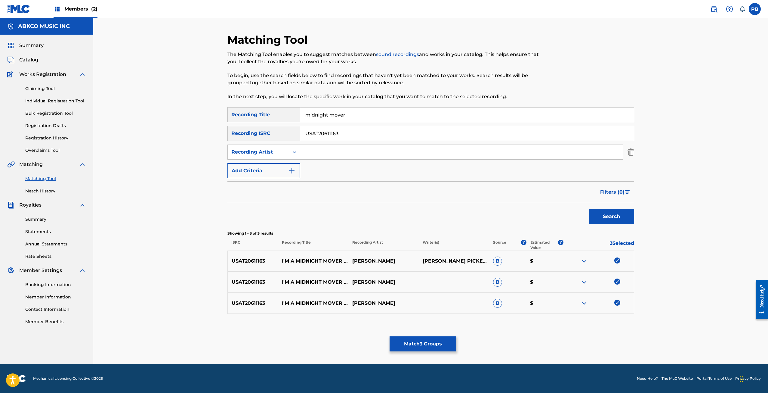
drag, startPoint x: 356, startPoint y: 113, endPoint x: 301, endPoint y: 117, distance: 54.3
click at [301, 117] on input "midnight mover" at bounding box center [467, 114] width 334 height 14
click at [589, 209] on button "Search" at bounding box center [611, 216] width 45 height 15
click at [418, 344] on button "Match 3 Groups" at bounding box center [423, 343] width 66 height 15
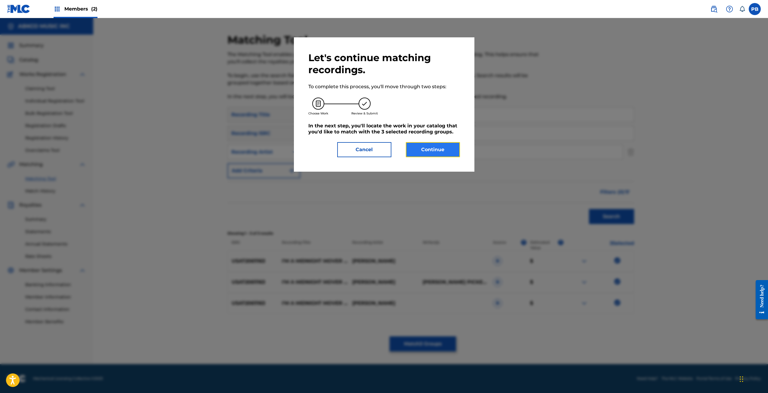
click at [424, 150] on button "Continue" at bounding box center [433, 149] width 54 height 15
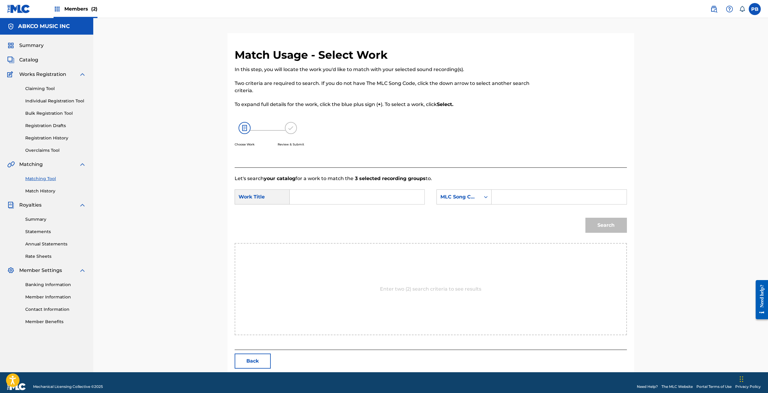
click at [377, 193] on input "Search Form" at bounding box center [357, 197] width 125 height 14
type input "m"
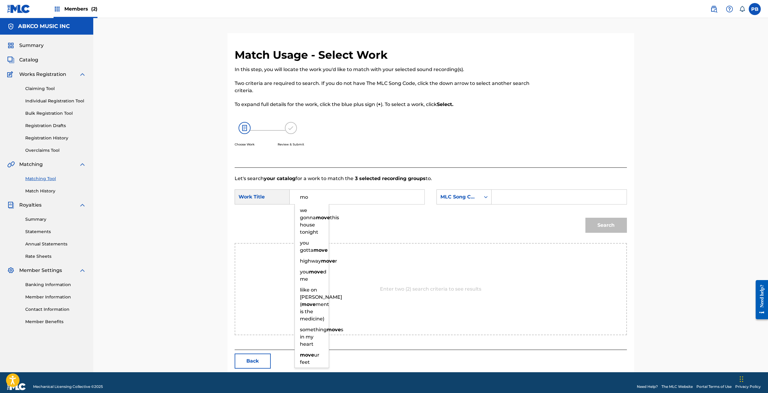
type input "m"
type input "i"
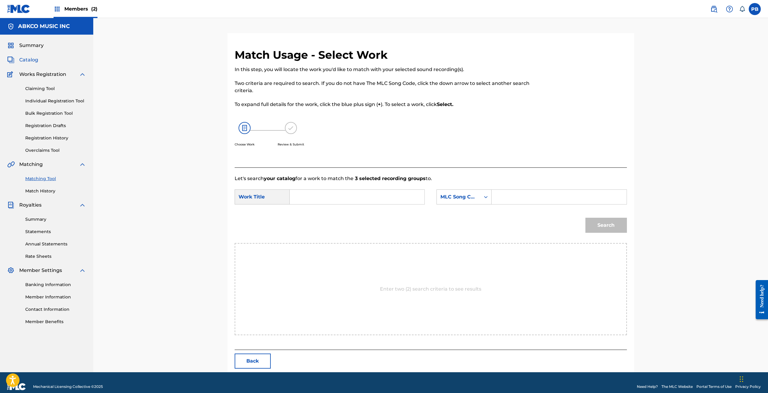
click at [37, 57] on span "Catalog" at bounding box center [28, 59] width 19 height 7
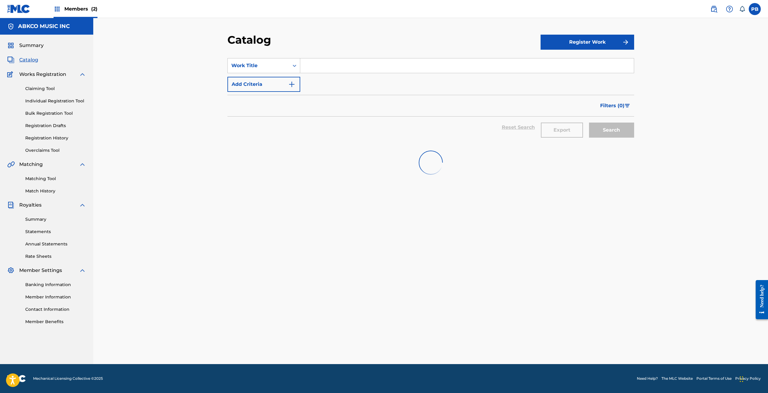
click at [338, 61] on section "SearchWithCriteriac2acf5af-dfe5-4296-9c24-f4fe3398d305 Work Title Add Criteria …" at bounding box center [430, 97] width 407 height 92
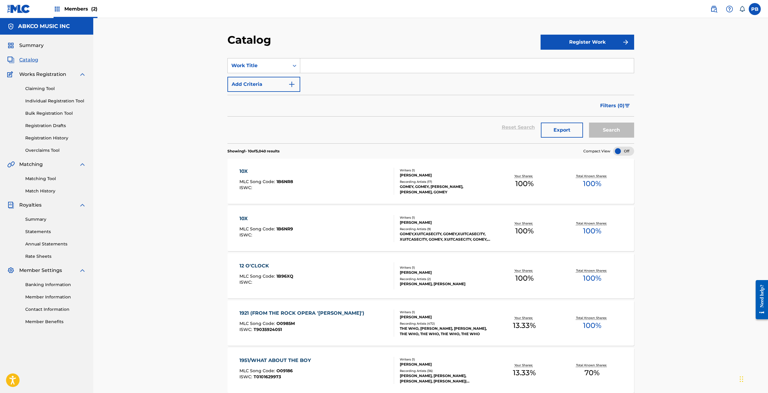
click at [338, 63] on input "Search Form" at bounding box center [467, 65] width 334 height 14
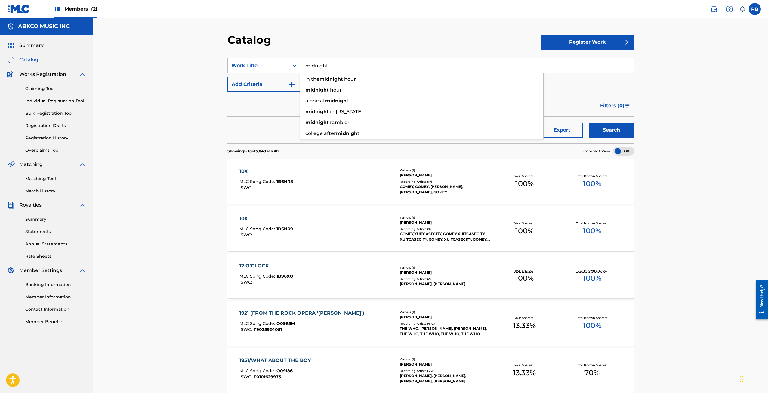
type input "midnight"
click at [589, 122] on button "Search" at bounding box center [611, 129] width 45 height 15
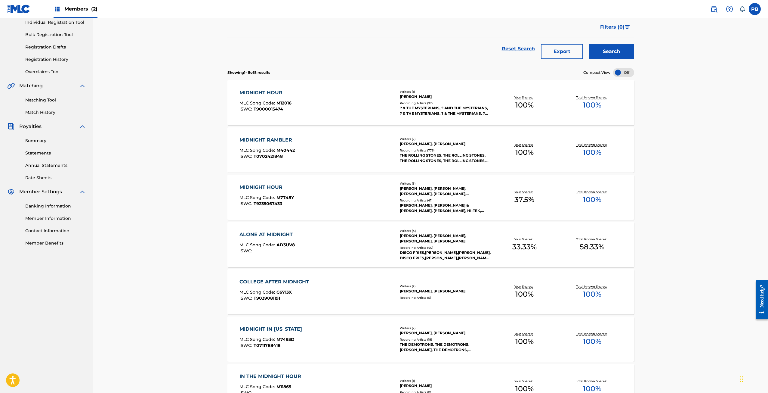
scroll to position [199, 0]
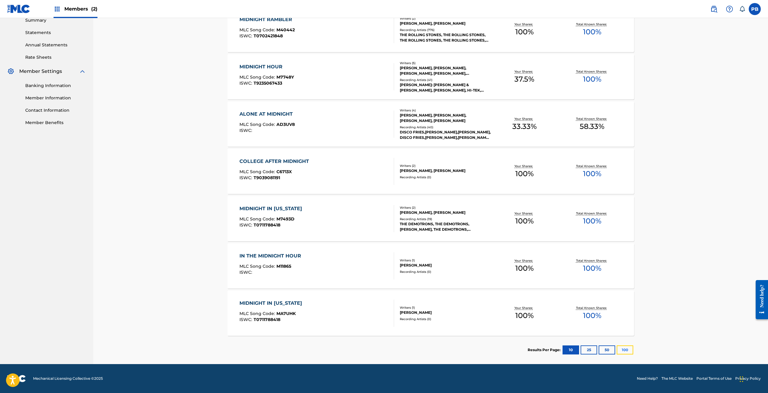
click at [628, 350] on button "100" at bounding box center [625, 349] width 17 height 9
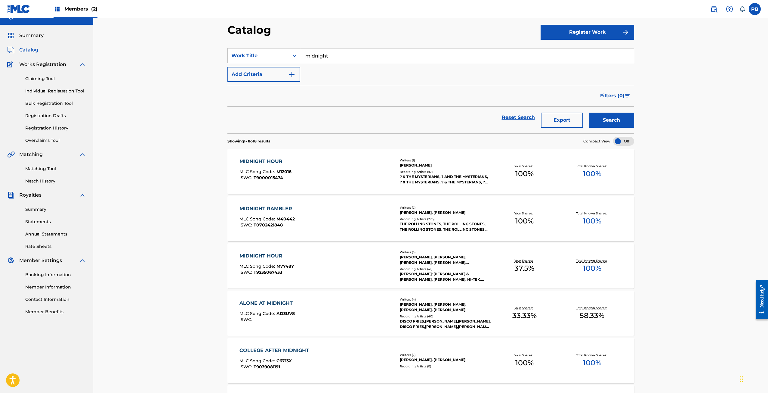
scroll to position [0, 0]
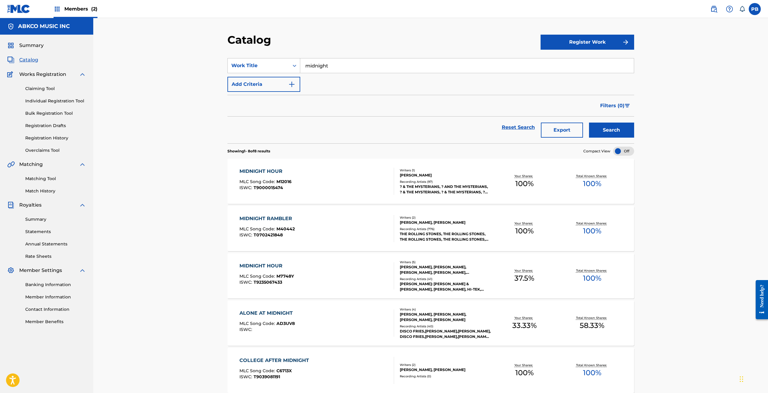
click at [38, 175] on div "Matching Tool Match History" at bounding box center [46, 181] width 79 height 26
click at [37, 177] on link "Matching Tool" at bounding box center [55, 178] width 61 height 6
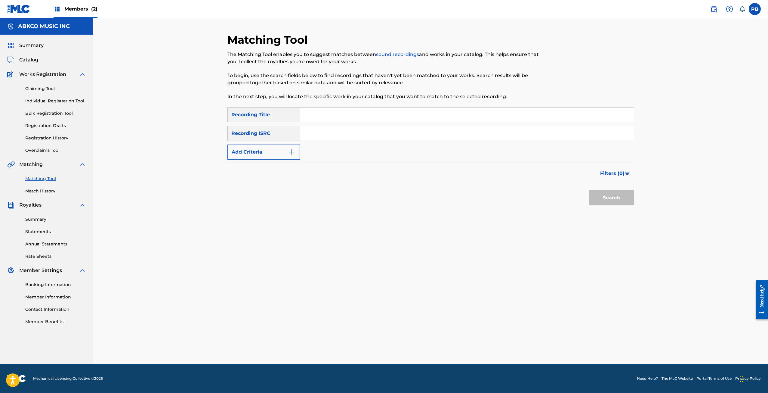
click at [362, 113] on input "Search Form" at bounding box center [467, 114] width 334 height 14
paste input "You Were Made For Me"
type input "You Were Made For Me"
click at [589, 190] on button "Search" at bounding box center [611, 197] width 45 height 15
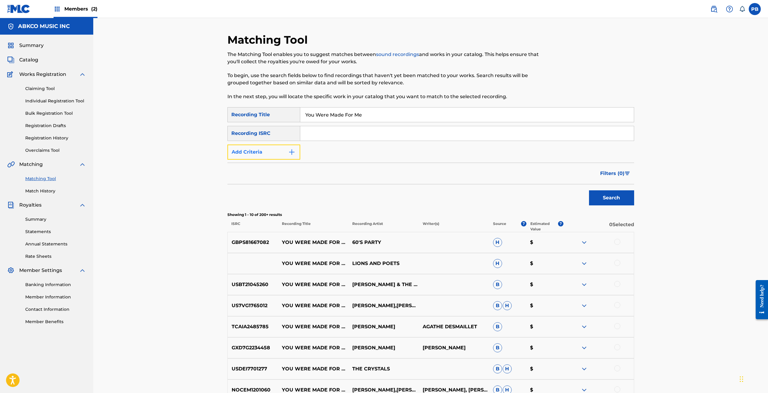
click at [276, 159] on button "Add Criteria" at bounding box center [263, 151] width 73 height 15
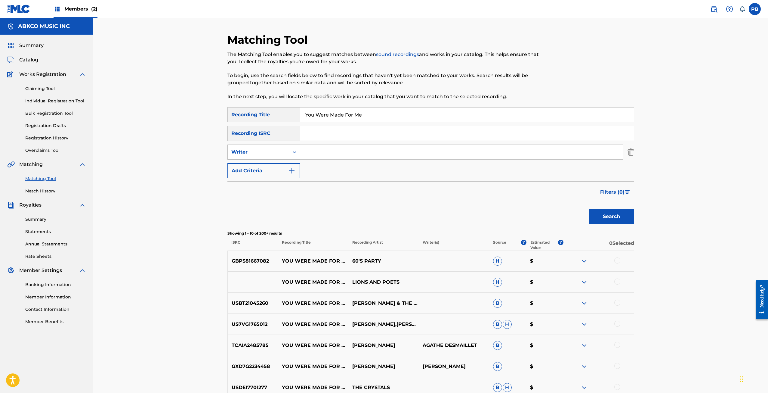
click at [273, 154] on div "Writer" at bounding box center [258, 151] width 54 height 7
click at [319, 147] on input "Search Form" at bounding box center [461, 152] width 322 height 14
type input "sam cooke"
click at [589, 209] on button "Search" at bounding box center [611, 216] width 45 height 15
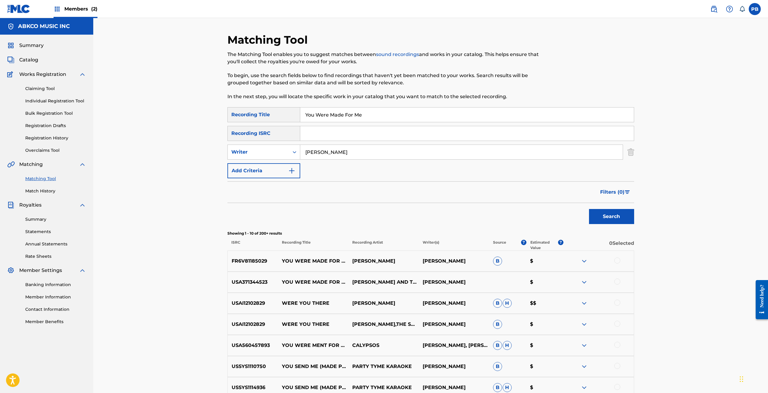
click at [617, 282] on div at bounding box center [617, 281] width 6 height 6
click at [618, 257] on div at bounding box center [617, 260] width 6 height 6
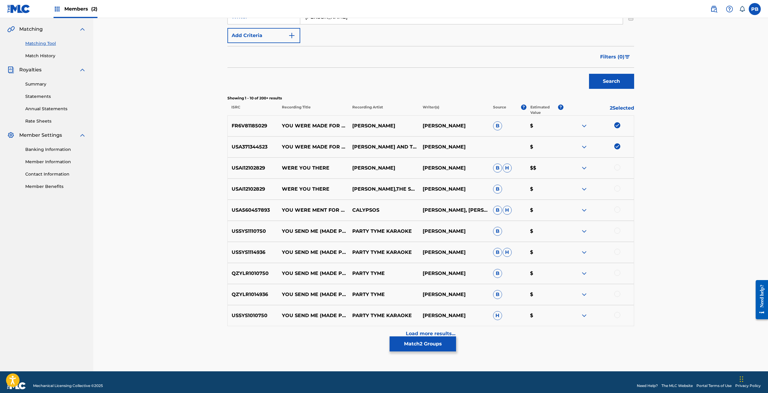
scroll to position [142, 0]
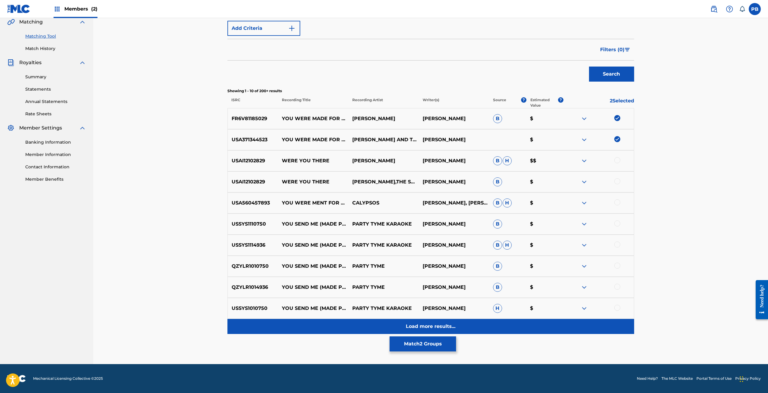
click at [421, 321] on div "Load more results..." at bounding box center [430, 326] width 407 height 15
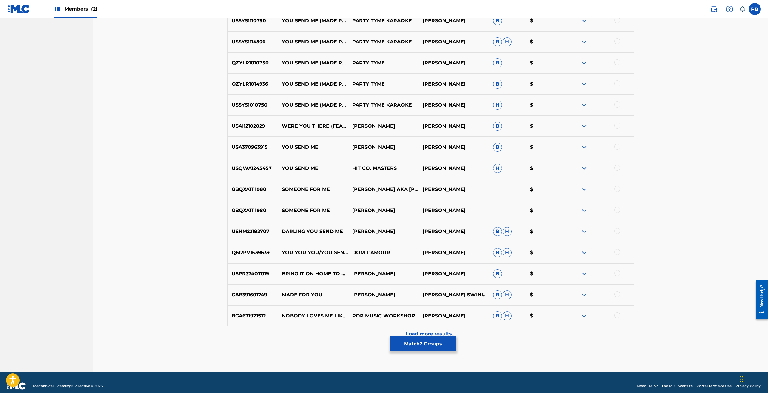
scroll to position [353, 0]
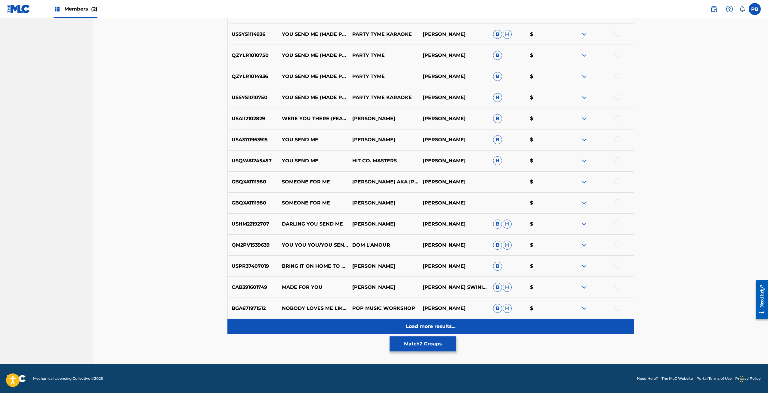
click at [408, 322] on div "Load more results..." at bounding box center [430, 326] width 407 height 15
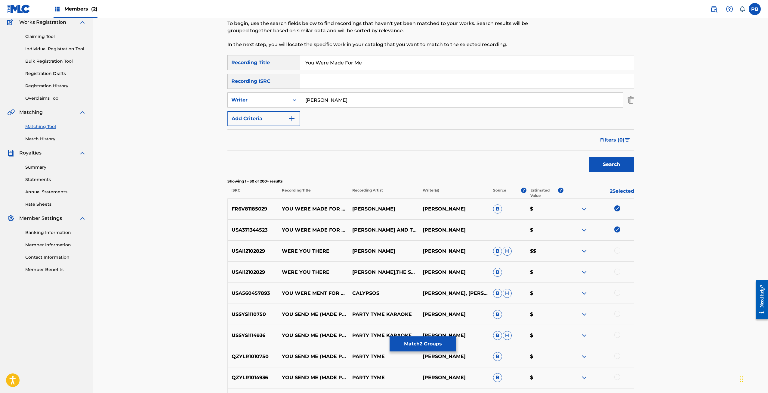
scroll to position [0, 0]
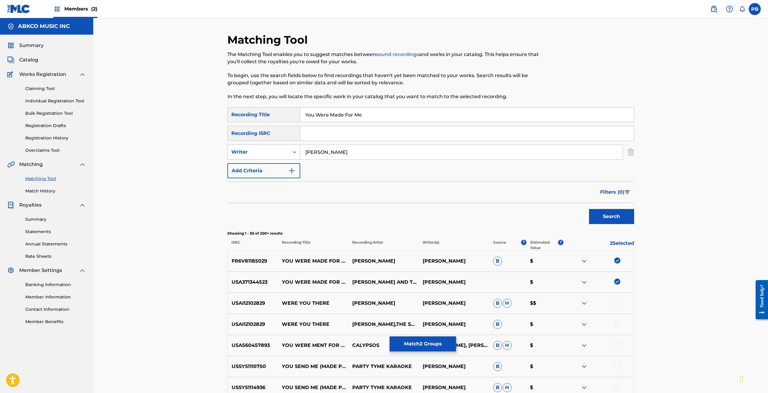
click at [273, 156] on div "Writer" at bounding box center [258, 151] width 61 height 11
click at [266, 165] on div "Recording Artist" at bounding box center [264, 166] width 72 height 15
click at [432, 153] on input "Search Form" at bounding box center [461, 152] width 322 height 14
type input "cooke"
click at [589, 209] on button "Search" at bounding box center [611, 216] width 45 height 15
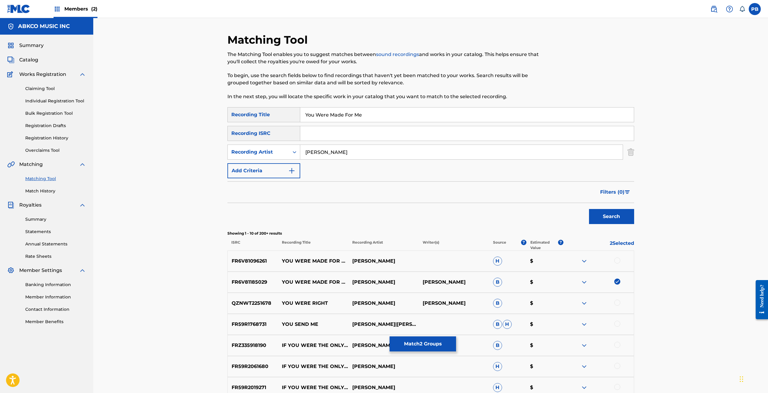
click at [618, 259] on div at bounding box center [617, 260] width 6 height 6
click at [288, 148] on div "Recording Artist" at bounding box center [258, 151] width 61 height 11
click at [277, 162] on div "Writer" at bounding box center [264, 166] width 72 height 15
click at [334, 153] on input "Search Form" at bounding box center [461, 152] width 322 height 14
type input "cooke"
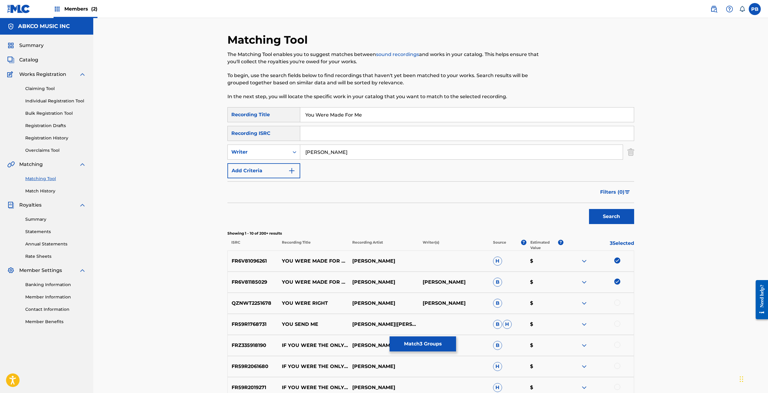
click at [589, 209] on button "Search" at bounding box center [611, 216] width 45 height 15
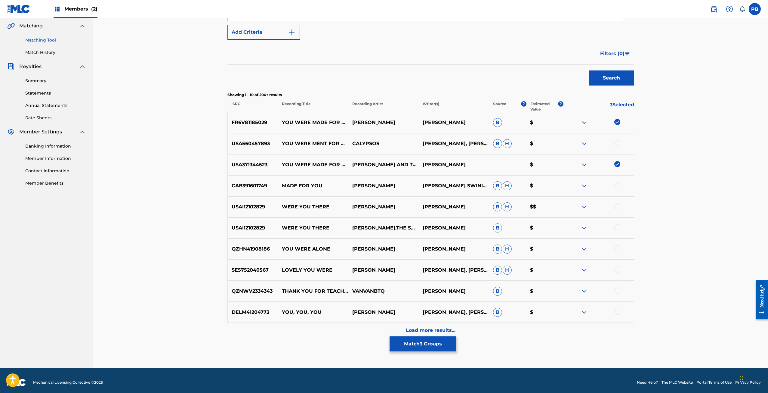
scroll to position [142, 0]
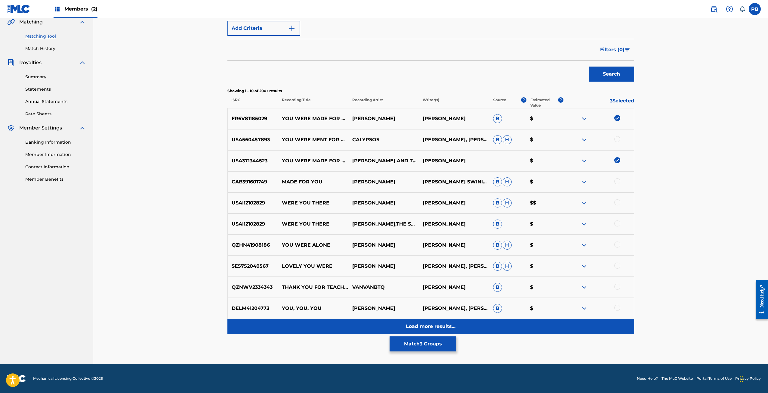
click at [418, 324] on p "Load more results..." at bounding box center [431, 325] width 50 height 7
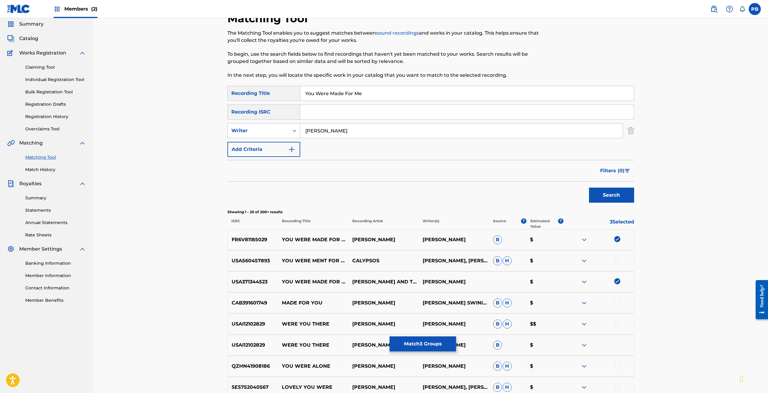
scroll to position [0, 0]
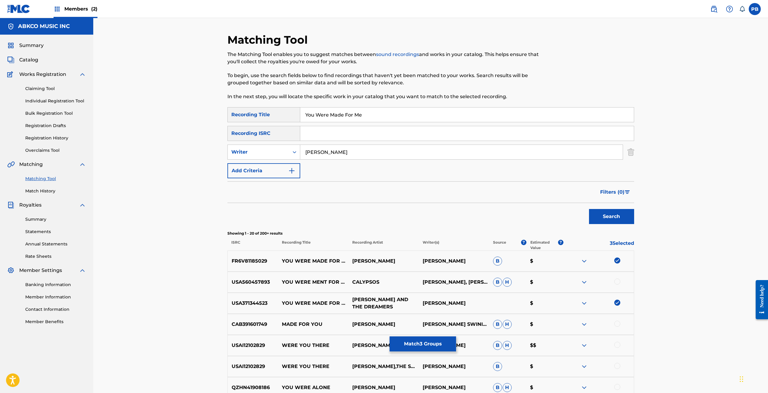
click at [379, 303] on p "FREDDIE AND THE DREAMERS" at bounding box center [383, 303] width 70 height 14
copy p "FREDDIE AND THE DREAMERS"
drag, startPoint x: 332, startPoint y: 150, endPoint x: 304, endPoint y: 150, distance: 28.6
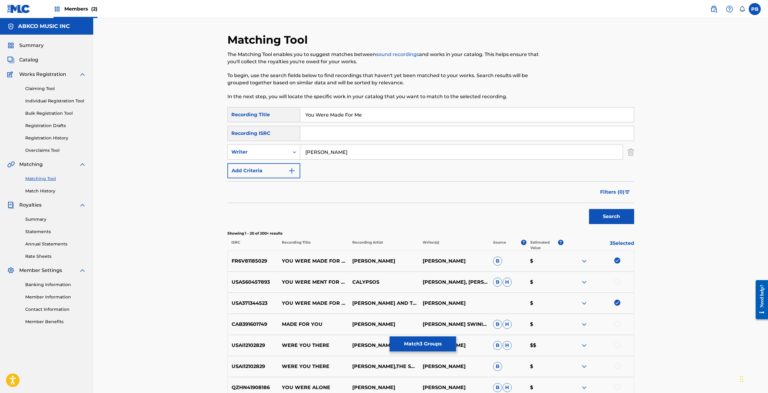
click at [309, 149] on input "cooke" at bounding box center [461, 152] width 322 height 14
click at [282, 152] on div "Writer" at bounding box center [258, 151] width 54 height 7
click at [275, 169] on div "Recording Artist" at bounding box center [264, 166] width 72 height 15
drag, startPoint x: 325, startPoint y: 154, endPoint x: 331, endPoint y: 150, distance: 7.3
click at [325, 154] on input "Search Form" at bounding box center [461, 152] width 322 height 14
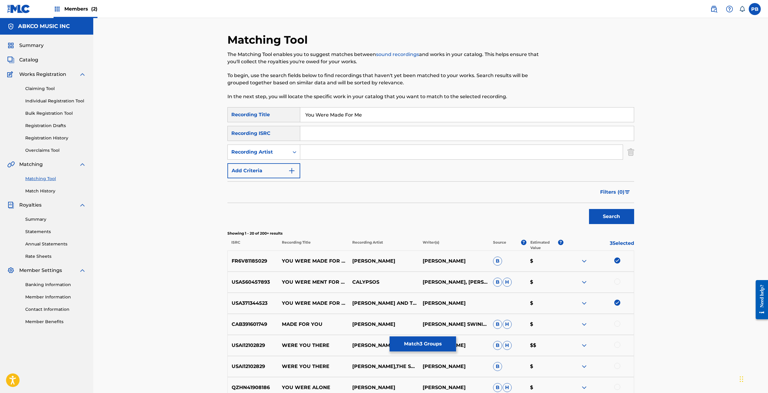
paste input "FREDDIE AND THE DREAMERS"
click at [589, 209] on button "Search" at bounding box center [611, 216] width 45 height 15
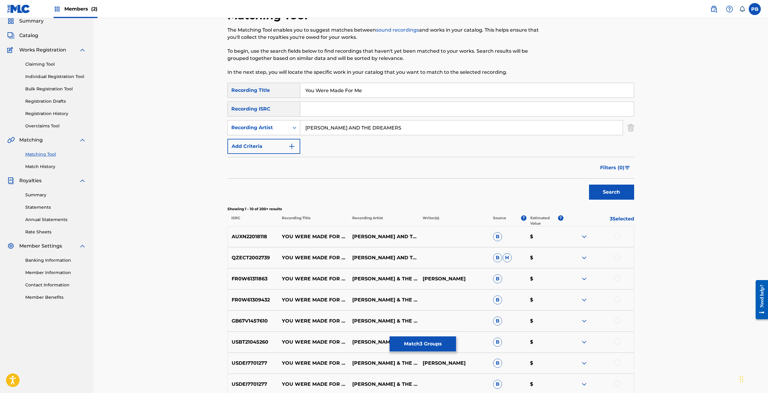
scroll to position [22, 0]
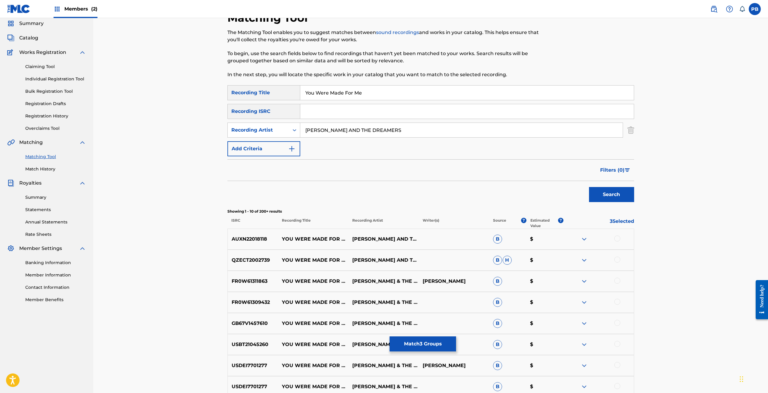
drag, startPoint x: 524, startPoint y: 129, endPoint x: 214, endPoint y: 127, distance: 309.6
click at [214, 127] on div "Matching Tool The Matching Tool enables you to suggest matches between sound re…" at bounding box center [430, 240] width 675 height 488
type input "cooke"
click at [589, 187] on button "Search" at bounding box center [611, 194] width 45 height 15
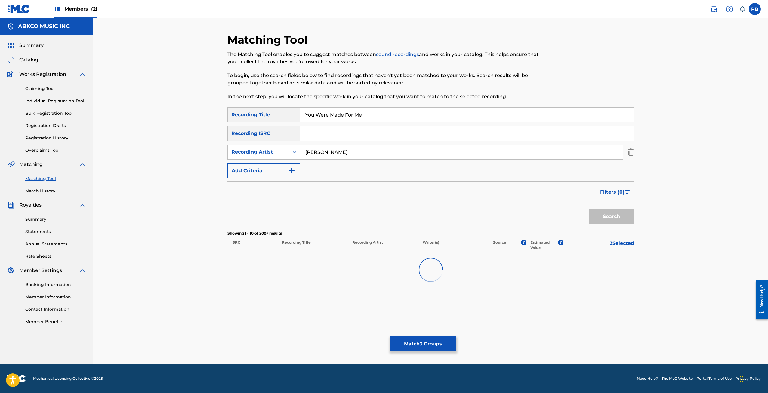
scroll to position [0, 0]
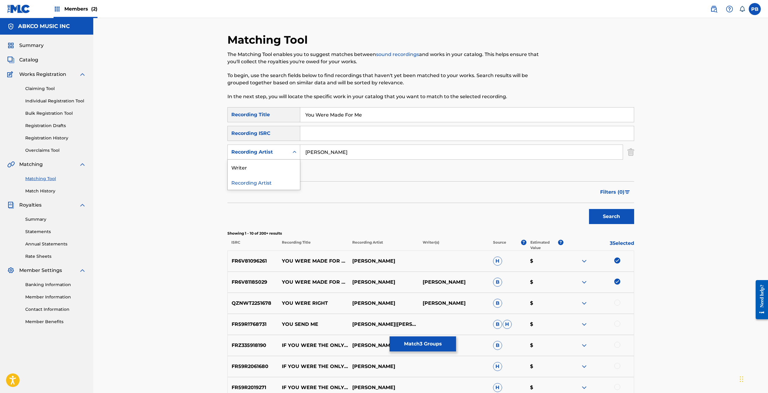
click at [272, 154] on div "Recording Artist" at bounding box center [258, 151] width 54 height 7
drag, startPoint x: 265, startPoint y: 162, endPoint x: 274, endPoint y: 160, distance: 9.6
click at [265, 162] on div "Writer" at bounding box center [264, 166] width 72 height 15
click at [328, 156] on input "Search Form" at bounding box center [461, 152] width 322 height 14
click at [589, 209] on button "Search" at bounding box center [611, 216] width 45 height 15
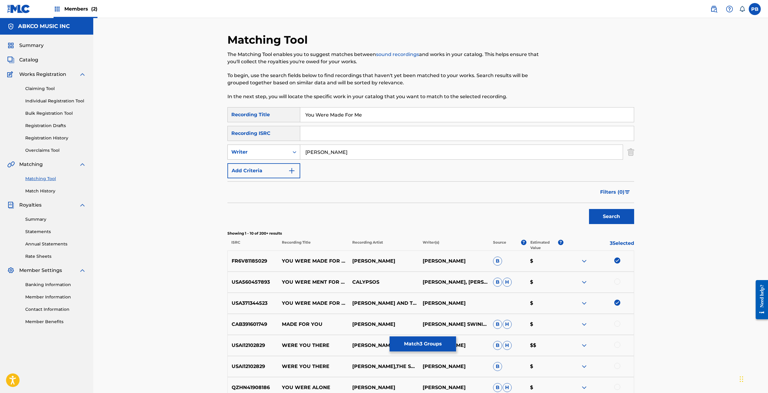
drag, startPoint x: 335, startPoint y: 153, endPoint x: 267, endPoint y: 153, distance: 68.6
click at [267, 153] on div "SearchWithCriteria01d83f2f-fe6c-42ac-8226-61e6db2ba773 Writer cooke" at bounding box center [430, 151] width 407 height 15
type input "russell"
click at [589, 209] on button "Search" at bounding box center [611, 216] width 45 height 15
click at [282, 156] on div "Writer" at bounding box center [258, 151] width 61 height 11
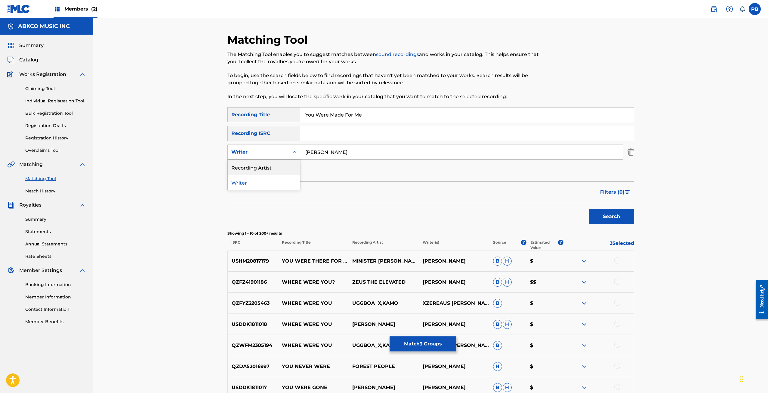
click at [277, 163] on div "Recording Artist" at bounding box center [264, 166] width 72 height 15
click at [391, 149] on input "Search Form" at bounding box center [461, 152] width 322 height 14
type input "russell"
click at [589, 209] on button "Search" at bounding box center [611, 216] width 45 height 15
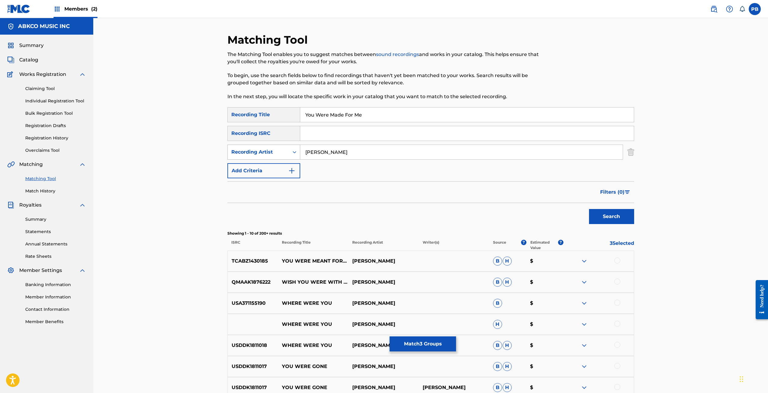
drag, startPoint x: 381, startPoint y: 147, endPoint x: 273, endPoint y: 150, distance: 107.1
click at [272, 149] on div "SearchWithCriteria3afe13e7-7f62-4107-accd-e003864786c5 Recording Artist russell" at bounding box center [430, 151] width 407 height 15
click at [276, 153] on div "Recording Artist" at bounding box center [258, 151] width 54 height 7
click at [270, 162] on div "Writer" at bounding box center [264, 166] width 72 height 15
click at [313, 147] on input "Search Form" at bounding box center [461, 152] width 322 height 14
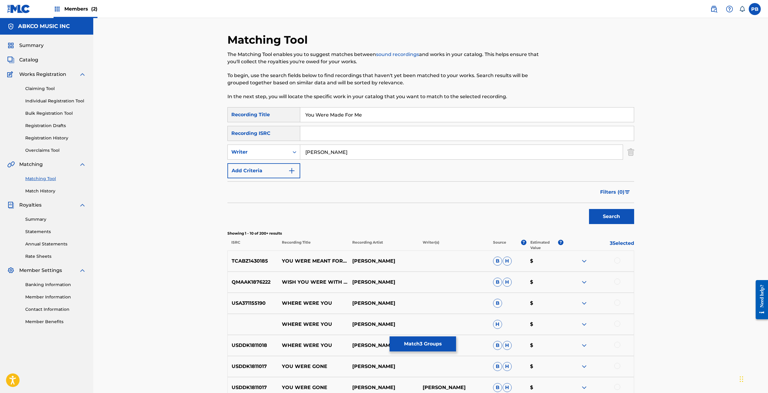
type input "cooke"
click at [589, 209] on button "Search" at bounding box center [611, 216] width 45 height 15
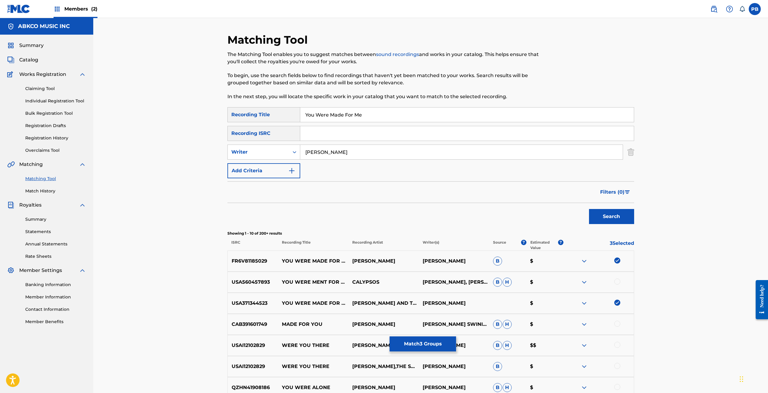
click at [584, 303] on img at bounding box center [584, 302] width 7 height 7
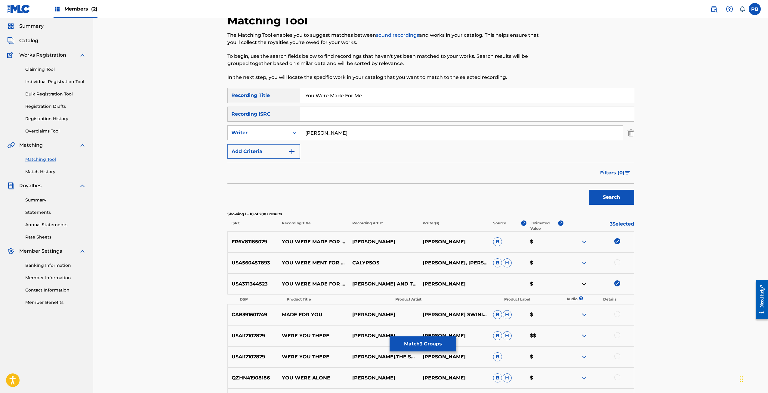
scroll to position [30, 0]
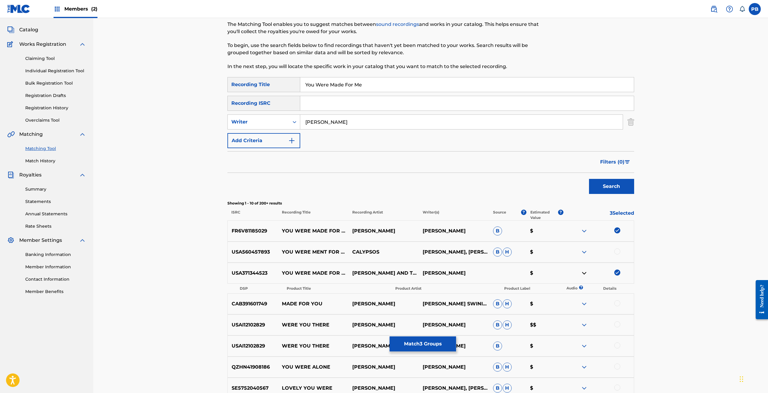
click at [585, 273] on img at bounding box center [584, 272] width 7 height 7
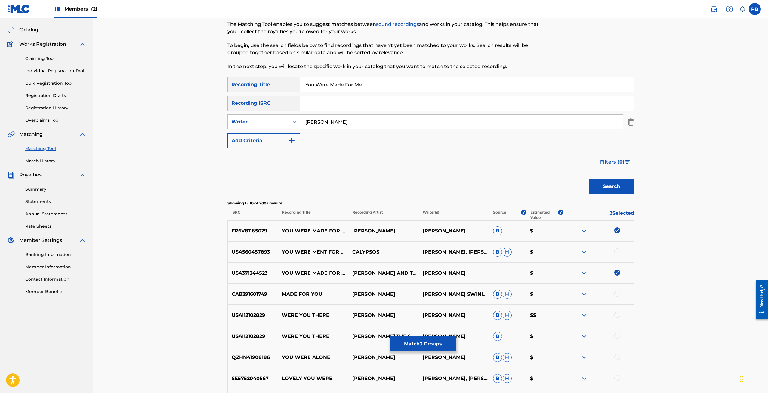
click at [616, 274] on img at bounding box center [617, 272] width 6 height 6
click at [282, 118] on div "Writer" at bounding box center [258, 121] width 61 height 11
click at [282, 134] on div "Recording Artist" at bounding box center [264, 136] width 72 height 15
click at [309, 122] on input "Search Form" at bounding box center [461, 122] width 322 height 14
type input "c"
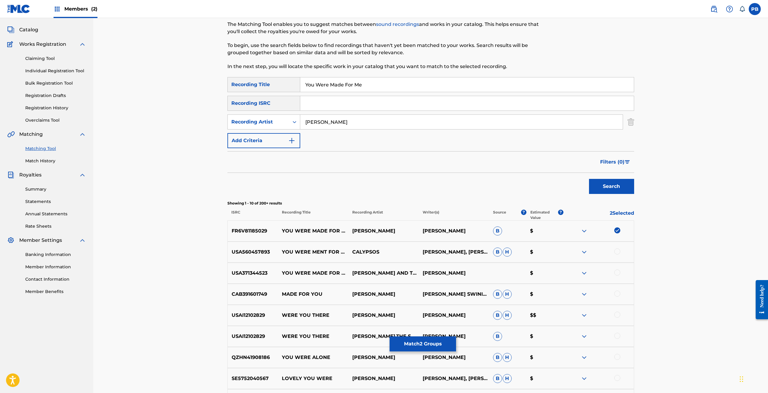
type input "sam cooke"
click at [589, 179] on button "Search" at bounding box center [611, 186] width 45 height 15
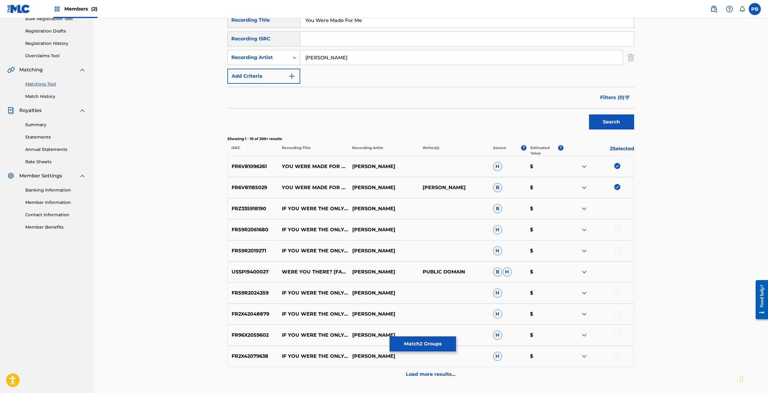
scroll to position [142, 0]
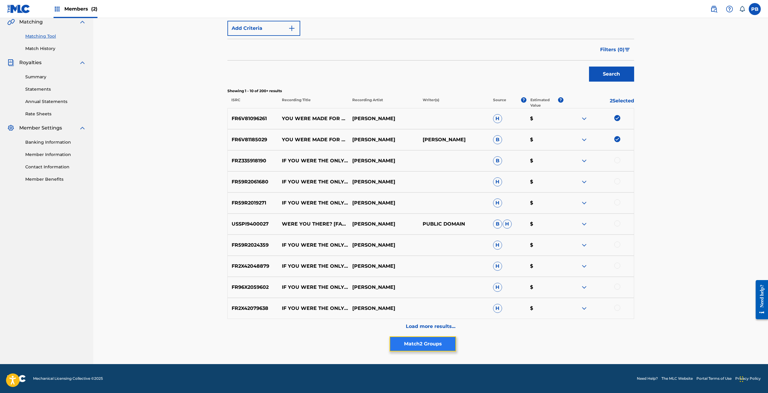
click at [408, 342] on button "Match 2 Groups" at bounding box center [423, 343] width 66 height 15
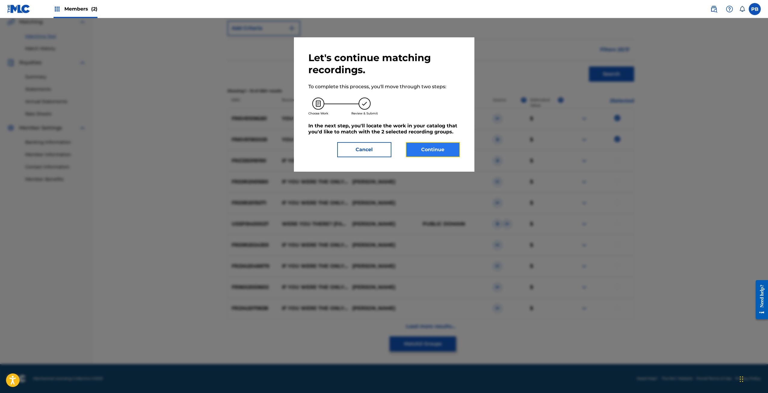
click at [418, 150] on button "Continue" at bounding box center [433, 149] width 54 height 15
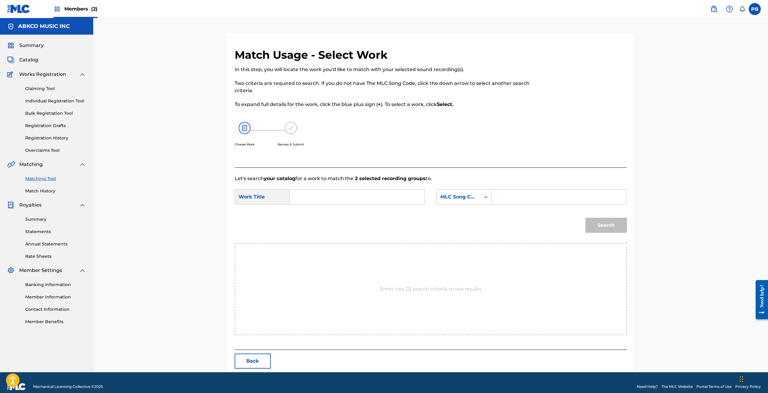
click at [375, 192] on input "Search Form" at bounding box center [357, 197] width 125 height 14
click at [325, 214] on div "you were made for me" at bounding box center [312, 217] width 34 height 25
type input "you were made for me"
drag, startPoint x: 463, startPoint y: 199, endPoint x: 465, endPoint y: 196, distance: 4.3
click at [464, 198] on div "MLC Song Code" at bounding box center [458, 196] width 36 height 7
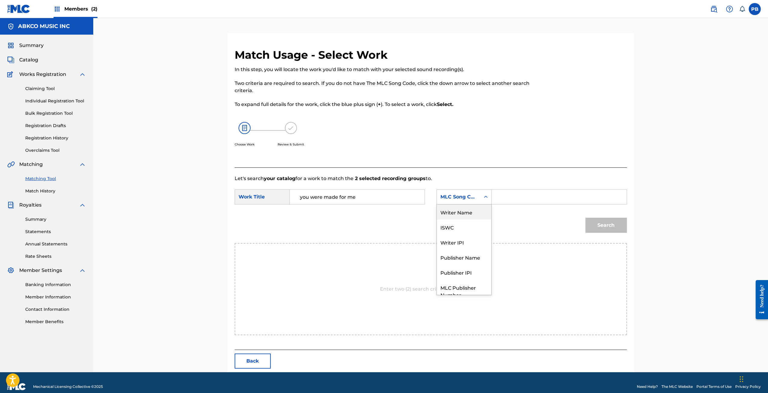
click at [467, 209] on div "Writer Name" at bounding box center [464, 211] width 54 height 15
click at [525, 196] on input "Search Form" at bounding box center [559, 197] width 125 height 14
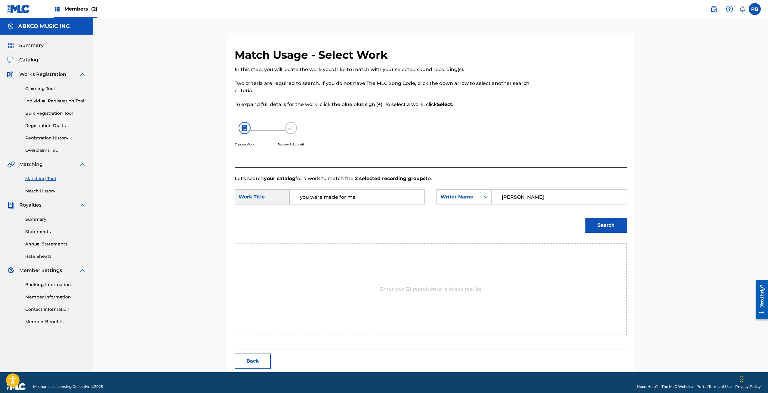
type input "cooke"
click at [585, 217] on button "Search" at bounding box center [606, 224] width 42 height 15
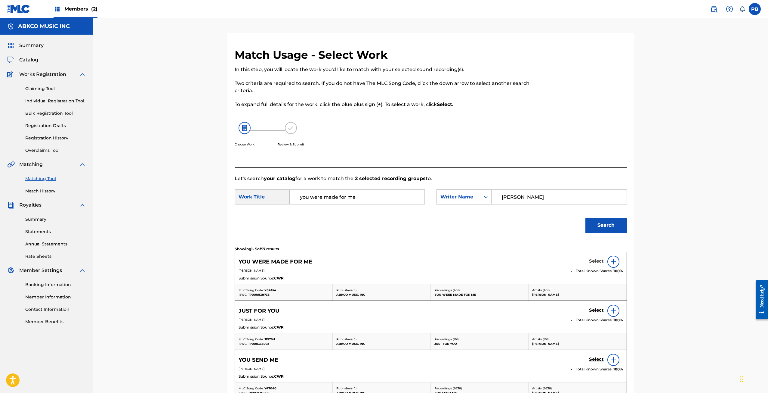
click at [596, 260] on h5 "Select" at bounding box center [596, 261] width 15 height 6
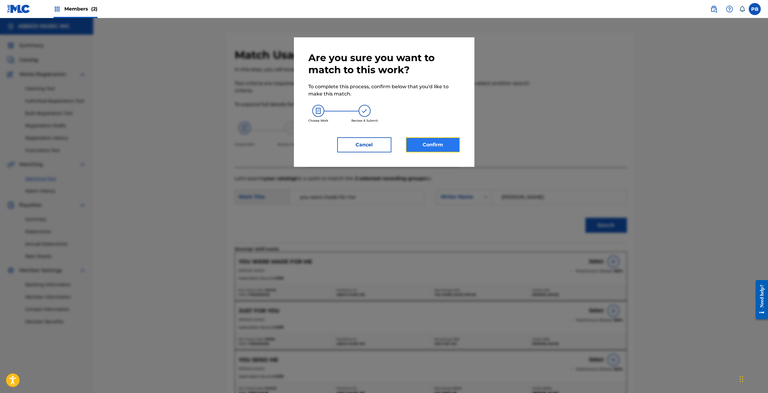
click at [445, 144] on button "Confirm" at bounding box center [433, 144] width 54 height 15
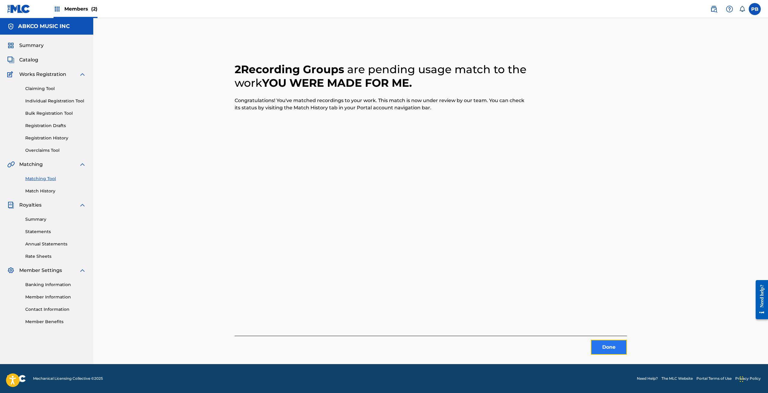
click at [622, 350] on button "Done" at bounding box center [609, 346] width 36 height 15
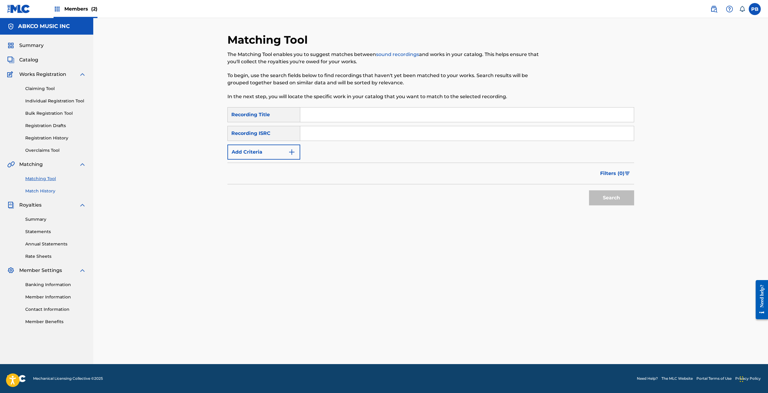
click at [51, 188] on link "Match History" at bounding box center [55, 191] width 61 height 6
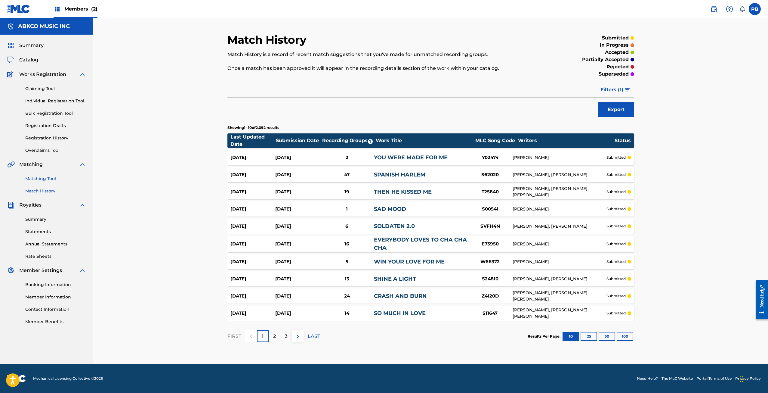
click at [47, 177] on link "Matching Tool" at bounding box center [55, 178] width 61 height 6
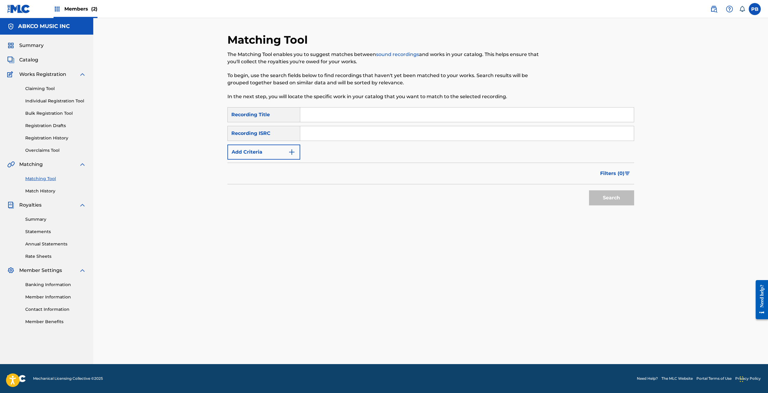
click at [348, 114] on input "Search Form" at bounding box center [467, 114] width 334 height 14
paste input "Feel It, (Don't Fight It)"
type input "Feel It, (Don't Fight It)"
click at [589, 190] on button "Search" at bounding box center [611, 197] width 45 height 15
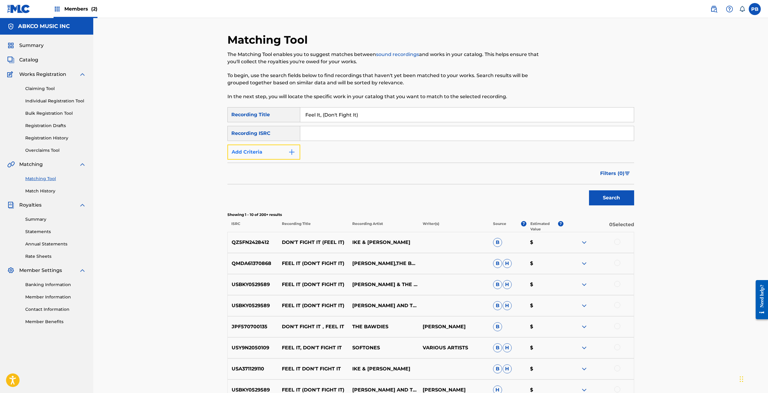
click at [273, 147] on button "Add Criteria" at bounding box center [263, 151] width 73 height 15
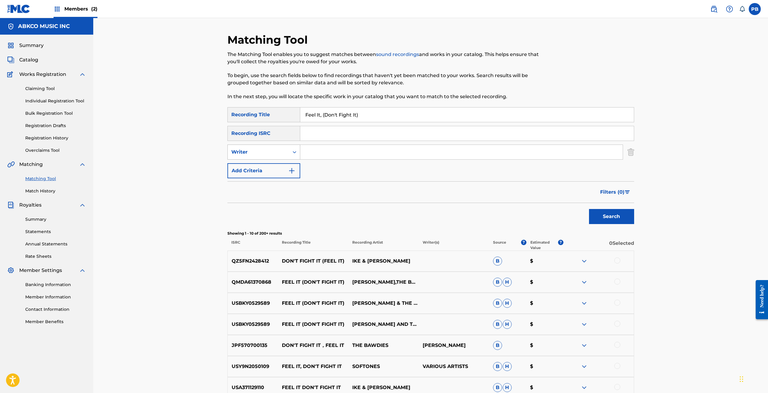
click at [268, 152] on div "Writer" at bounding box center [258, 151] width 54 height 7
click at [343, 156] on input "Search Form" at bounding box center [461, 152] width 322 height 14
click at [589, 209] on button "Search" at bounding box center [611, 216] width 45 height 15
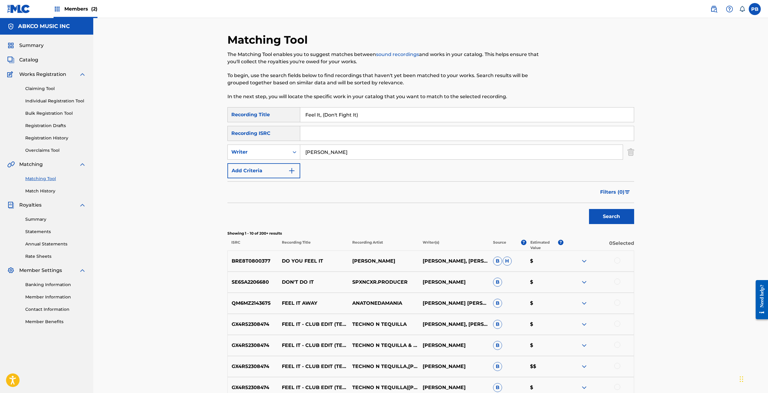
click at [305, 149] on input "cooke" at bounding box center [461, 152] width 322 height 14
type input "sam cooke"
click at [589, 209] on button "Search" at bounding box center [611, 216] width 45 height 15
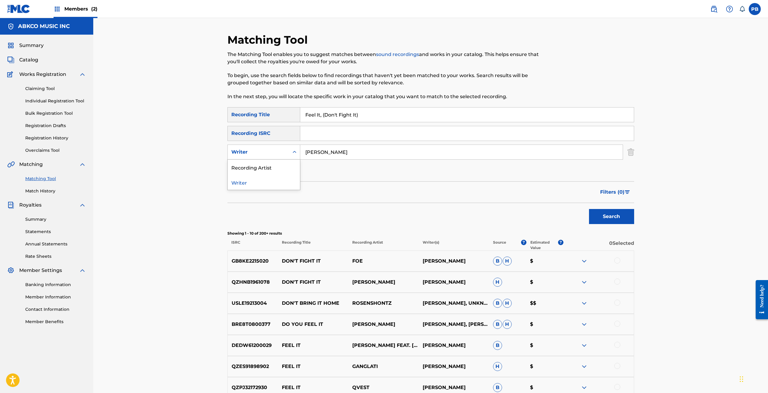
click at [269, 151] on div "Writer" at bounding box center [258, 151] width 54 height 7
click at [263, 161] on div "Recording Artist" at bounding box center [264, 166] width 72 height 15
click at [319, 156] on input "Search Form" at bounding box center [461, 152] width 322 height 14
type input "cooke"
click at [589, 209] on button "Search" at bounding box center [611, 216] width 45 height 15
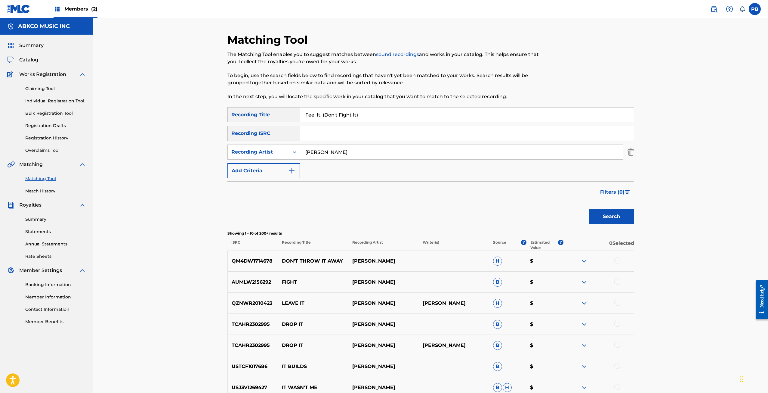
drag, startPoint x: 366, startPoint y: 114, endPoint x: 274, endPoint y: 120, distance: 91.9
click at [274, 119] on div "SearchWithCriteria96a47f62-a491-40b7-8731-76be21a521df Recording Title Feel It,…" at bounding box center [430, 114] width 407 height 15
type input "feel it don't fight it"
click at [589, 209] on button "Search" at bounding box center [611, 216] width 45 height 15
click at [279, 155] on div "Recording Artist" at bounding box center [258, 151] width 54 height 7
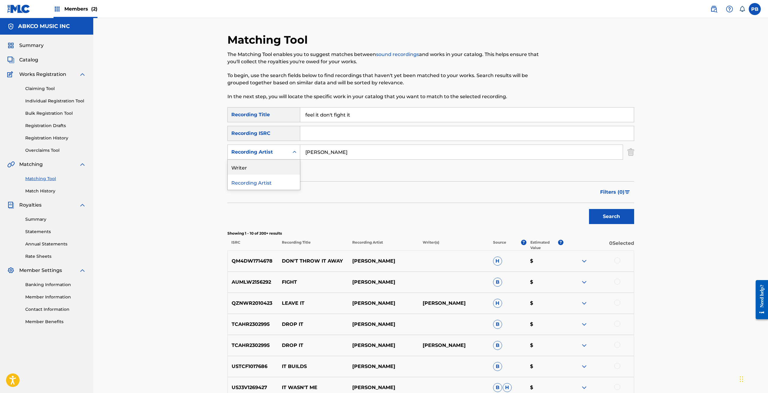
click at [274, 162] on div "Writer" at bounding box center [264, 166] width 72 height 15
click at [316, 155] on input "Search Form" at bounding box center [461, 152] width 322 height 14
type input "sam cooke"
click at [589, 209] on button "Search" at bounding box center [611, 216] width 45 height 15
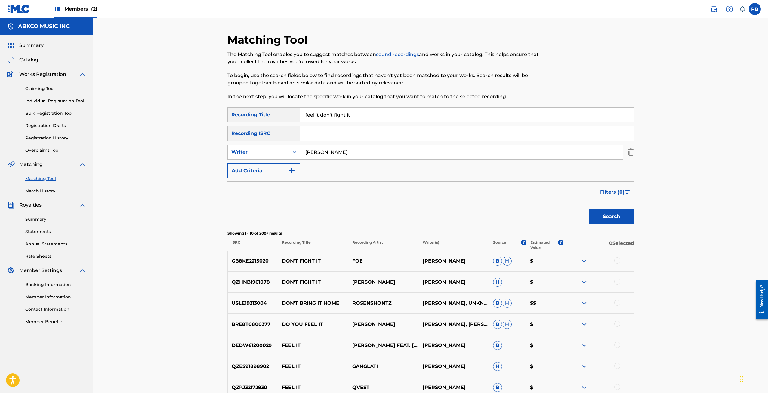
click at [359, 114] on input "feel it don't fight it" at bounding box center [467, 114] width 334 height 14
click at [589, 209] on button "Search" at bounding box center [611, 216] width 45 height 15
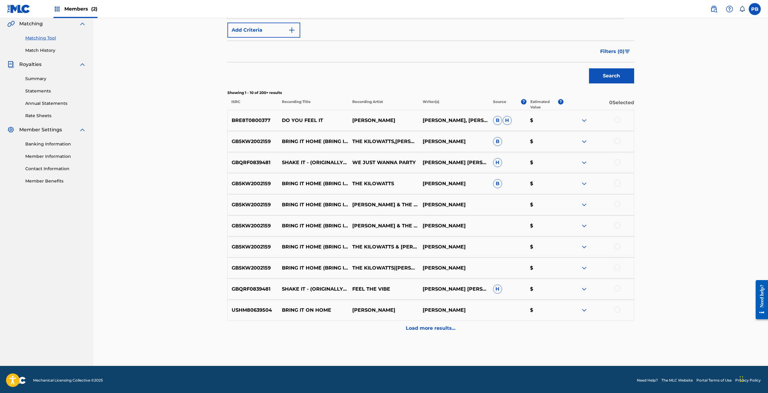
scroll to position [142, 0]
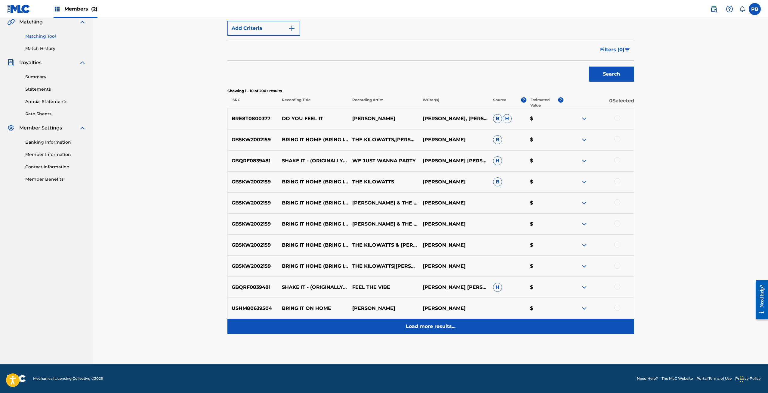
click at [418, 326] on p "Load more results..." at bounding box center [431, 325] width 50 height 7
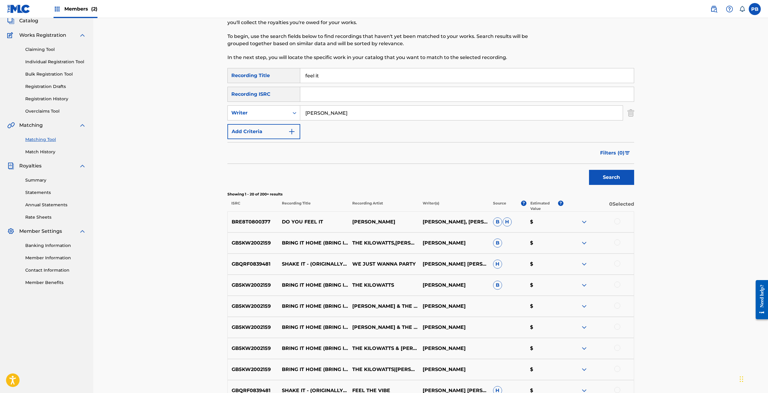
scroll to position [0, 0]
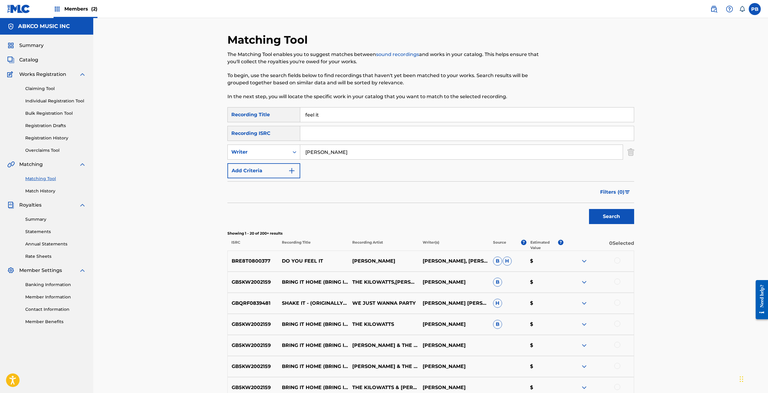
drag, startPoint x: 329, startPoint y: 117, endPoint x: 286, endPoint y: 112, distance: 43.0
click at [286, 112] on div "SearchWithCriteria96a47f62-a491-40b7-8731-76be21a521df Recording Title feel it" at bounding box center [430, 114] width 407 height 15
click at [589, 209] on button "Search" at bounding box center [611, 216] width 45 height 15
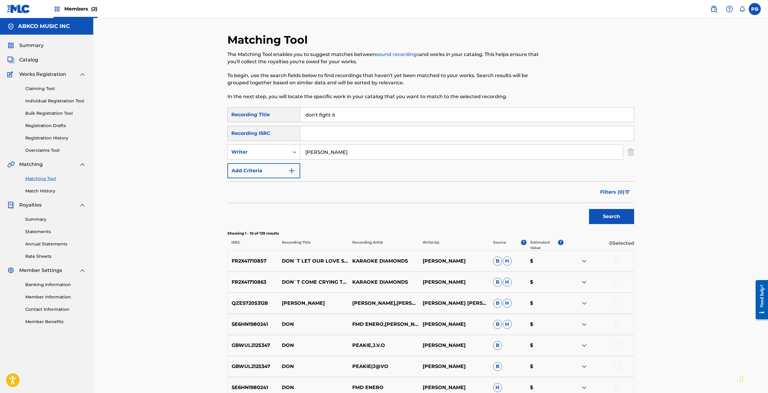
type input "don't fight it"
click at [589, 209] on button "Search" at bounding box center [611, 216] width 45 height 15
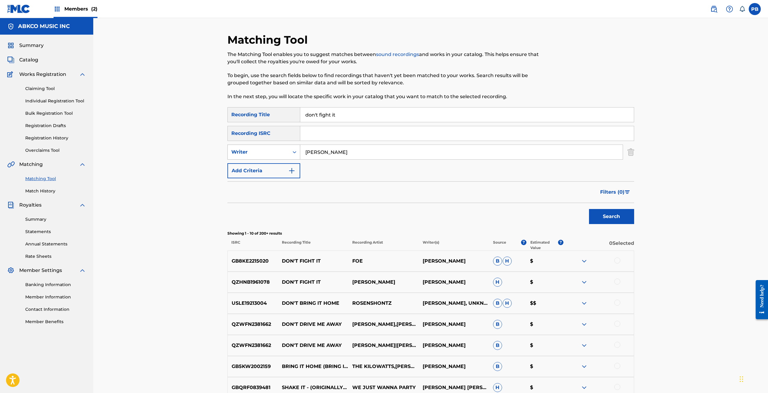
click at [293, 153] on icon "Search Form" at bounding box center [294, 152] width 6 height 6
click at [280, 169] on div "Recording Artist" at bounding box center [264, 166] width 72 height 15
drag, startPoint x: 317, startPoint y: 151, endPoint x: 324, endPoint y: 153, distance: 6.4
click at [319, 151] on input "Search Form" at bounding box center [461, 152] width 322 height 14
type input "sam cooke"
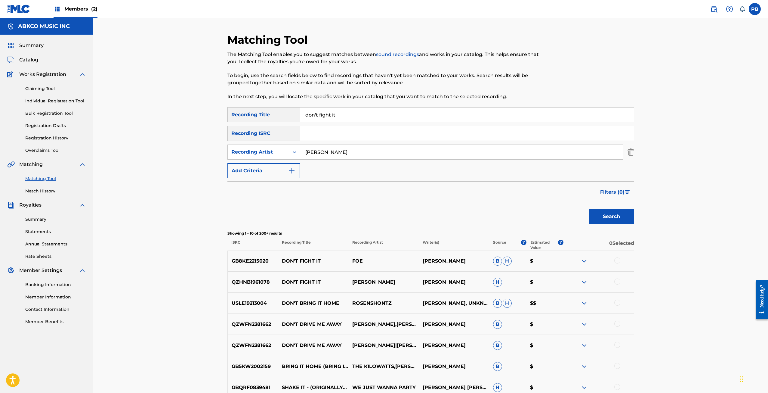
click at [589, 209] on button "Search" at bounding box center [611, 216] width 45 height 15
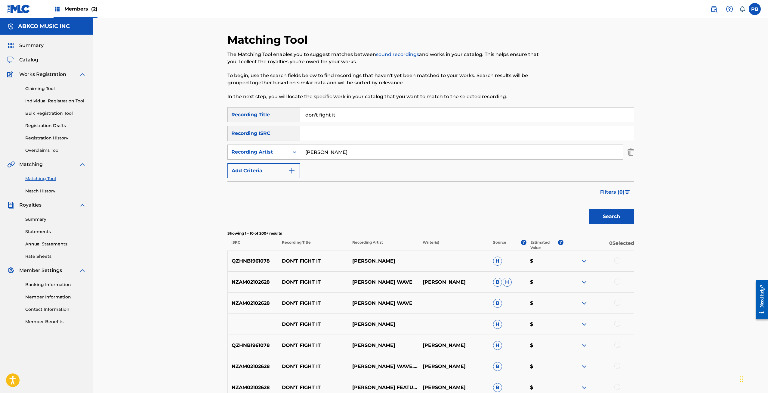
drag, startPoint x: 363, startPoint y: 149, endPoint x: 241, endPoint y: 154, distance: 121.7
click at [241, 154] on div "SearchWithCriteria34646d20-0e68-4a06-9913-592ac6cec987 Recording Artist sam coo…" at bounding box center [430, 151] width 407 height 15
click at [306, 114] on input "don't fight it" at bounding box center [467, 114] width 334 height 14
type input "feel it don't fight it"
click at [589, 209] on button "Search" at bounding box center [611, 216] width 45 height 15
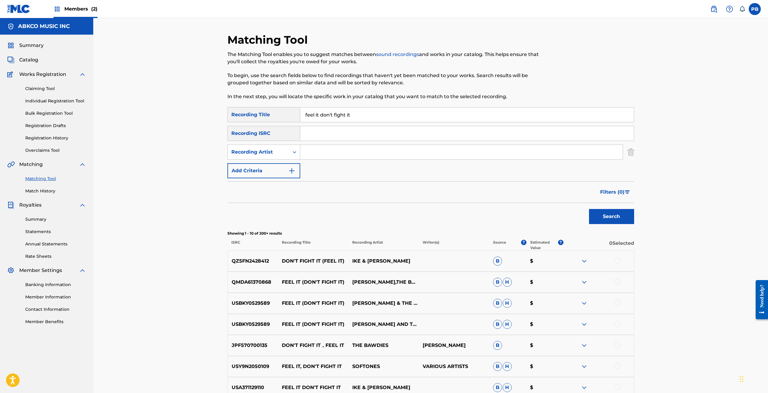
click at [585, 260] on img at bounding box center [584, 260] width 7 height 7
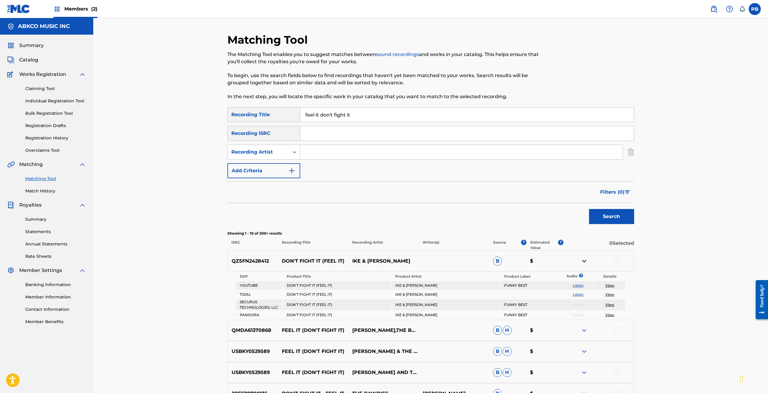
click at [577, 283] on link "Listen" at bounding box center [578, 285] width 11 height 5
click at [578, 259] on div at bounding box center [598, 260] width 70 height 7
click at [583, 261] on img at bounding box center [584, 260] width 7 height 7
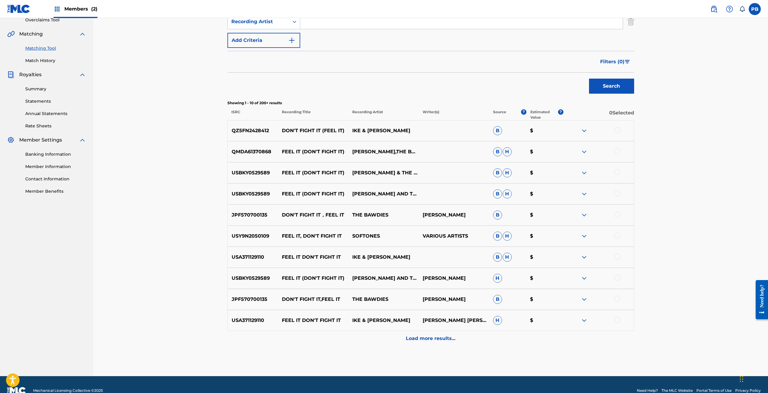
scroll to position [142, 0]
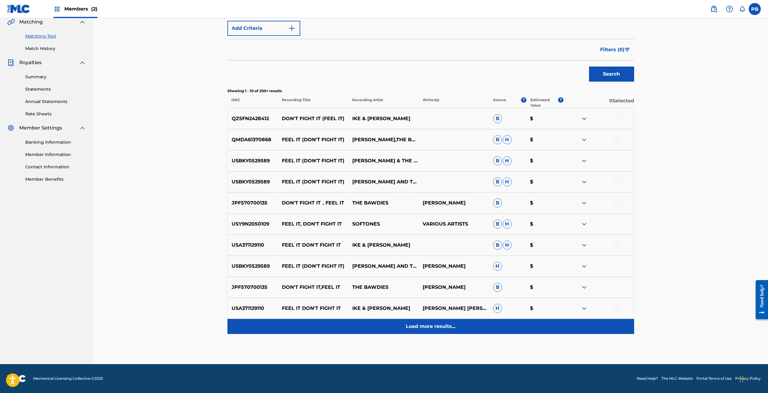
click at [408, 329] on p "Load more results..." at bounding box center [431, 325] width 50 height 7
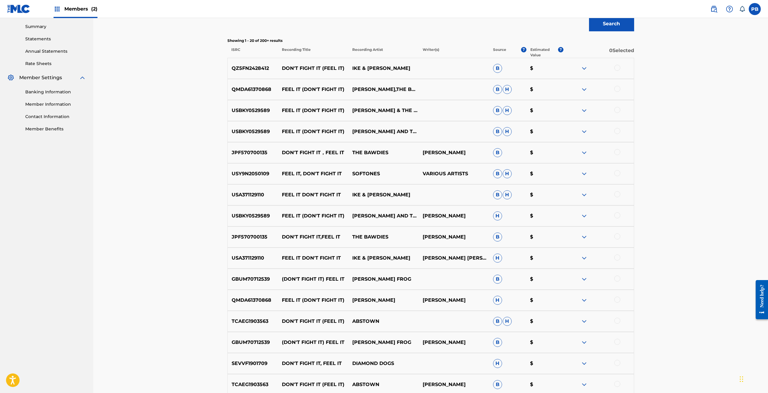
scroll to position [60, 0]
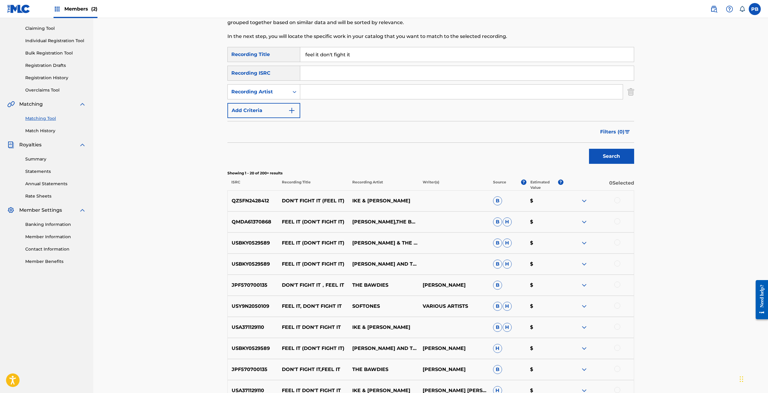
click at [347, 94] on input "Search Form" at bounding box center [461, 92] width 322 height 14
paste input "ARONCHUPA"
click at [589, 149] on button "Search" at bounding box center [611, 156] width 45 height 15
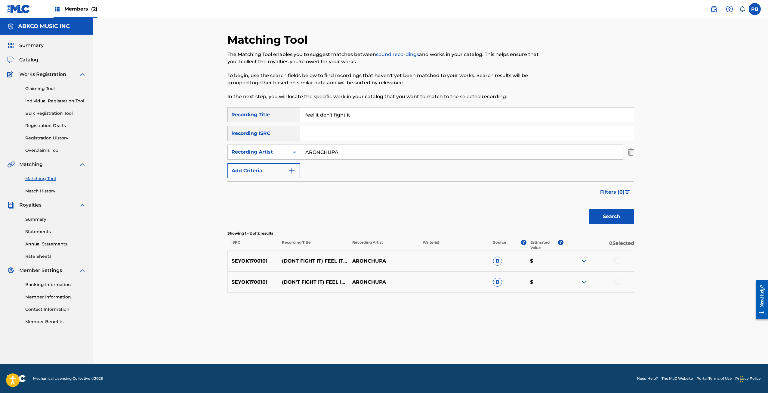
click at [618, 259] on div at bounding box center [617, 260] width 6 height 6
click at [617, 281] on div at bounding box center [617, 281] width 6 height 6
drag, startPoint x: 352, startPoint y: 151, endPoint x: 282, endPoint y: 150, distance: 70.7
click at [282, 150] on div "SearchWithCriteria34646d20-0e68-4a06-9913-592ac6cec987 Recording Artist ARONCHU…" at bounding box center [430, 151] width 407 height 15
type input "sam cooke"
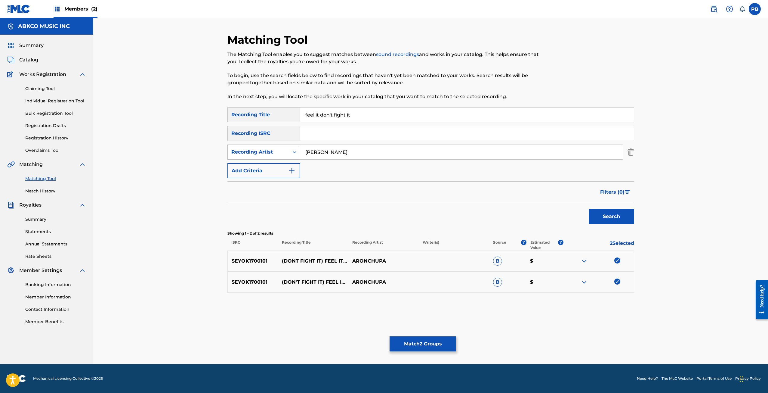
click at [589, 209] on button "Search" at bounding box center [611, 216] width 45 height 15
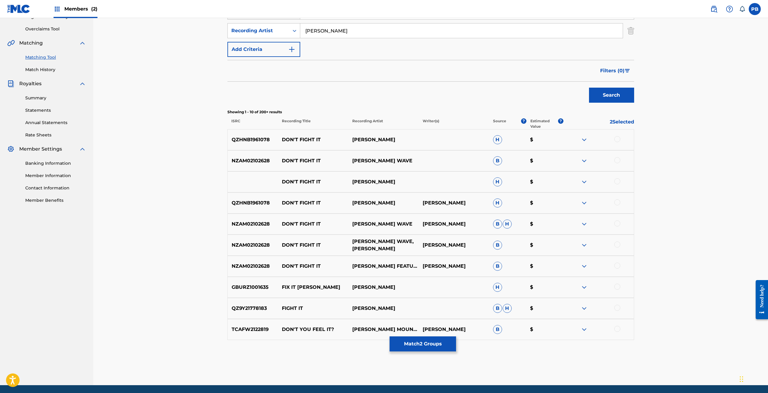
scroll to position [142, 0]
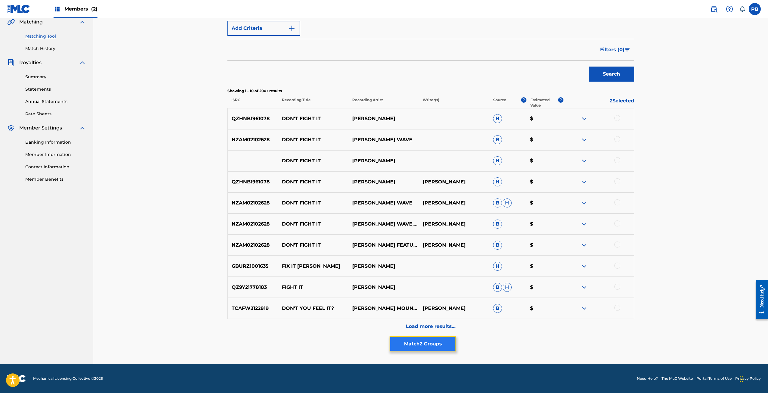
click at [445, 344] on button "Match 2 Groups" at bounding box center [423, 343] width 66 height 15
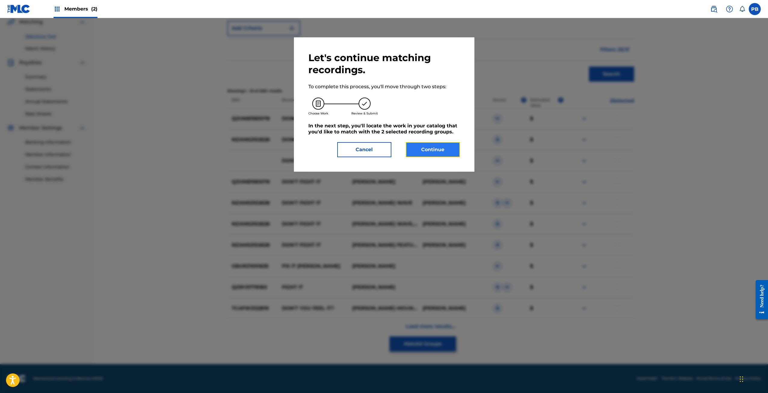
click at [434, 145] on button "Continue" at bounding box center [433, 149] width 54 height 15
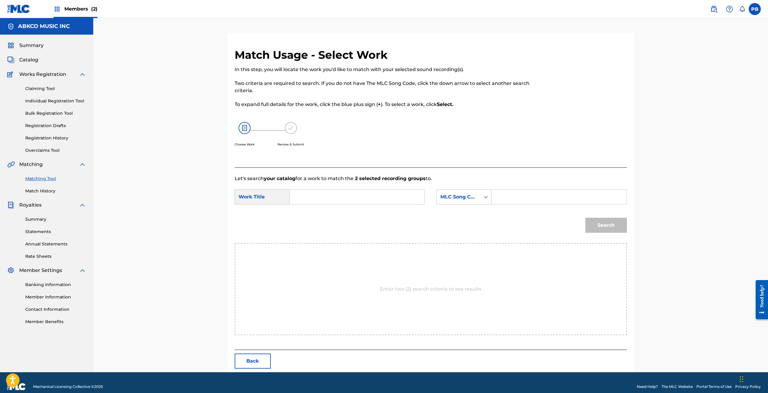
click at [373, 191] on input "Search Form" at bounding box center [357, 197] width 125 height 14
click at [315, 216] on span "(don't fight it)" at bounding box center [309, 220] width 18 height 13
type input "feel it(don't fight it)"
click at [460, 199] on div "MLC Song Code" at bounding box center [458, 196] width 36 height 7
click at [458, 214] on div "Writer Name" at bounding box center [464, 211] width 54 height 15
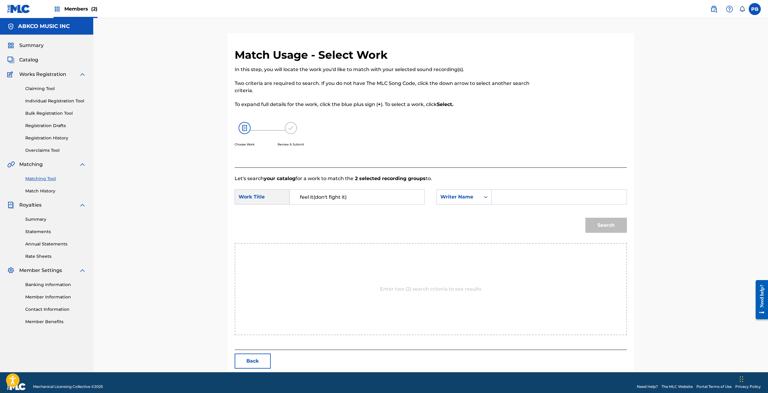
click at [517, 194] on input "Search Form" at bounding box center [559, 197] width 125 height 14
type input "cooke"
click at [585, 217] on button "Search" at bounding box center [606, 224] width 42 height 15
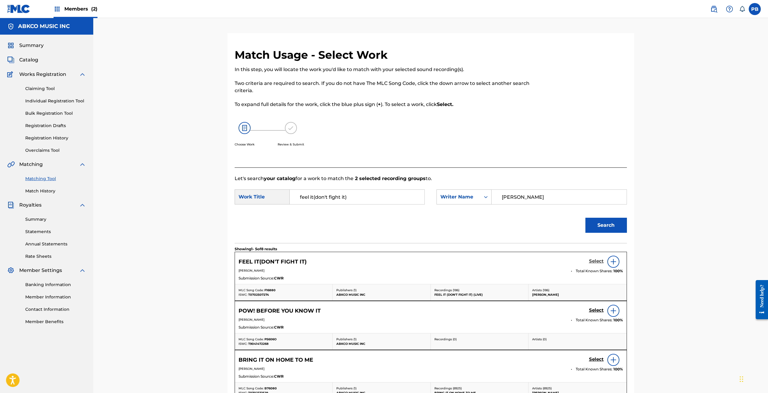
click at [591, 261] on h5 "Select" at bounding box center [596, 261] width 15 height 6
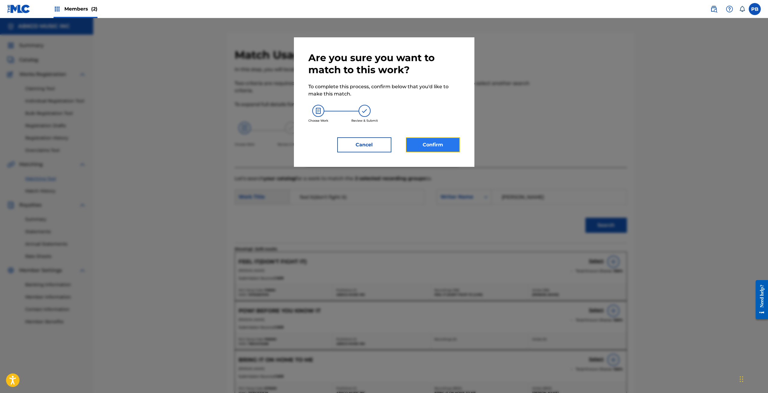
click at [439, 146] on button "Confirm" at bounding box center [433, 144] width 54 height 15
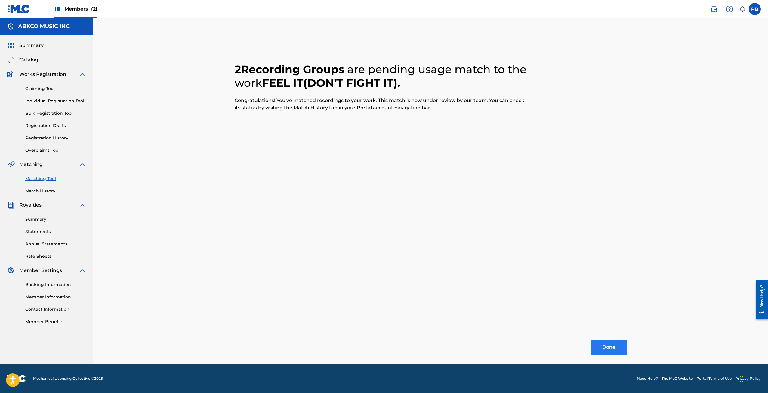
drag, startPoint x: 587, startPoint y: 340, endPoint x: 597, endPoint y: 341, distance: 10.0
click at [595, 341] on div "Done" at bounding box center [431, 344] width 392 height 19
click at [597, 341] on button "Done" at bounding box center [609, 346] width 36 height 15
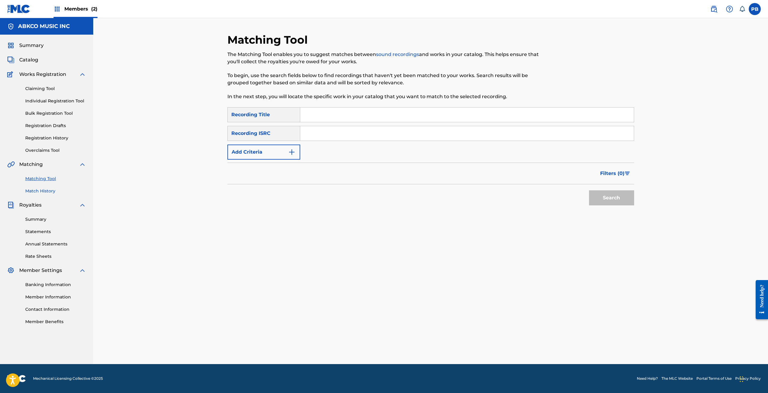
click at [43, 190] on link "Match History" at bounding box center [55, 191] width 61 height 6
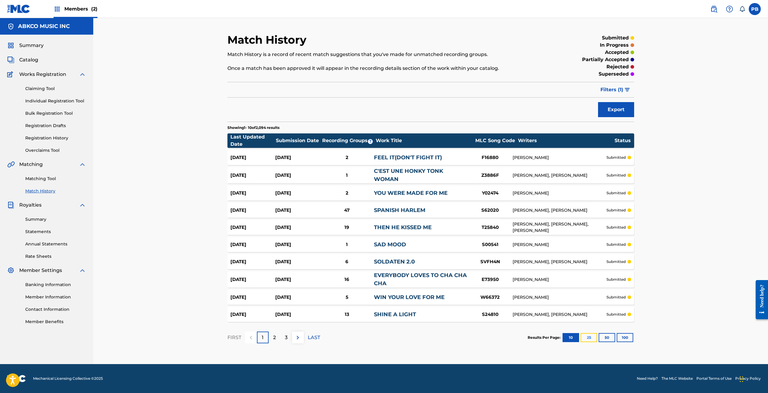
click at [595, 336] on button "25" at bounding box center [589, 337] width 17 height 9
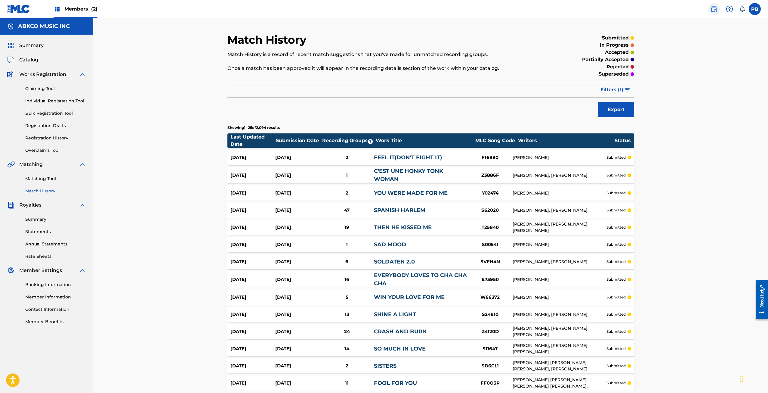
click at [714, 10] on img at bounding box center [713, 8] width 7 height 7
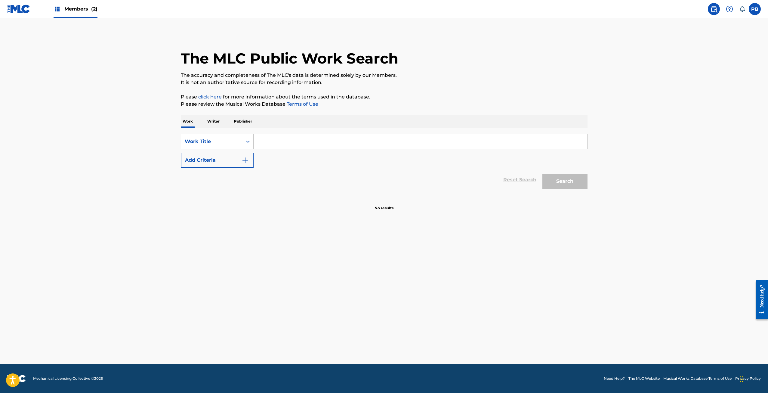
click at [13, 11] on img at bounding box center [18, 9] width 23 height 9
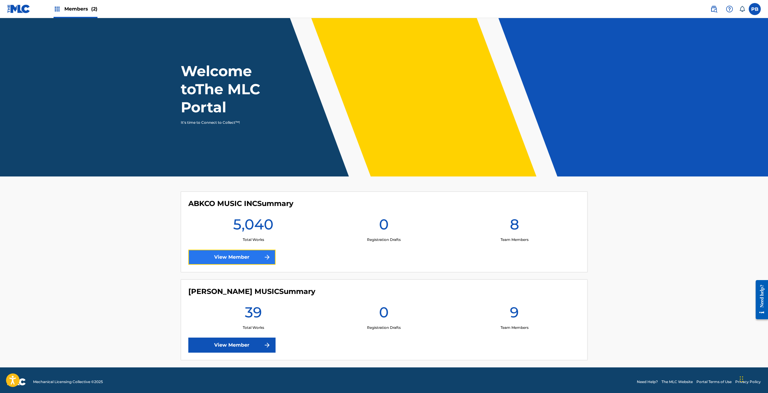
click at [224, 255] on link "View Member" at bounding box center [231, 256] width 87 height 15
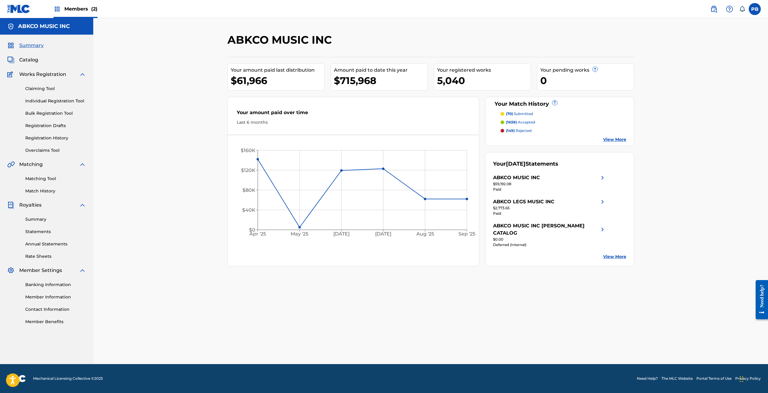
click at [41, 175] on div "Matching Tool Match History" at bounding box center [46, 181] width 79 height 26
click at [41, 177] on link "Matching Tool" at bounding box center [55, 178] width 61 height 6
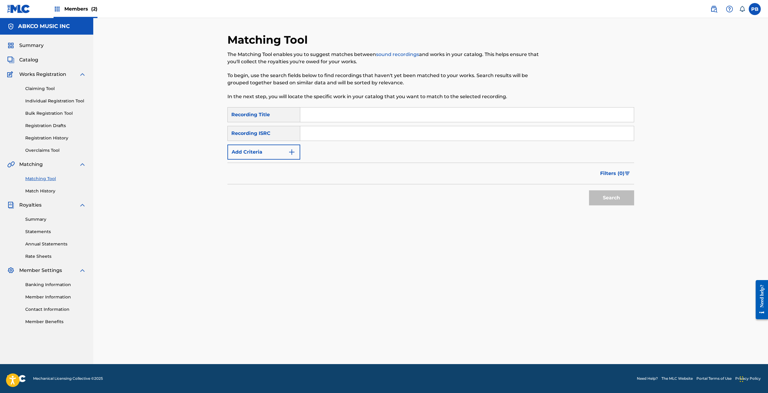
click at [316, 121] on input "Search Form" at bounding box center [467, 114] width 334 height 14
click at [322, 111] on input "Search Form" at bounding box center [467, 114] width 334 height 14
type input "good times"
click at [270, 158] on button "Add Criteria" at bounding box center [263, 151] width 73 height 15
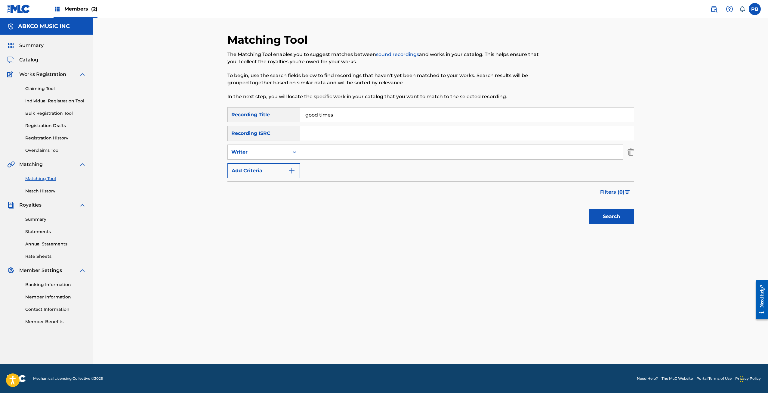
click at [362, 142] on div "SearchWithCriteria96a47f62-a491-40b7-8731-76be21a521df Recording Title good tim…" at bounding box center [430, 142] width 407 height 71
click at [359, 146] on input "Search Form" at bounding box center [461, 152] width 322 height 14
type input "eric burdon"
click at [589, 209] on button "Search" at bounding box center [611, 216] width 45 height 15
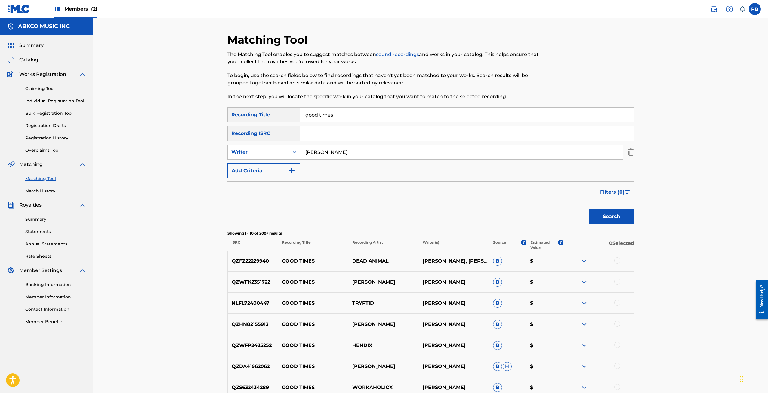
drag, startPoint x: 229, startPoint y: 148, endPoint x: 219, endPoint y: 147, distance: 9.9
click at [219, 147] on div "Matching Tool The Matching Tool enables you to suggest matches between sound re…" at bounding box center [430, 262] width 675 height 488
click at [258, 155] on div "Writer" at bounding box center [258, 151] width 54 height 7
click at [252, 162] on div "Recording Artist" at bounding box center [264, 166] width 72 height 15
drag, startPoint x: 315, startPoint y: 150, endPoint x: 323, endPoint y: 146, distance: 8.5
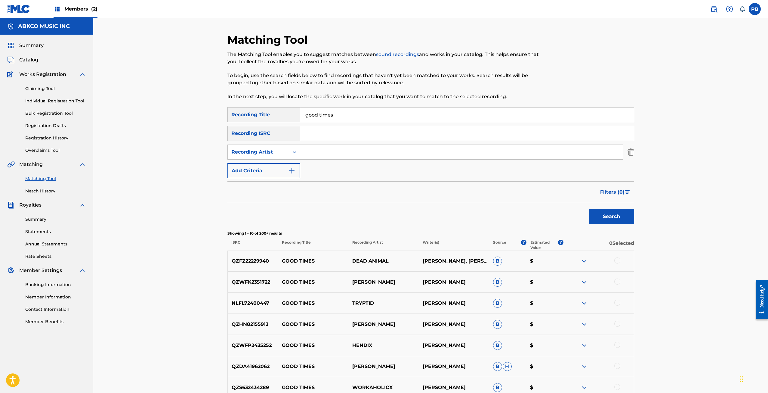
click at [316, 150] on input "Search Form" at bounding box center [461, 152] width 322 height 14
click at [589, 209] on button "Search" at bounding box center [611, 216] width 45 height 15
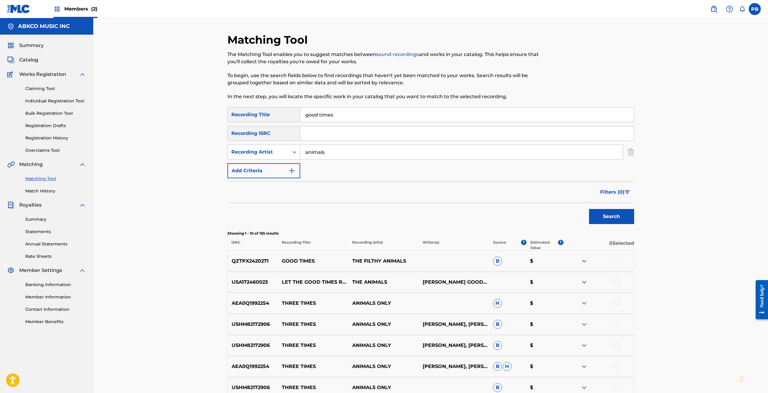
drag, startPoint x: 330, startPoint y: 156, endPoint x: 308, endPoint y: 158, distance: 21.8
click at [310, 149] on input "animals" at bounding box center [461, 152] width 322 height 14
type input "a"
click at [589, 209] on button "Search" at bounding box center [611, 216] width 45 height 15
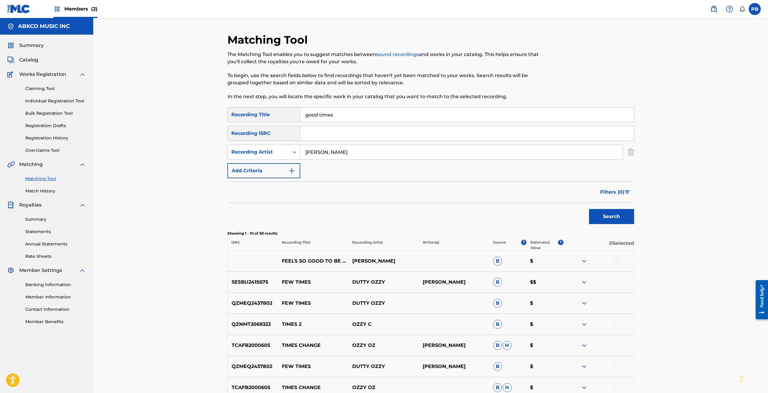
click at [318, 153] on input "ozzy osbourne" at bounding box center [461, 152] width 322 height 14
type input "burdon"
click at [589, 209] on button "Search" at bounding box center [611, 216] width 45 height 15
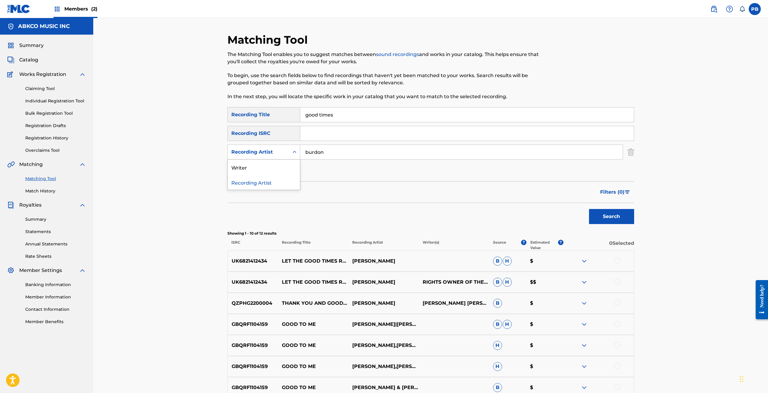
click at [264, 151] on div "Recording Artist" at bounding box center [258, 151] width 54 height 7
click at [253, 165] on div "Writer" at bounding box center [264, 166] width 72 height 15
click at [311, 153] on input "Search Form" at bounding box center [461, 152] width 322 height 14
click at [589, 209] on button "Search" at bounding box center [611, 216] width 45 height 15
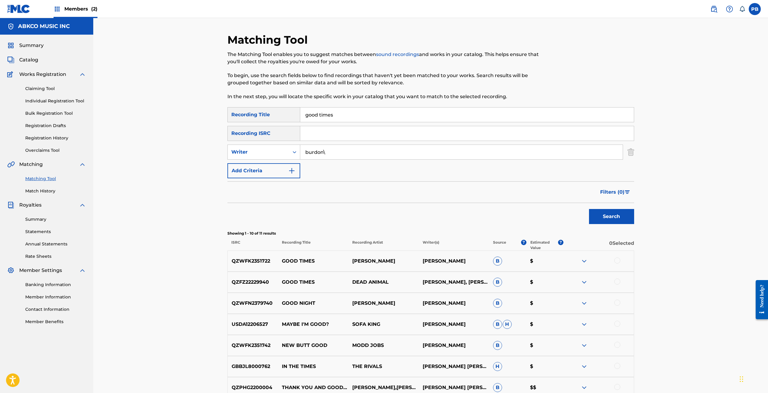
click at [584, 280] on img at bounding box center [584, 281] width 7 height 7
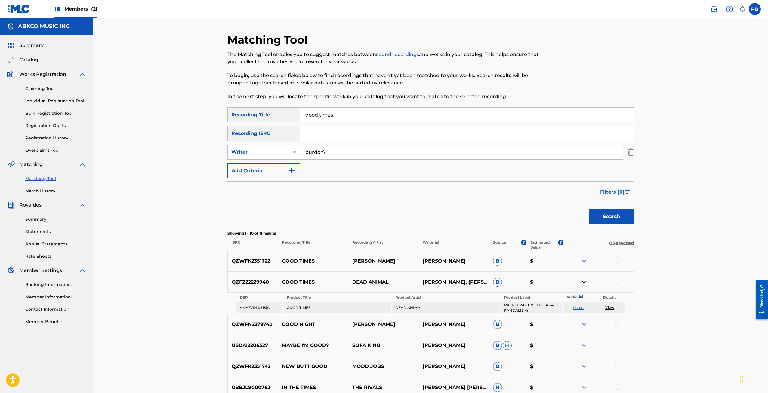
click at [620, 279] on div at bounding box center [598, 281] width 70 height 7
drag, startPoint x: 619, startPoint y: 281, endPoint x: 611, endPoint y: 285, distance: 8.9
click at [618, 282] on div at bounding box center [617, 281] width 6 height 6
click at [587, 281] on img at bounding box center [584, 281] width 7 height 7
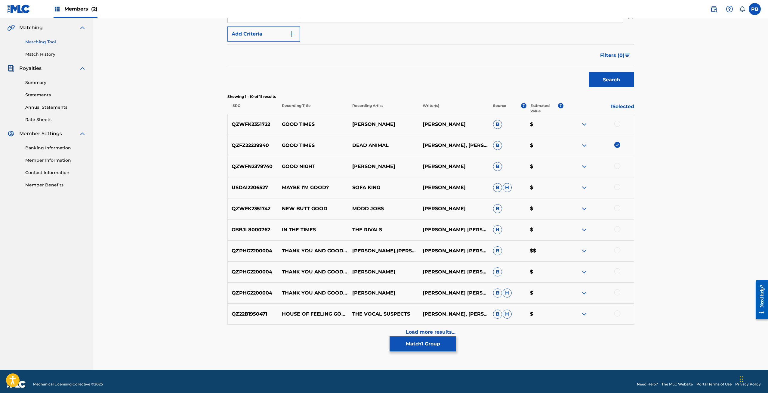
scroll to position [142, 0]
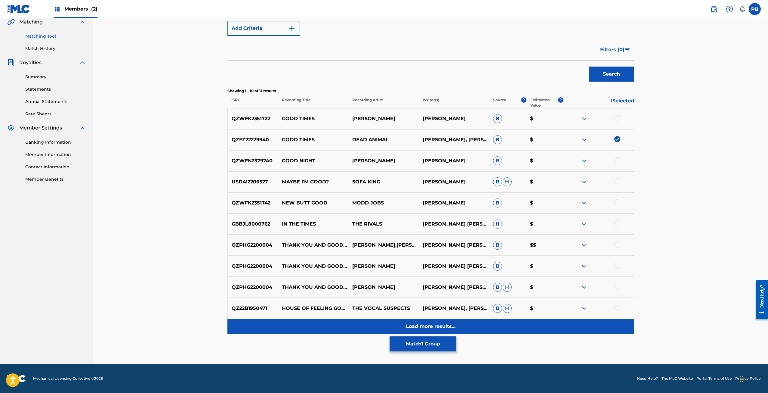
click at [429, 323] on p "Load more results..." at bounding box center [431, 325] width 50 height 7
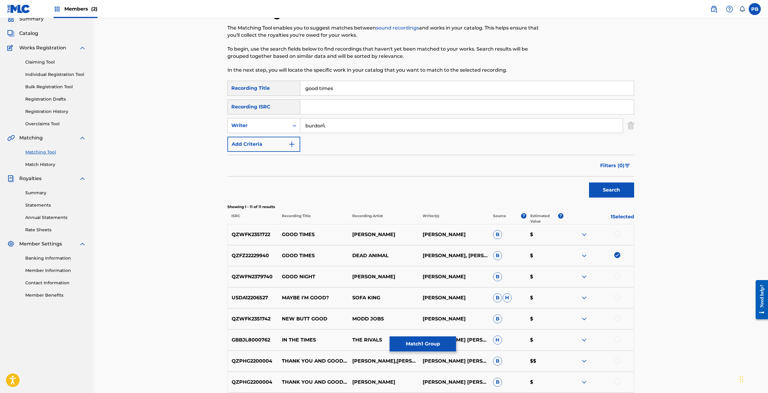
scroll to position [0, 0]
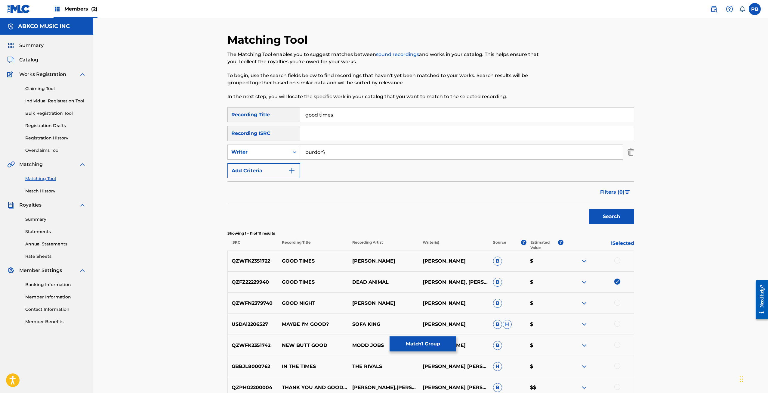
click at [341, 149] on input "burdon\" at bounding box center [461, 152] width 322 height 14
click at [589, 209] on button "Search" at bounding box center [611, 216] width 45 height 15
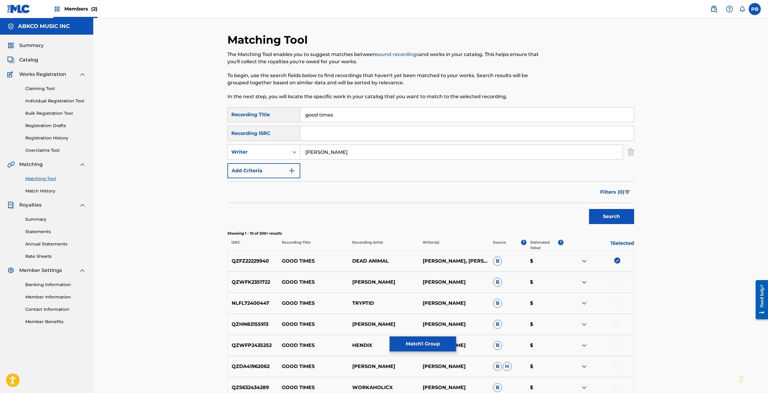
drag, startPoint x: 334, startPoint y: 147, endPoint x: 250, endPoint y: 137, distance: 84.4
click at [250, 137] on div "SearchWithCriteria96a47f62-a491-40b7-8731-76be21a521df Recording Title good tim…" at bounding box center [430, 142] width 407 height 71
click at [589, 209] on button "Search" at bounding box center [611, 216] width 45 height 15
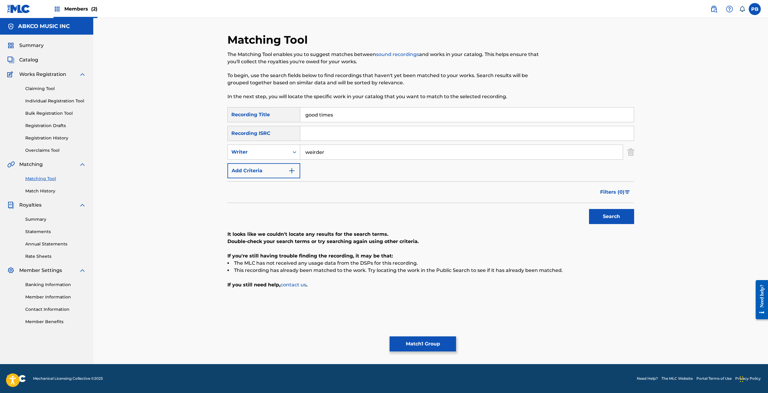
click at [315, 148] on input "weirder" at bounding box center [461, 152] width 322 height 14
type input "weider"
click at [589, 209] on button "Search" at bounding box center [611, 216] width 45 height 15
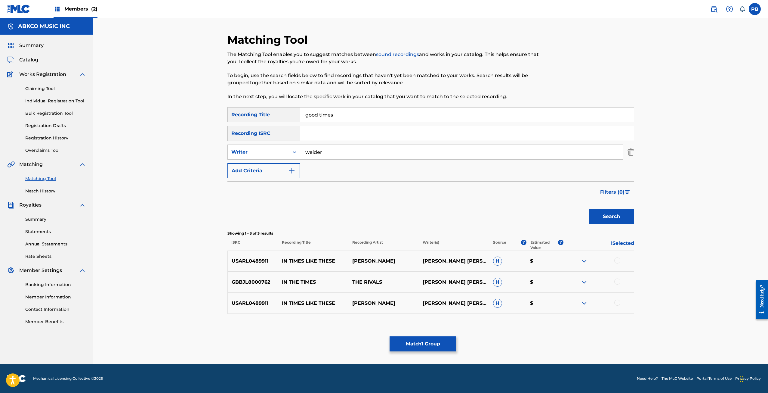
click at [321, 152] on input "weider" at bounding box center [461, 152] width 322 height 14
drag, startPoint x: 282, startPoint y: 153, endPoint x: 279, endPoint y: 156, distance: 3.9
click at [281, 153] on div "Writer" at bounding box center [258, 151] width 54 height 7
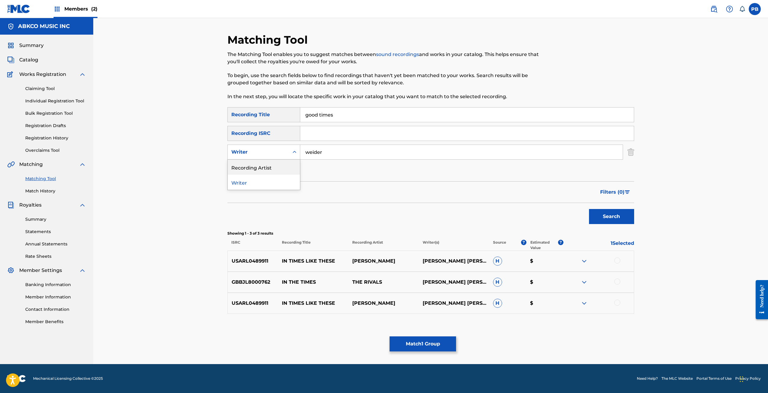
click at [273, 163] on div "Recording Artist" at bounding box center [264, 166] width 72 height 15
click at [327, 147] on input "Search Form" at bounding box center [461, 152] width 322 height 14
type input "the animals"
click at [589, 209] on button "Search" at bounding box center [611, 216] width 45 height 15
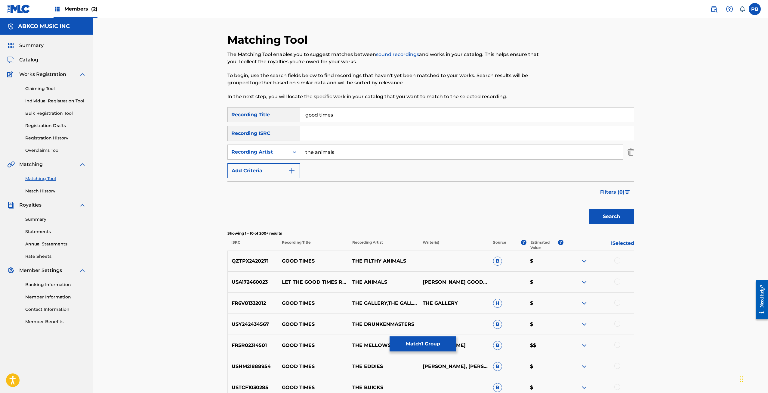
click at [586, 259] on img at bounding box center [584, 260] width 7 height 7
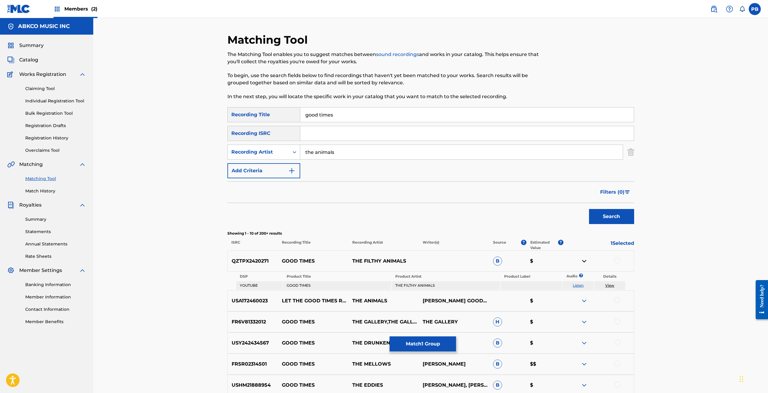
click at [575, 285] on link "Listen" at bounding box center [578, 285] width 11 height 5
drag, startPoint x: 349, startPoint y: 115, endPoint x: 254, endPoint y: 119, distance: 95.1
click at [257, 115] on div "SearchWithCriteria96a47f62-a491-40b7-8731-76be21a521df Recording Title good tim…" at bounding box center [430, 114] width 407 height 15
click at [310, 135] on input "Search Form" at bounding box center [467, 133] width 334 height 14
paste input "USUR10200258"
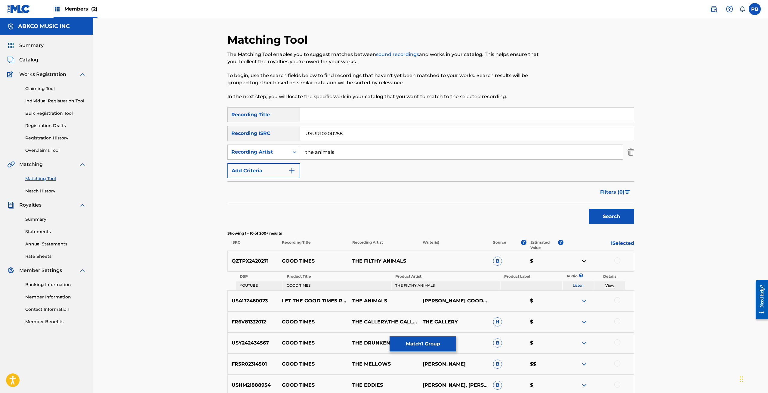
type input "USUR10200258"
drag, startPoint x: 360, startPoint y: 155, endPoint x: 194, endPoint y: 154, distance: 165.8
click at [199, 159] on div "Matching Tool The Matching Tool enables you to suggest matches between sound re…" at bounding box center [430, 271] width 675 height 507
click at [589, 209] on button "Search" at bounding box center [611, 216] width 45 height 15
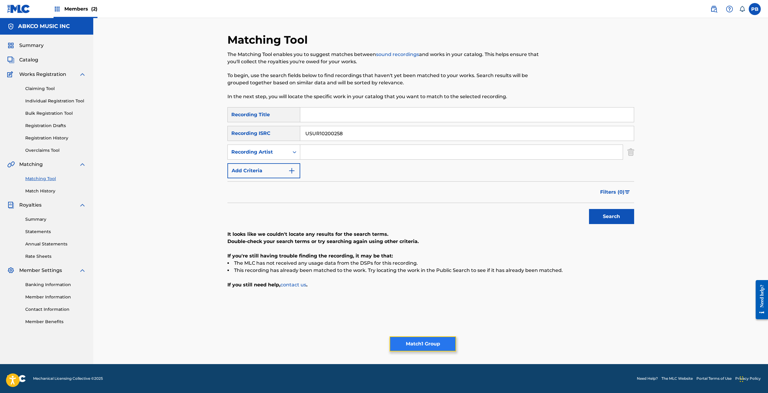
click at [398, 339] on button "Match 1 Group" at bounding box center [423, 343] width 66 height 15
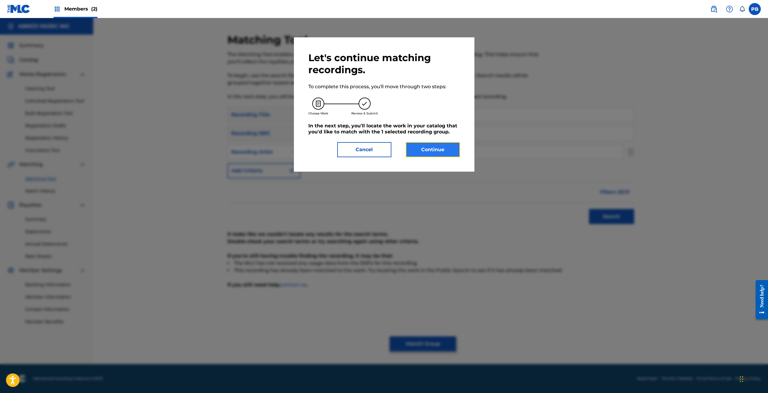
click at [424, 152] on button "Continue" at bounding box center [433, 149] width 54 height 15
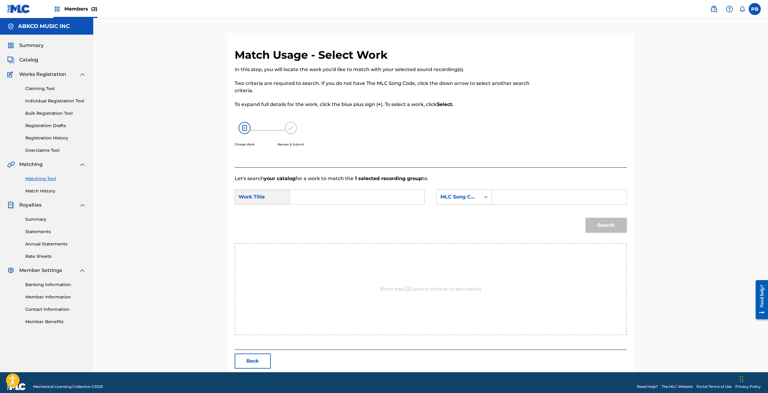
click at [333, 192] on input "Search Form" at bounding box center [357, 197] width 125 height 14
type input "good times"
click at [310, 212] on strong "good" at bounding box center [306, 210] width 13 height 6
click at [451, 200] on div "MLC Song Code" at bounding box center [458, 196] width 36 height 7
click at [456, 211] on div "Writer Name" at bounding box center [464, 211] width 54 height 15
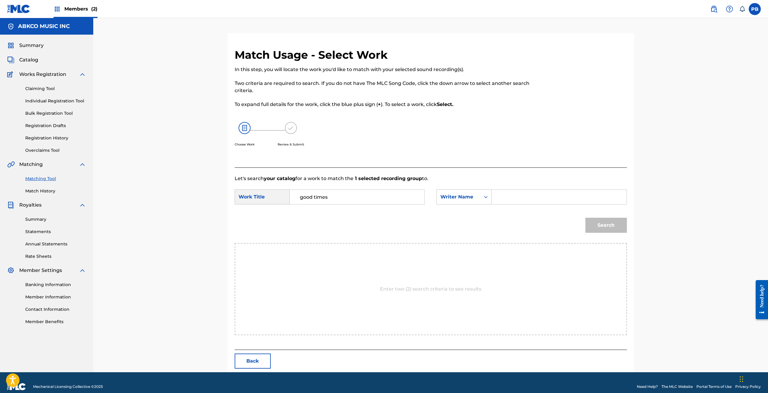
click at [522, 201] on input "Search Form" at bounding box center [559, 197] width 125 height 14
type input "burdon"
click at [585, 217] on button "Search" at bounding box center [606, 224] width 42 height 15
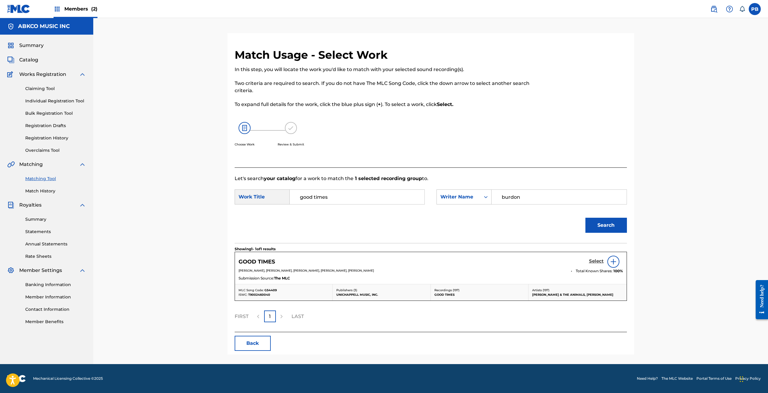
click at [594, 261] on h5 "Select" at bounding box center [596, 261] width 15 height 6
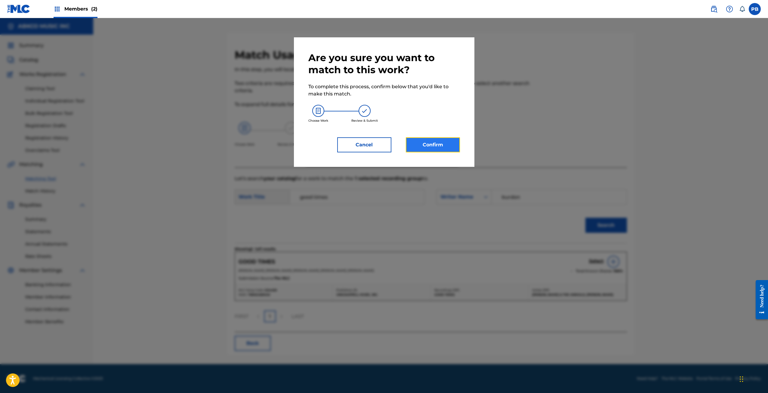
click at [434, 141] on button "Confirm" at bounding box center [433, 144] width 54 height 15
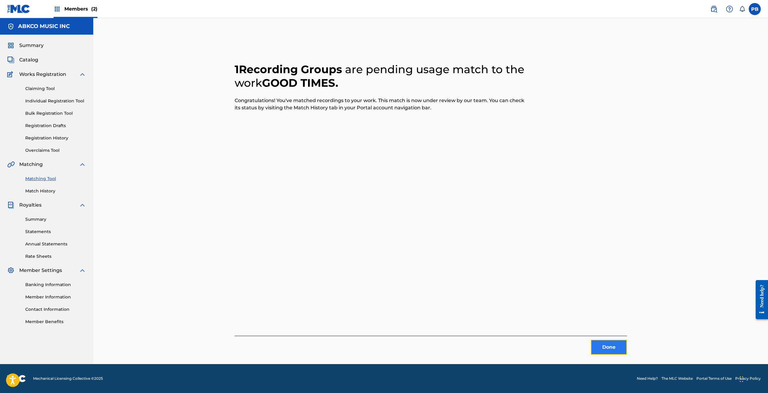
click at [606, 347] on button "Done" at bounding box center [609, 346] width 36 height 15
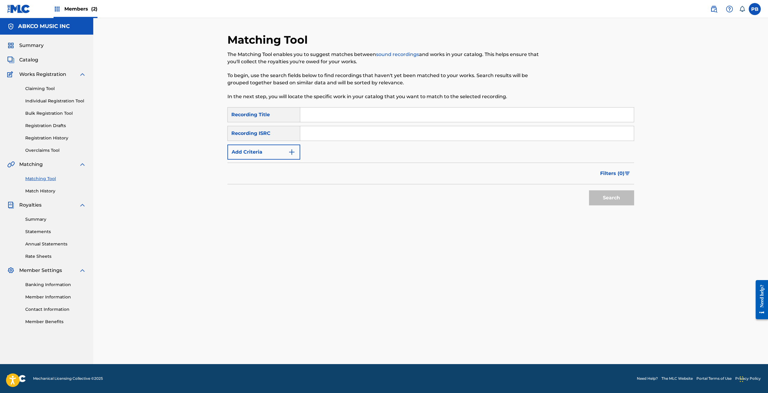
click at [382, 116] on input "Search Form" at bounding box center [467, 114] width 334 height 14
paste input "Stimulus Check"
type input "Stimulus Check"
click at [589, 190] on button "Search" at bounding box center [611, 197] width 45 height 15
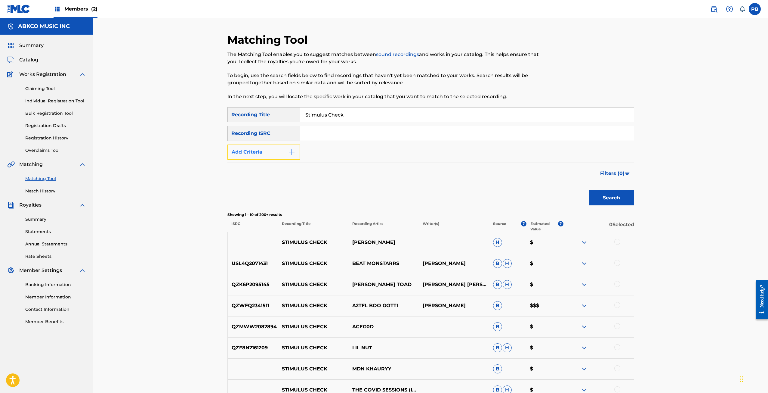
click at [259, 152] on button "Add Criteria" at bounding box center [263, 151] width 73 height 15
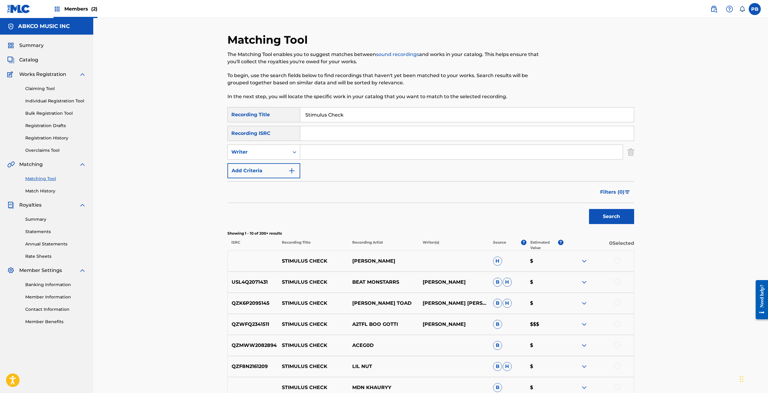
click at [346, 153] on input "Search Form" at bounding box center [461, 152] width 322 height 14
click at [589, 209] on button "Search" at bounding box center [611, 216] width 45 height 15
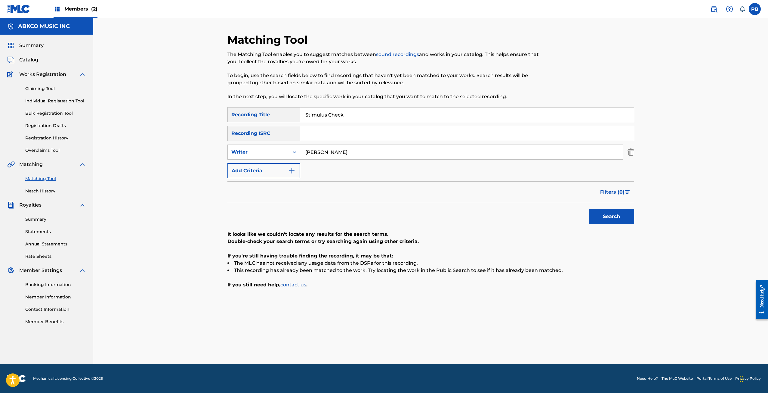
click at [589, 209] on button "Search" at bounding box center [611, 216] width 45 height 15
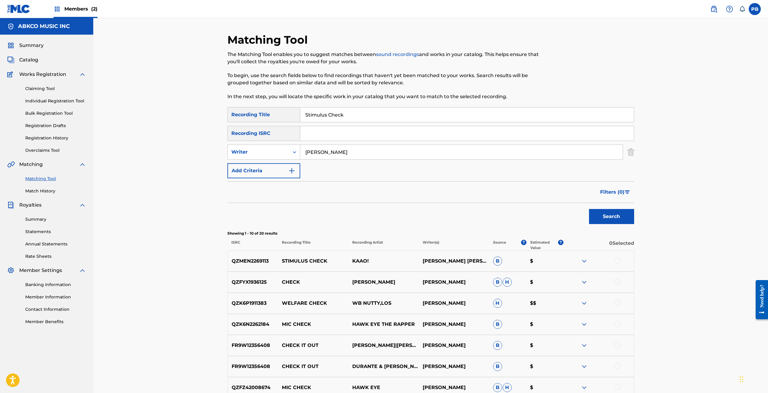
click at [347, 155] on input "womack" at bounding box center [461, 152] width 322 height 14
type input "bobby womack"
click at [589, 209] on button "Search" at bounding box center [611, 216] width 45 height 15
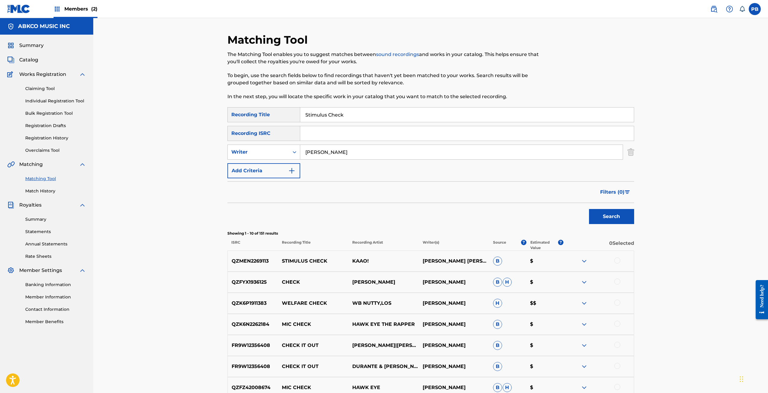
drag, startPoint x: 361, startPoint y: 155, endPoint x: 264, endPoint y: 137, distance: 98.5
click at [264, 137] on div "SearchWithCriteria96a47f62-a491-40b7-8731-76be21a521df Recording Title Stimulus…" at bounding box center [430, 142] width 407 height 71
click at [589, 209] on button "Search" at bounding box center [611, 216] width 45 height 15
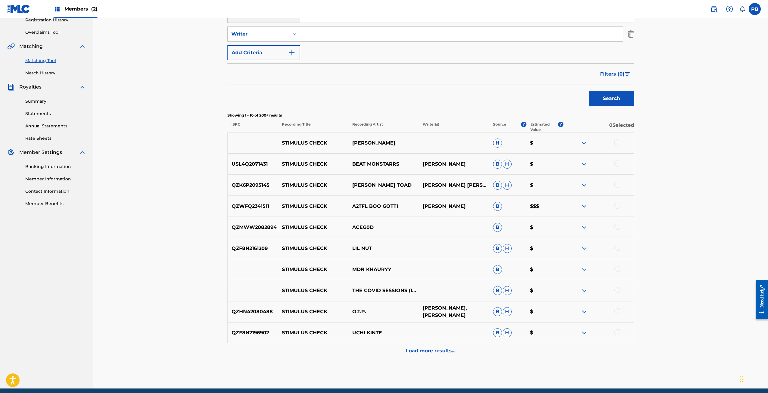
scroll to position [120, 0]
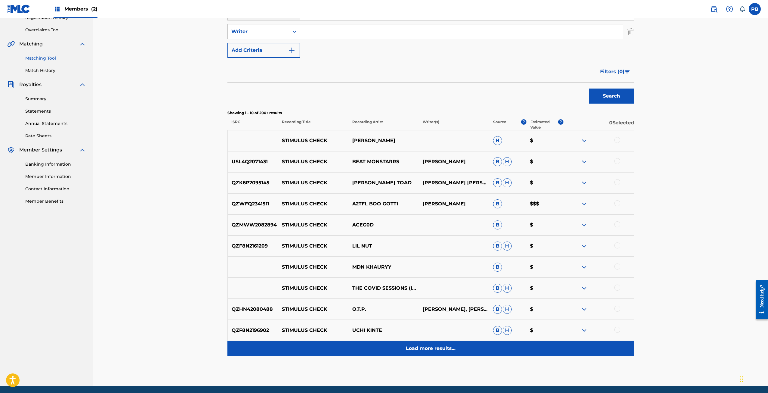
click at [439, 341] on div "Load more results..." at bounding box center [430, 348] width 407 height 15
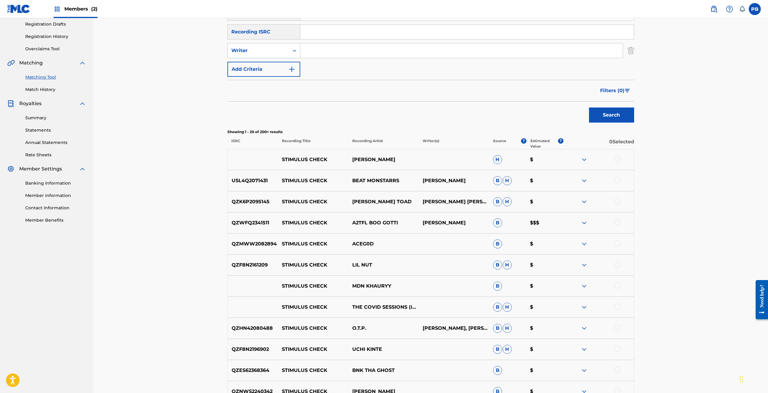
scroll to position [0, 0]
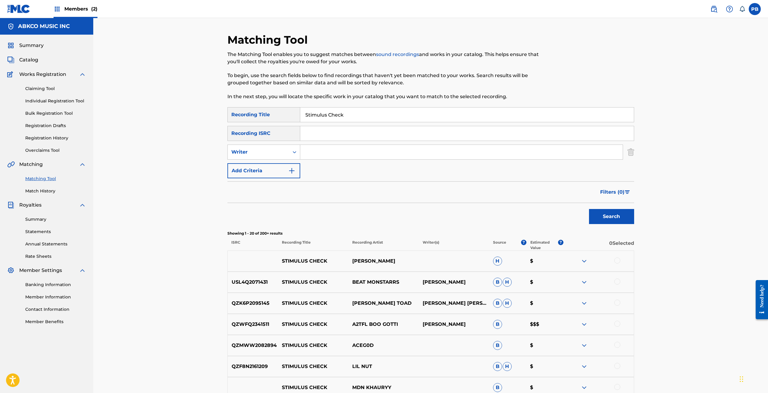
click at [314, 148] on input "Search Form" at bounding box center [461, 152] width 322 height 14
click at [589, 209] on button "Search" at bounding box center [611, 216] width 45 height 15
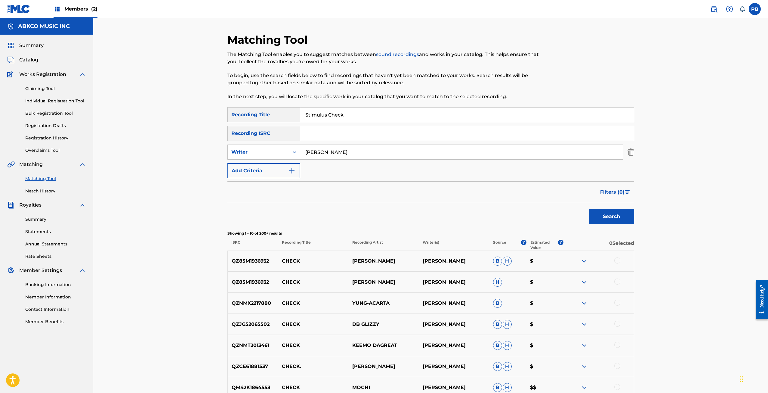
click at [313, 155] on input "carter" at bounding box center [461, 152] width 322 height 14
click at [589, 209] on button "Search" at bounding box center [611, 216] width 45 height 15
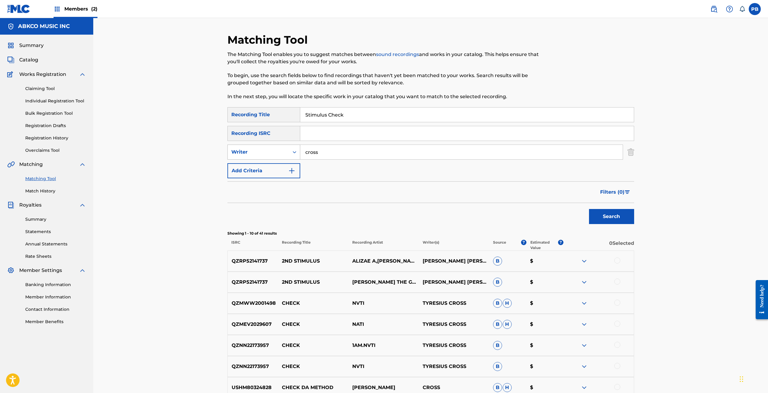
drag, startPoint x: 326, startPoint y: 150, endPoint x: 254, endPoint y: 148, distance: 72.2
click at [254, 148] on div "SearchWithCriteria1e79185a-a65e-490b-b6fe-c4182b4f2679 Writer cross" at bounding box center [430, 151] width 407 height 15
click at [589, 209] on button "Search" at bounding box center [611, 216] width 45 height 15
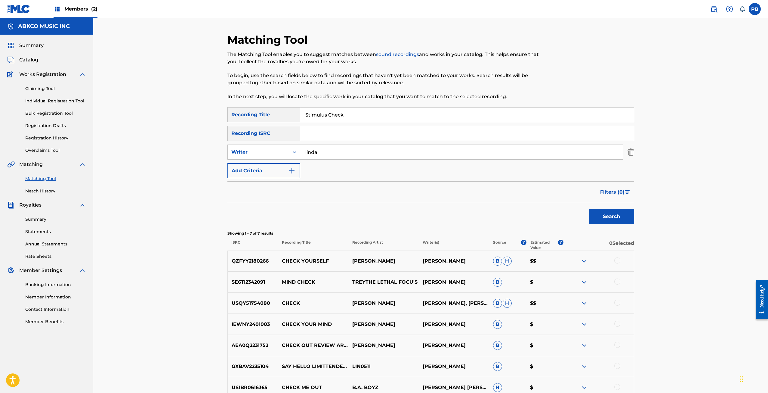
drag, startPoint x: 343, startPoint y: 151, endPoint x: 250, endPoint y: 131, distance: 94.8
click at [252, 132] on div "SearchWithCriteria96a47f62-a491-40b7-8731-76be21a521df Recording Title Stimulus…" at bounding box center [430, 142] width 407 height 71
click at [589, 209] on button "Search" at bounding box center [611, 216] width 45 height 15
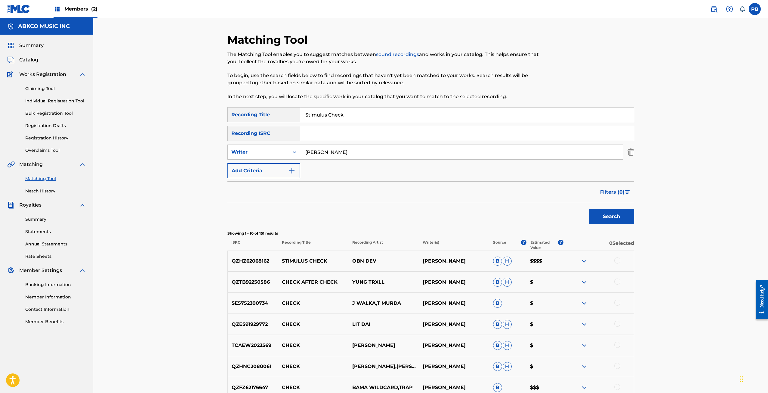
drag, startPoint x: 331, startPoint y: 156, endPoint x: 254, endPoint y: 140, distance: 78.3
click at [254, 141] on div "SearchWithCriteria96a47f62-a491-40b7-8731-76be21a521df Recording Title Stimulus…" at bounding box center [430, 142] width 407 height 71
type input "cooke"
click at [589, 209] on button "Search" at bounding box center [611, 216] width 45 height 15
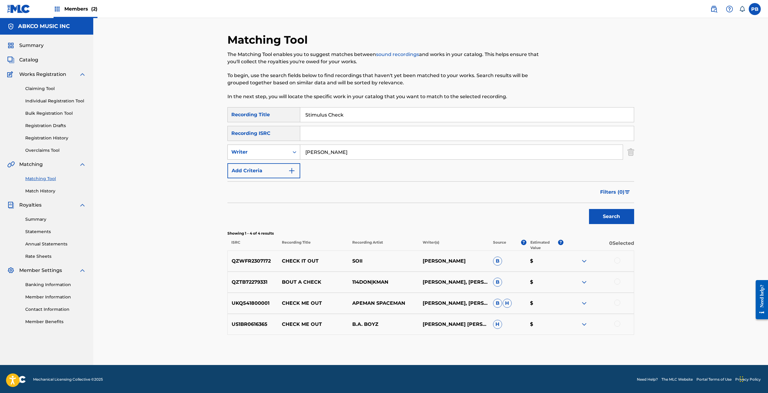
drag, startPoint x: 332, startPoint y: 157, endPoint x: 292, endPoint y: 156, distance: 40.0
click at [292, 156] on div "SearchWithCriteria1e79185a-a65e-490b-b6fe-c4182b4f2679 Writer cooke" at bounding box center [430, 151] width 407 height 15
click at [251, 154] on div "Writer" at bounding box center [258, 151] width 54 height 7
click at [248, 165] on div "Recording Artist" at bounding box center [264, 166] width 72 height 15
click at [367, 152] on input "Search Form" at bounding box center [461, 152] width 322 height 14
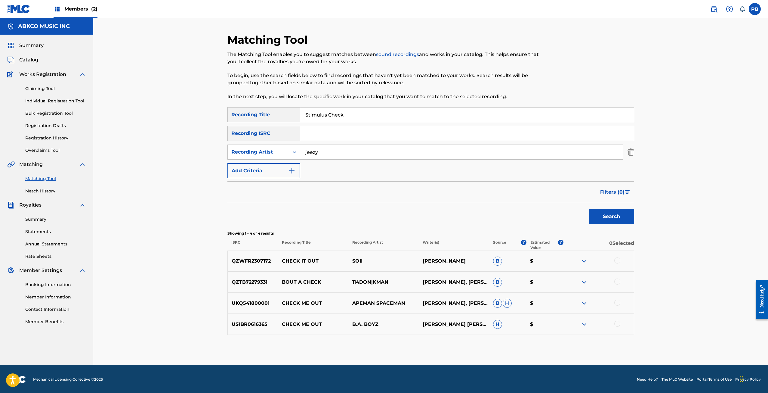
type input "jeezy"
click at [589, 209] on button "Search" at bounding box center [611, 216] width 45 height 15
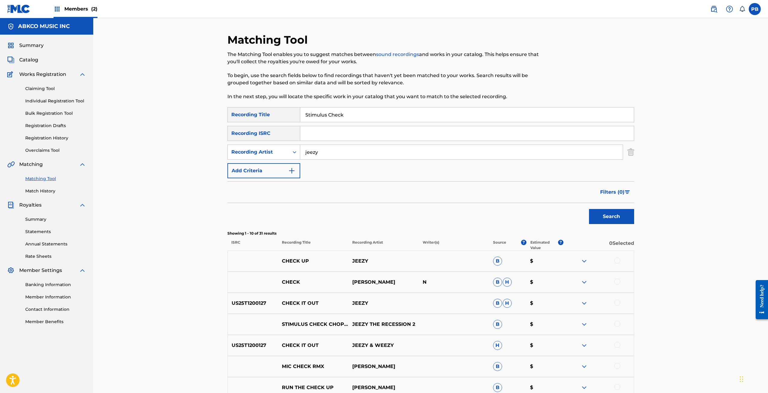
click at [614, 322] on div at bounding box center [617, 323] width 6 height 6
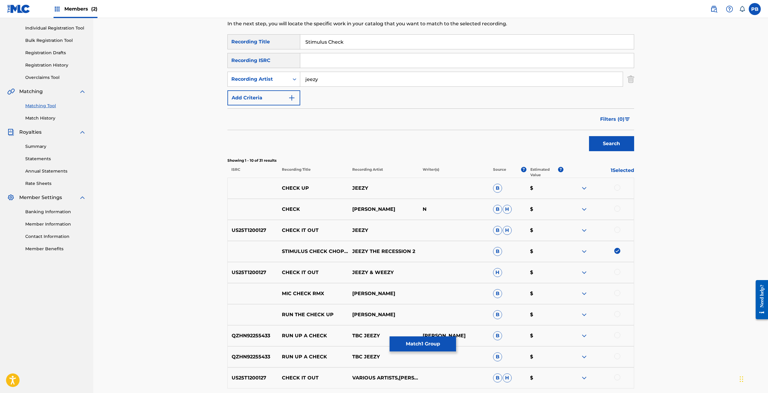
scroll to position [90, 0]
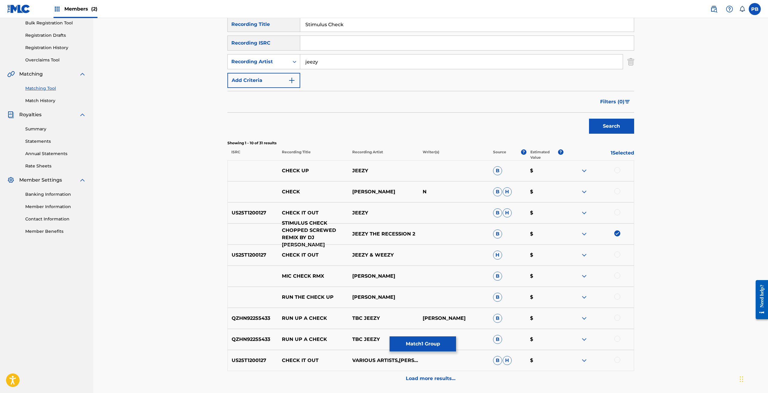
click at [302, 240] on p "STIMULUS CHECK CHOPPED SCREWED REMIX BY DJ SPANKK ROGERS" at bounding box center [313, 233] width 70 height 29
drag, startPoint x: 302, startPoint y: 243, endPoint x: 279, endPoint y: 219, distance: 32.8
click at [279, 219] on p "STIMULUS CHECK CHOPPED SCREWED REMIX BY DJ SPANKK ROGERS" at bounding box center [313, 233] width 70 height 29
copy p "STIMULUS CHECK CHOPPED SCREWED REMIX BY DJ SPANKK ROGERS"
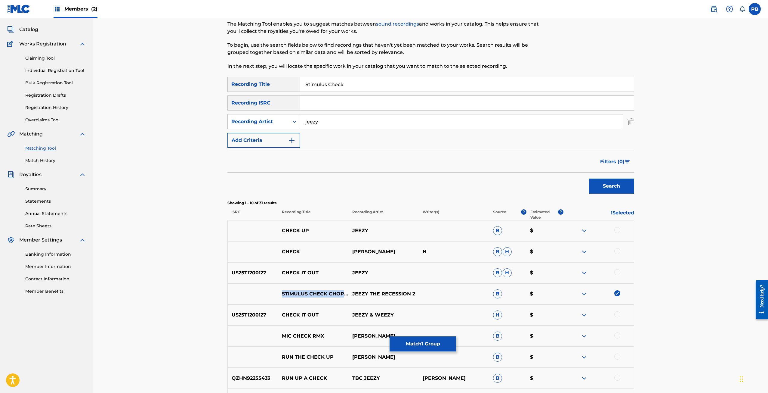
scroll to position [30, 0]
drag, startPoint x: 356, startPoint y: 88, endPoint x: 253, endPoint y: 84, distance: 103.3
click at [257, 87] on div "SearchWithCriteria96a47f62-a491-40b7-8731-76be21a521df Recording Title Stimulus…" at bounding box center [430, 84] width 407 height 15
paste input "TIMULUS CHECK CHOPPED SCREWED REMIX BY DJ SPANKK ROGERS"
type input "STIMULUS CHECK CHOPPED SCREWED REMIX BY DJ SPANKK ROGERS"
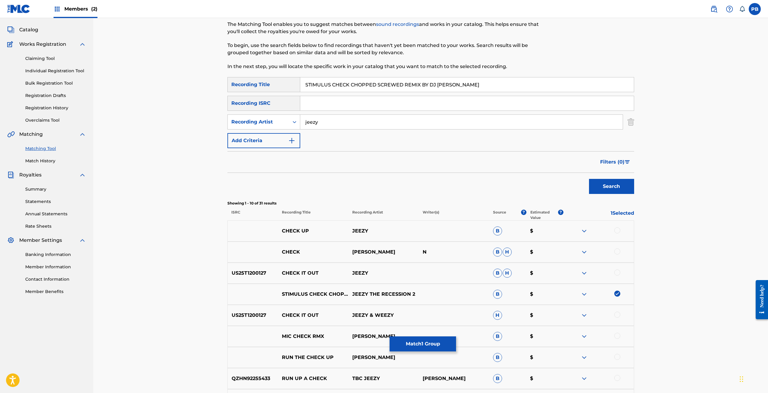
click at [589, 179] on button "Search" at bounding box center [611, 186] width 45 height 15
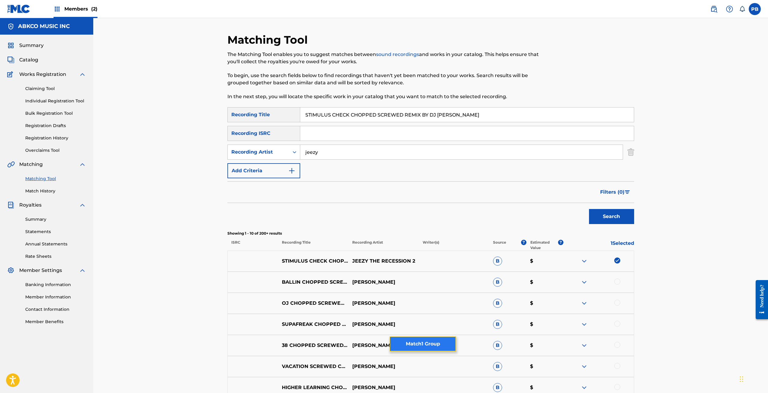
click at [419, 340] on button "Match 1 Group" at bounding box center [423, 343] width 66 height 15
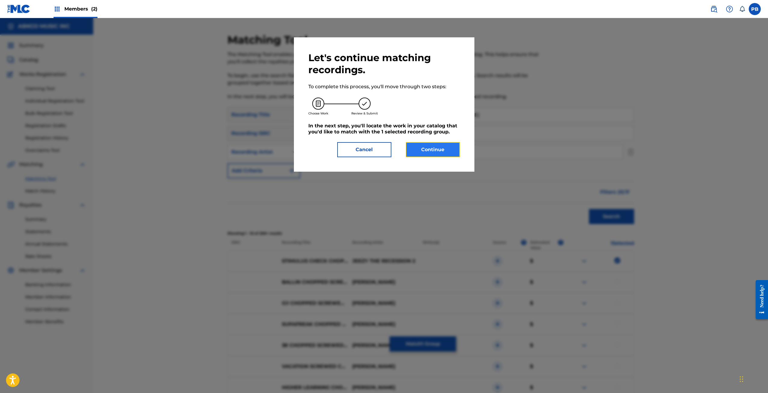
click at [447, 152] on button "Continue" at bounding box center [433, 149] width 54 height 15
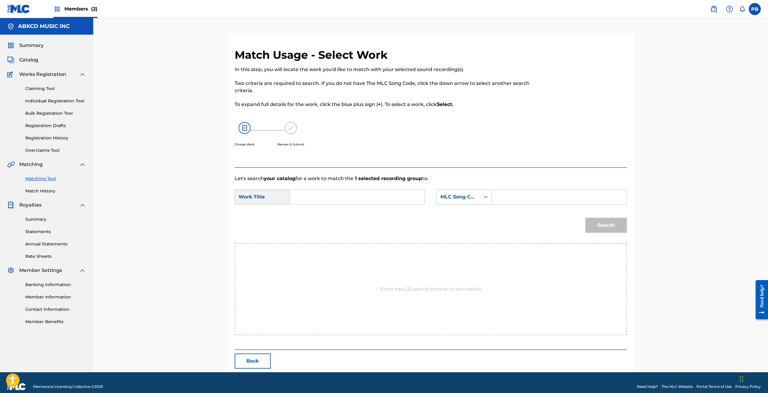
click at [368, 199] on input "Search Form" at bounding box center [357, 197] width 125 height 14
click at [318, 217] on div "stimul us check" at bounding box center [312, 214] width 34 height 18
type input "stimulus check"
click at [445, 197] on div "MLC Song Code" at bounding box center [458, 196] width 36 height 7
click at [448, 210] on div "Writer Name" at bounding box center [464, 211] width 54 height 15
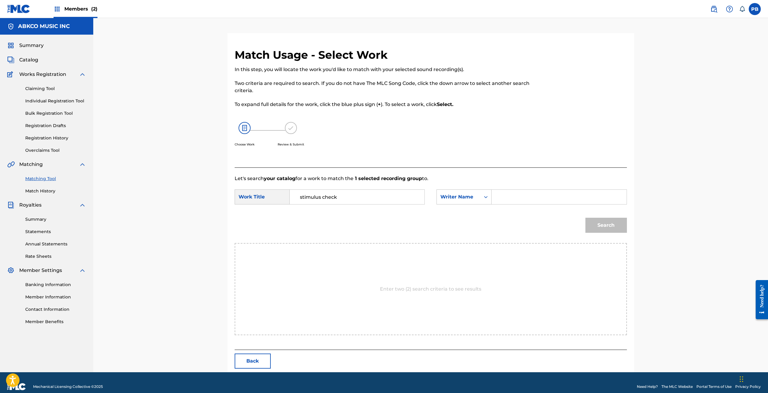
drag, startPoint x: 495, startPoint y: 196, endPoint x: 500, endPoint y: 195, distance: 4.9
click at [498, 196] on div "Search Form" at bounding box center [559, 196] width 135 height 15
click at [501, 195] on input "Search Form" at bounding box center [559, 197] width 125 height 14
type input "womack"
click at [622, 232] on div "Search" at bounding box center [604, 223] width 45 height 24
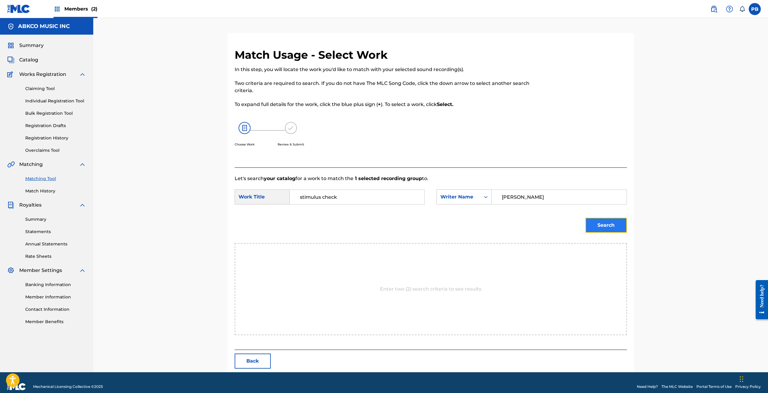
click at [621, 228] on button "Search" at bounding box center [606, 224] width 42 height 15
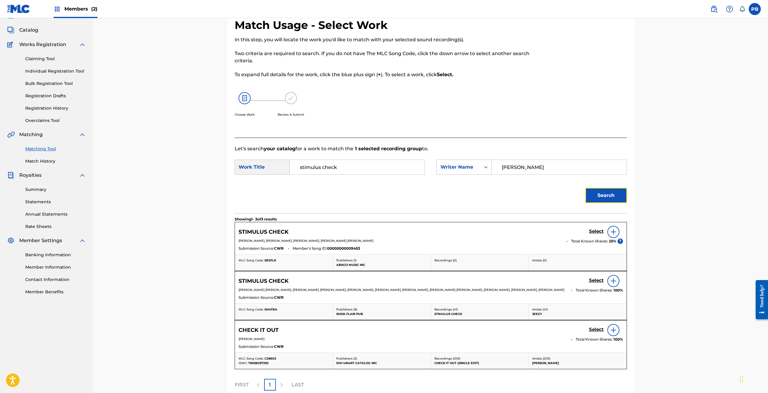
scroll to position [30, 0]
click at [613, 279] on img at bounding box center [613, 280] width 7 height 7
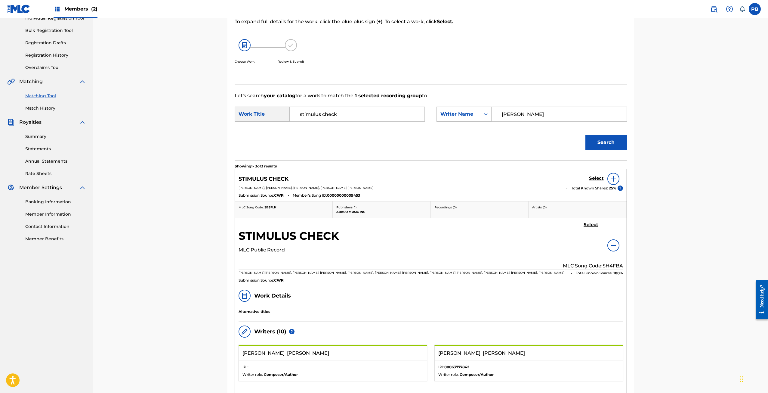
scroll to position [90, 0]
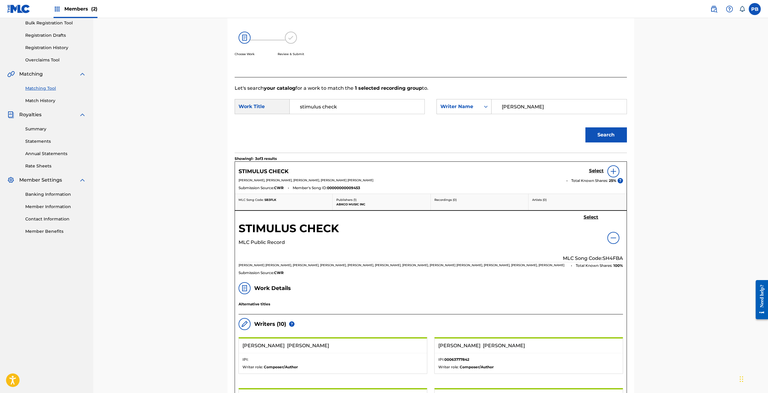
click at [612, 238] on img at bounding box center [613, 237] width 7 height 7
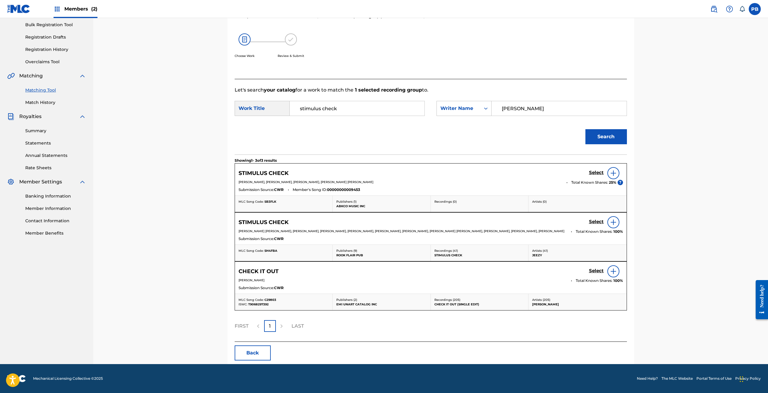
scroll to position [88, 0]
click at [596, 222] on h5 "Select" at bounding box center [596, 222] width 15 height 6
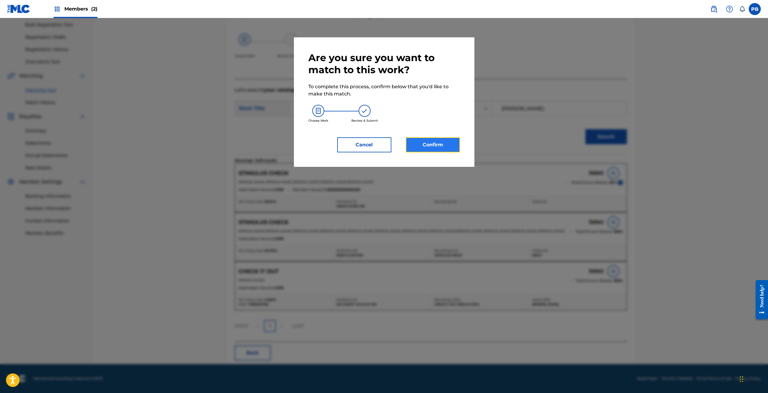
click at [426, 139] on button "Confirm" at bounding box center [433, 144] width 54 height 15
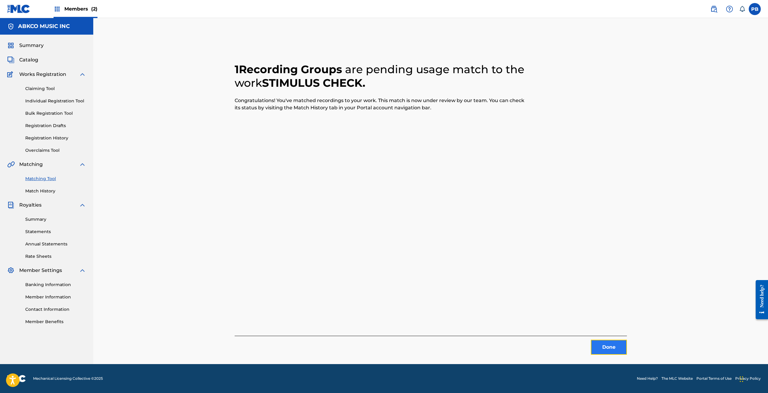
click at [622, 353] on button "Done" at bounding box center [609, 346] width 36 height 15
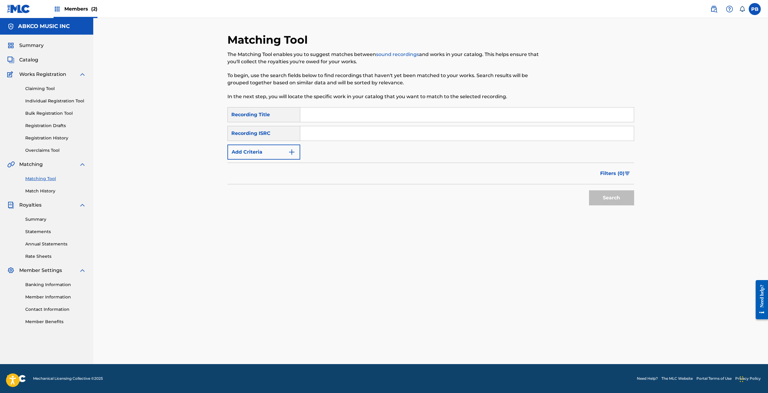
click at [44, 192] on link "Match History" at bounding box center [55, 191] width 61 height 6
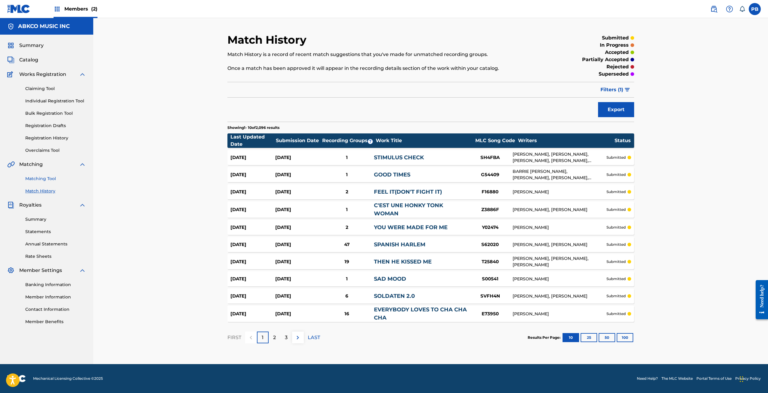
click at [39, 180] on link "Matching Tool" at bounding box center [55, 178] width 61 height 6
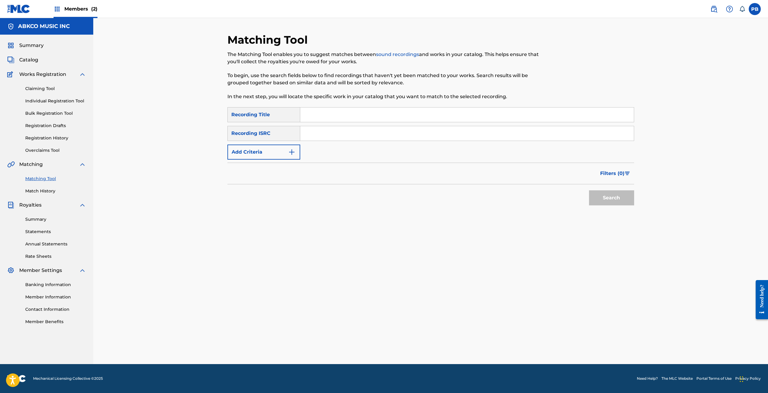
click at [355, 107] on div "Search Form" at bounding box center [467, 114] width 334 height 15
click at [356, 109] on input "Search Form" at bounding box center [467, 114] width 334 height 14
type input "mean old world"
click at [589, 190] on button "Search" at bounding box center [611, 197] width 45 height 15
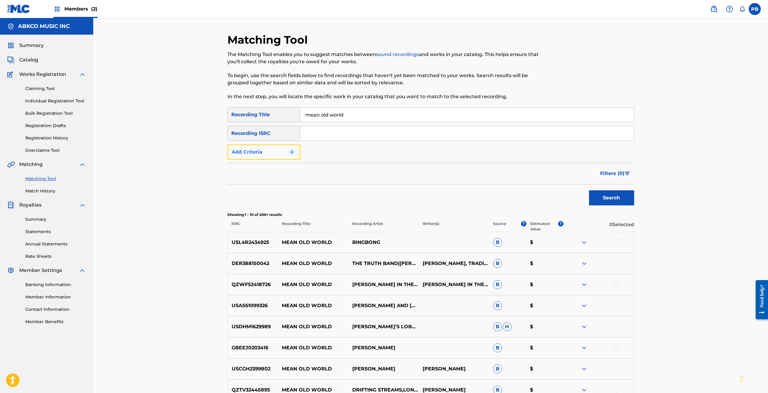
click at [273, 149] on button "Add Criteria" at bounding box center [263, 151] width 73 height 15
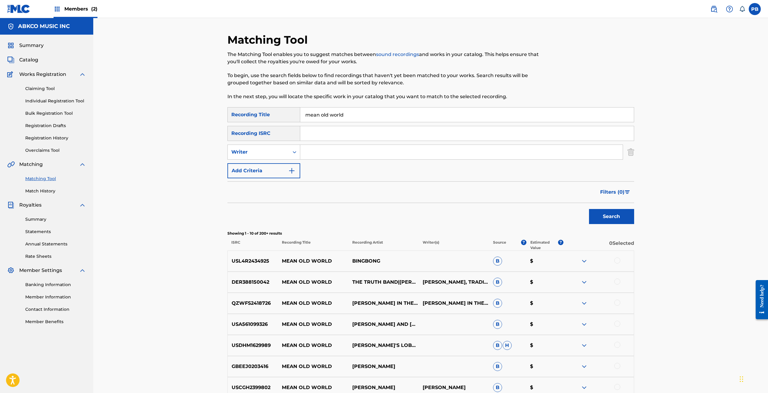
click at [306, 150] on input "Search Form" at bounding box center [461, 152] width 322 height 14
type input "sam cooke"
click at [589, 209] on button "Search" at bounding box center [611, 216] width 45 height 15
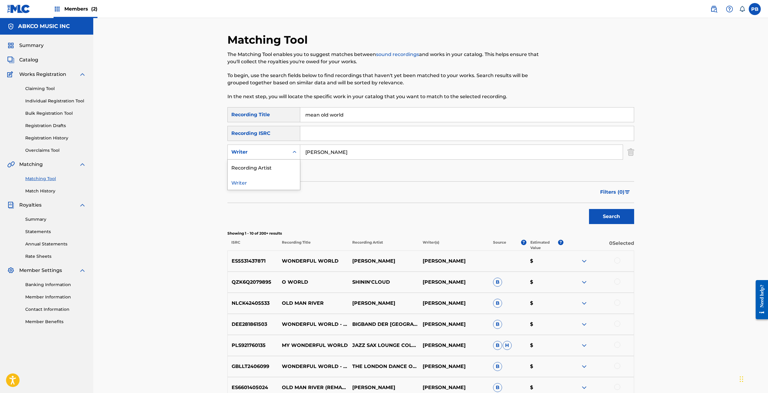
click at [279, 150] on div "Writer" at bounding box center [258, 151] width 54 height 7
click at [270, 162] on div "Recording Artist" at bounding box center [264, 166] width 72 height 15
click at [323, 152] on input "Search Form" at bounding box center [461, 152] width 322 height 14
type input "sam cooke"
click at [589, 209] on button "Search" at bounding box center [611, 216] width 45 height 15
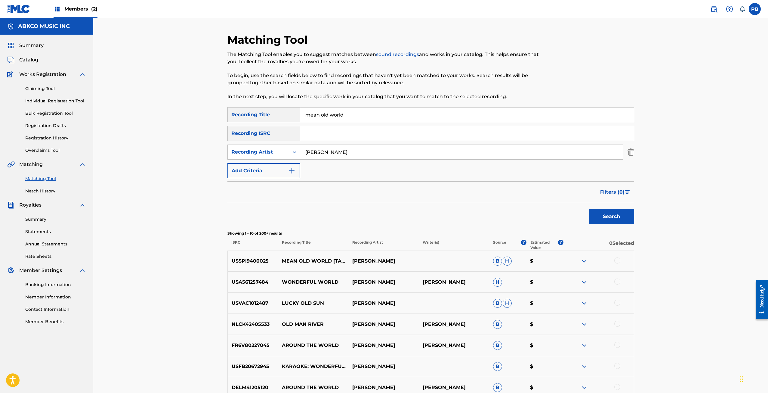
click at [622, 260] on div at bounding box center [598, 260] width 70 height 7
click at [620, 260] on div at bounding box center [598, 260] width 70 height 7
click at [618, 260] on div at bounding box center [617, 260] width 6 height 6
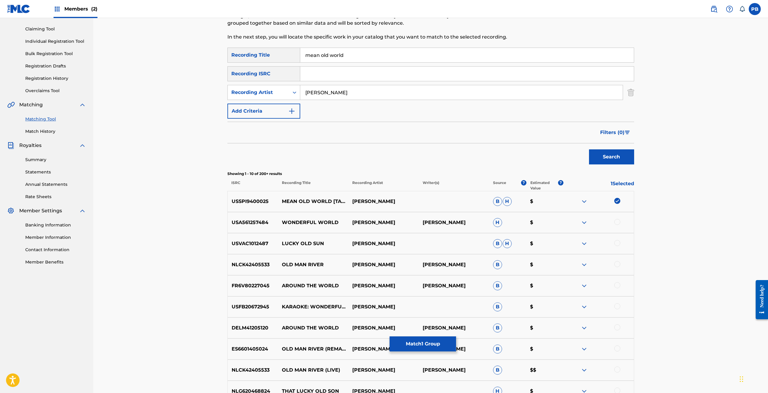
scroll to position [30, 0]
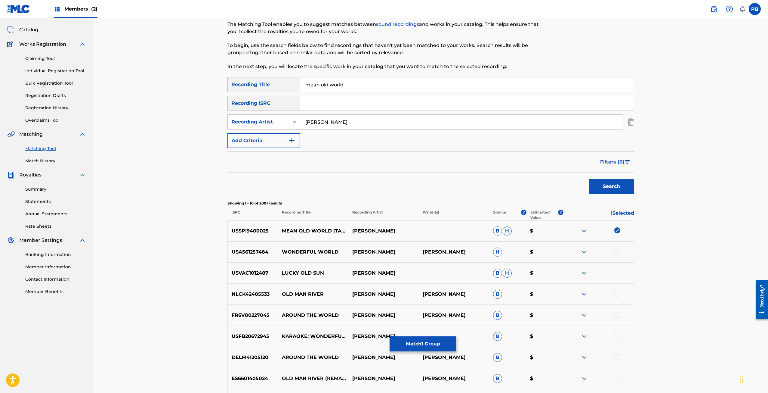
click at [252, 233] on p "USSPI9400025" at bounding box center [253, 230] width 51 height 7
copy p "USSPI9400025"
click at [358, 105] on input "Search Form" at bounding box center [467, 103] width 334 height 14
paste input "USSPI9400025"
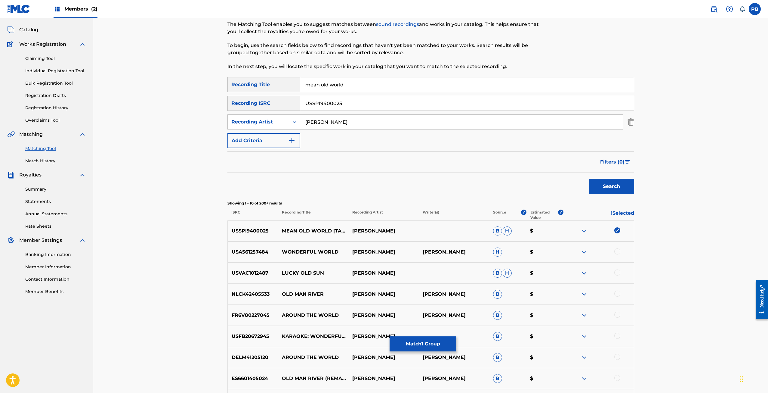
type input "USSPI9400025"
drag, startPoint x: 304, startPoint y: 127, endPoint x: 311, endPoint y: 125, distance: 7.3
click at [307, 125] on input "sam cooke" at bounding box center [461, 122] width 322 height 14
click at [332, 124] on input "sam cooke" at bounding box center [461, 122] width 322 height 14
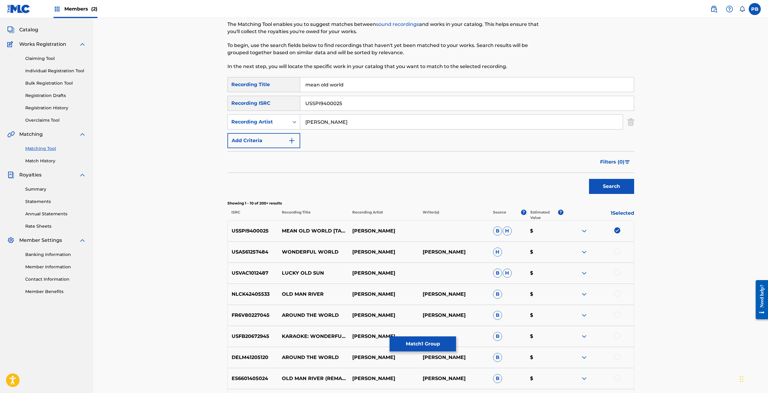
click at [332, 124] on input "sam cooke" at bounding box center [461, 122] width 322 height 14
click at [260, 82] on div "SearchWithCriteria96a47f62-a491-40b7-8731-76be21a521df Recording Title mean old…" at bounding box center [430, 84] width 407 height 15
click at [589, 179] on button "Search" at bounding box center [611, 186] width 45 height 15
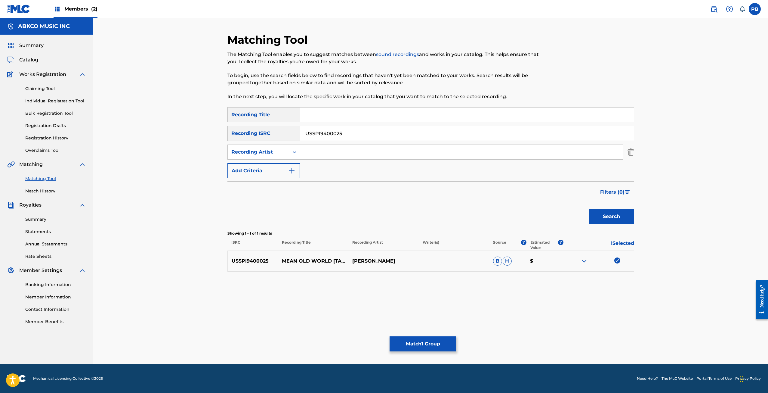
drag, startPoint x: 352, startPoint y: 135, endPoint x: 292, endPoint y: 129, distance: 60.5
click at [295, 131] on div "SearchWithCriteriacab4e7d4-2e8e-4f45-8f9e-97935235ca61 Recording ISRC USSPI9400…" at bounding box center [430, 133] width 407 height 15
click at [345, 150] on input "Search Form" at bounding box center [461, 152] width 322 height 14
type input "soul stirrers"
click at [328, 115] on input "Search Form" at bounding box center [467, 114] width 334 height 14
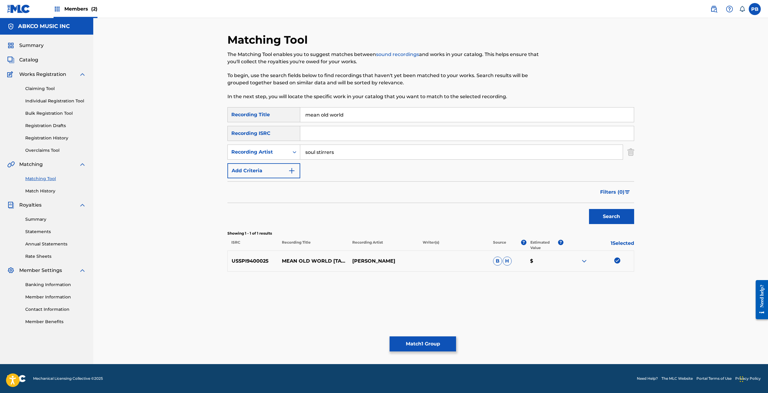
type input "mean old world"
click at [589, 209] on button "Search" at bounding box center [611, 216] width 45 height 15
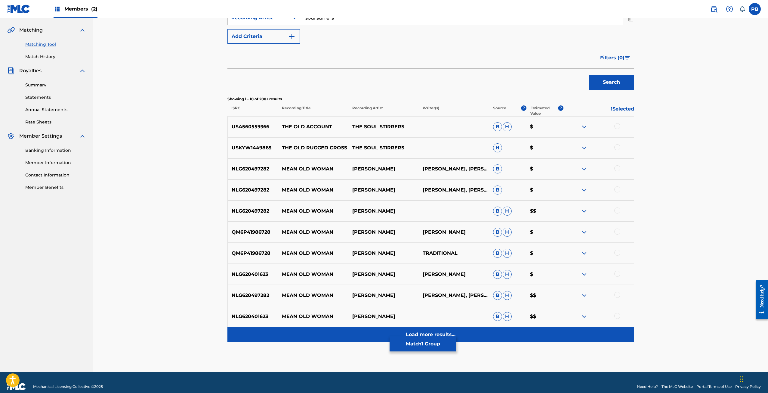
scroll to position [142, 0]
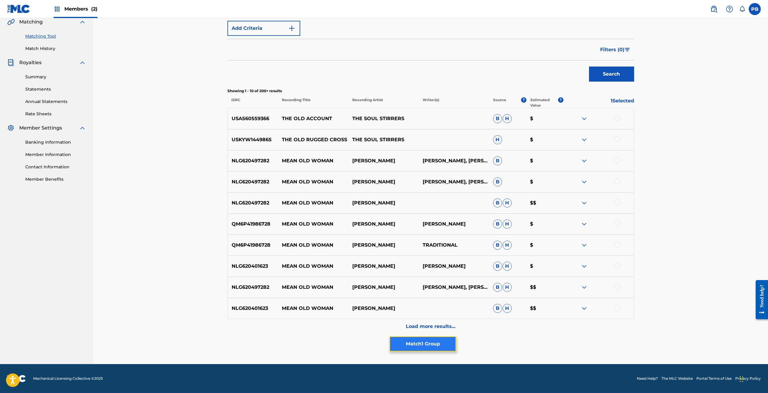
click at [449, 345] on button "Match 1 Group" at bounding box center [423, 343] width 66 height 15
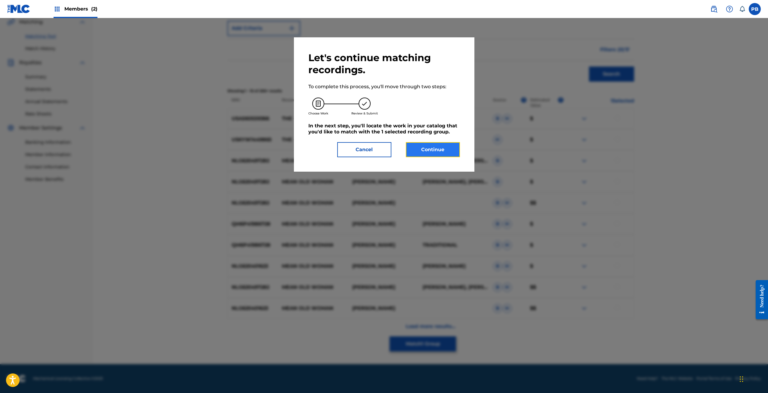
click at [431, 151] on button "Continue" at bounding box center [433, 149] width 54 height 15
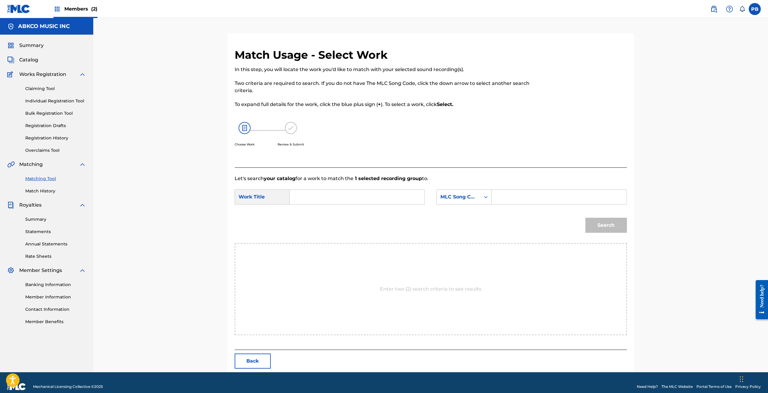
click at [338, 194] on input "Search Form" at bounding box center [357, 197] width 125 height 14
click at [317, 216] on div "mean old wor ld" at bounding box center [312, 214] width 34 height 18
type input "mean old world"
click at [476, 193] on div "MLC Song Code" at bounding box center [459, 196] width 44 height 11
click at [464, 219] on div "Writer Name" at bounding box center [464, 211] width 54 height 15
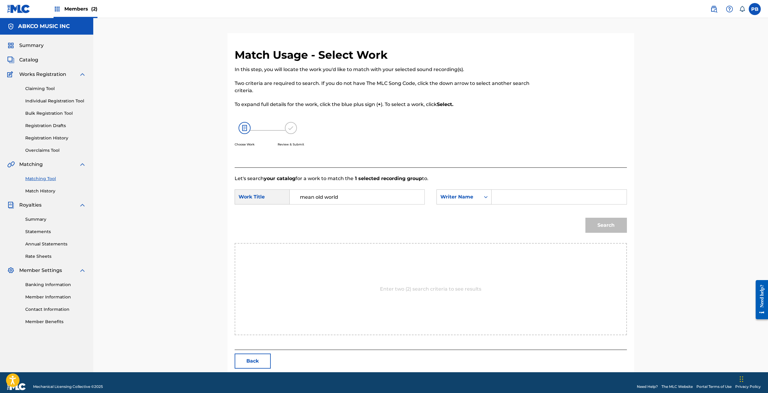
click at [510, 198] on input "Search Form" at bounding box center [559, 197] width 125 height 14
type input "cooke"
click at [585, 217] on button "Search" at bounding box center [606, 224] width 42 height 15
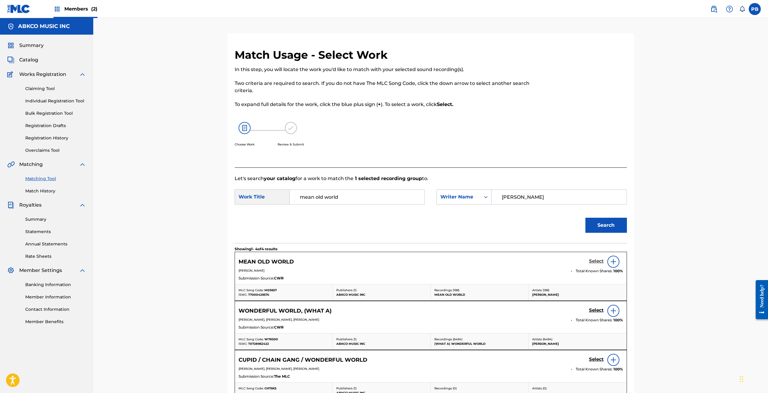
click at [592, 260] on h5 "Select" at bounding box center [596, 261] width 15 height 6
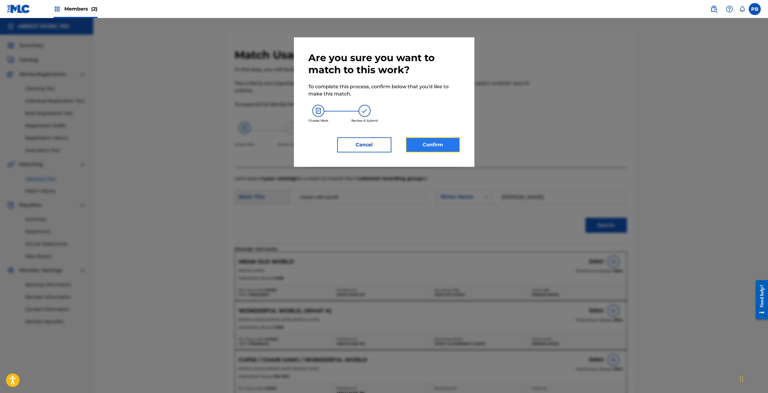
click at [440, 143] on button "Confirm" at bounding box center [433, 144] width 54 height 15
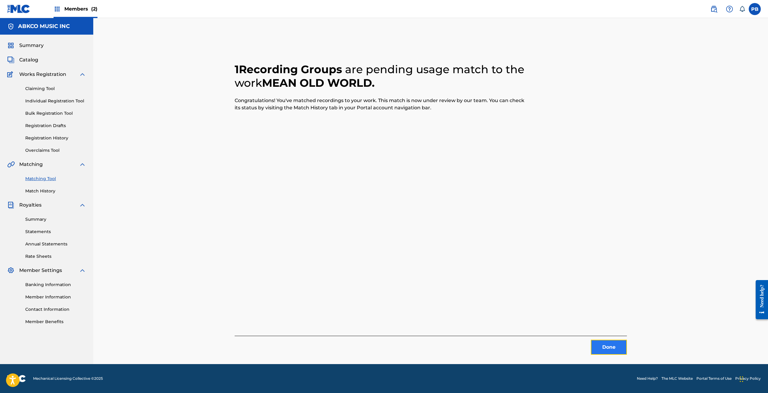
click at [603, 348] on button "Done" at bounding box center [609, 346] width 36 height 15
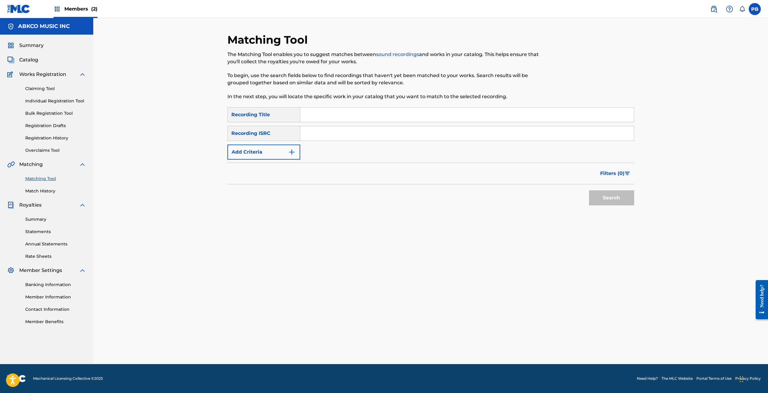
click at [378, 118] on input "Search Form" at bounding box center [467, 114] width 334 height 14
paste input "Twenty-One Twenty (2120) South Michigan Avenue"
click at [589, 190] on button "Search" at bounding box center [611, 197] width 45 height 15
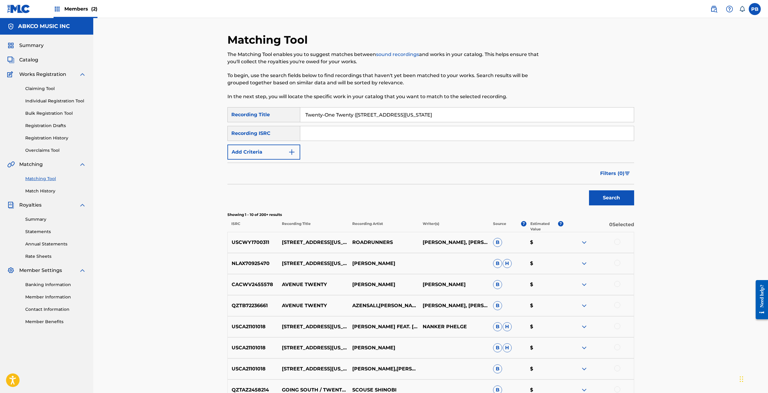
click at [617, 263] on div at bounding box center [617, 263] width 6 height 6
click at [618, 242] on div at bounding box center [617, 242] width 6 height 6
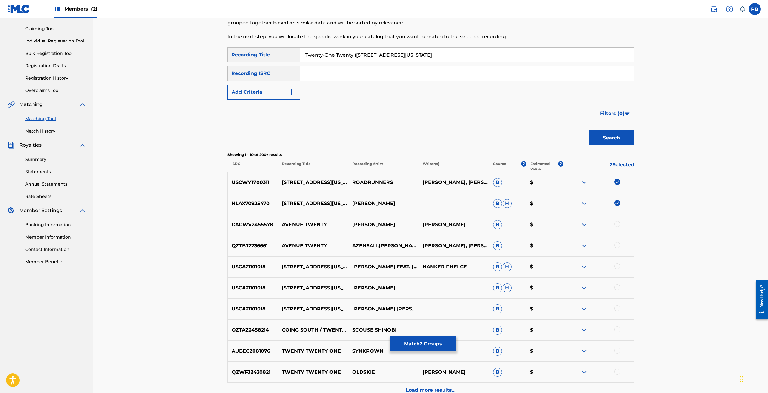
scroll to position [60, 0]
click at [615, 267] on div at bounding box center [617, 266] width 6 height 6
click at [615, 287] on div at bounding box center [617, 287] width 6 height 6
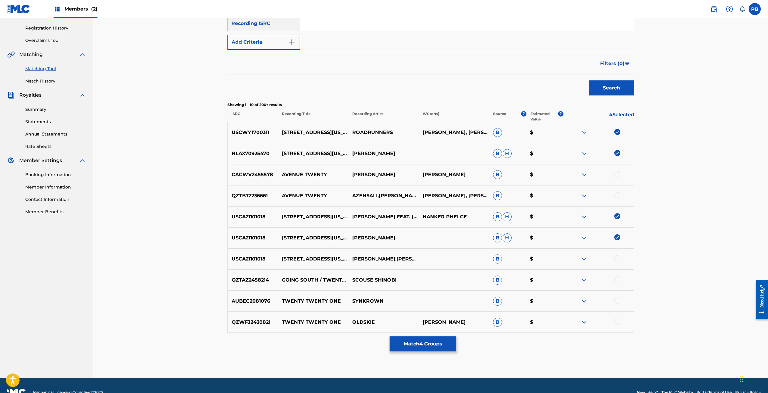
scroll to position [120, 0]
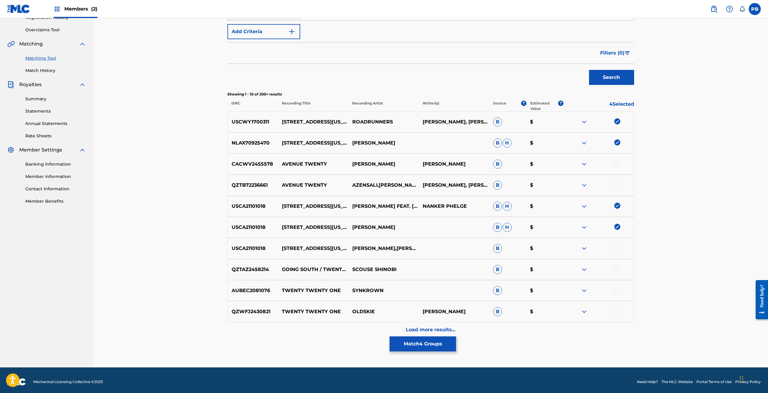
click at [616, 267] on div at bounding box center [617, 269] width 6 height 6
click at [616, 267] on img at bounding box center [617, 269] width 6 height 6
click at [617, 249] on div at bounding box center [617, 248] width 6 height 6
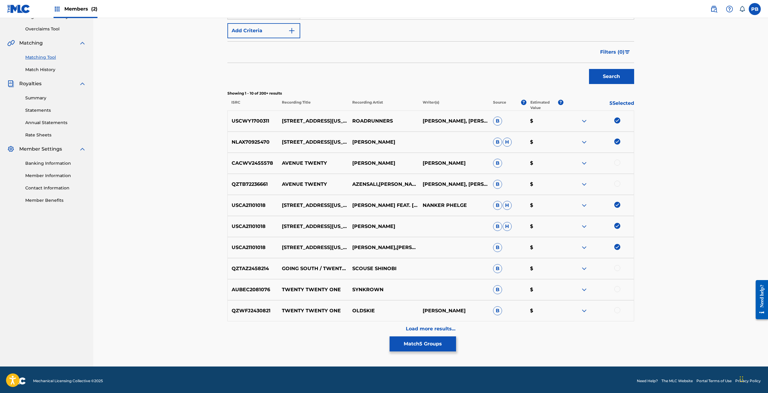
scroll to position [124, 0]
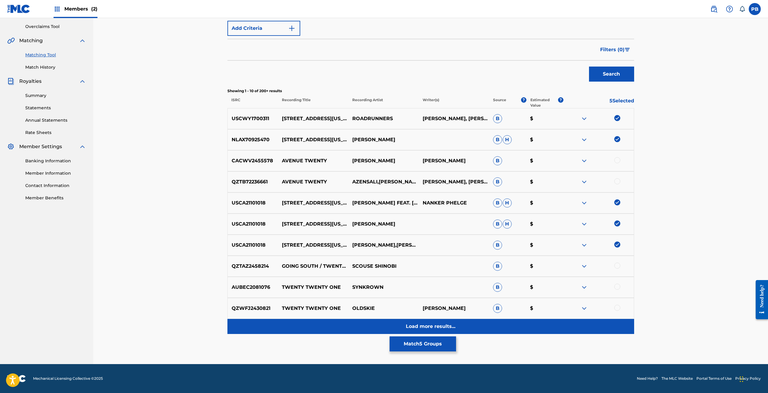
click at [445, 320] on div "Load more results..." at bounding box center [430, 326] width 407 height 15
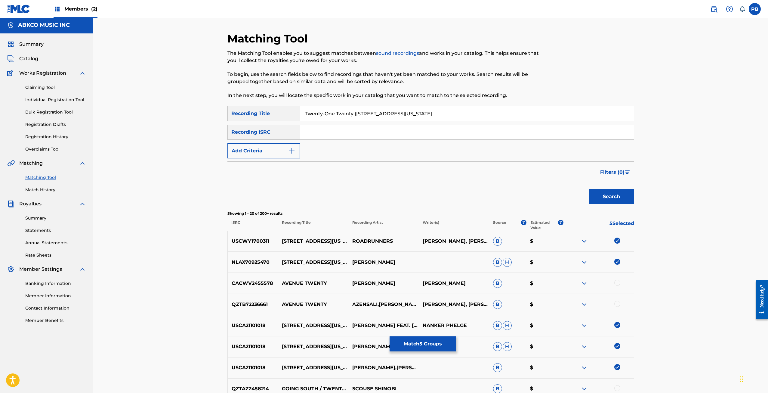
scroll to position [0, 0]
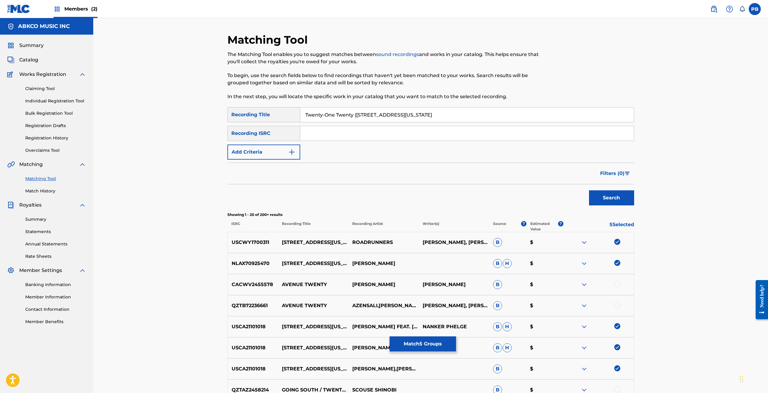
drag, startPoint x: 356, startPoint y: 116, endPoint x: 261, endPoint y: 106, distance: 95.2
click at [262, 106] on div "Matching Tool The Matching Tool enables you to suggest matches between sound re…" at bounding box center [430, 365] width 407 height 665
type input "2120 South Michigan Avenue"
click at [589, 190] on button "Search" at bounding box center [611, 197] width 45 height 15
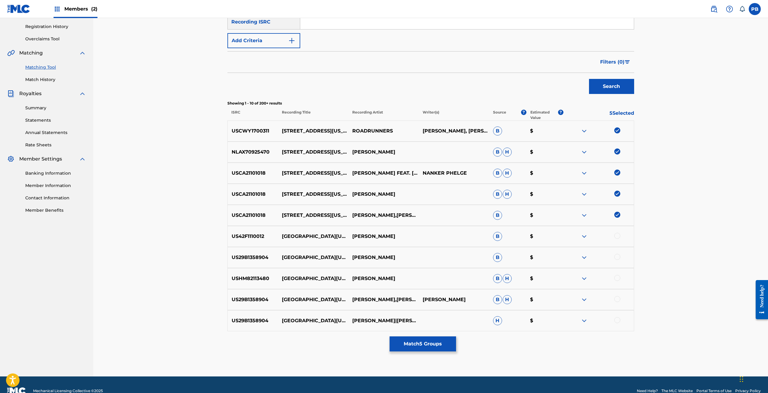
scroll to position [120, 0]
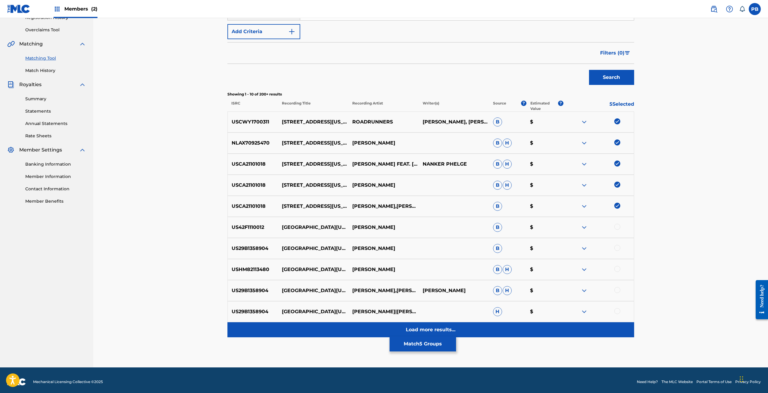
click at [411, 329] on p "Load more results..." at bounding box center [431, 329] width 50 height 7
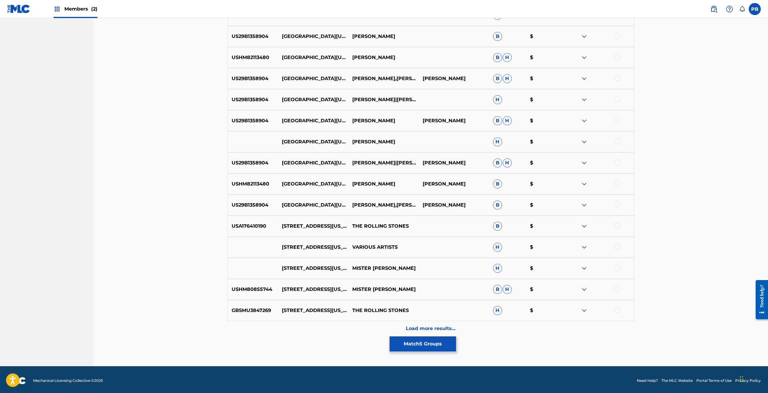
scroll to position [334, 0]
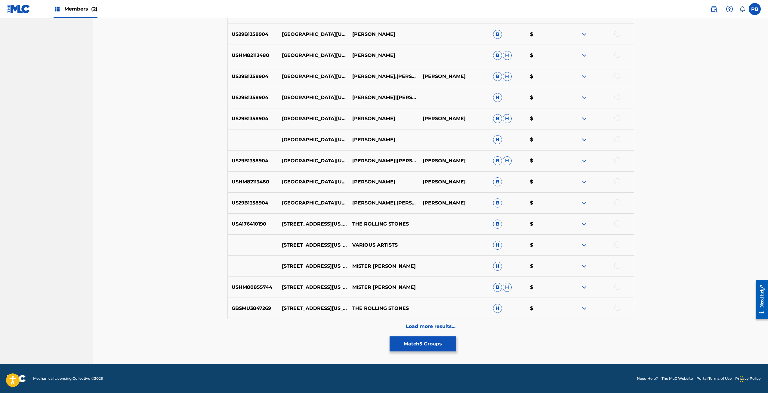
click at [615, 308] on div at bounding box center [617, 307] width 6 height 6
click at [616, 308] on img at bounding box center [617, 307] width 6 height 6
click at [618, 307] on div at bounding box center [617, 307] width 6 height 6
click at [615, 242] on div at bounding box center [617, 244] width 6 height 6
click at [618, 223] on div at bounding box center [617, 223] width 6 height 6
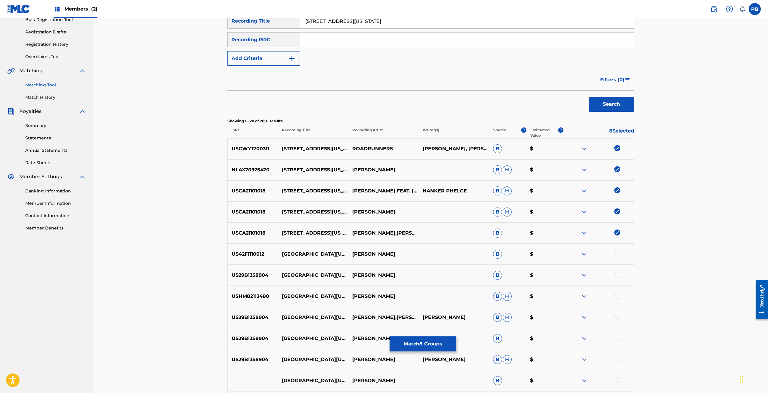
scroll to position [0, 0]
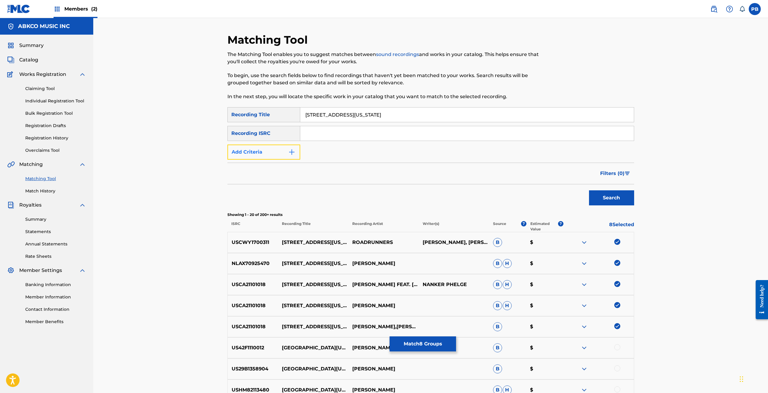
click at [277, 156] on button "Add Criteria" at bounding box center [263, 151] width 73 height 15
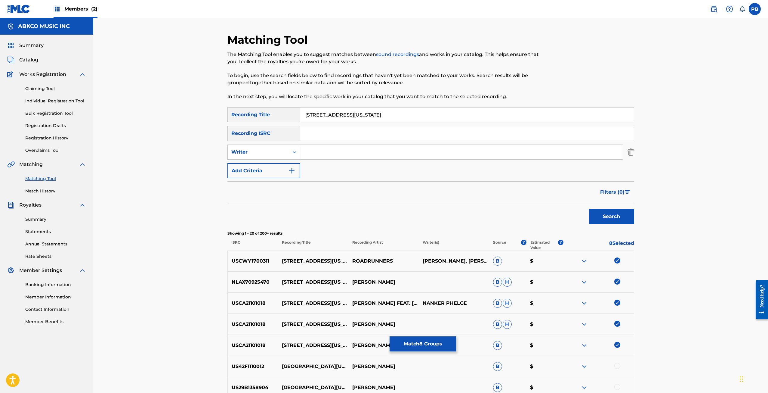
drag, startPoint x: 278, startPoint y: 156, endPoint x: 329, endPoint y: 150, distance: 51.4
click at [327, 153] on input "Search Form" at bounding box center [461, 152] width 322 height 14
type input "jagger"
click at [589, 209] on button "Search" at bounding box center [611, 216] width 45 height 15
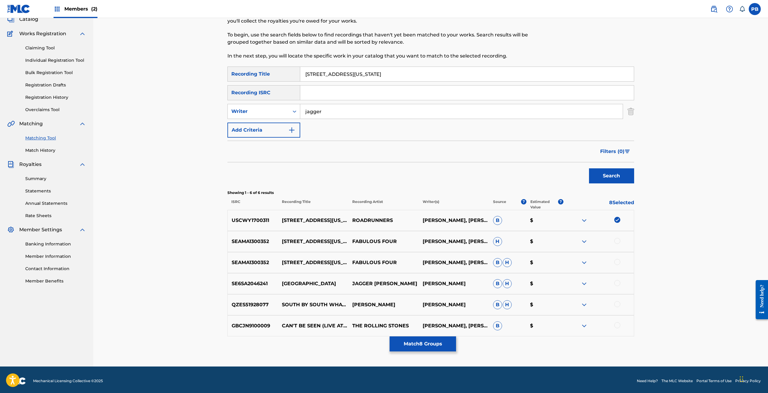
scroll to position [43, 0]
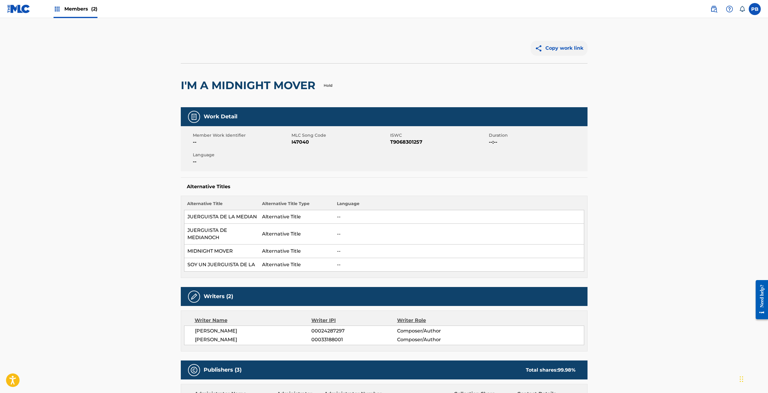
click at [551, 51] on button "Copy work link" at bounding box center [559, 48] width 57 height 15
click at [562, 44] on button "Copy work link" at bounding box center [559, 48] width 57 height 15
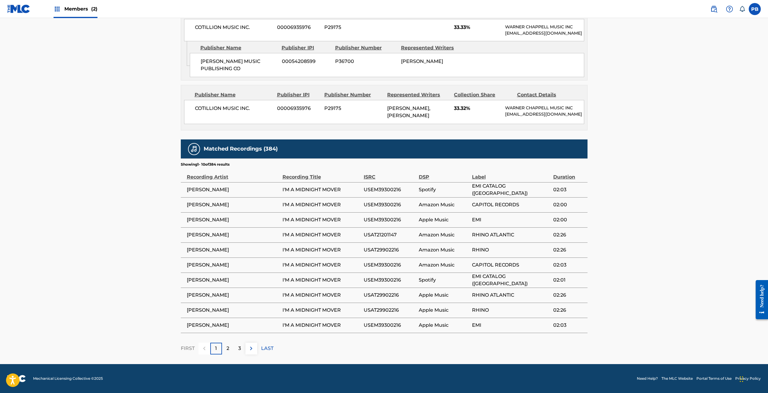
scroll to position [481, 0]
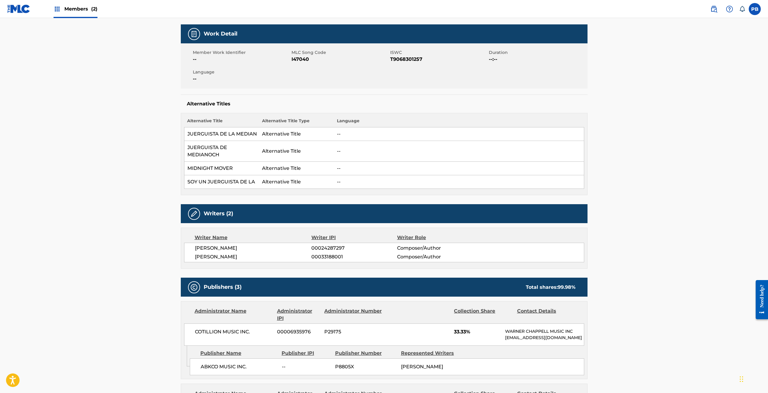
scroll to position [0, 0]
